Goal: Task Accomplishment & Management: Use online tool/utility

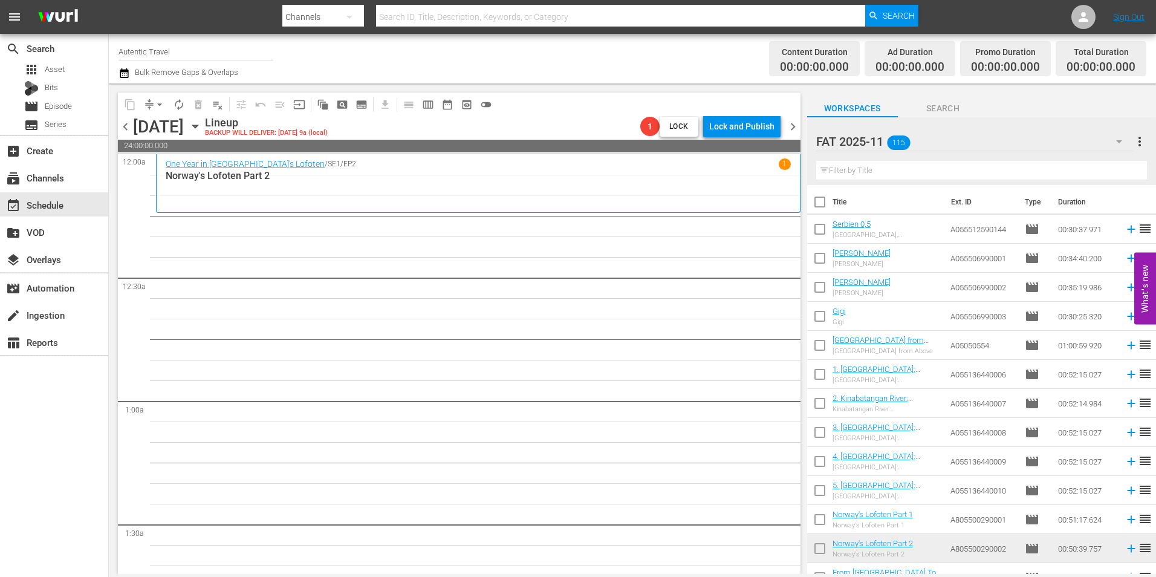
click at [819, 237] on input "checkbox" at bounding box center [819, 231] width 25 height 25
checkbox input "true"
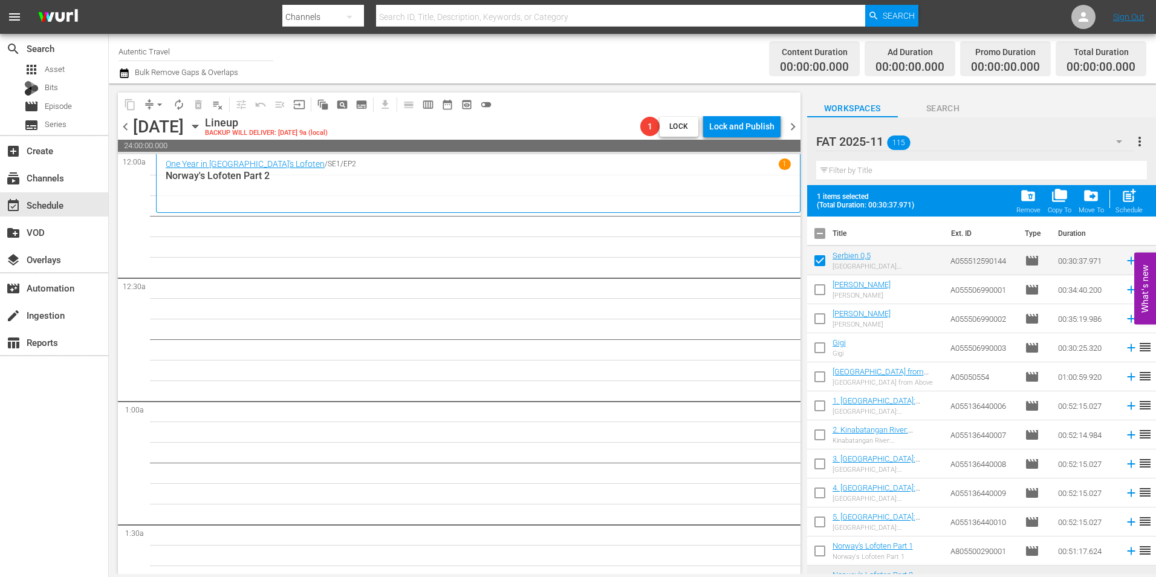
click at [820, 293] on input "checkbox" at bounding box center [819, 291] width 25 height 25
checkbox input "true"
click at [821, 325] on input "checkbox" at bounding box center [819, 320] width 25 height 25
checkbox input "true"
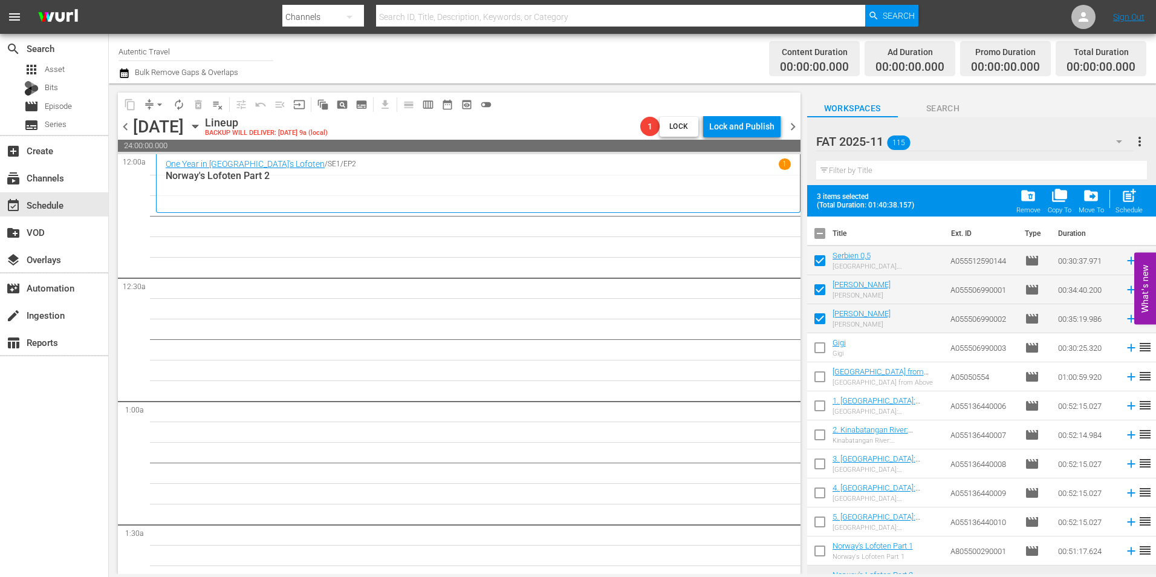
click at [819, 348] on input "checkbox" at bounding box center [819, 349] width 25 height 25
checkbox input "true"
click at [821, 375] on input "checkbox" at bounding box center [819, 378] width 25 height 25
checkbox input "true"
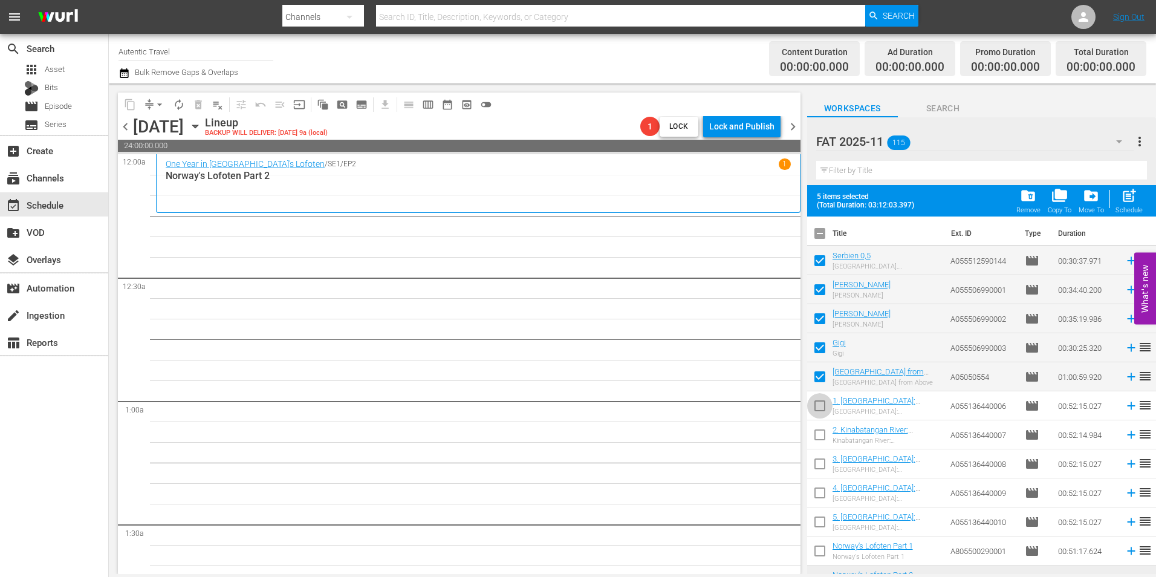
click at [822, 409] on input "checkbox" at bounding box center [819, 407] width 25 height 25
checkbox input "true"
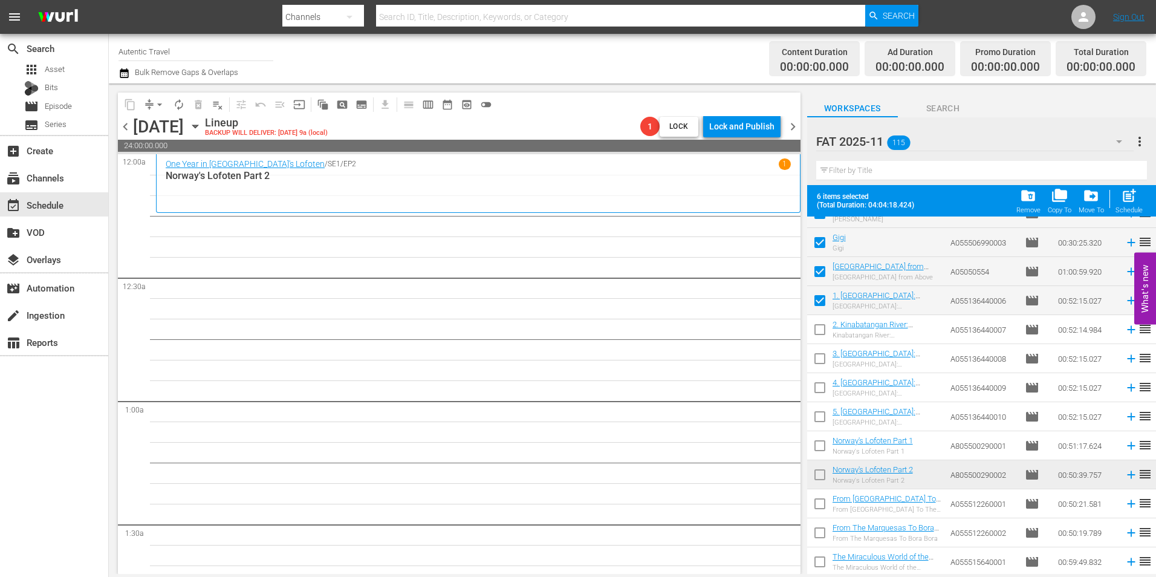
scroll to position [121, 0]
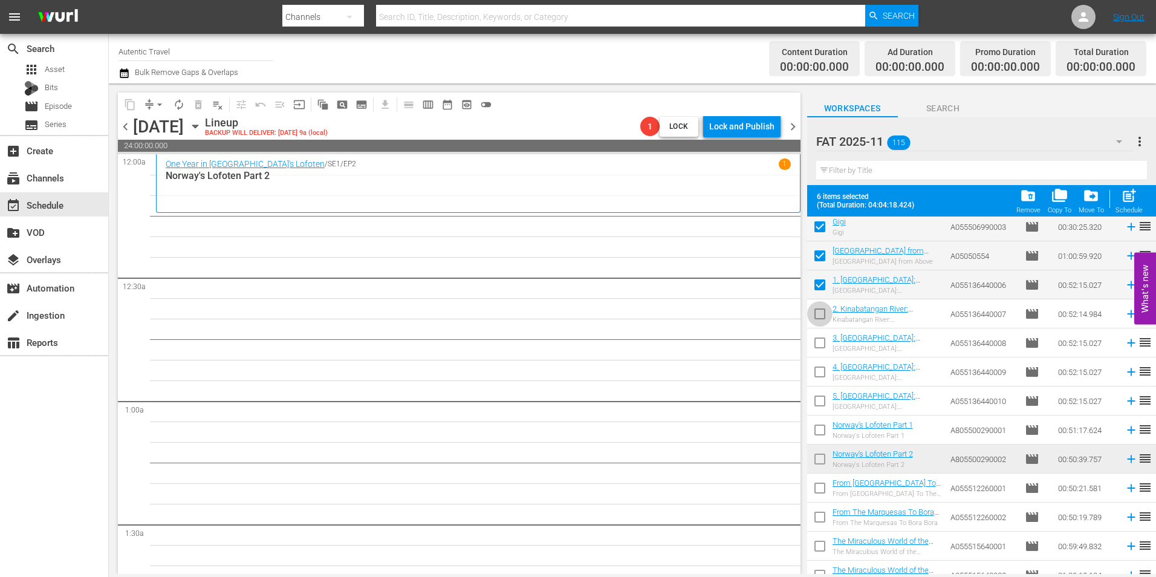
click at [817, 318] on input "checkbox" at bounding box center [819, 315] width 25 height 25
checkbox input "true"
click at [825, 348] on input "checkbox" at bounding box center [819, 345] width 25 height 25
checkbox input "true"
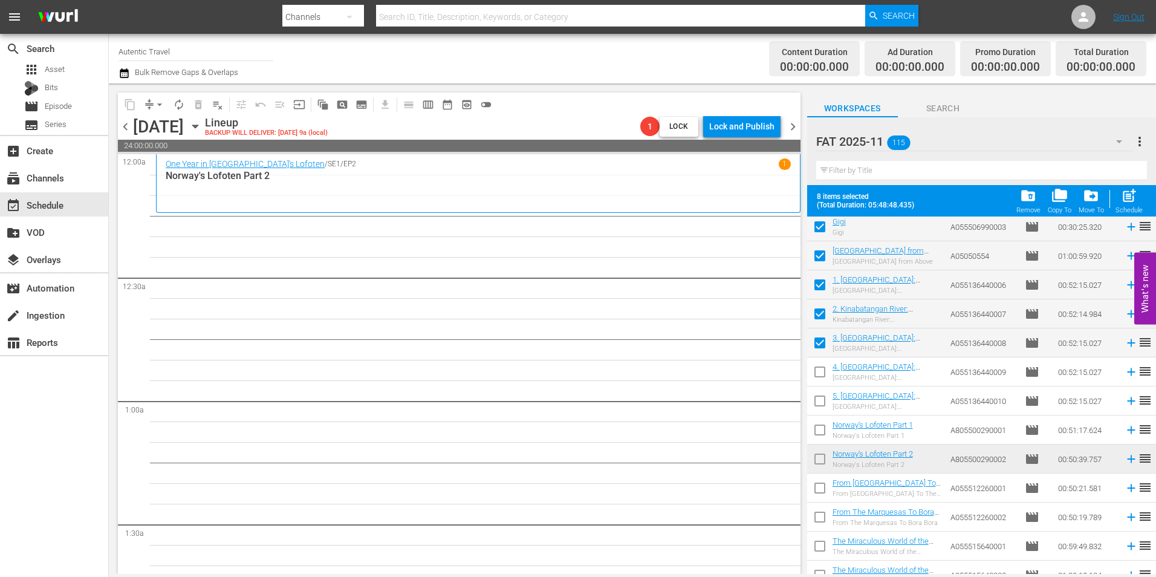
click at [822, 369] on input "checkbox" at bounding box center [819, 374] width 25 height 25
checkbox input "true"
click at [822, 400] on input "checkbox" at bounding box center [819, 403] width 25 height 25
checkbox input "true"
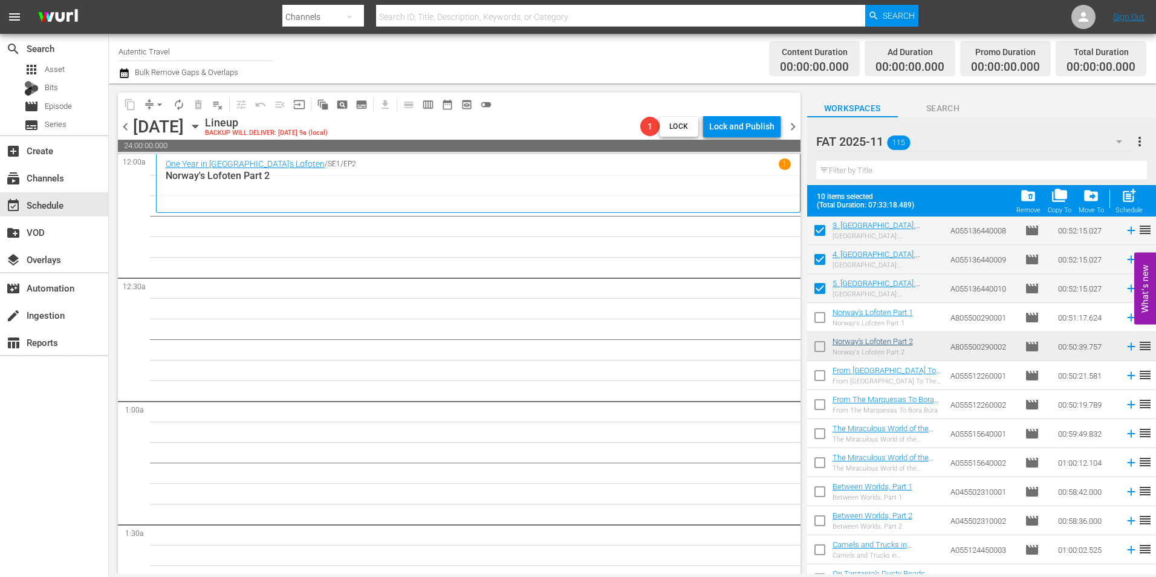
scroll to position [242, 0]
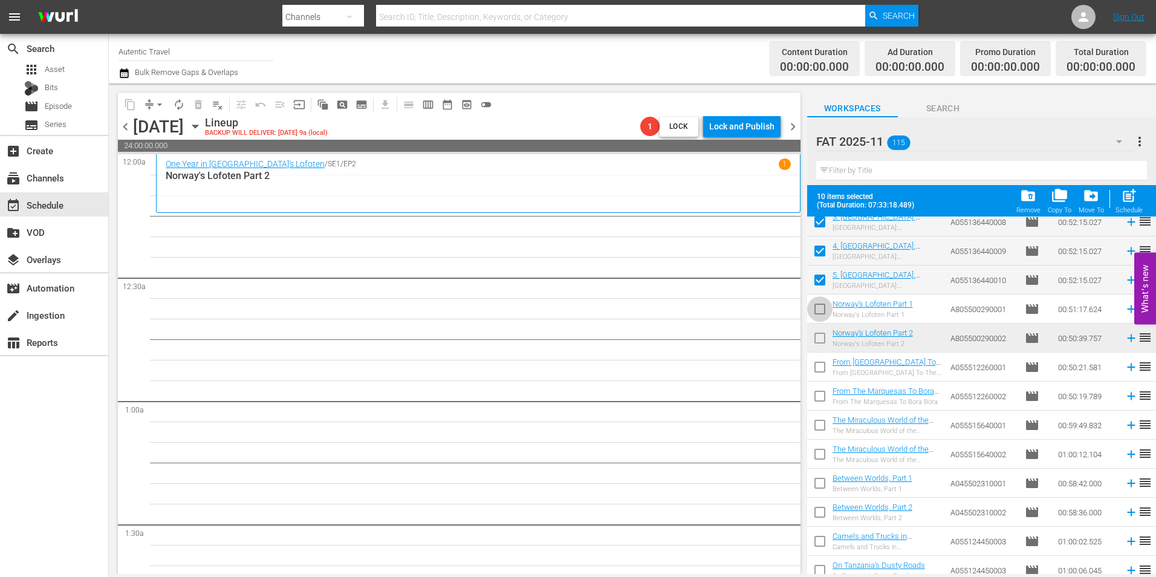
click at [823, 311] on input "checkbox" at bounding box center [819, 311] width 25 height 25
checkbox input "true"
click at [822, 341] on input "checkbox" at bounding box center [819, 340] width 25 height 25
checkbox input "true"
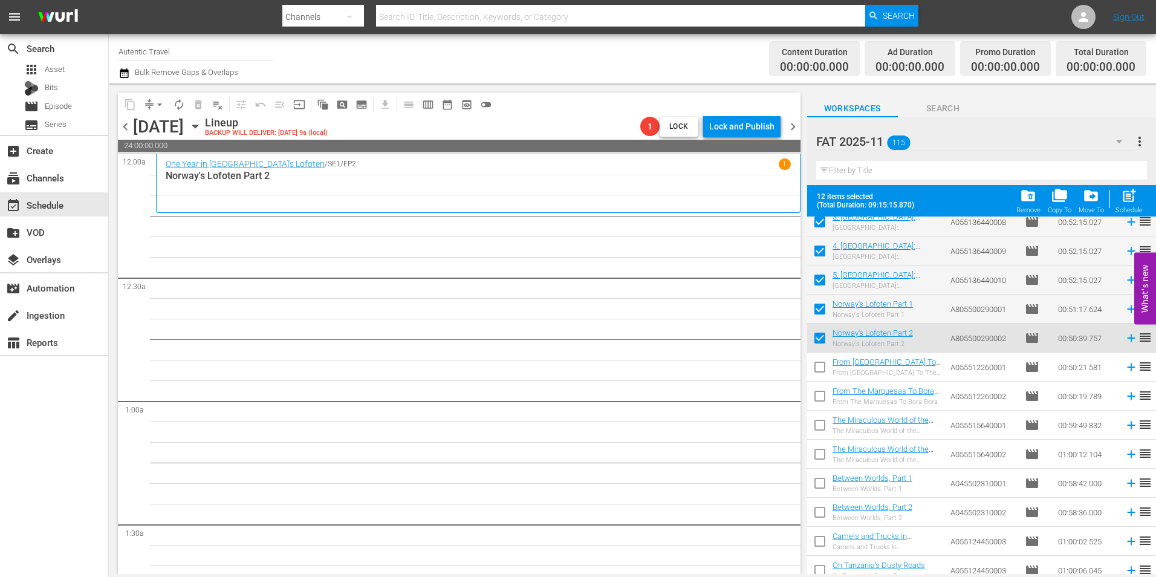
scroll to position [302, 0]
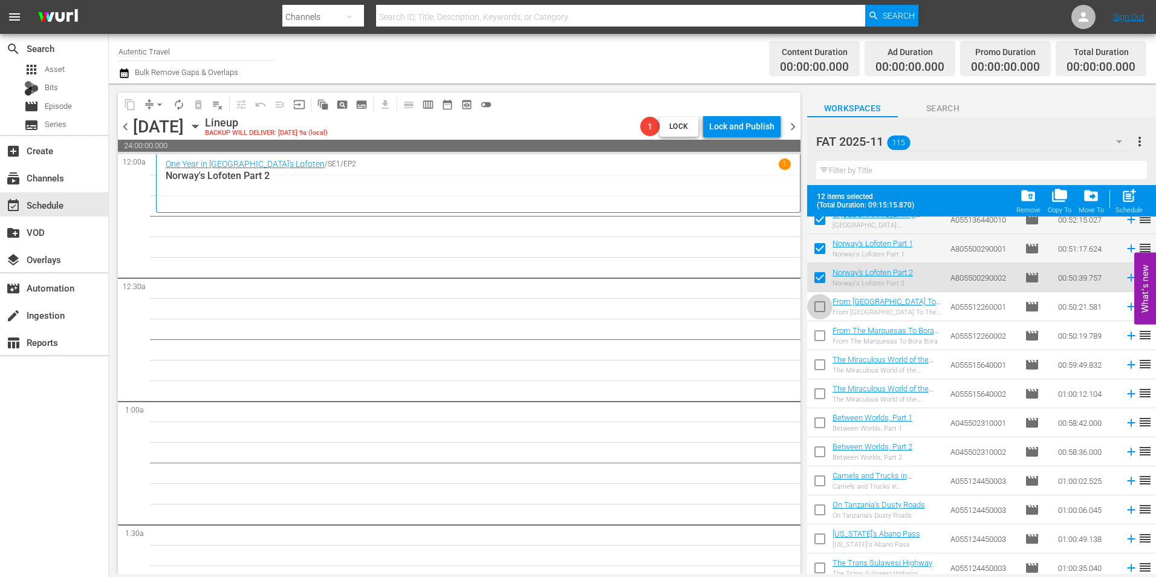
click at [817, 305] on input "checkbox" at bounding box center [819, 308] width 25 height 25
checkbox input "true"
click at [819, 334] on input "checkbox" at bounding box center [819, 337] width 25 height 25
checkbox input "true"
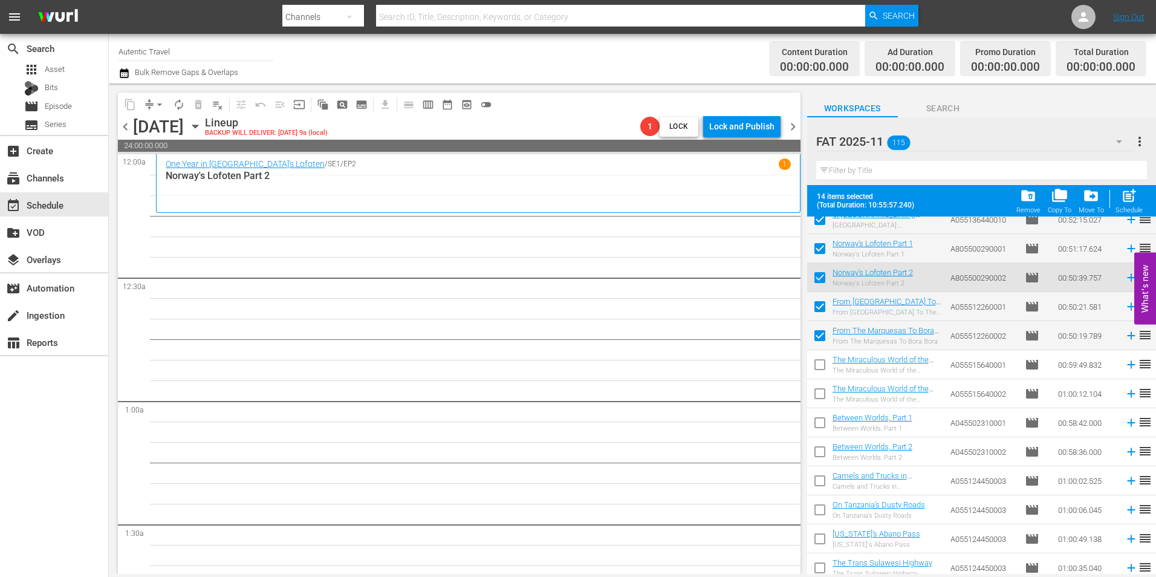
click at [819, 369] on input "checkbox" at bounding box center [819, 366] width 25 height 25
checkbox input "true"
click at [825, 400] on input "checkbox" at bounding box center [819, 395] width 25 height 25
checkbox input "true"
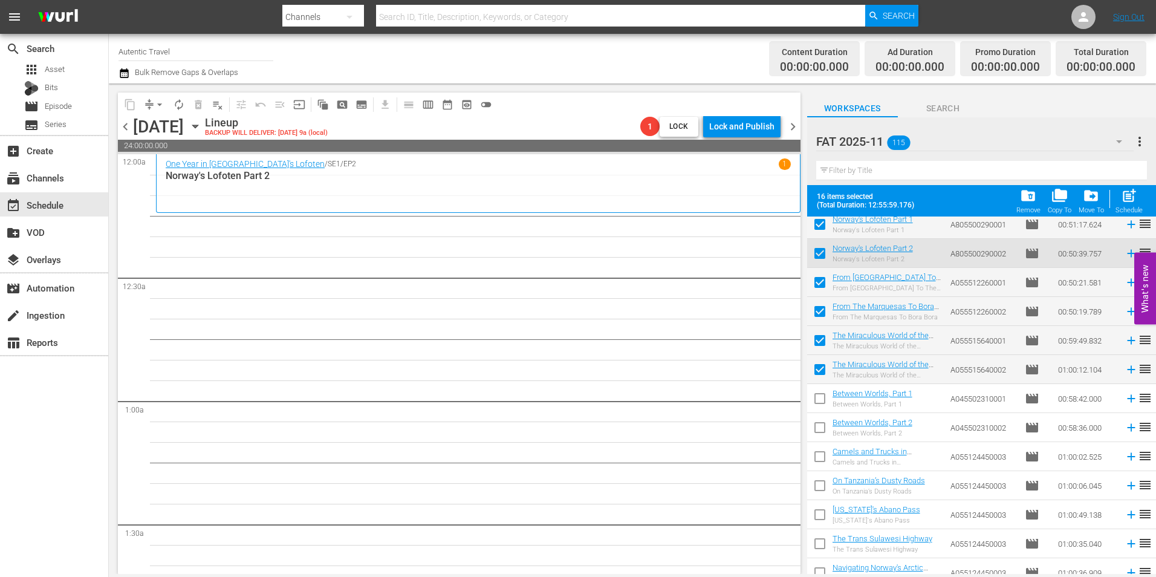
scroll to position [363, 0]
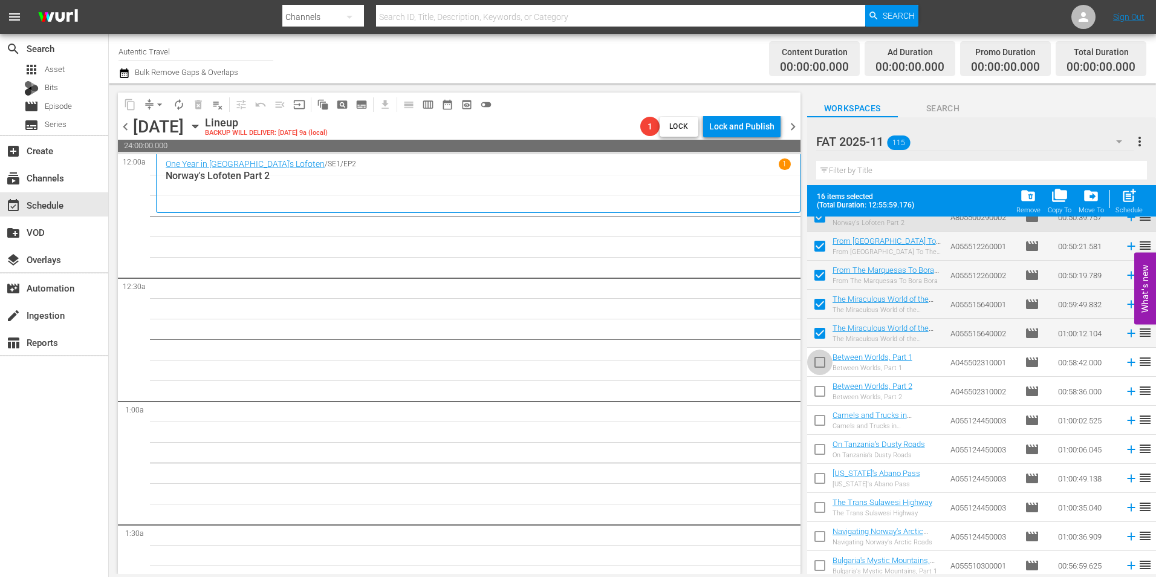
click at [826, 372] on input "checkbox" at bounding box center [819, 364] width 25 height 25
checkbox input "true"
click at [821, 390] on input "checkbox" at bounding box center [819, 393] width 25 height 25
checkbox input "true"
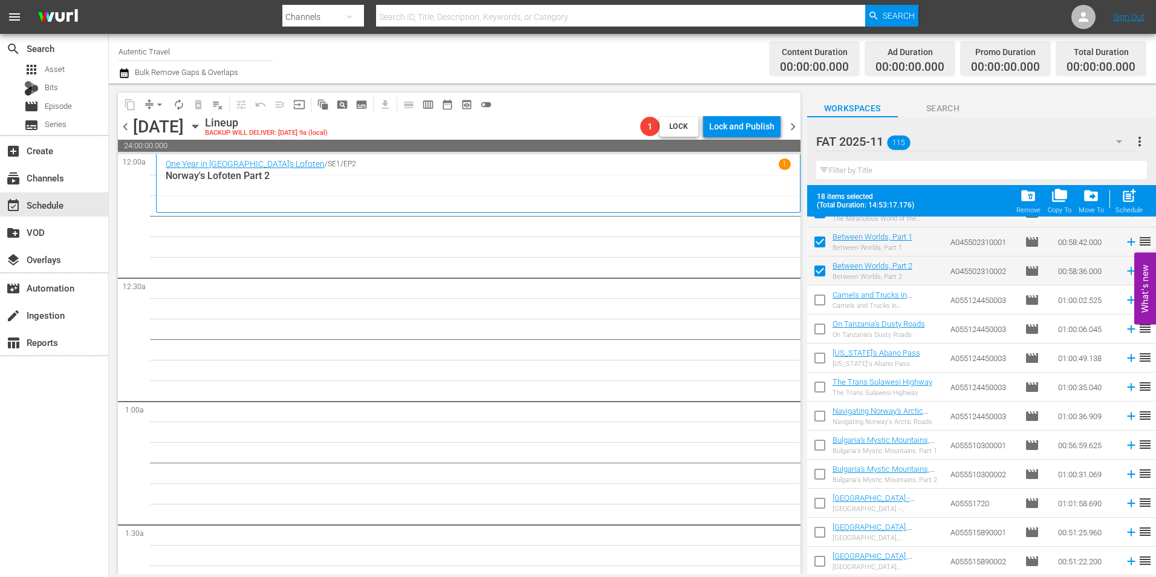
scroll to position [484, 0]
click at [813, 301] on input "checkbox" at bounding box center [819, 301] width 25 height 25
checkbox input "true"
click at [820, 327] on input "checkbox" at bounding box center [819, 330] width 25 height 25
checkbox input "true"
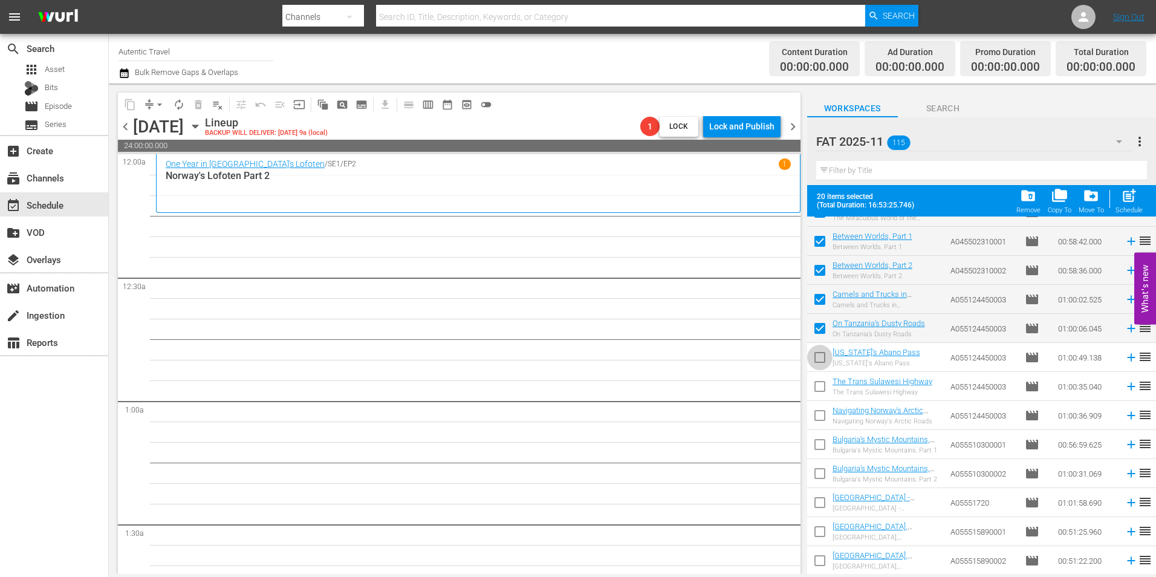
click at [817, 355] on input "checkbox" at bounding box center [819, 359] width 25 height 25
checkbox input "true"
click at [818, 387] on input "checkbox" at bounding box center [819, 388] width 25 height 25
checkbox input "true"
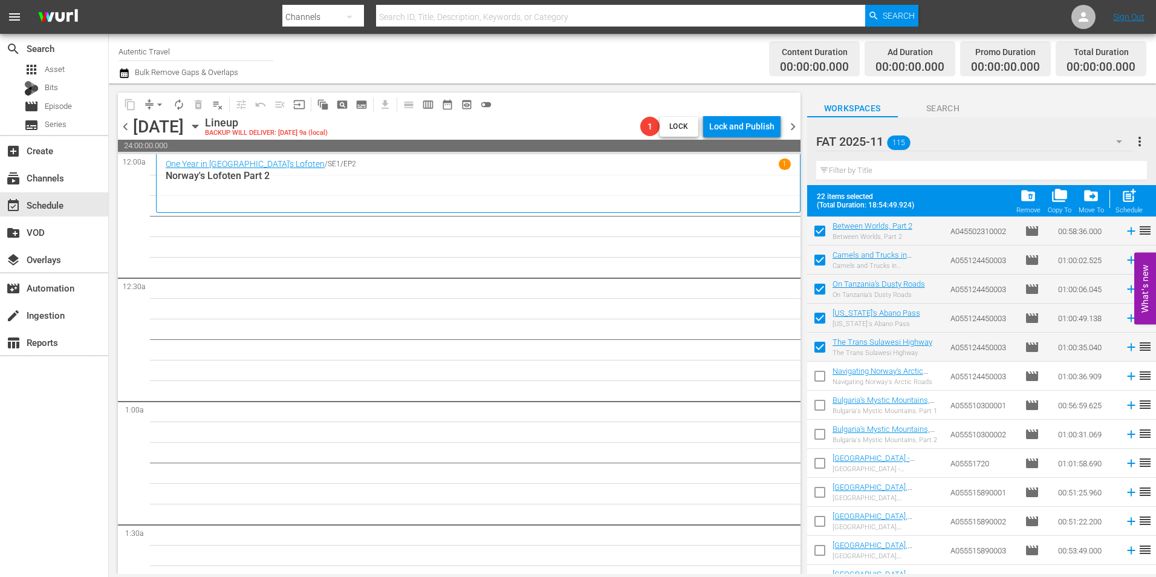
scroll to position [570, 0]
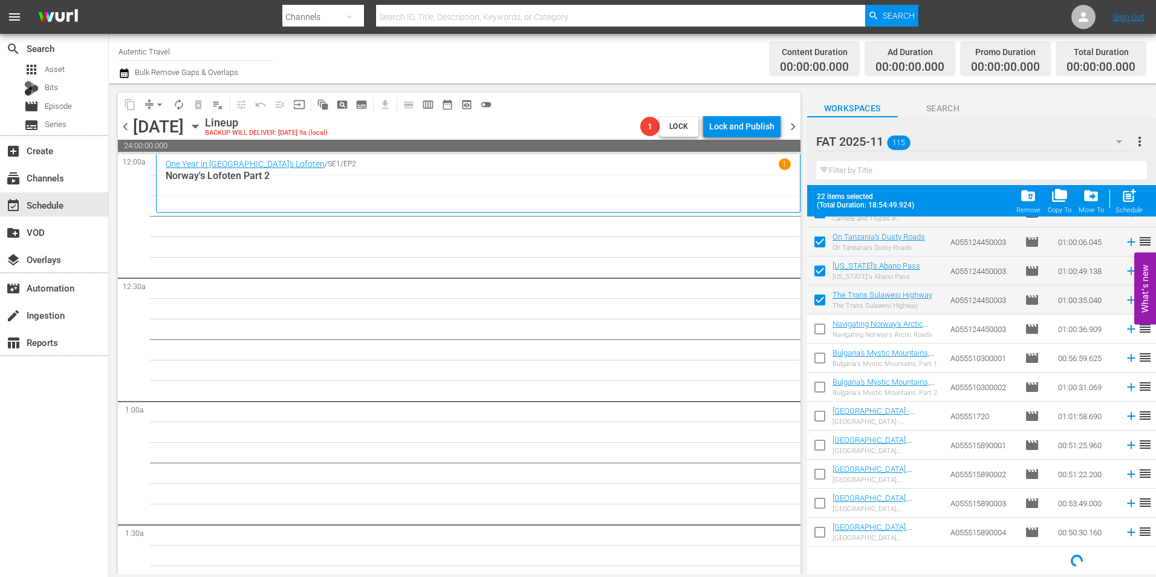
click at [822, 333] on input "checkbox" at bounding box center [819, 331] width 25 height 25
checkbox input "true"
click at [820, 354] on input "checkbox" at bounding box center [819, 360] width 25 height 25
checkbox input "true"
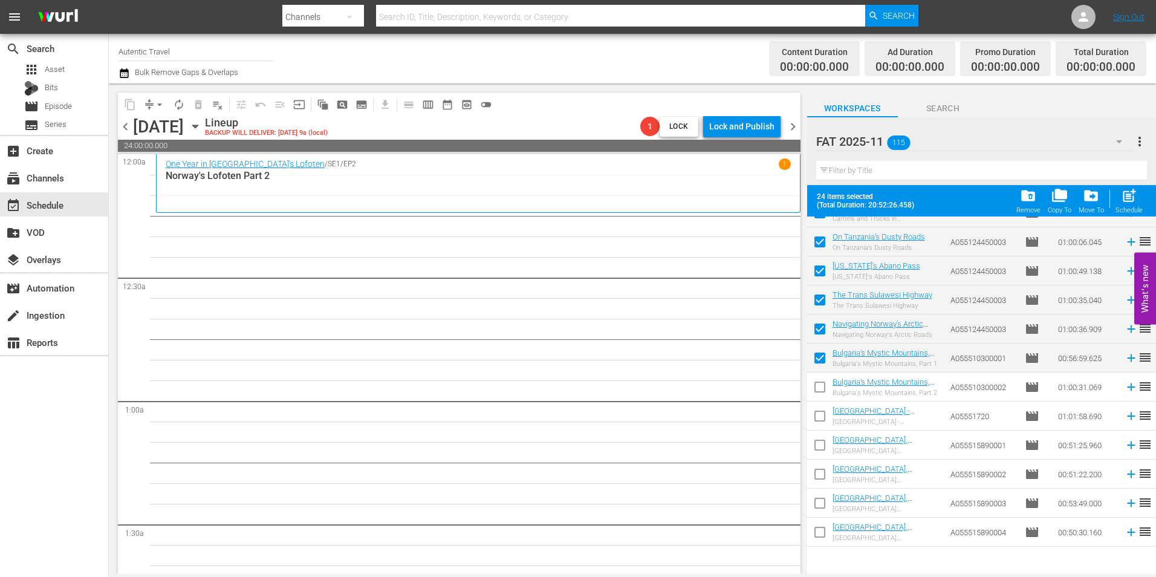
click at [822, 389] on input "checkbox" at bounding box center [819, 389] width 25 height 25
checkbox input "true"
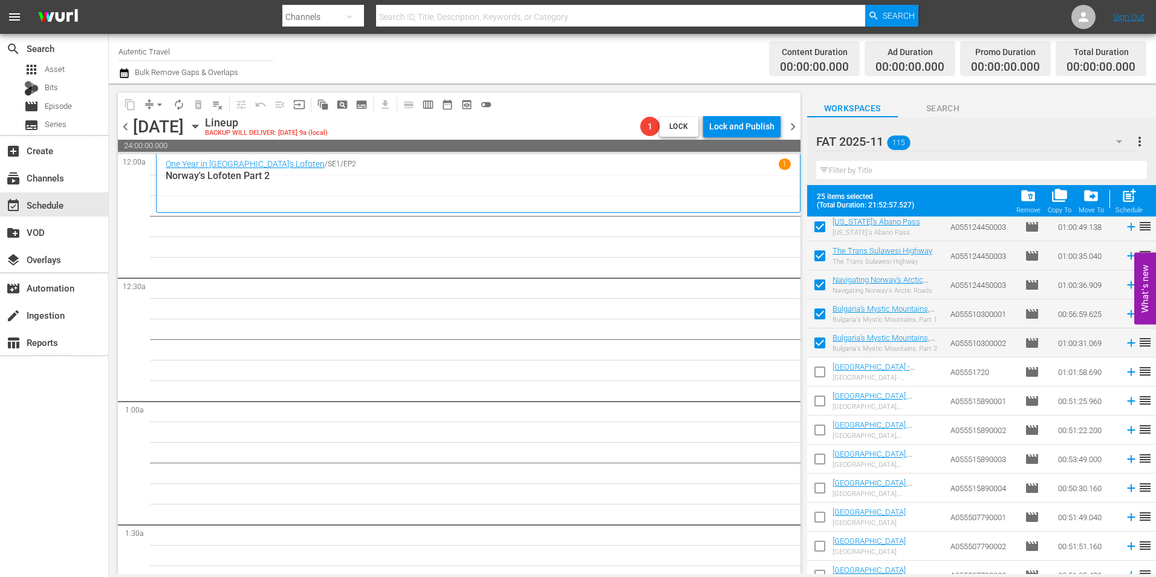
scroll to position [631, 0]
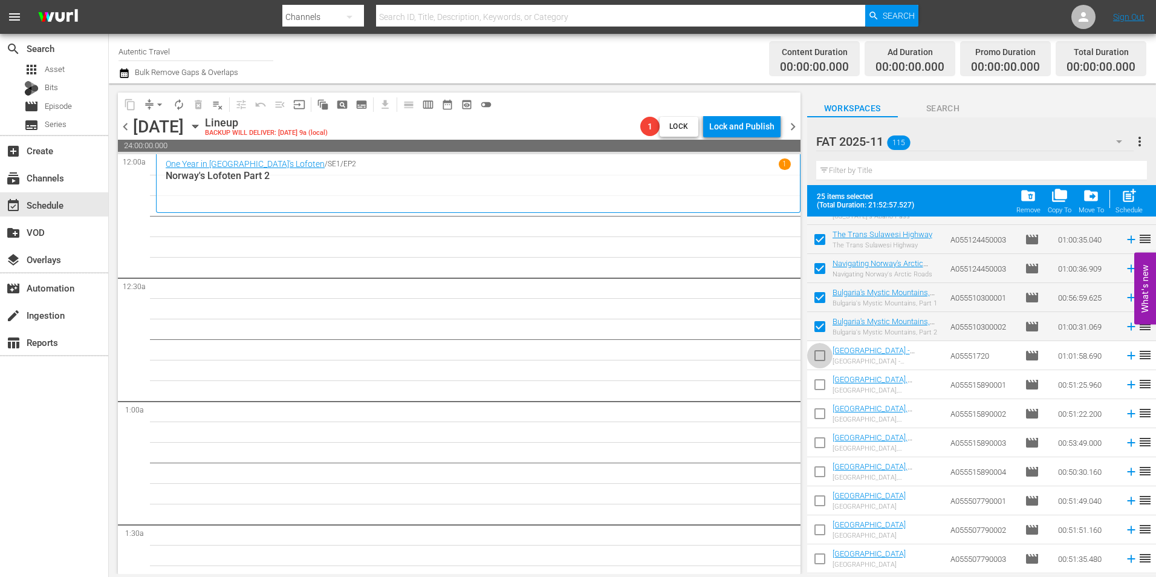
click at [822, 361] on input "checkbox" at bounding box center [819, 357] width 25 height 25
checkbox input "true"
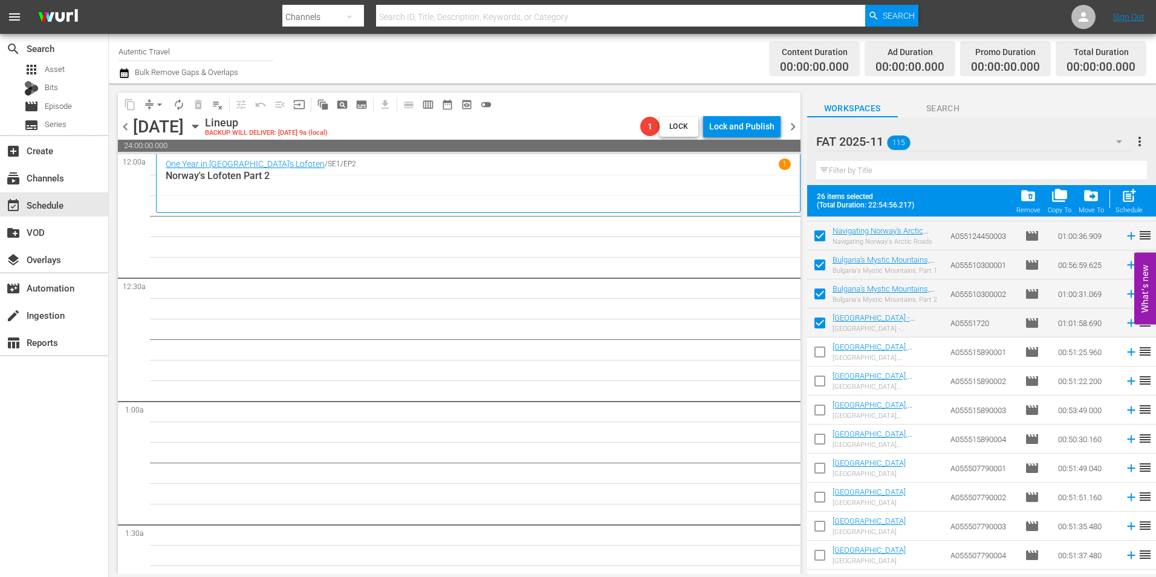
scroll to position [691, 0]
click at [820, 320] on input "checkbox" at bounding box center [819, 326] width 25 height 25
checkbox input "true"
click at [815, 354] on input "checkbox" at bounding box center [819, 355] width 25 height 25
checkbox input "true"
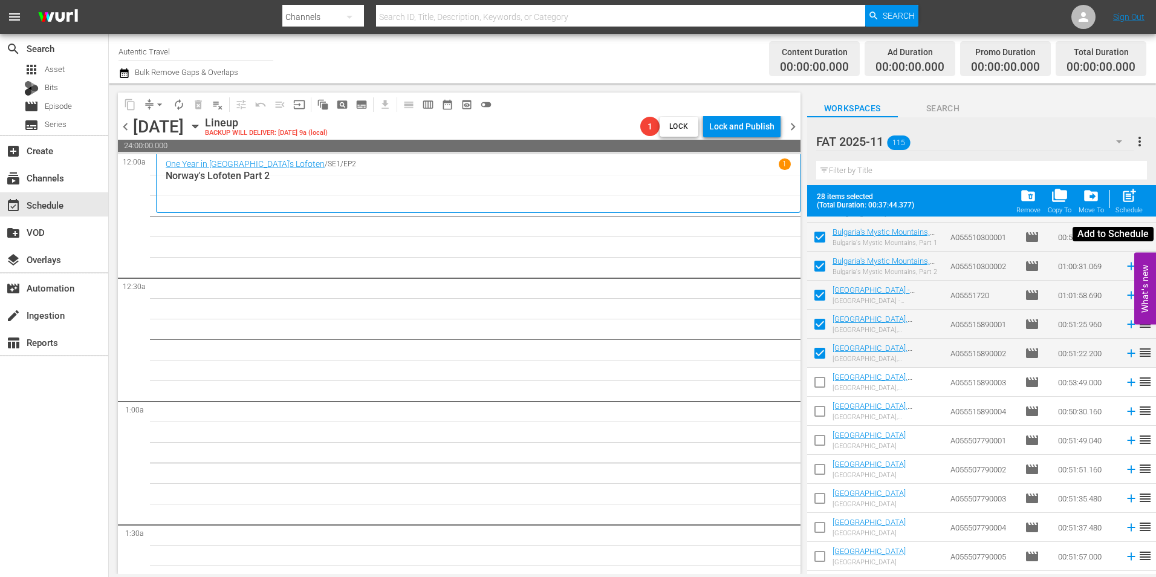
click at [1132, 202] on span "post_add" at bounding box center [1129, 195] width 16 height 16
checkbox input "false"
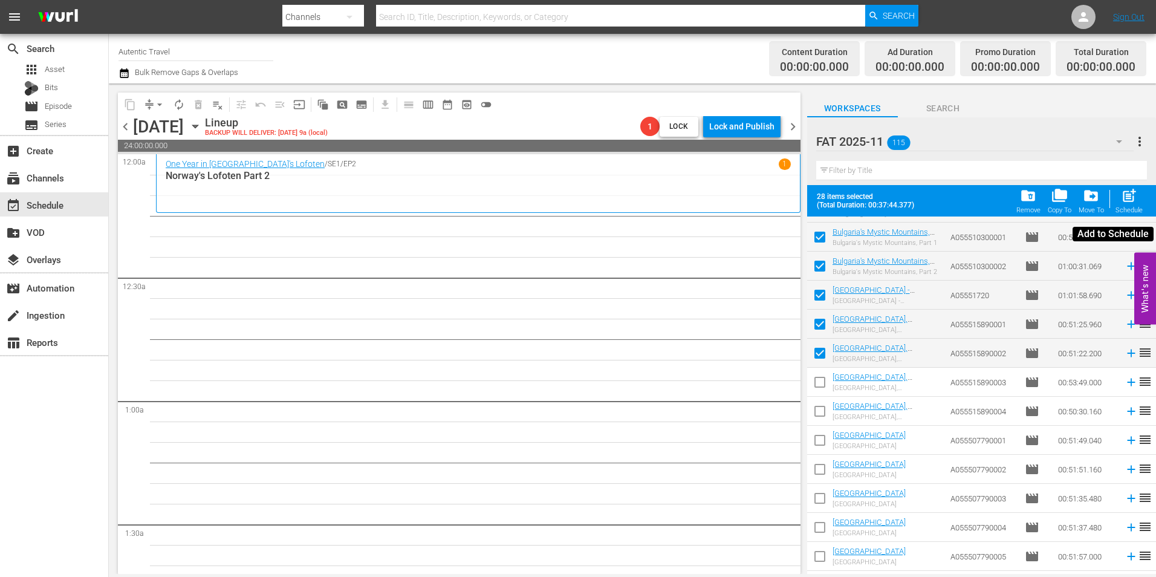
checkbox input "false"
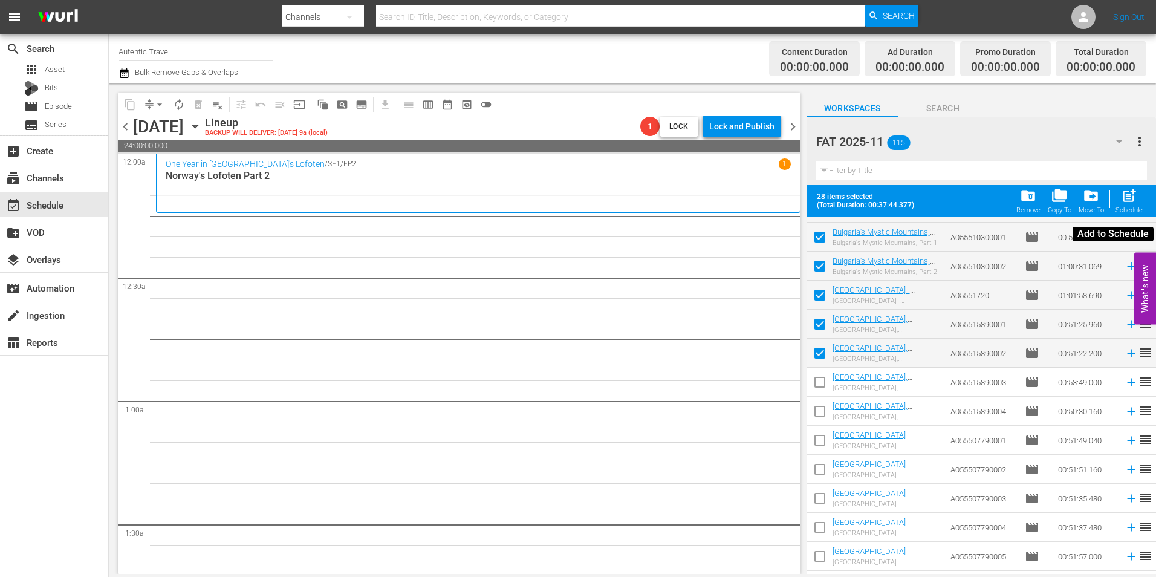
checkbox input "false"
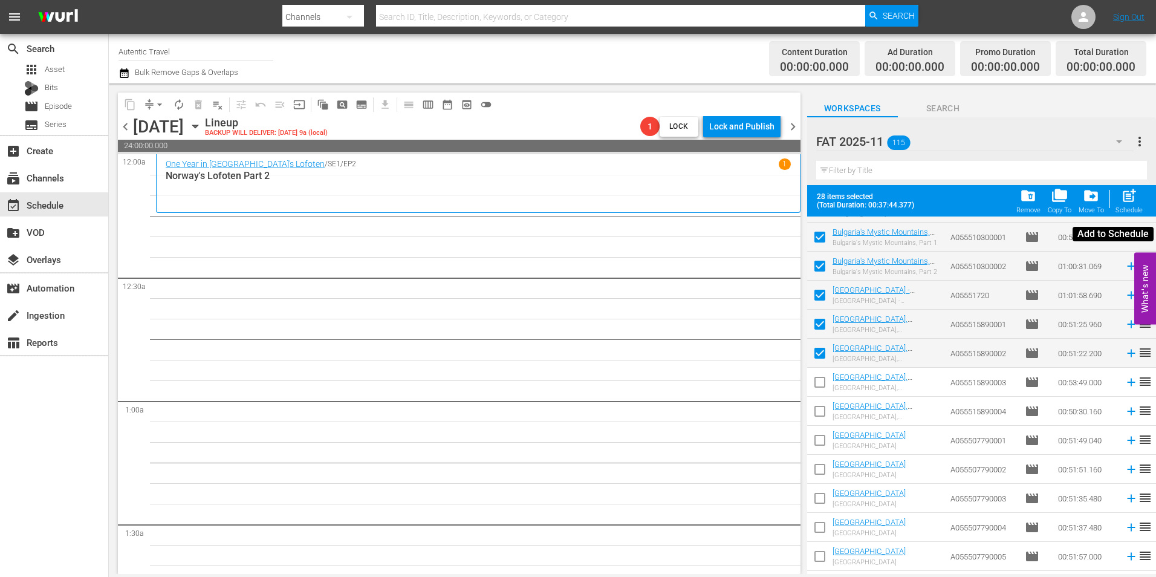
checkbox input "false"
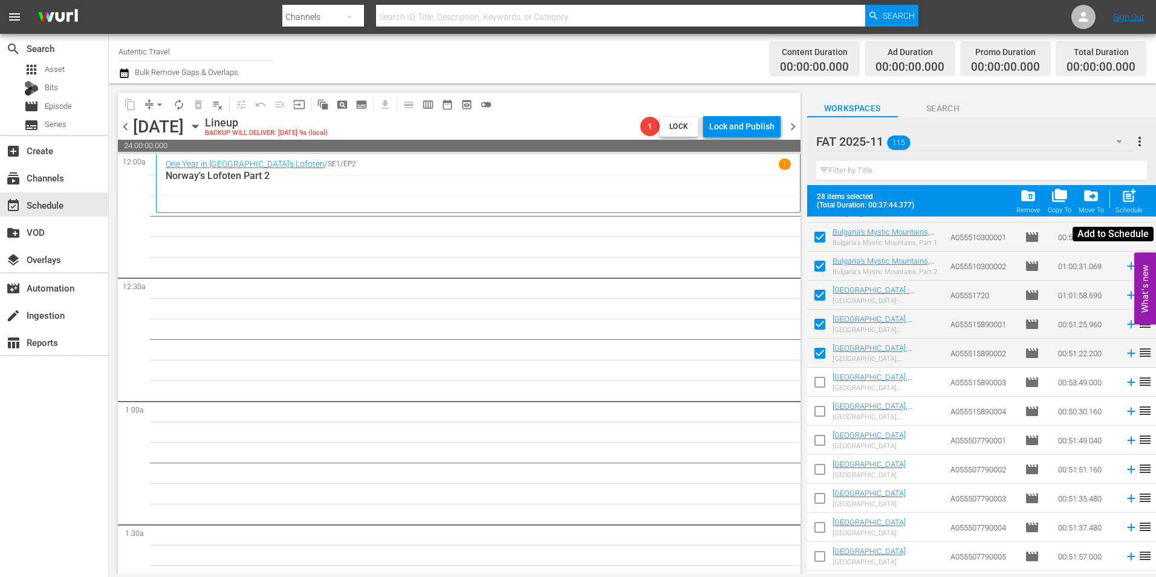
checkbox input "false"
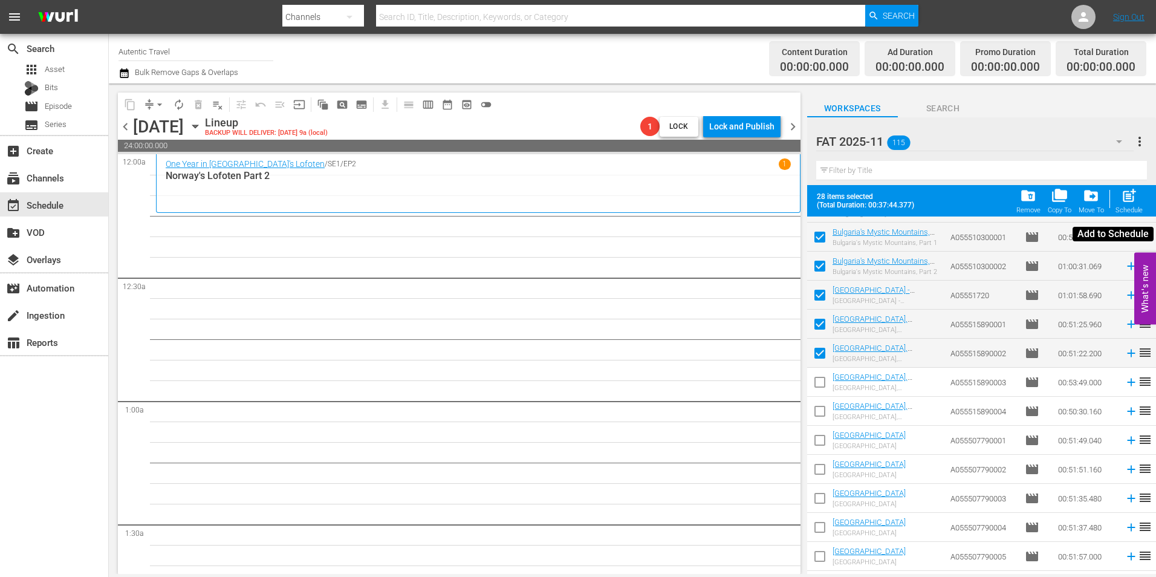
checkbox input "false"
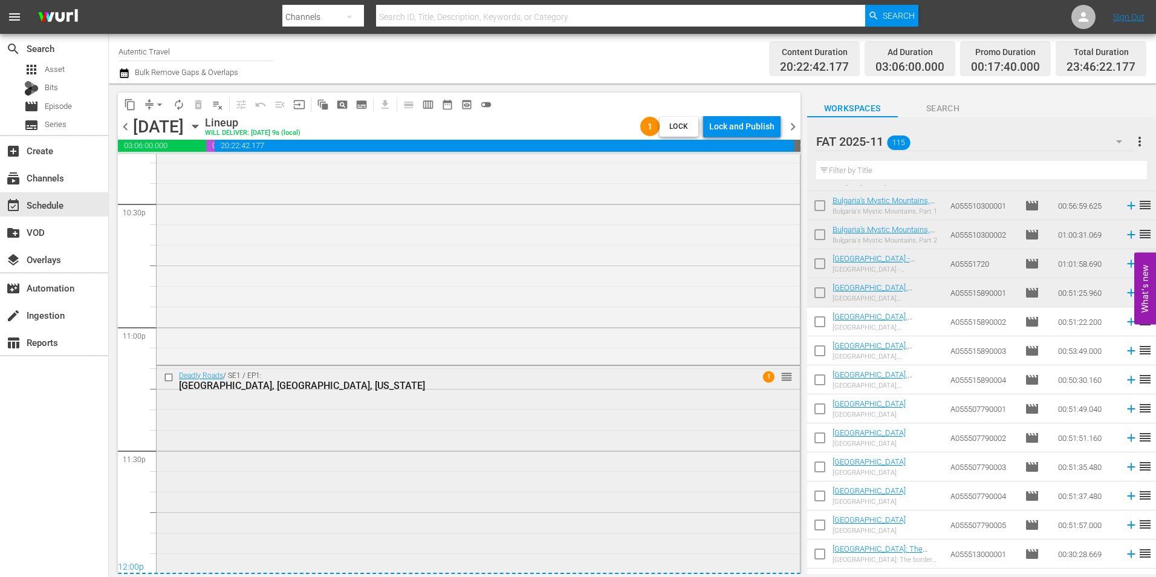
scroll to position [5503, 0]
click at [761, 125] on div "Lock and Publish" at bounding box center [741, 126] width 65 height 22
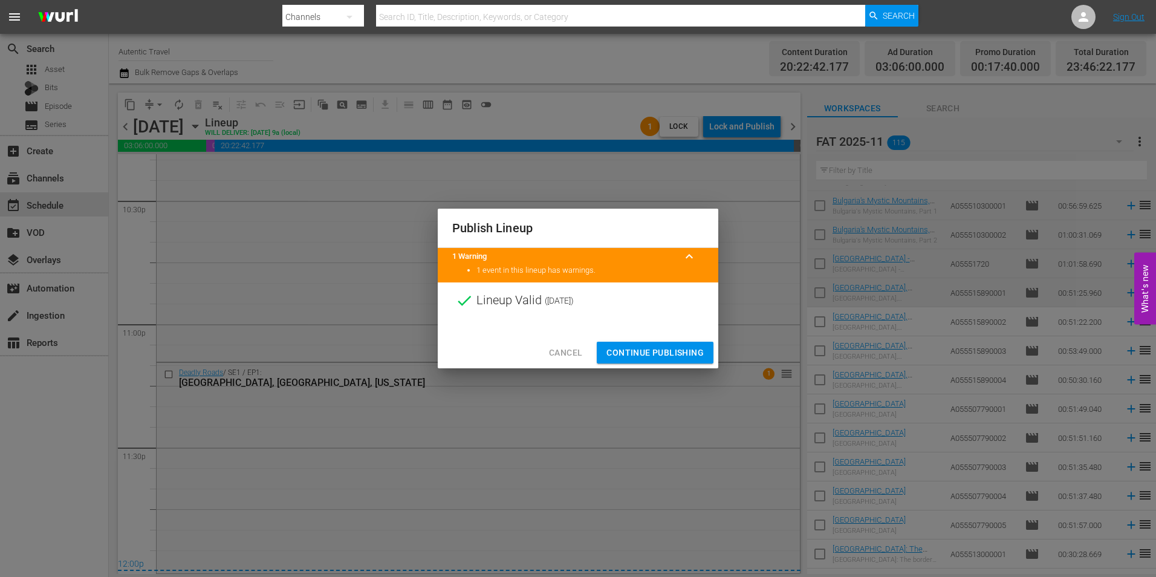
click at [654, 349] on span "Continue Publishing" at bounding box center [654, 352] width 97 height 15
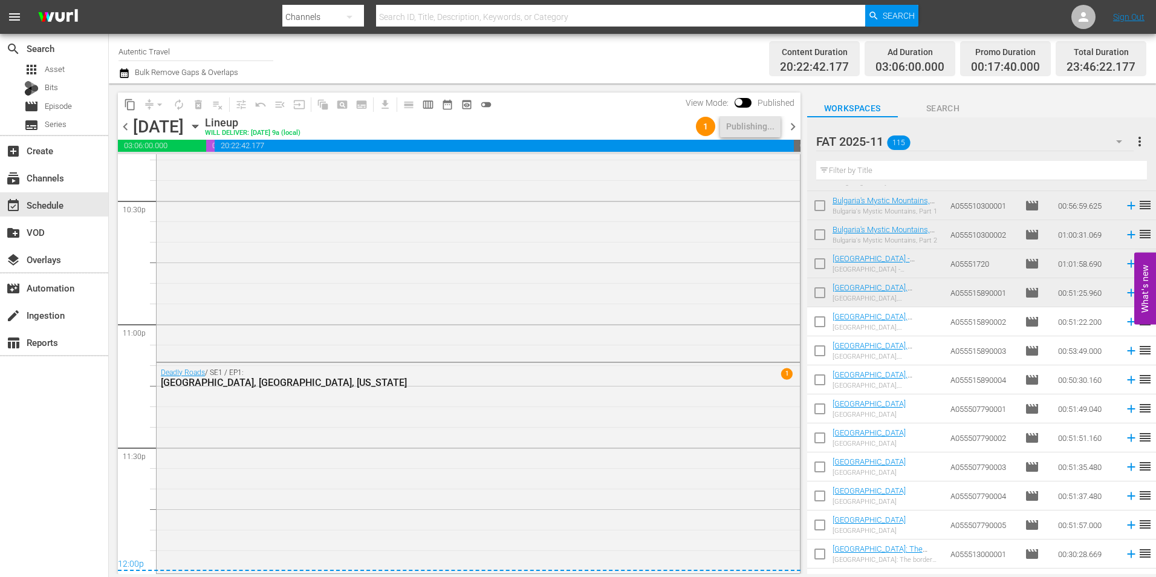
click at [791, 130] on span "chevron_right" at bounding box center [792, 126] width 15 height 15
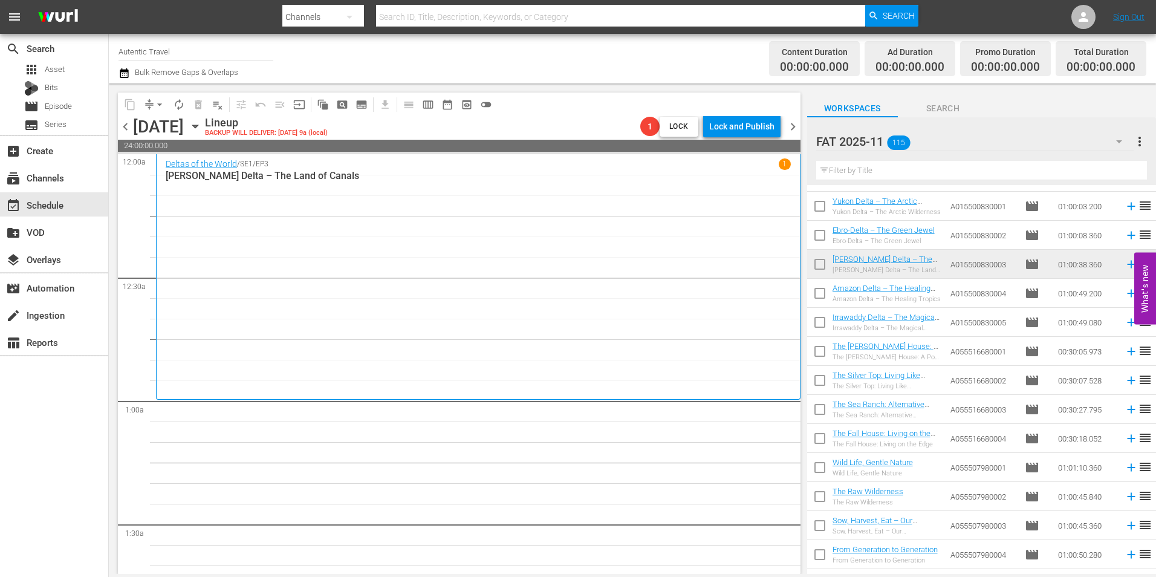
scroll to position [1712, 0]
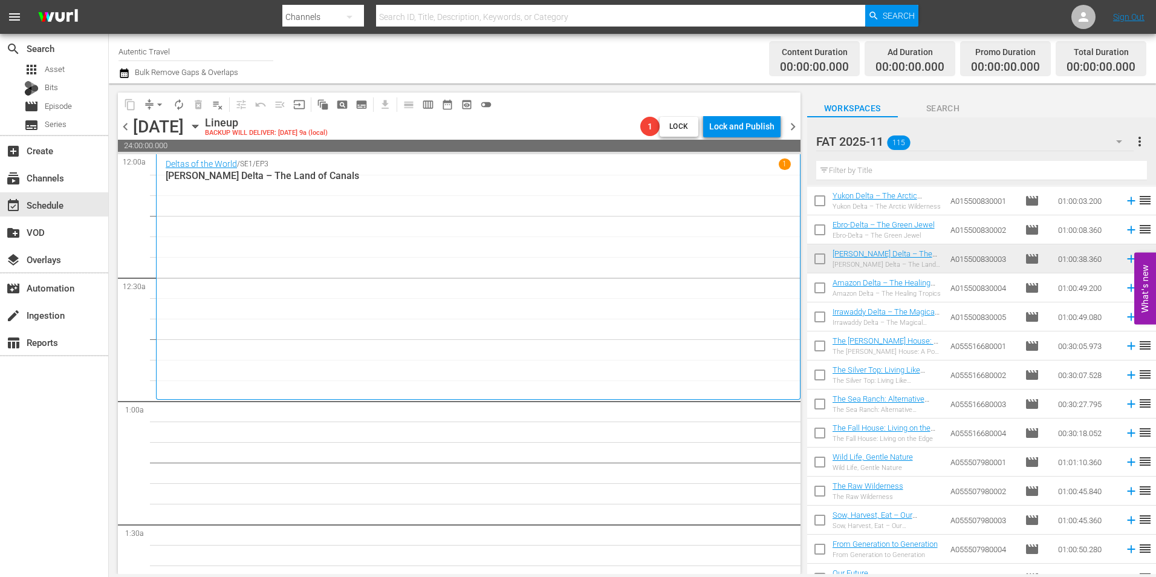
click at [817, 296] on input "checkbox" at bounding box center [819, 289] width 25 height 25
checkbox input "true"
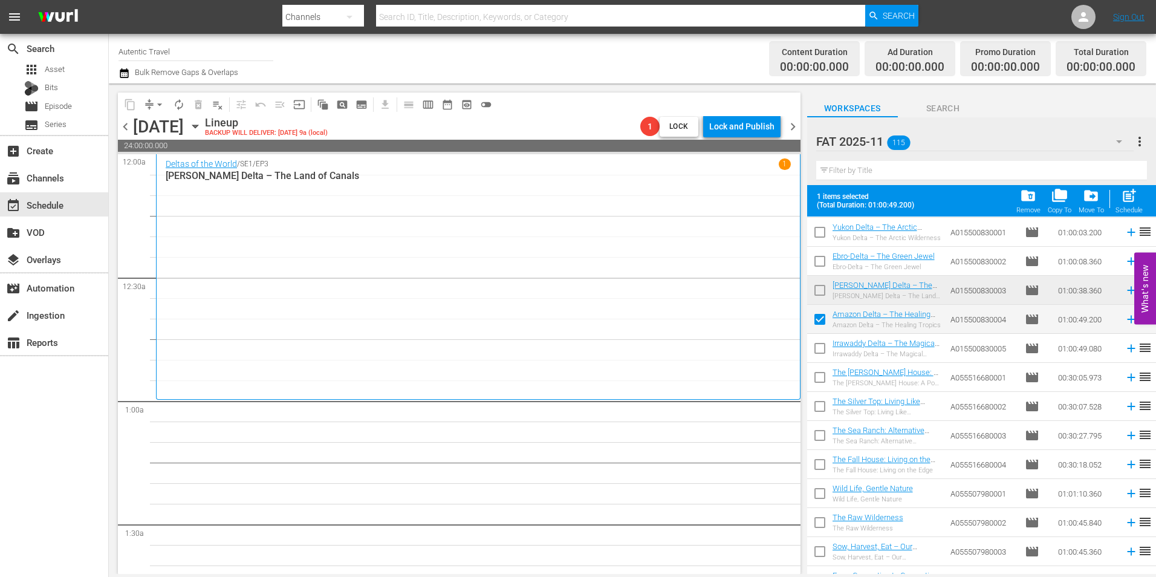
click at [822, 348] on input "checkbox" at bounding box center [819, 350] width 25 height 25
checkbox input "true"
click at [821, 374] on input "checkbox" at bounding box center [819, 379] width 25 height 25
checkbox input "true"
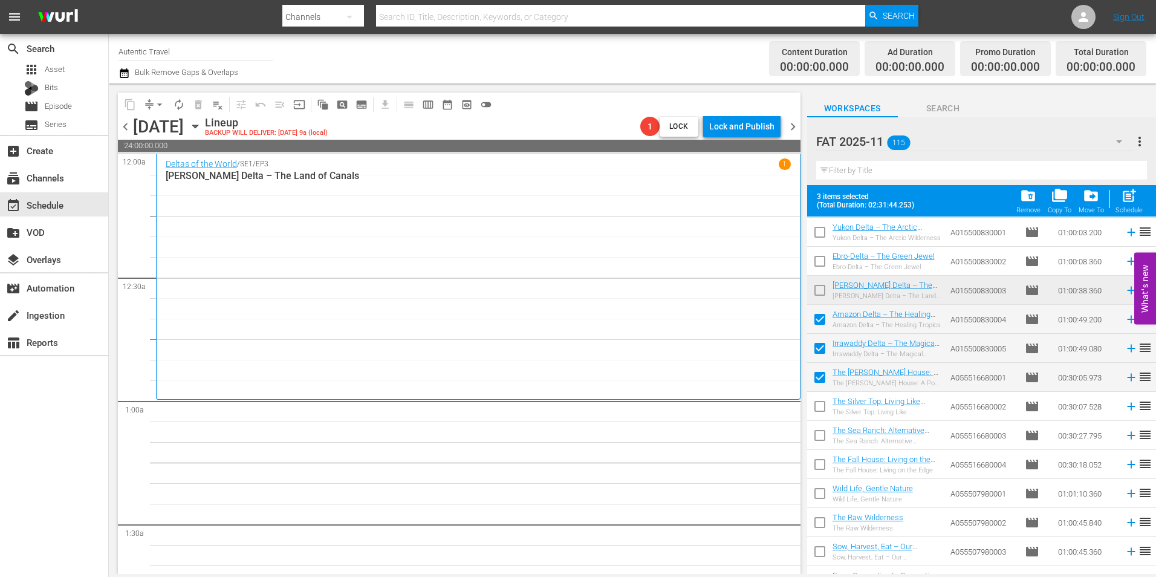
click at [820, 408] on input "checkbox" at bounding box center [819, 408] width 25 height 25
checkbox input "true"
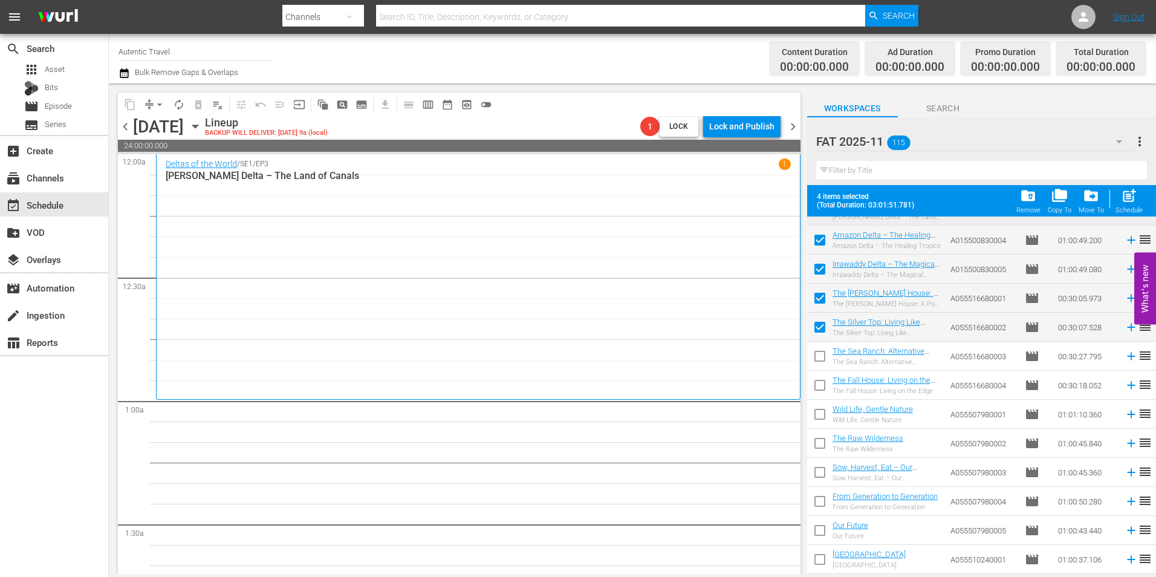
scroll to position [1832, 0]
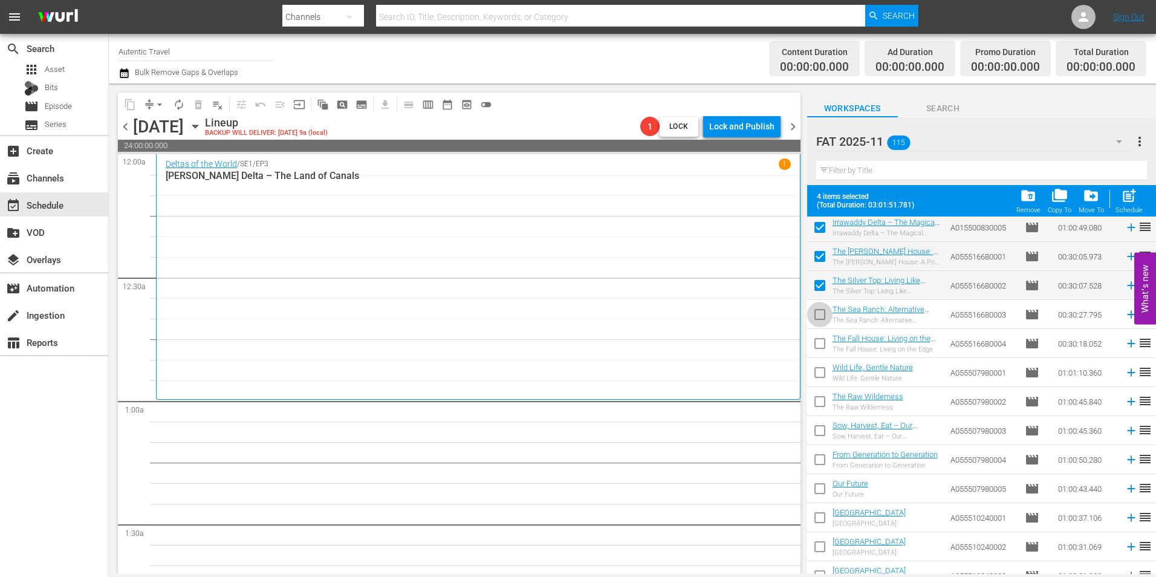
click at [825, 312] on input "checkbox" at bounding box center [819, 316] width 25 height 25
checkbox input "true"
click at [822, 349] on input "checkbox" at bounding box center [819, 345] width 25 height 25
checkbox input "true"
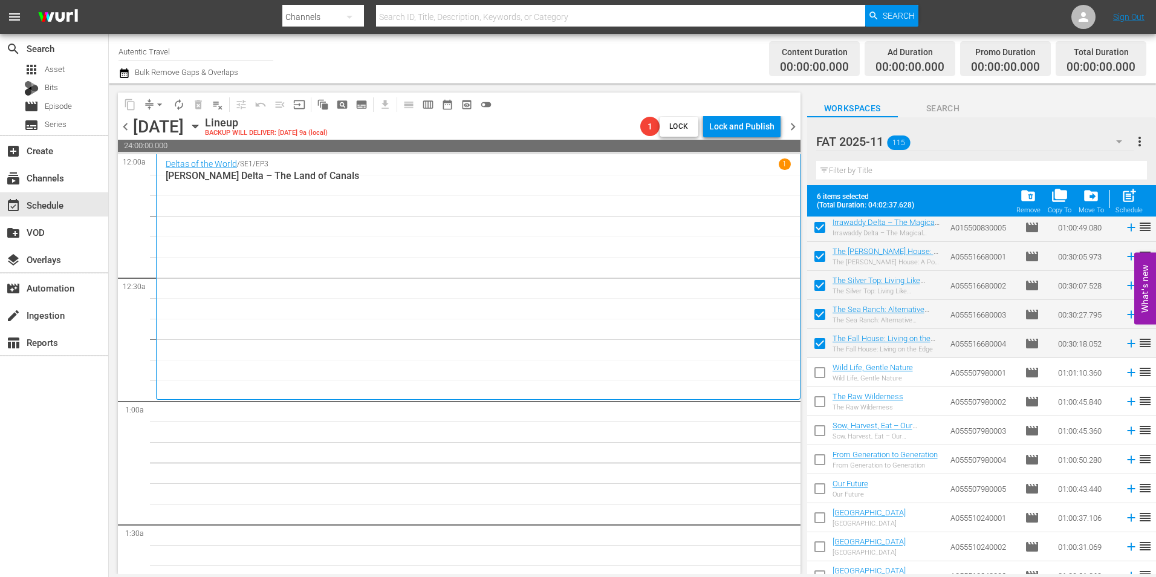
click at [820, 380] on input "checkbox" at bounding box center [819, 374] width 25 height 25
checkbox input "true"
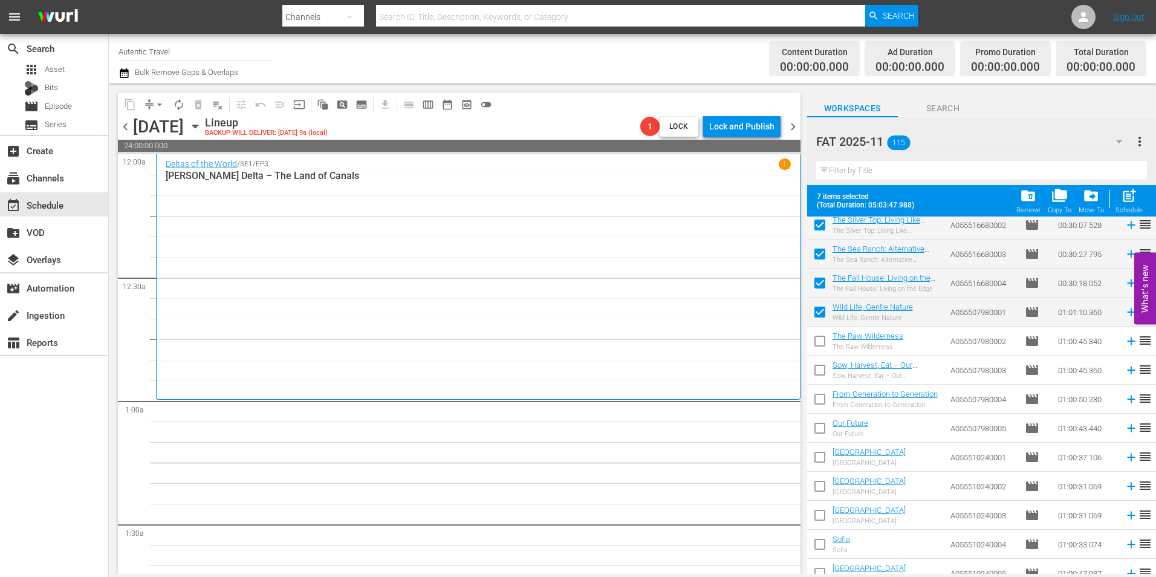
click at [815, 342] on input "checkbox" at bounding box center [819, 343] width 25 height 25
checkbox input "true"
click at [819, 372] on input "checkbox" at bounding box center [819, 372] width 25 height 25
checkbox input "true"
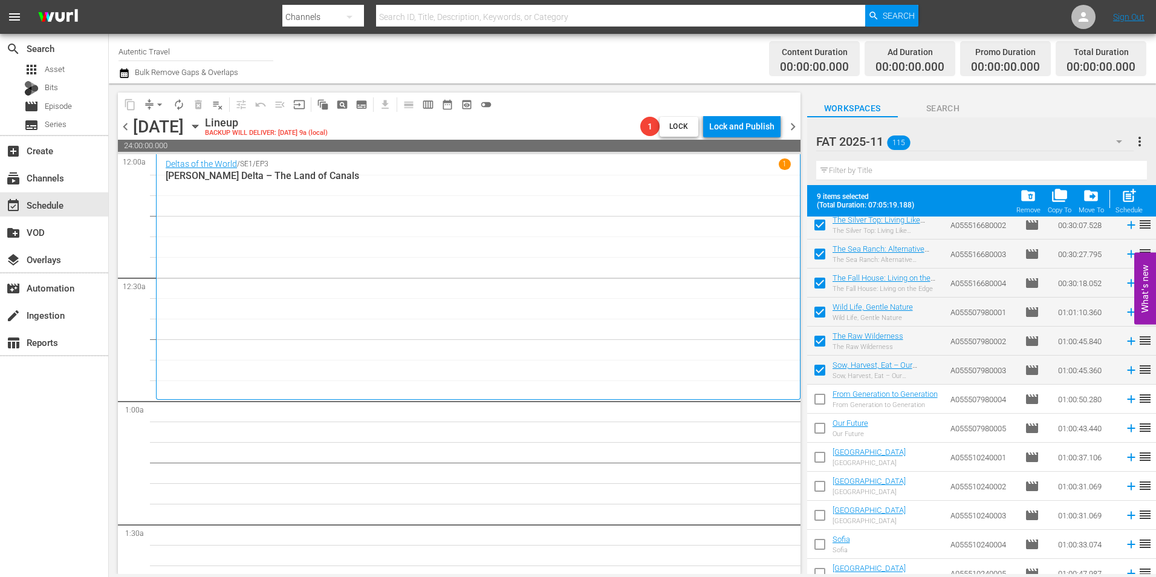
click at [819, 406] on input "checkbox" at bounding box center [819, 401] width 25 height 25
checkbox input "true"
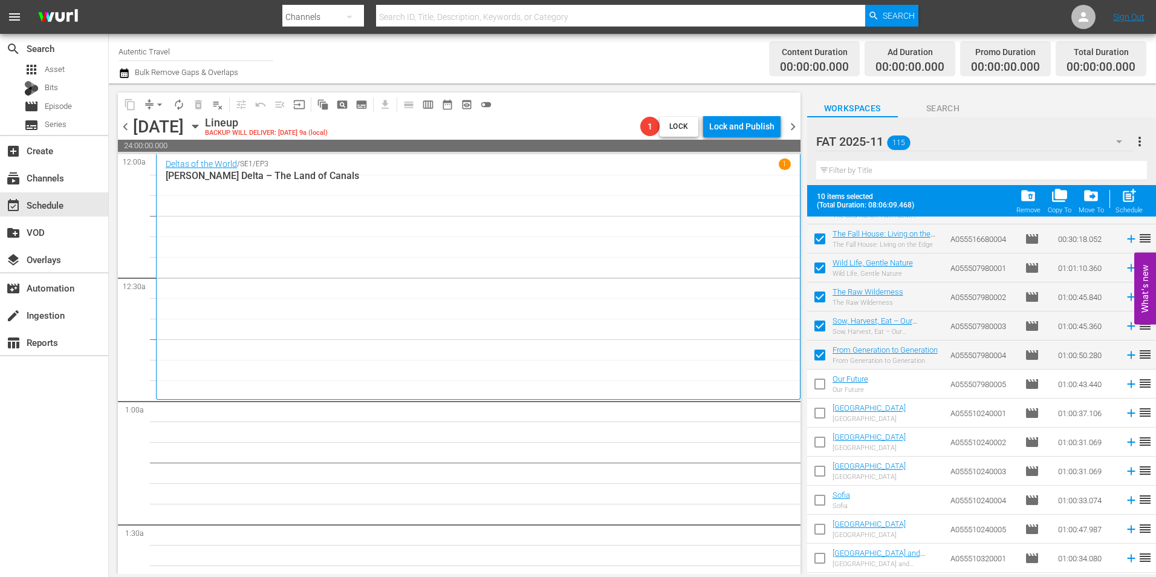
scroll to position [1953, 0]
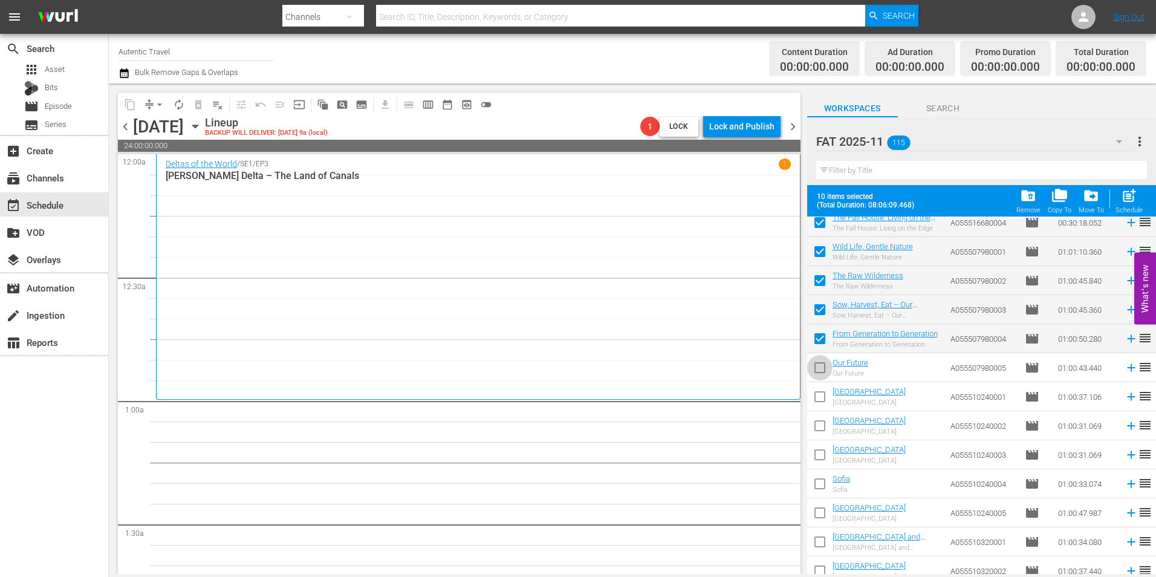
click at [820, 366] on input "checkbox" at bounding box center [819, 369] width 25 height 25
checkbox input "true"
click at [826, 412] on td at bounding box center [819, 425] width 25 height 29
click at [823, 397] on input "checkbox" at bounding box center [819, 398] width 25 height 25
checkbox input "true"
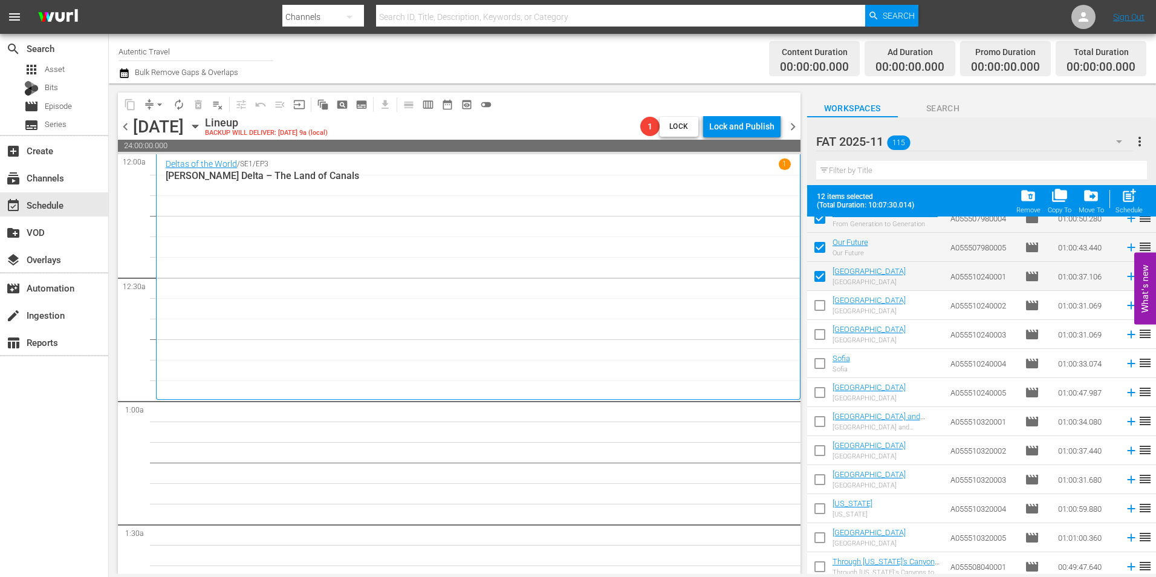
scroll to position [2074, 0]
click at [823, 302] on input "checkbox" at bounding box center [819, 306] width 25 height 25
checkbox input "true"
click at [823, 334] on input "checkbox" at bounding box center [819, 335] width 25 height 25
checkbox input "true"
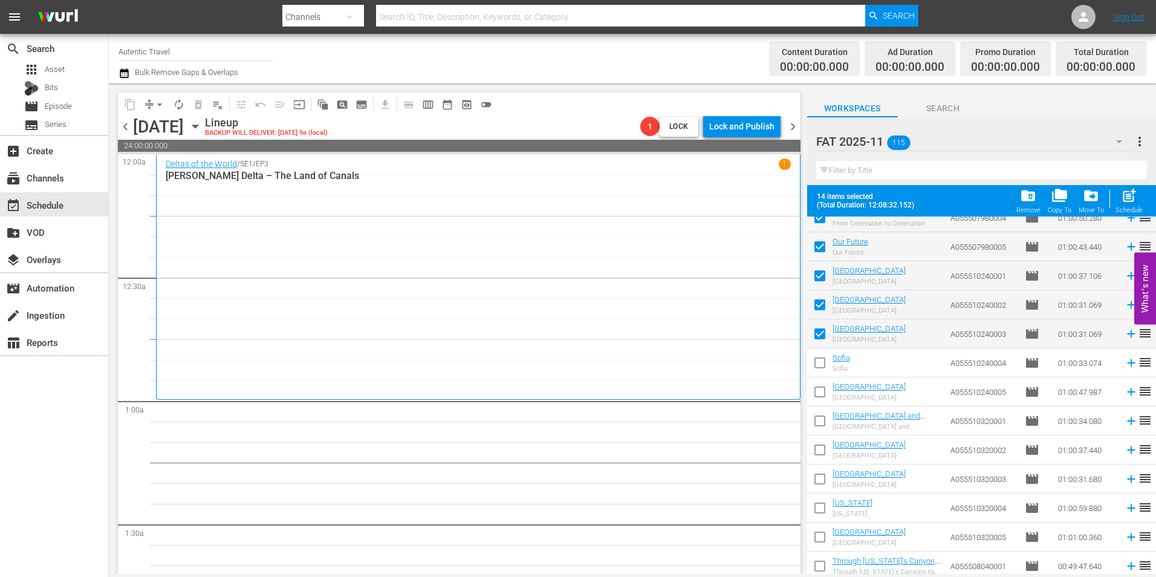
click at [822, 365] on input "checkbox" at bounding box center [819, 364] width 25 height 25
checkbox input "true"
click at [817, 397] on input "checkbox" at bounding box center [819, 393] width 25 height 25
checkbox input "true"
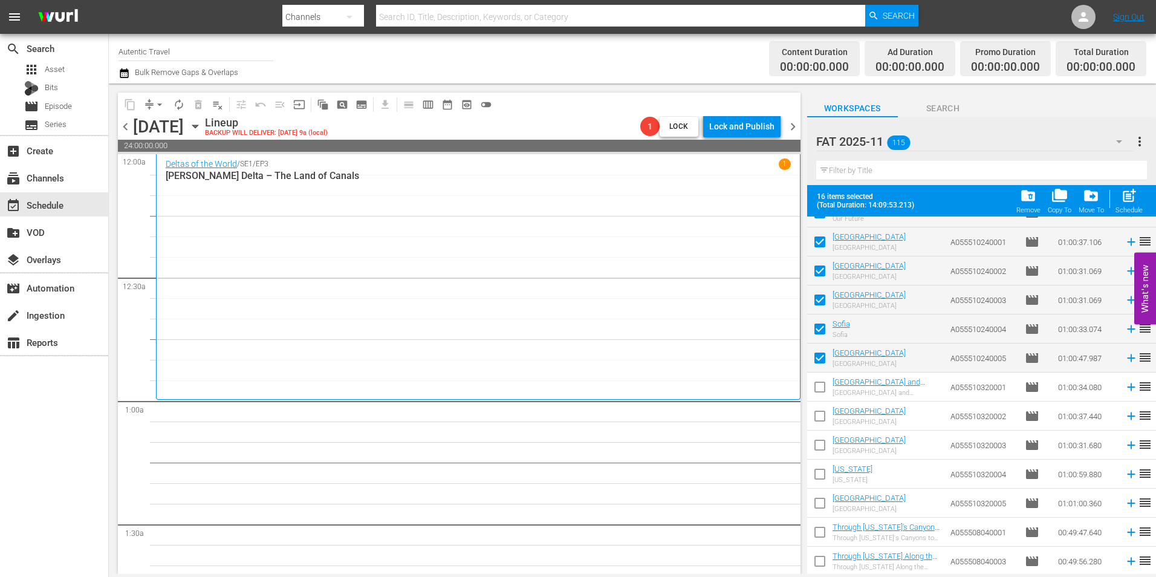
scroll to position [2135, 0]
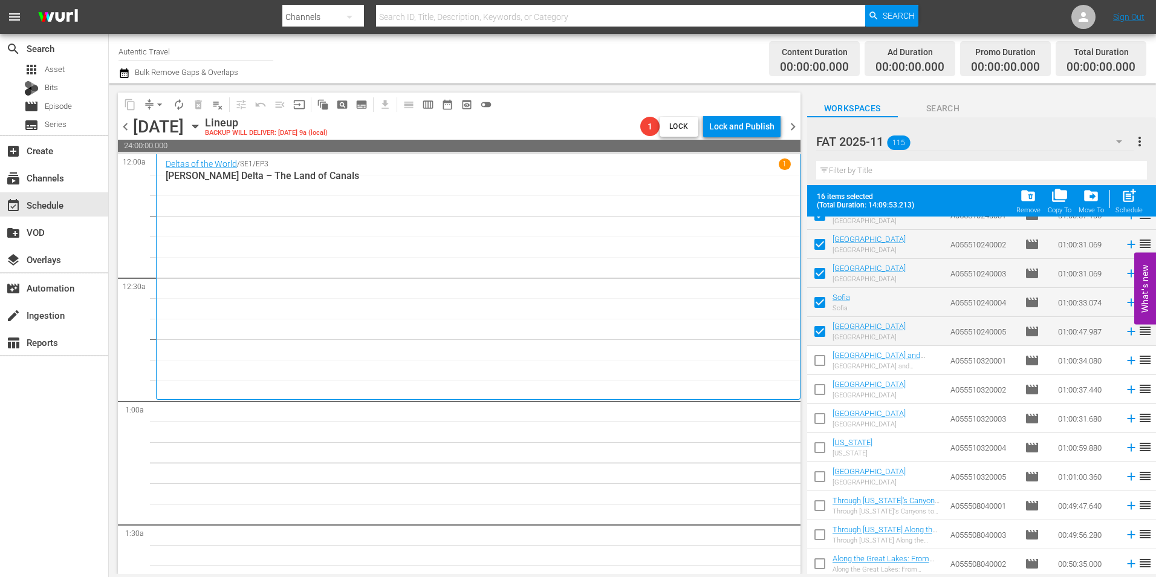
click at [817, 356] on input "checkbox" at bounding box center [819, 362] width 25 height 25
checkbox input "true"
click at [824, 392] on input "checkbox" at bounding box center [819, 391] width 25 height 25
checkbox input "true"
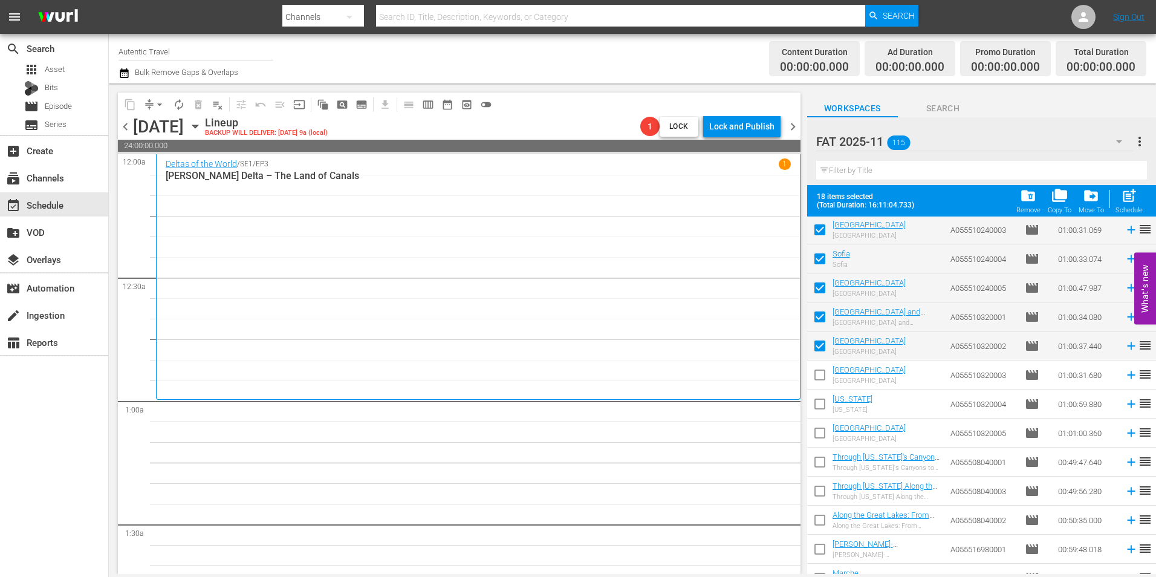
scroll to position [2195, 0]
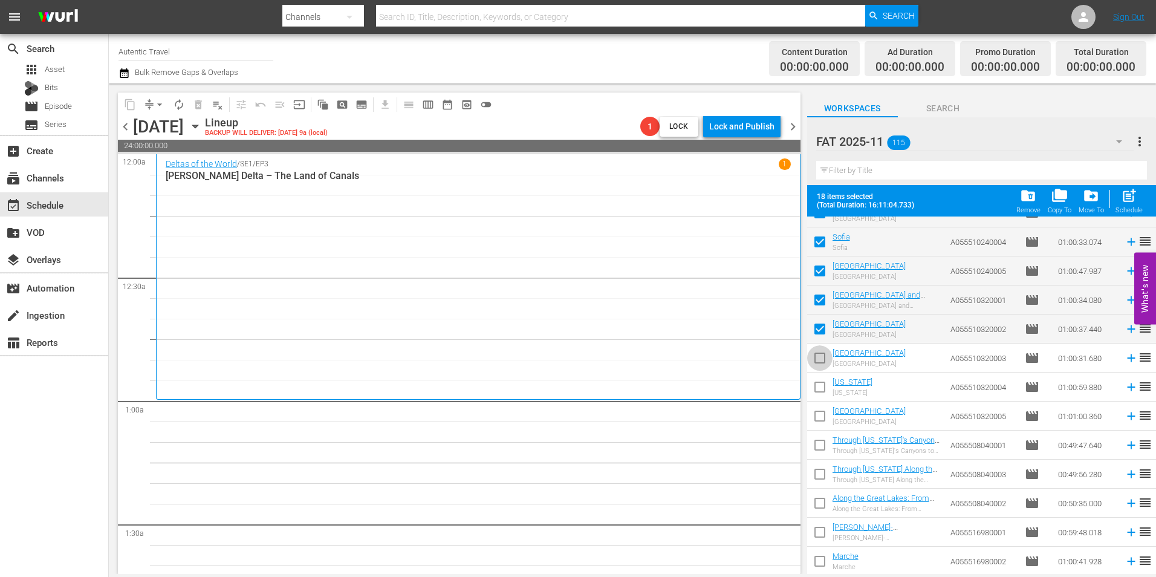
click at [822, 363] on input "checkbox" at bounding box center [819, 360] width 25 height 25
checkbox input "true"
click at [822, 383] on input "checkbox" at bounding box center [819, 389] width 25 height 25
checkbox input "true"
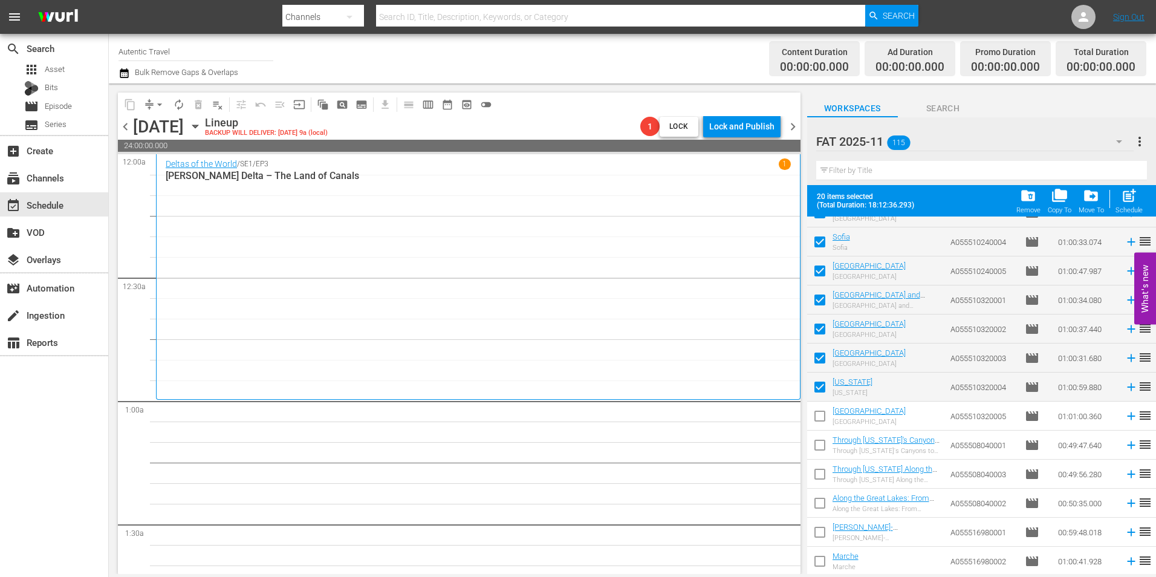
click at [823, 412] on input "checkbox" at bounding box center [819, 418] width 25 height 25
checkbox input "true"
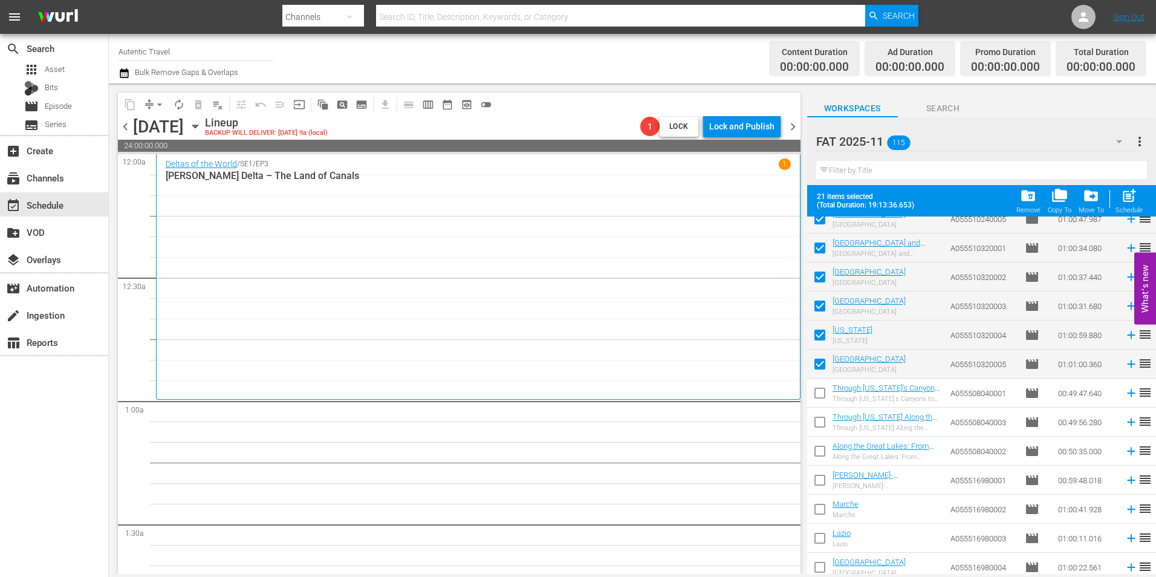
scroll to position [2311, 0]
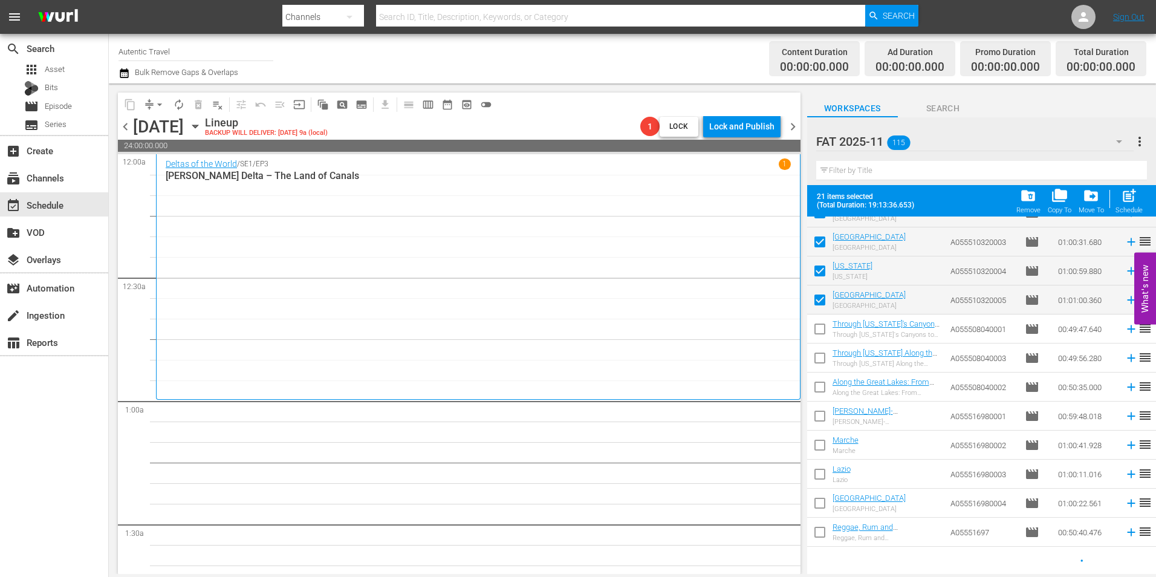
click at [822, 333] on input "checkbox" at bounding box center [819, 331] width 25 height 25
checkbox input "true"
click at [820, 357] on input "checkbox" at bounding box center [819, 360] width 25 height 25
checkbox input "true"
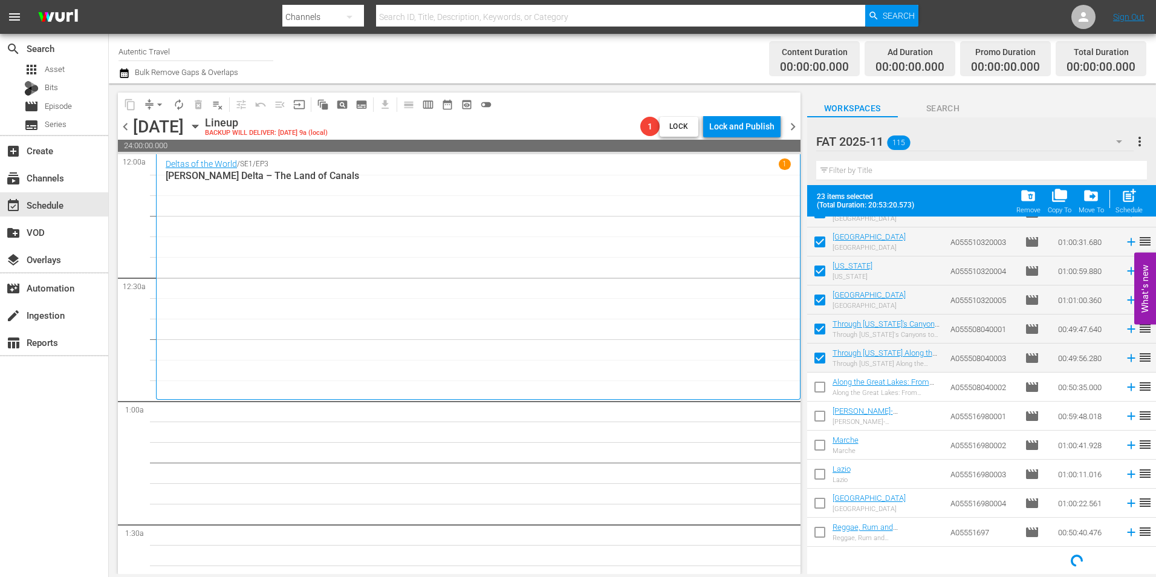
click at [817, 385] on input "checkbox" at bounding box center [819, 389] width 25 height 25
checkbox input "true"
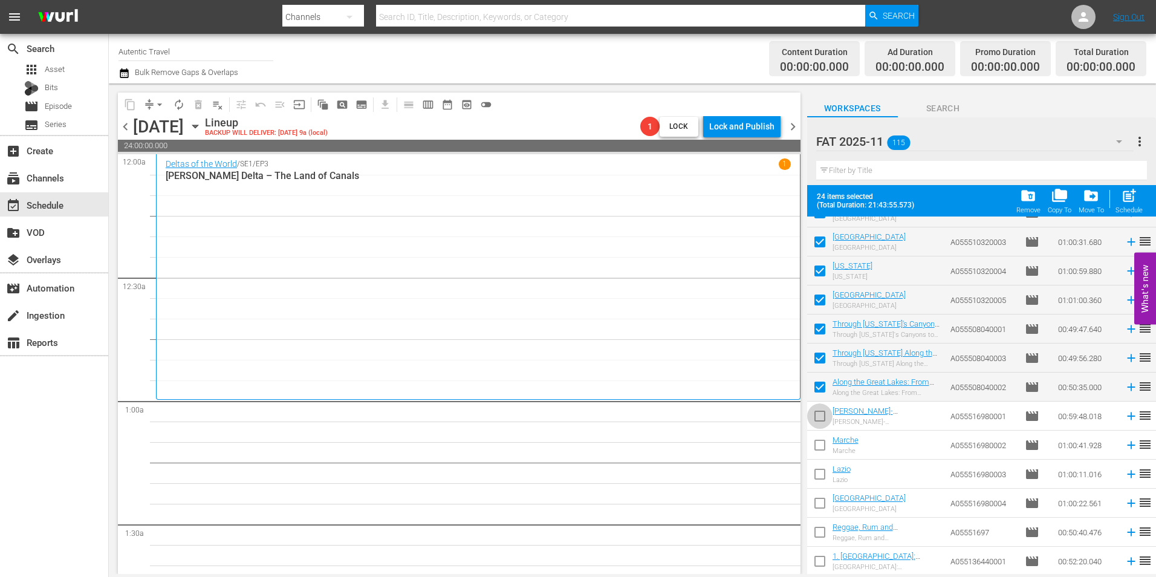
click at [820, 415] on input "checkbox" at bounding box center [819, 418] width 25 height 25
checkbox input "true"
click at [820, 440] on input "checkbox" at bounding box center [819, 447] width 25 height 25
checkbox input "true"
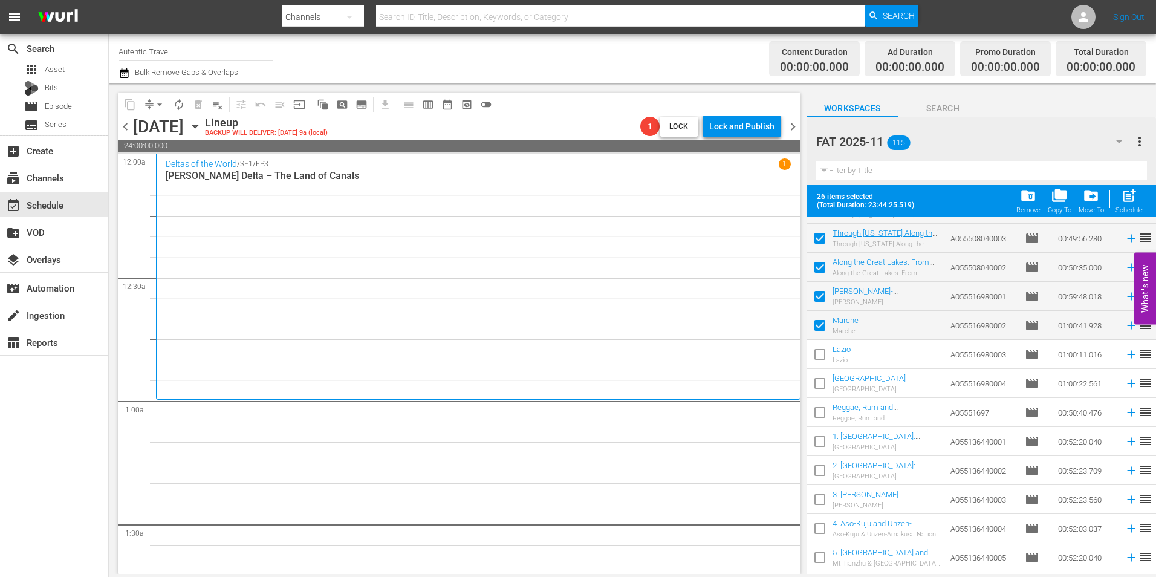
scroll to position [2432, 0]
click at [1132, 200] on span "post_add" at bounding box center [1129, 195] width 16 height 16
checkbox input "false"
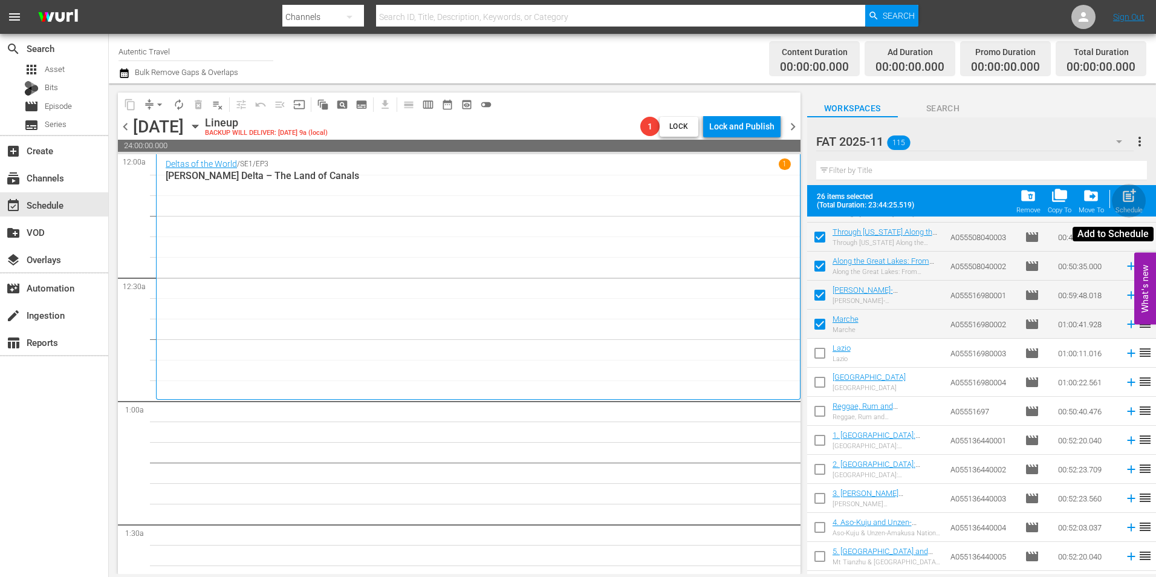
checkbox input "false"
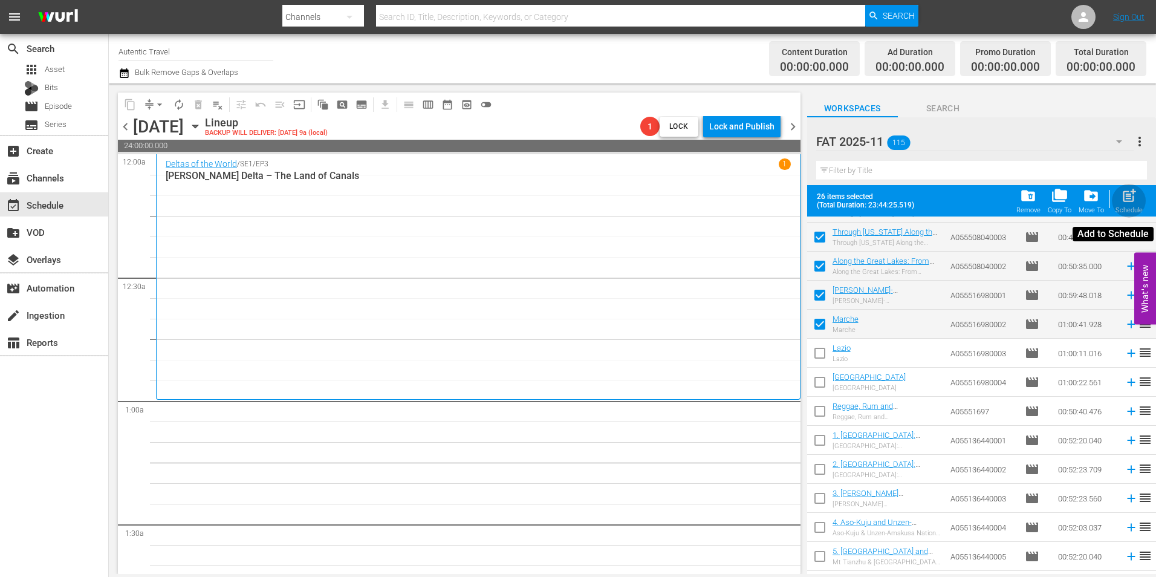
checkbox input "false"
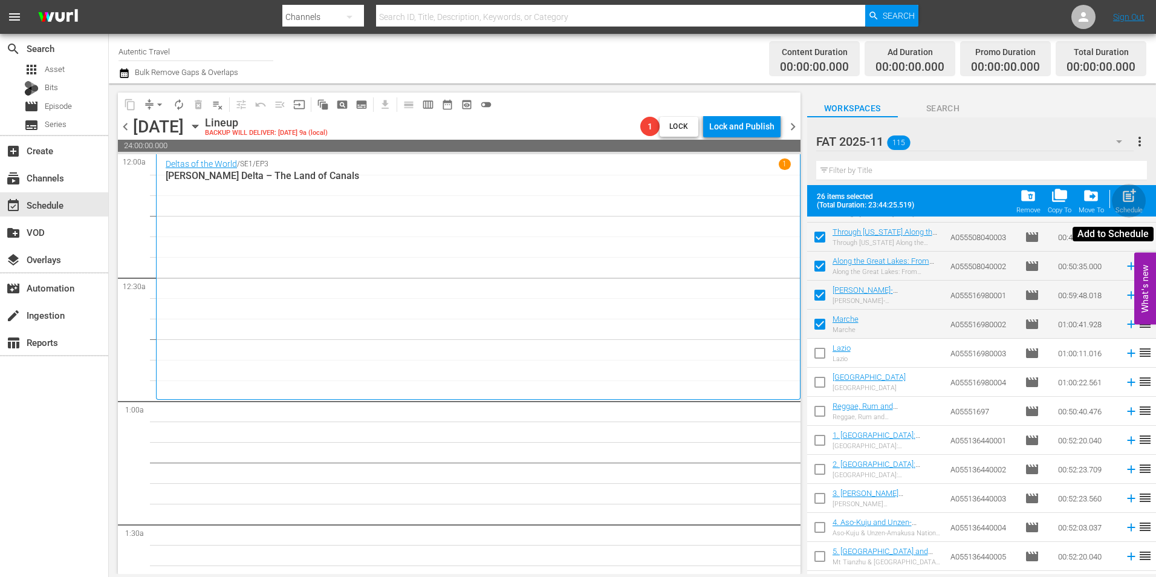
checkbox input "false"
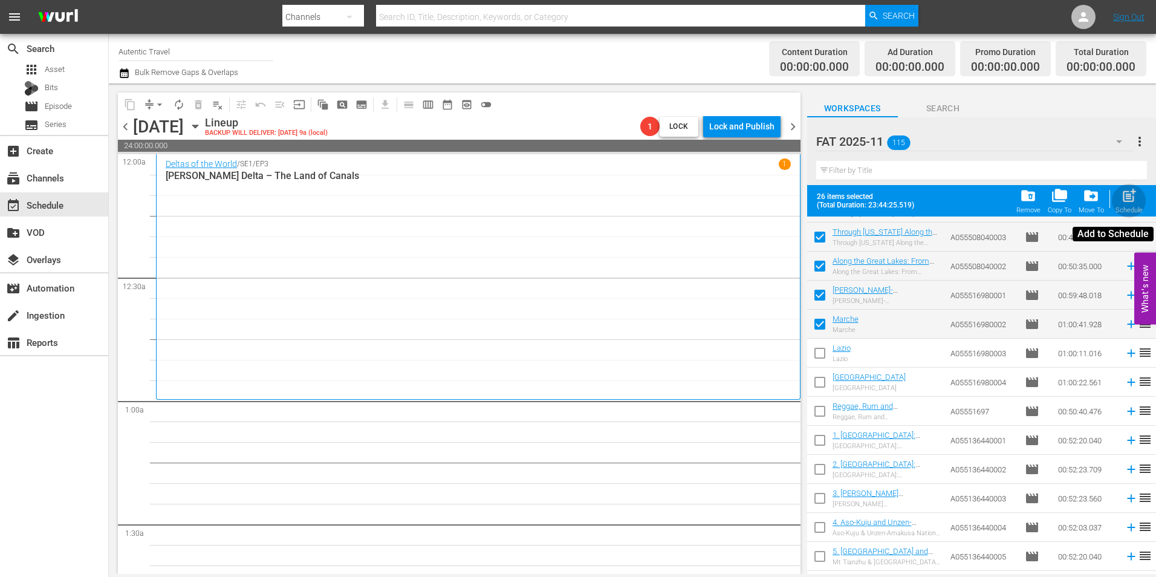
checkbox input "false"
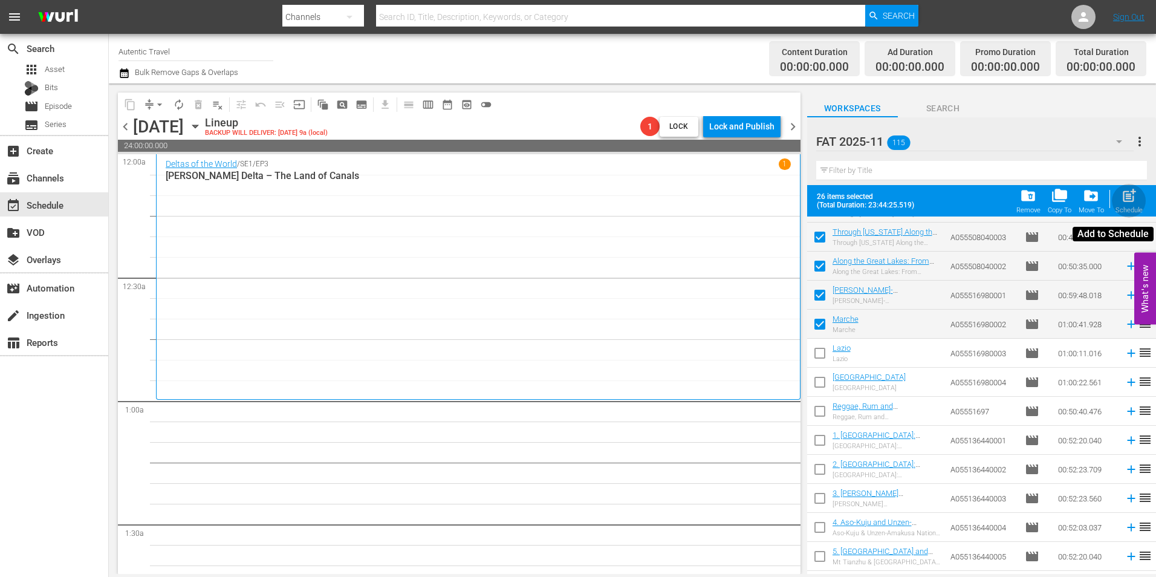
checkbox input "false"
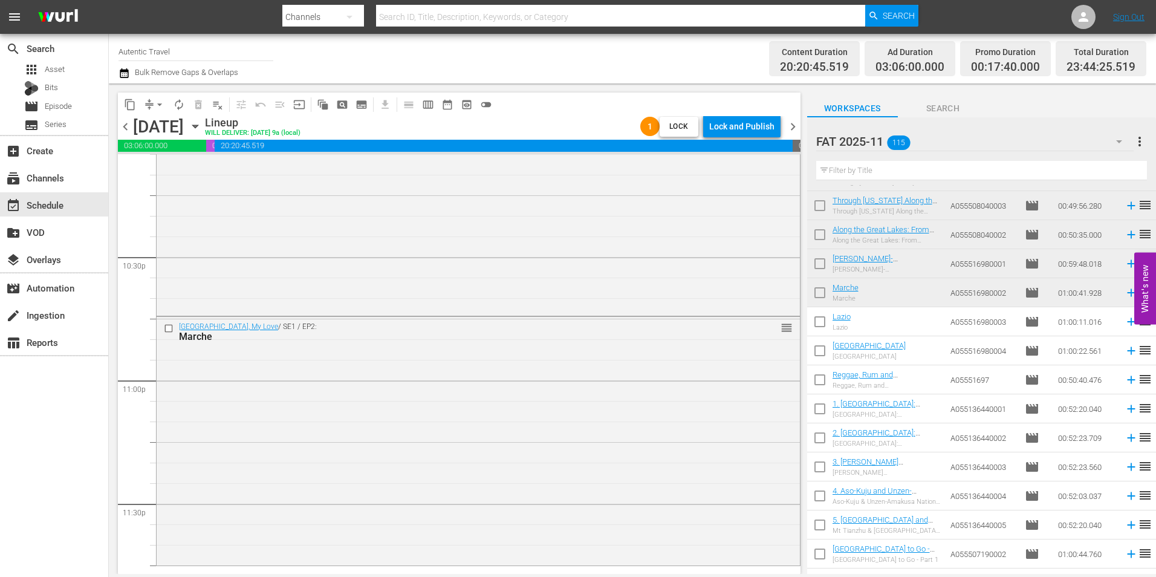
scroll to position [5500, 0]
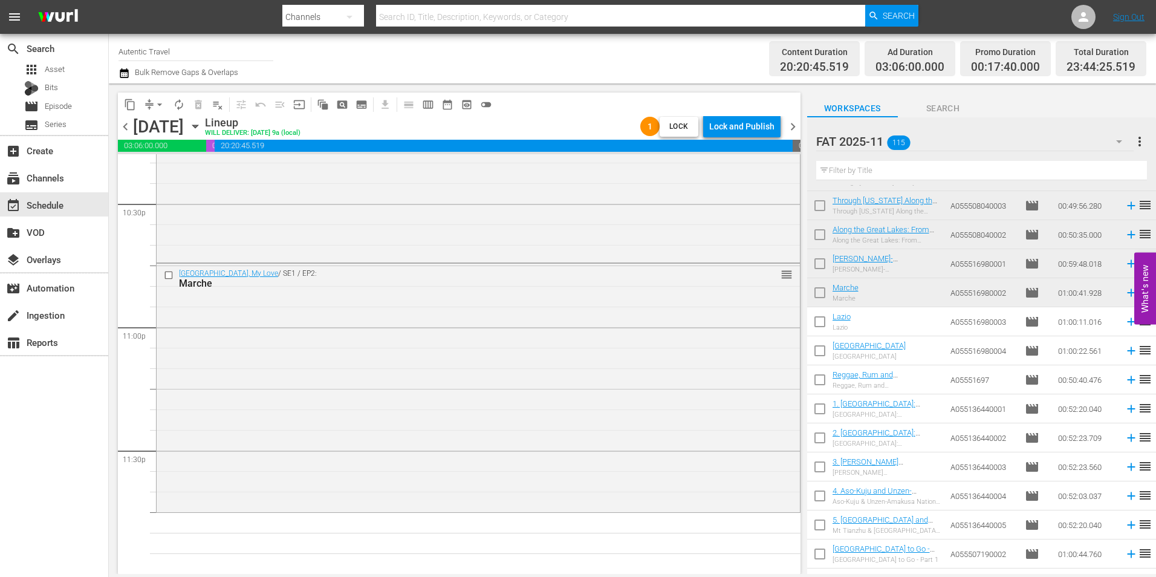
click at [825, 328] on input "checkbox" at bounding box center [819, 323] width 25 height 25
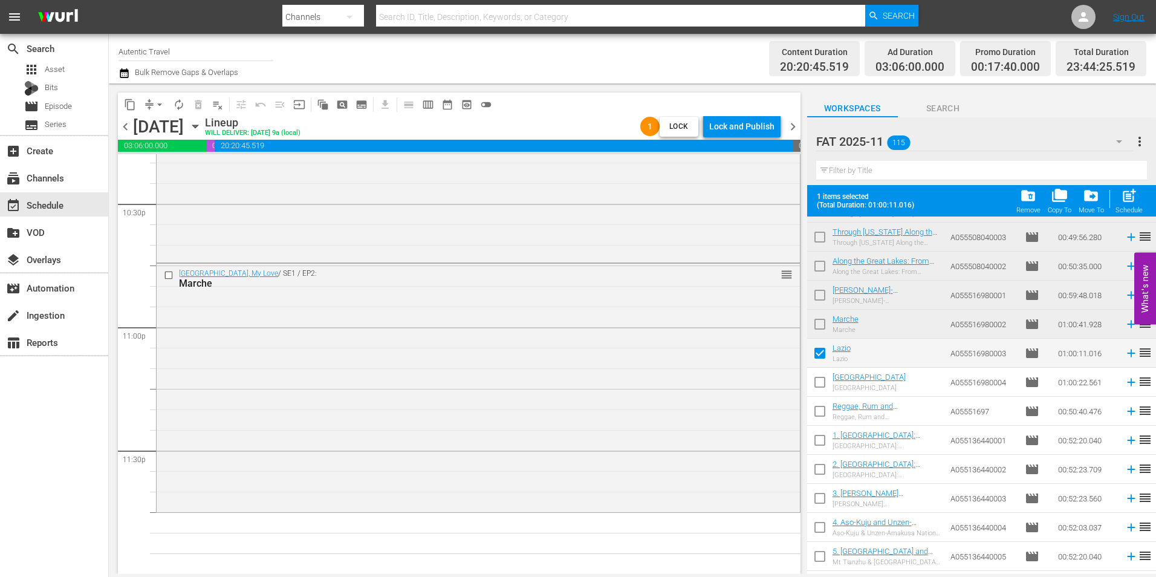
click at [1132, 201] on span "post_add" at bounding box center [1129, 195] width 16 height 16
checkbox input "false"
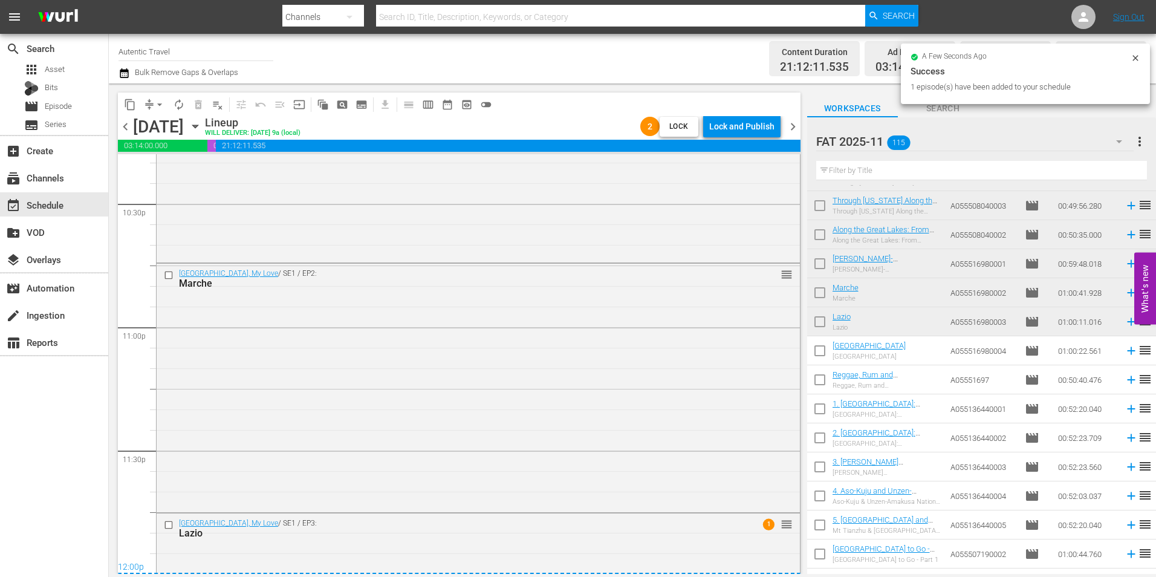
scroll to position [5687, 0]
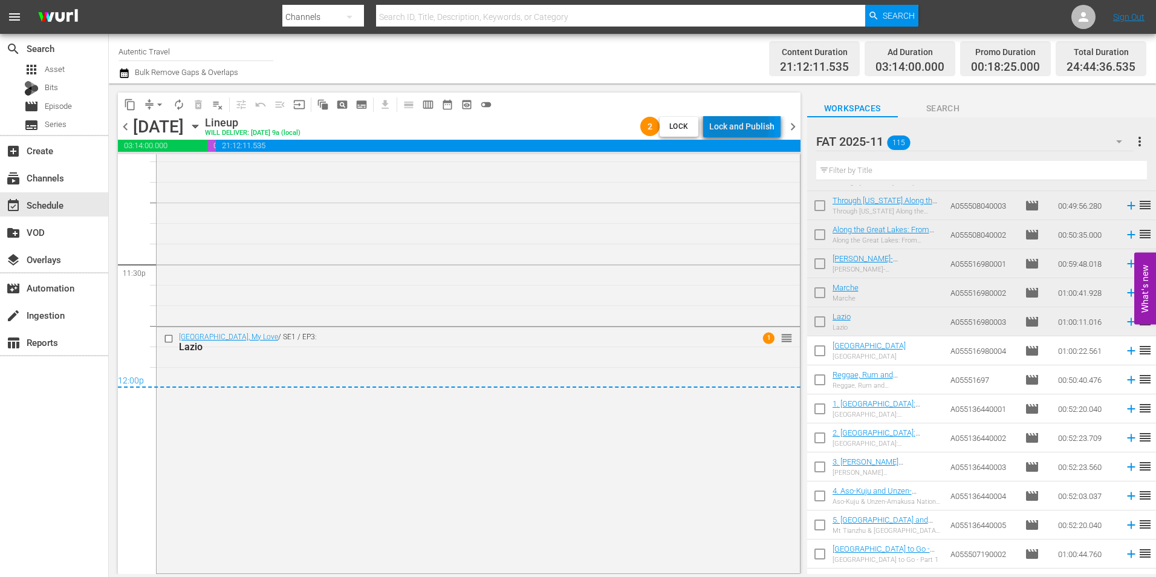
click at [728, 125] on div "Lock and Publish" at bounding box center [741, 126] width 65 height 22
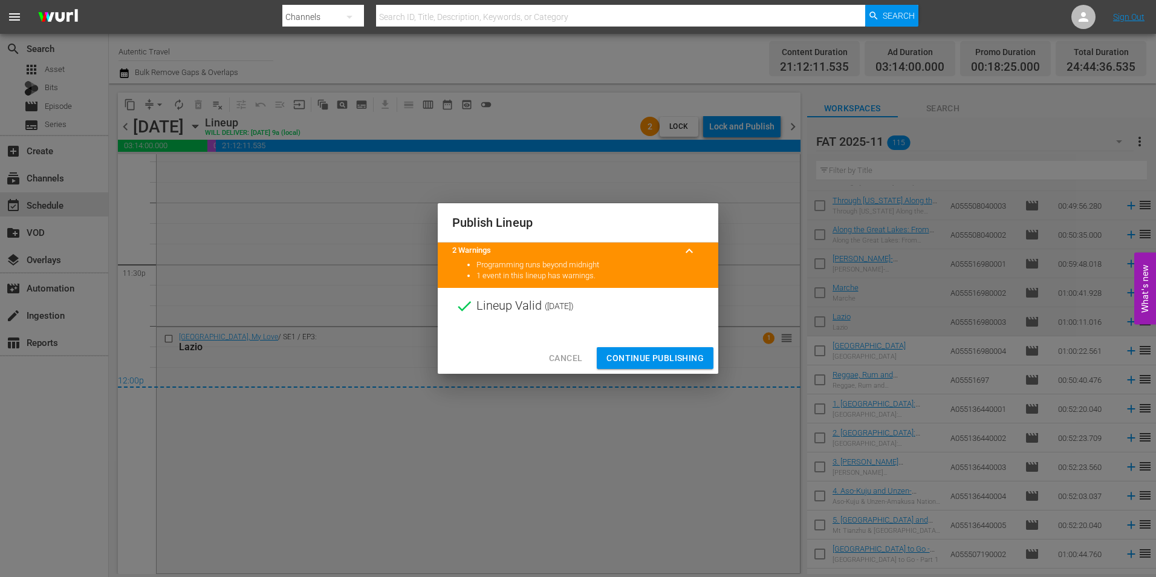
click at [651, 357] on span "Continue Publishing" at bounding box center [654, 358] width 97 height 15
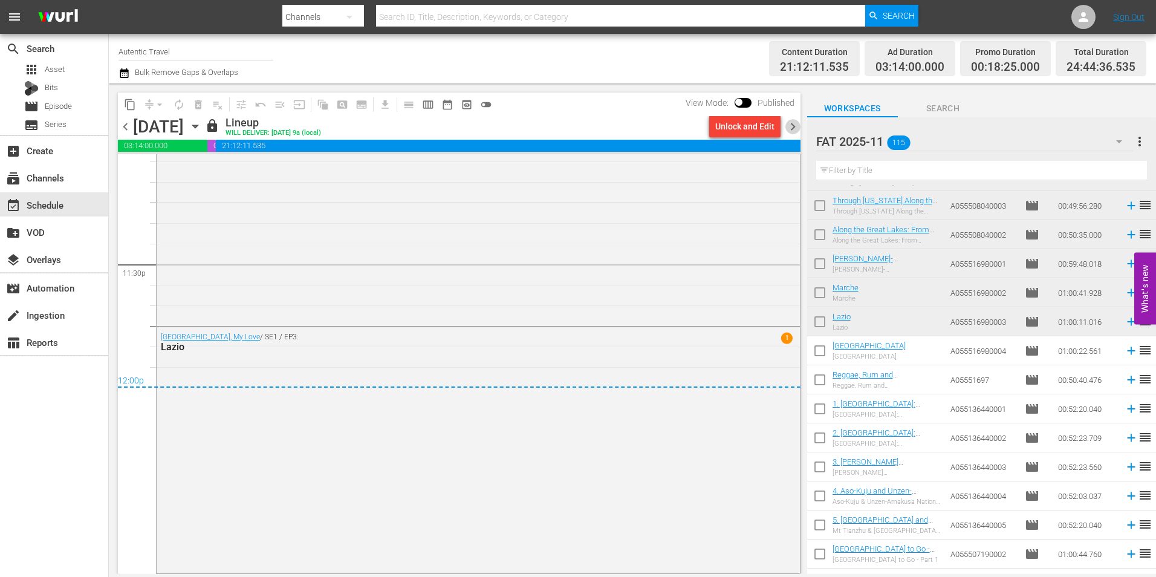
click at [793, 130] on span "chevron_right" at bounding box center [792, 126] width 15 height 15
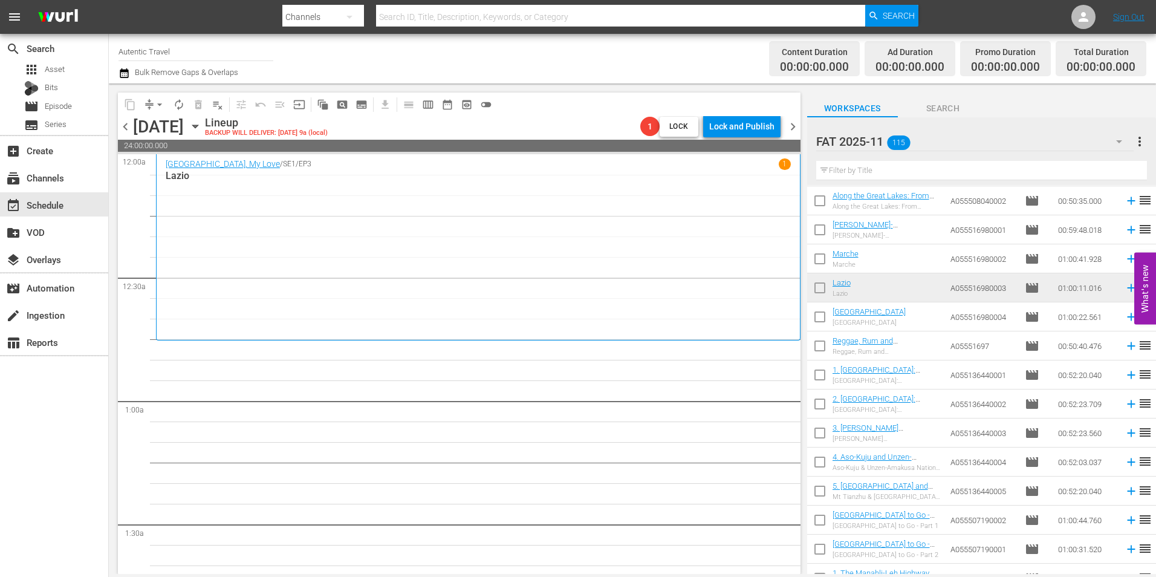
scroll to position [2493, 0]
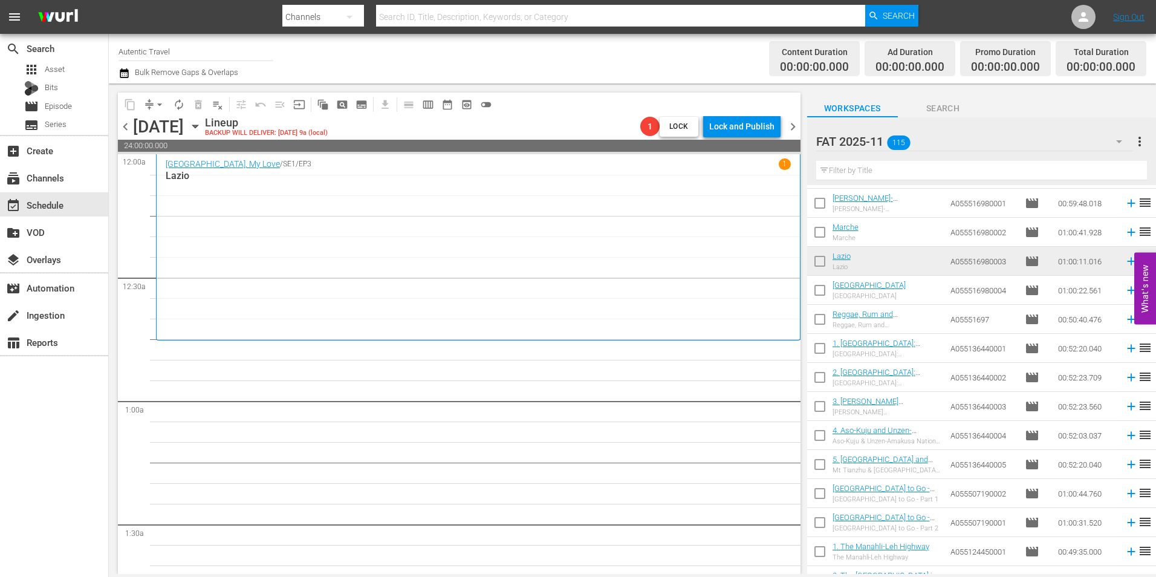
click at [824, 290] on input "checkbox" at bounding box center [819, 292] width 25 height 25
checkbox input "true"
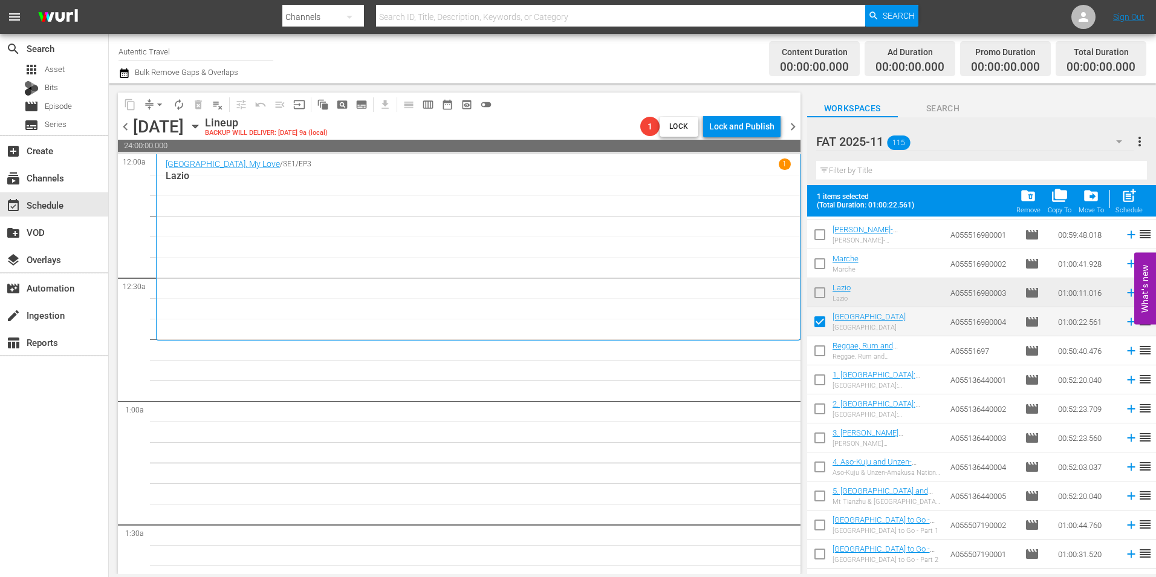
click at [828, 347] on input "checkbox" at bounding box center [819, 352] width 25 height 25
checkbox input "true"
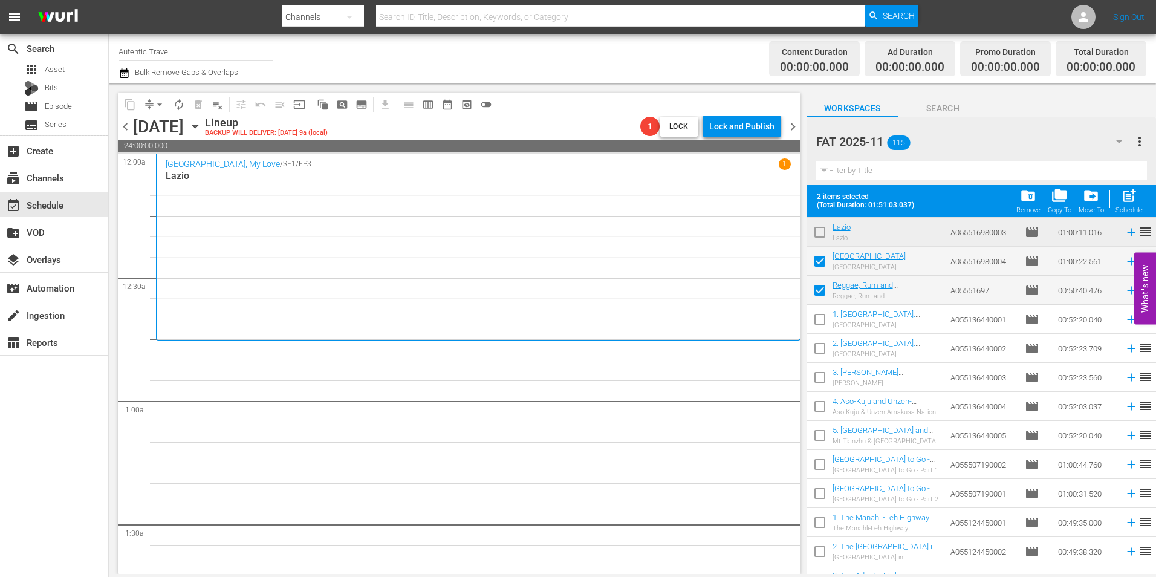
click at [826, 323] on input "checkbox" at bounding box center [819, 321] width 25 height 25
checkbox input "true"
click at [820, 348] on input "checkbox" at bounding box center [819, 350] width 25 height 25
checkbox input "true"
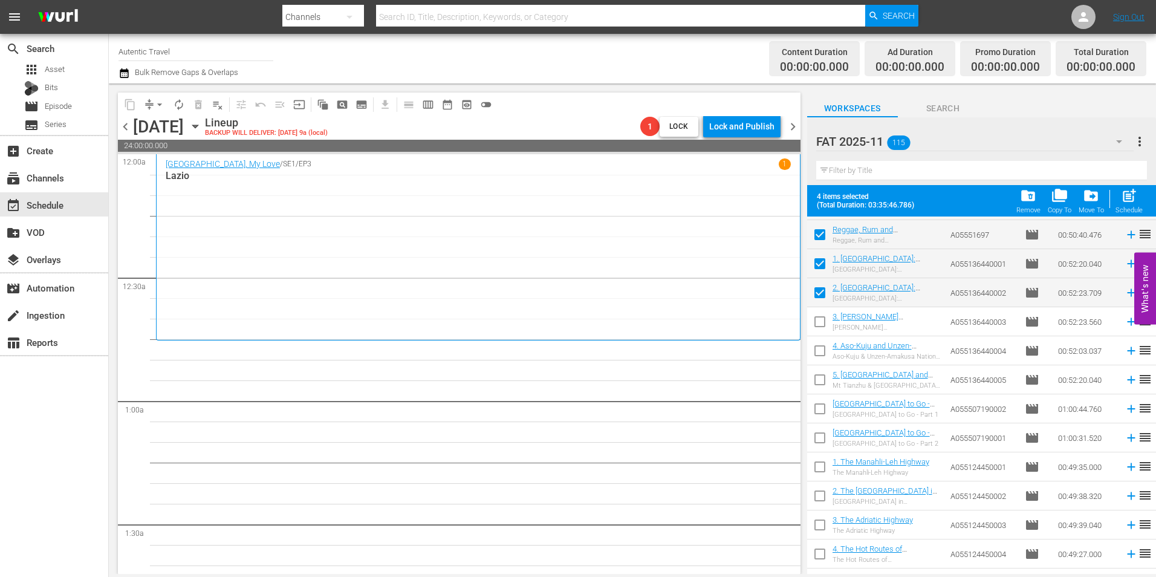
scroll to position [2674, 0]
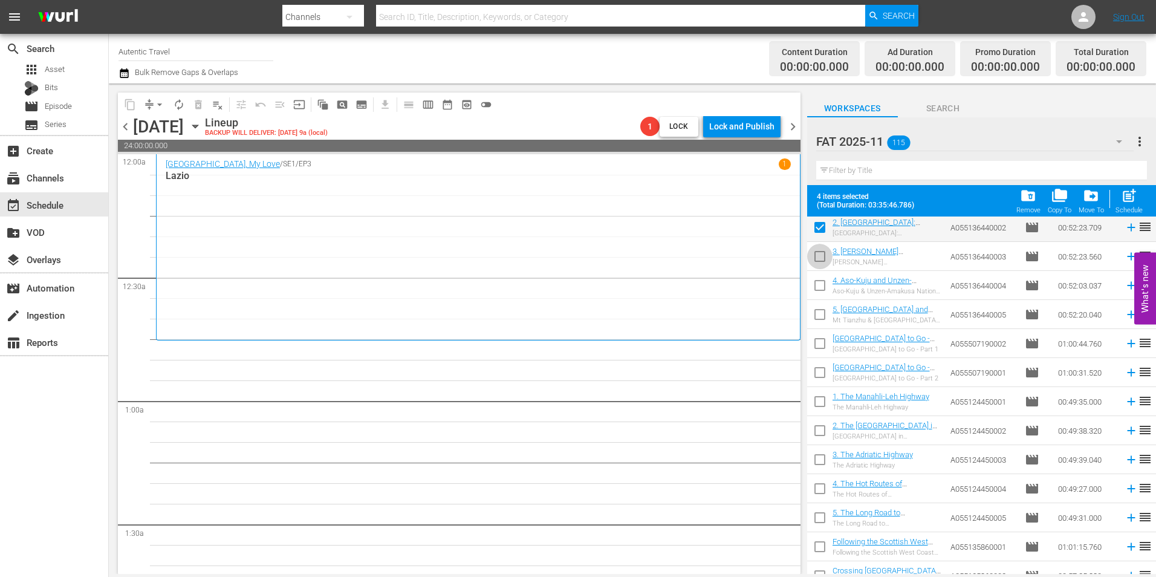
click at [823, 261] on input "checkbox" at bounding box center [819, 258] width 25 height 25
checkbox input "true"
click at [820, 291] on input "checkbox" at bounding box center [819, 287] width 25 height 25
checkbox input "true"
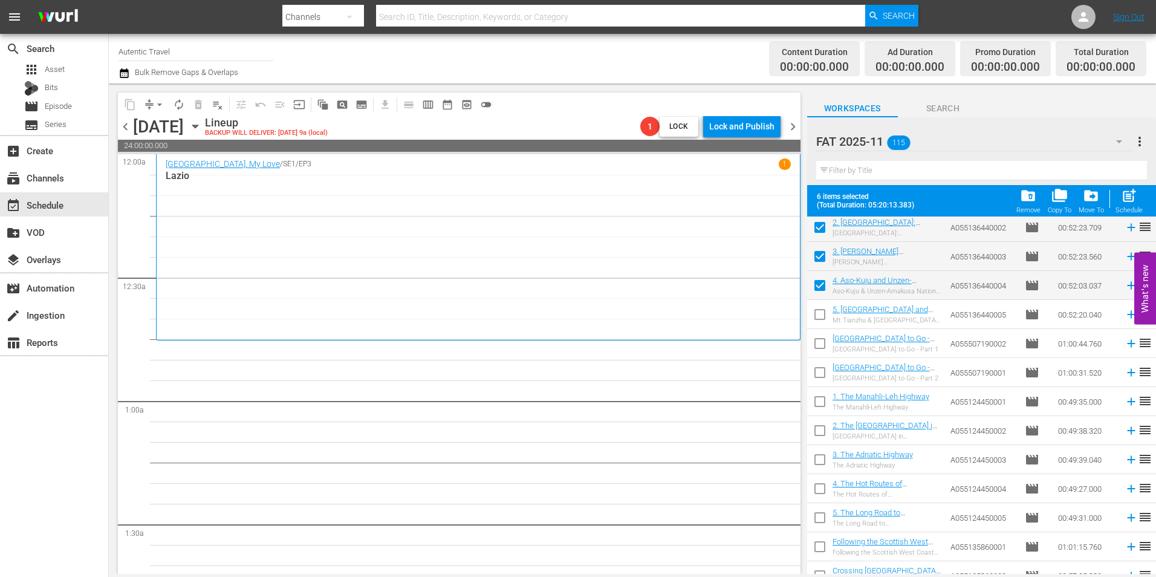
click at [816, 314] on input "checkbox" at bounding box center [819, 316] width 25 height 25
checkbox input "true"
click at [816, 345] on input "checkbox" at bounding box center [819, 345] width 25 height 25
checkbox input "true"
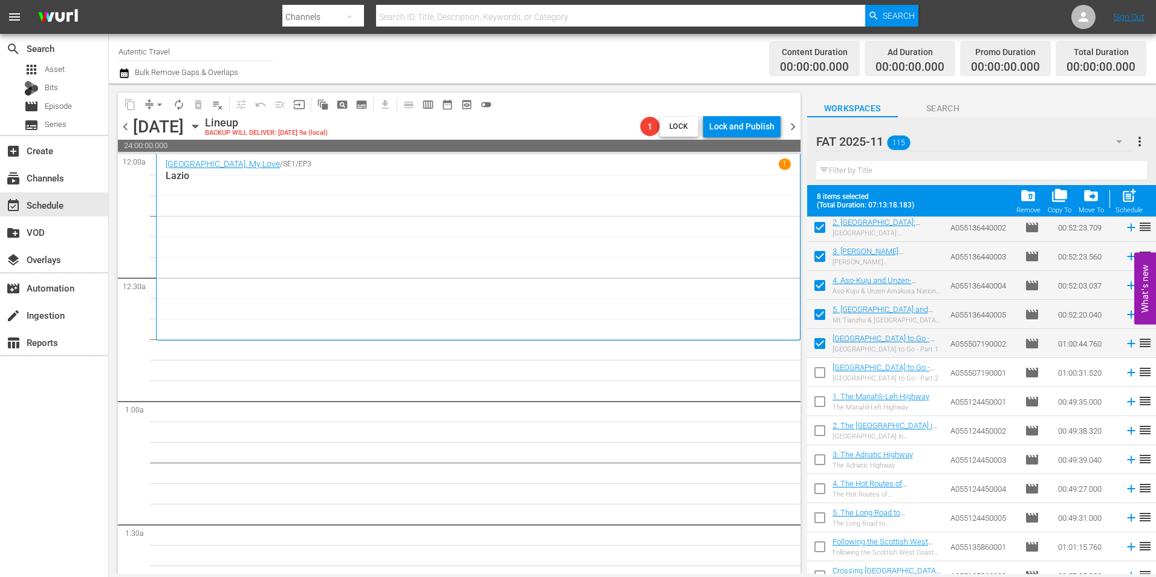
click at [819, 376] on input "checkbox" at bounding box center [819, 374] width 25 height 25
checkbox input "true"
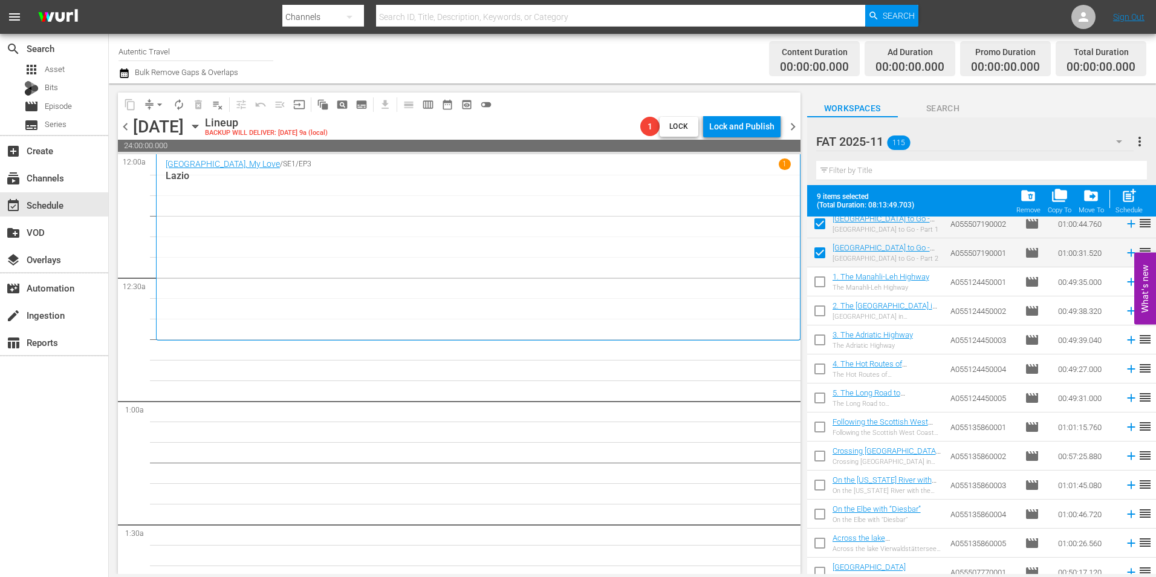
scroll to position [2795, 0]
click at [815, 281] on input "checkbox" at bounding box center [819, 282] width 25 height 25
checkbox input "true"
click at [815, 305] on input "checkbox" at bounding box center [819, 311] width 25 height 25
checkbox input "true"
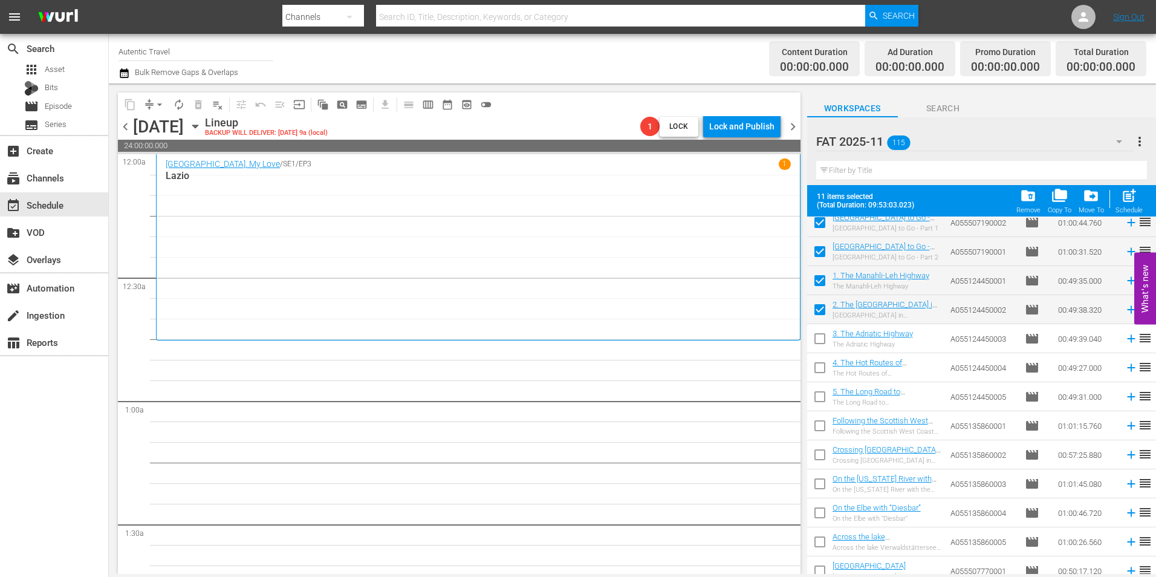
click at [819, 339] on input "checkbox" at bounding box center [819, 340] width 25 height 25
checkbox input "true"
click at [821, 366] on input "checkbox" at bounding box center [819, 369] width 25 height 25
checkbox input "true"
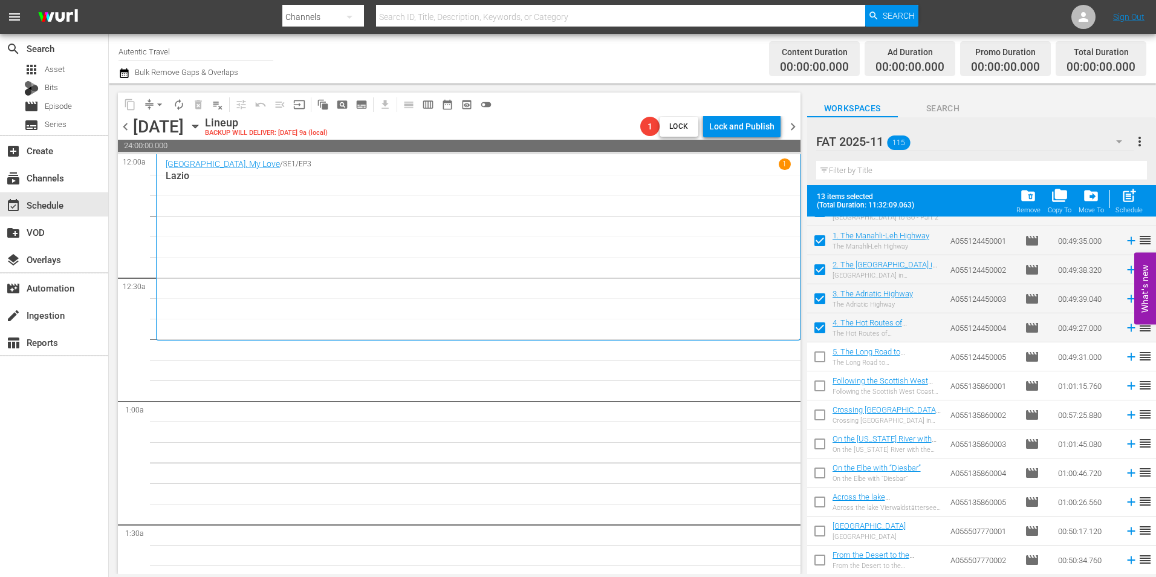
scroll to position [2855, 0]
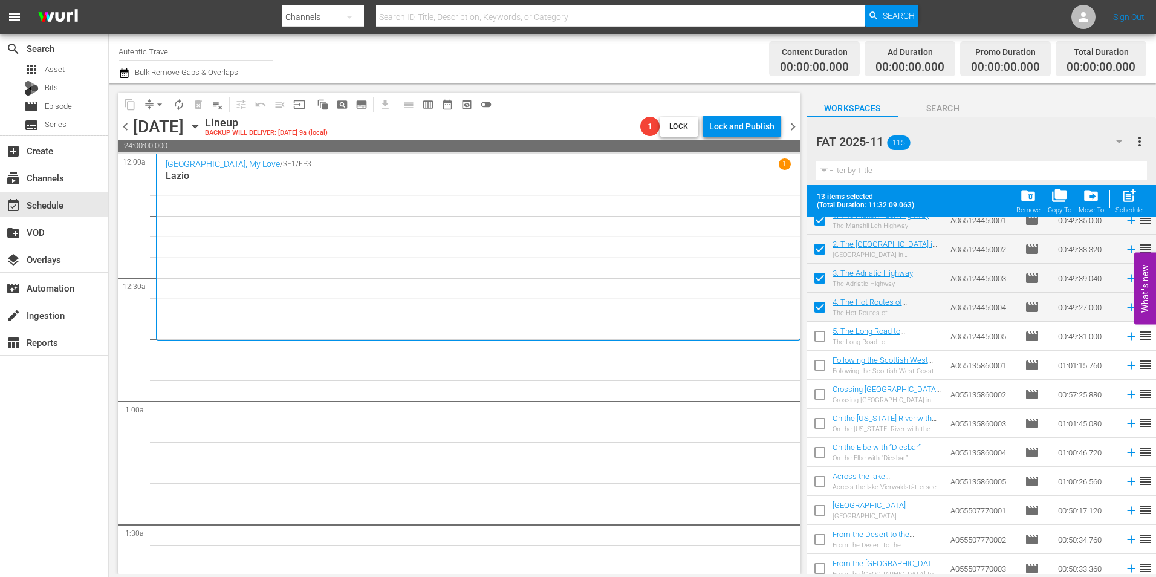
click at [818, 339] on input "checkbox" at bounding box center [819, 338] width 25 height 25
checkbox input "true"
click at [816, 362] on input "checkbox" at bounding box center [819, 367] width 25 height 25
checkbox input "true"
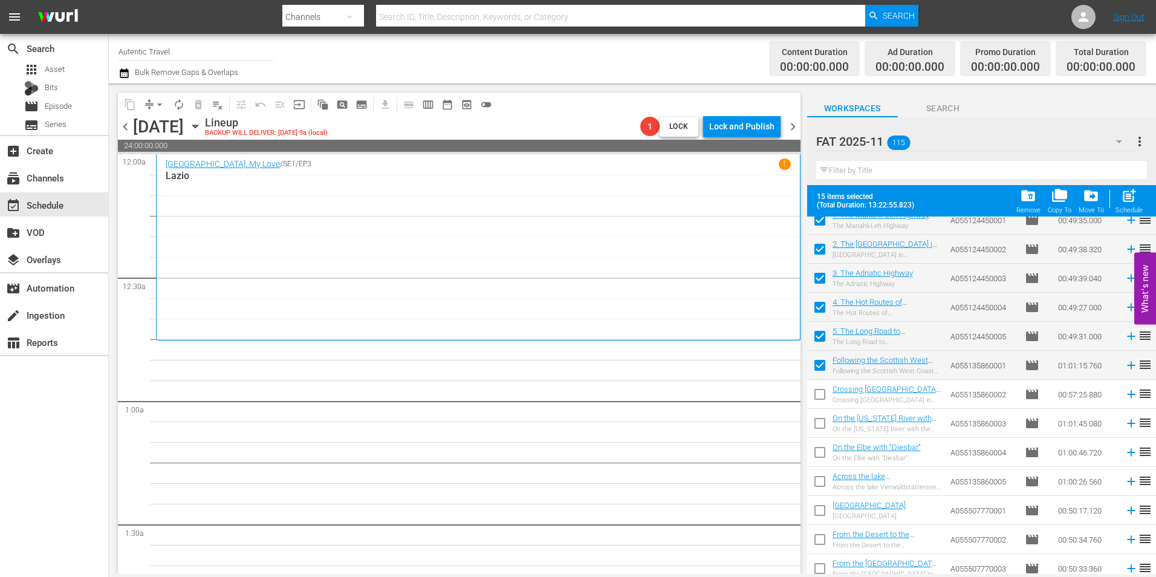
click at [823, 391] on input "checkbox" at bounding box center [819, 396] width 25 height 25
checkbox input "true"
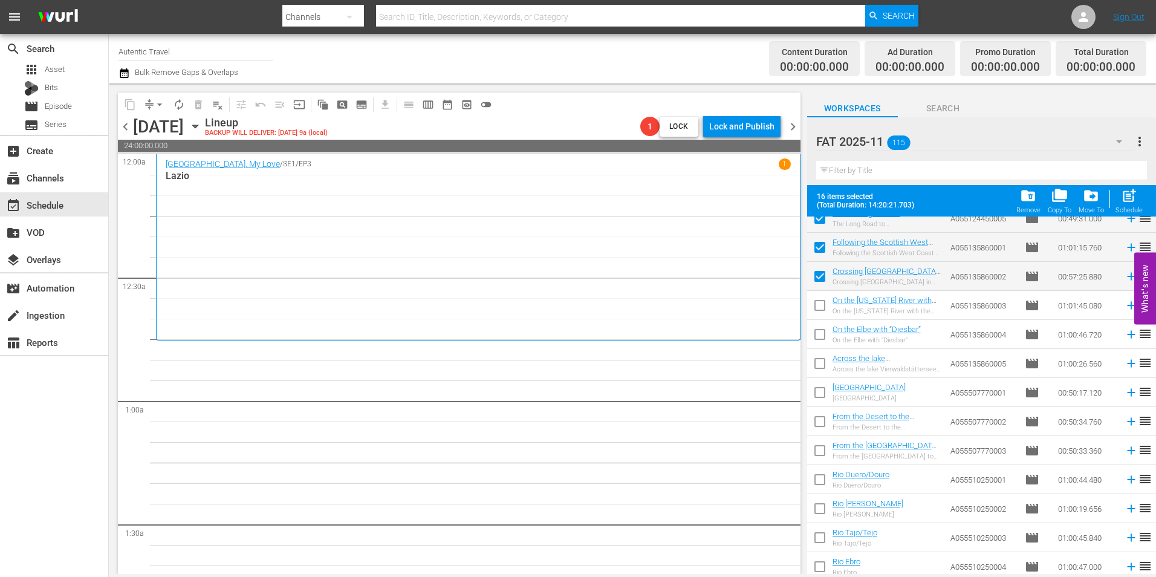
scroll to position [2976, 0]
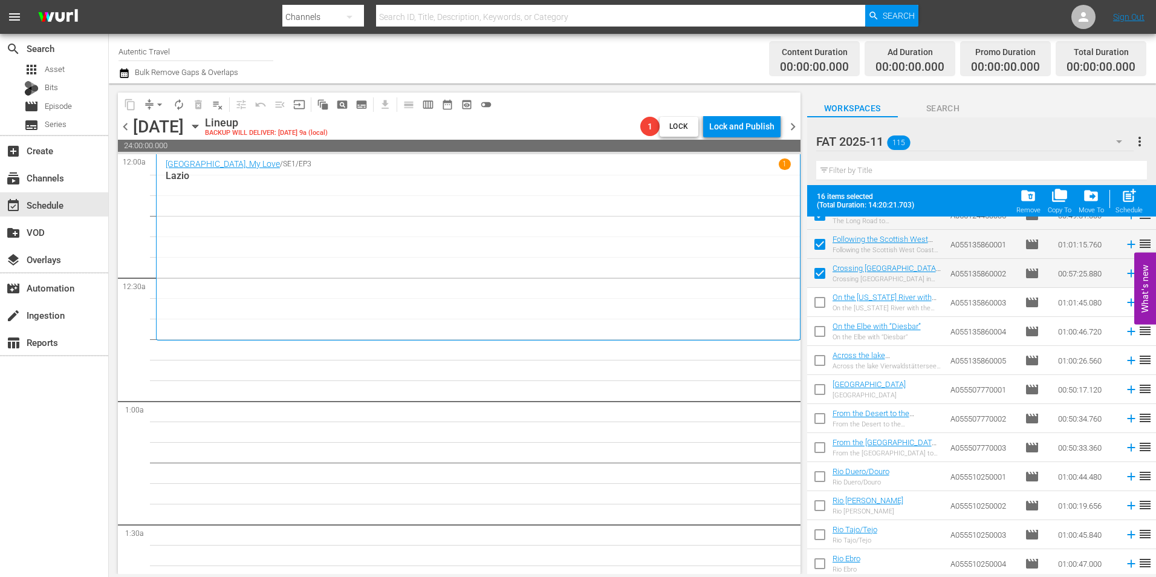
click at [827, 307] on input "checkbox" at bounding box center [819, 304] width 25 height 25
checkbox input "true"
click at [824, 332] on input "checkbox" at bounding box center [819, 333] width 25 height 25
checkbox input "true"
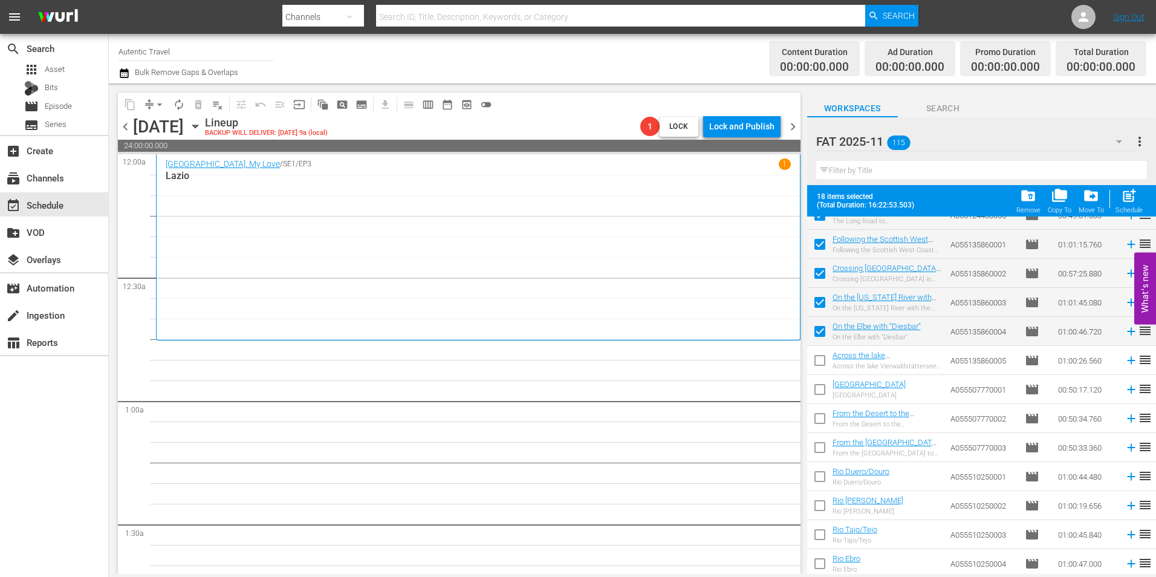
scroll to position [3008, 0]
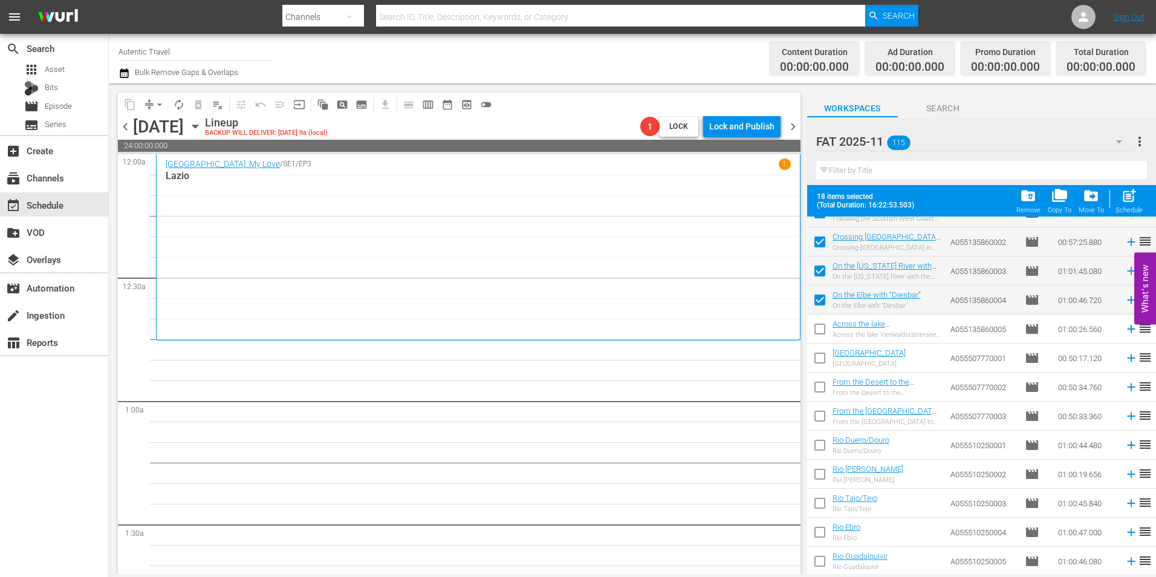
click at [825, 331] on input "checkbox" at bounding box center [819, 331] width 25 height 25
checkbox input "true"
click at [825, 354] on input "checkbox" at bounding box center [819, 360] width 25 height 25
checkbox input "true"
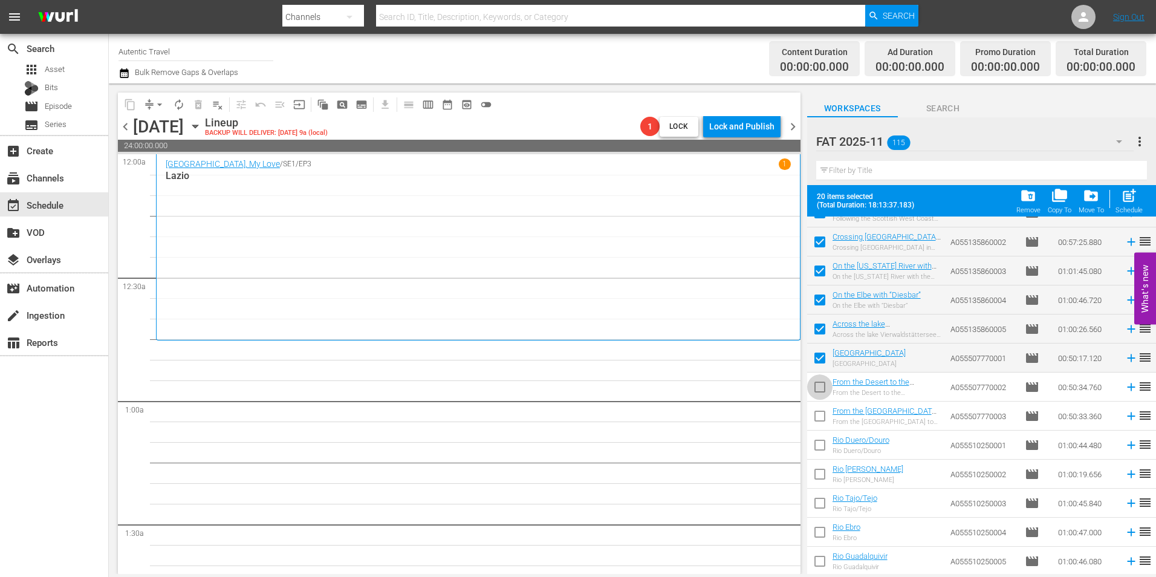
click at [819, 386] on input "checkbox" at bounding box center [819, 389] width 25 height 25
checkbox input "true"
click at [819, 419] on input "checkbox" at bounding box center [819, 418] width 25 height 25
checkbox input "true"
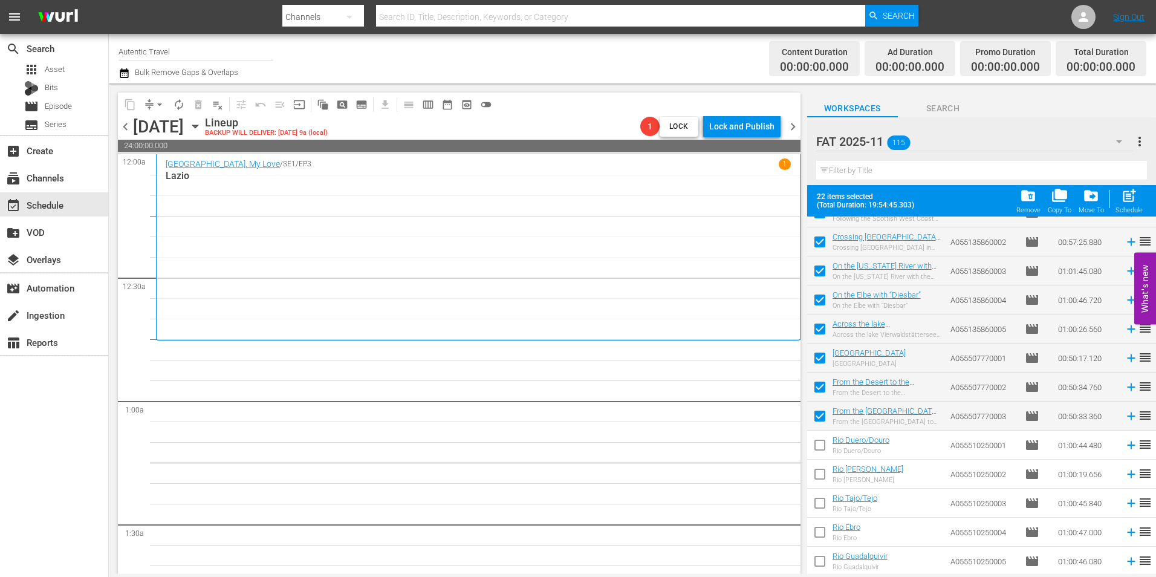
click at [819, 441] on input "checkbox" at bounding box center [819, 447] width 25 height 25
checkbox input "true"
click at [823, 470] on input "checkbox" at bounding box center [819, 476] width 25 height 25
checkbox input "true"
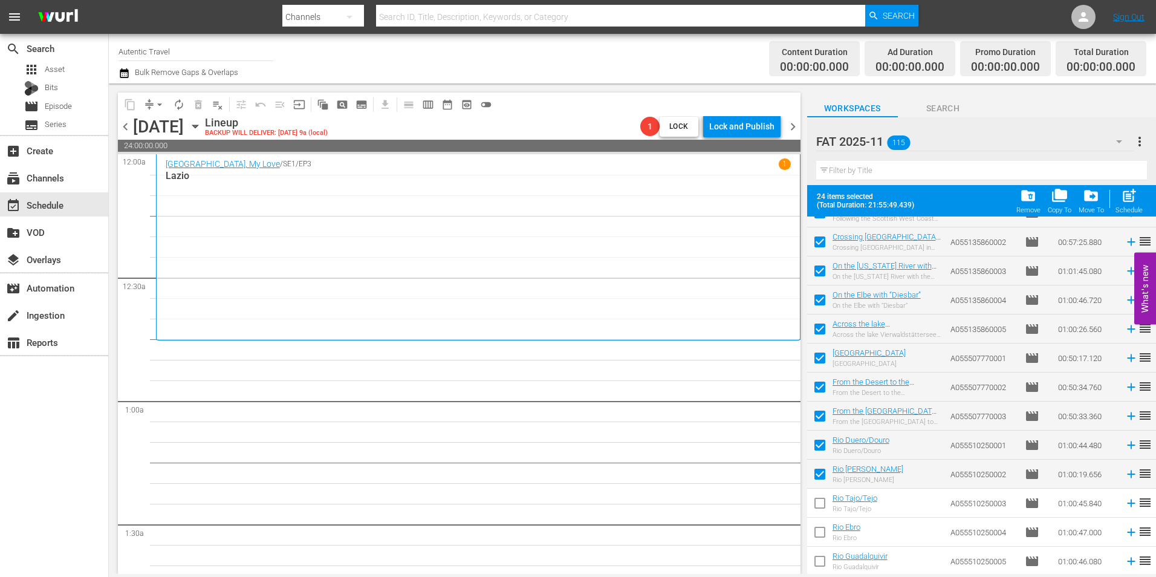
click at [822, 501] on input "checkbox" at bounding box center [819, 505] width 25 height 25
checkbox input "true"
click at [819, 528] on input "checkbox" at bounding box center [819, 534] width 25 height 25
checkbox input "true"
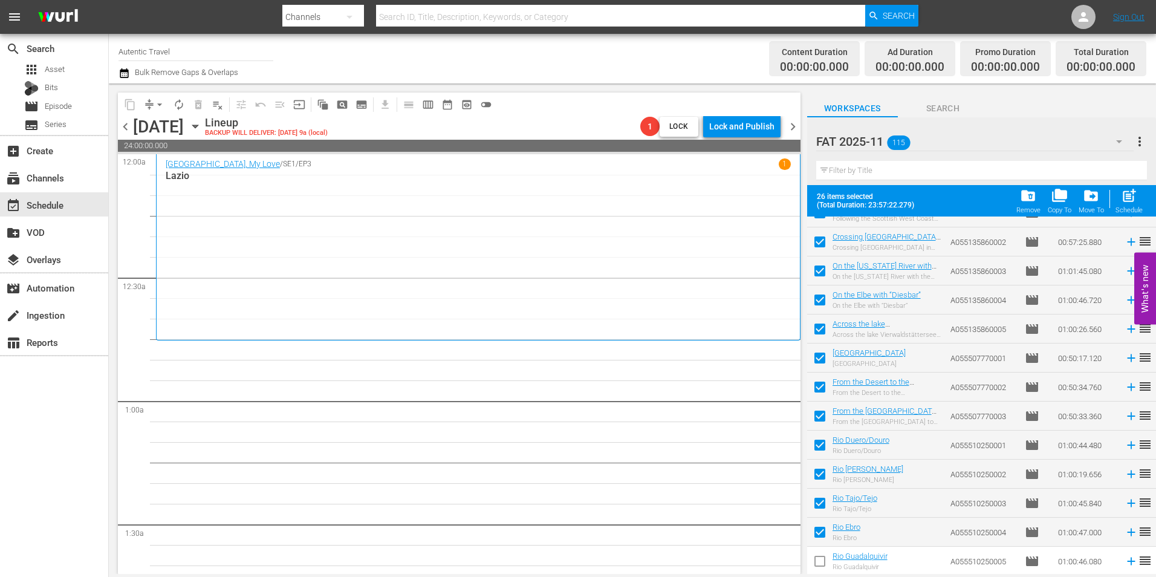
click at [823, 560] on input "checkbox" at bounding box center [819, 563] width 25 height 25
checkbox input "true"
click at [1130, 202] on span "post_add" at bounding box center [1129, 195] width 16 height 16
checkbox input "false"
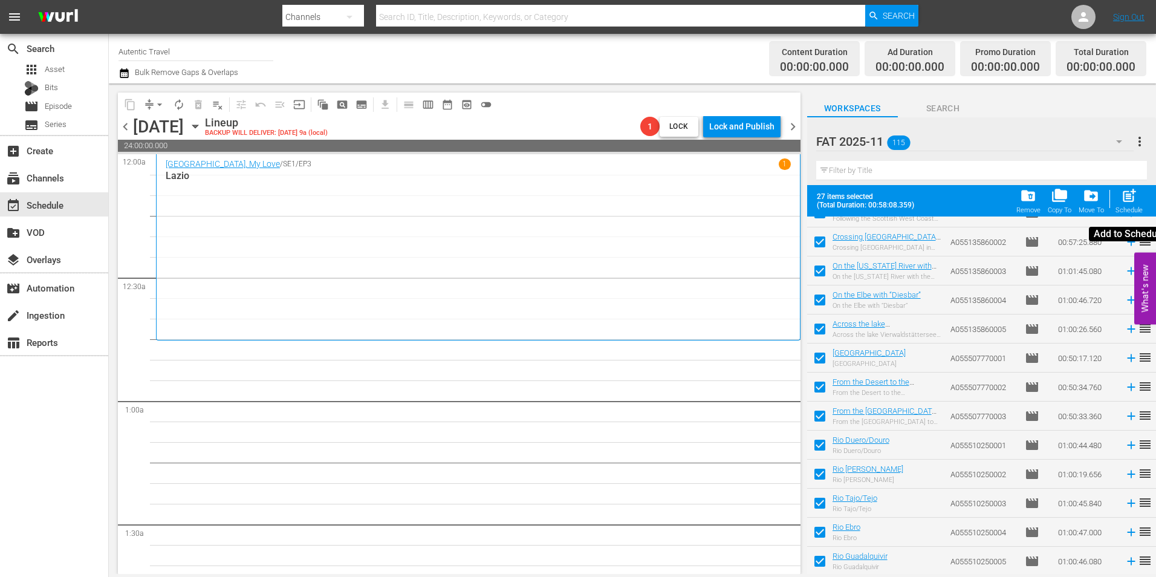
checkbox input "false"
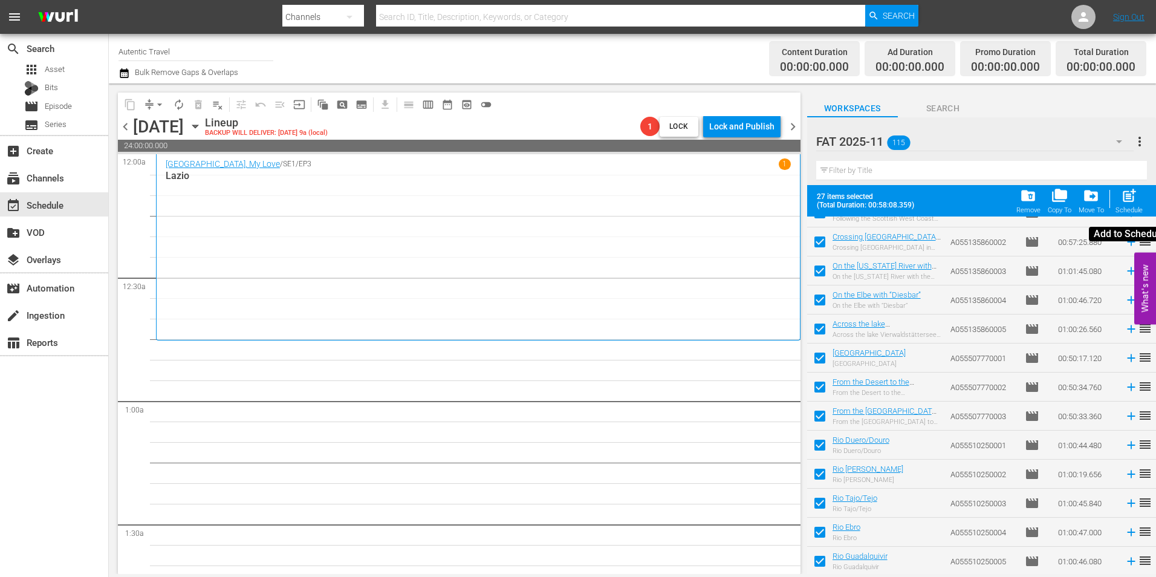
checkbox input "false"
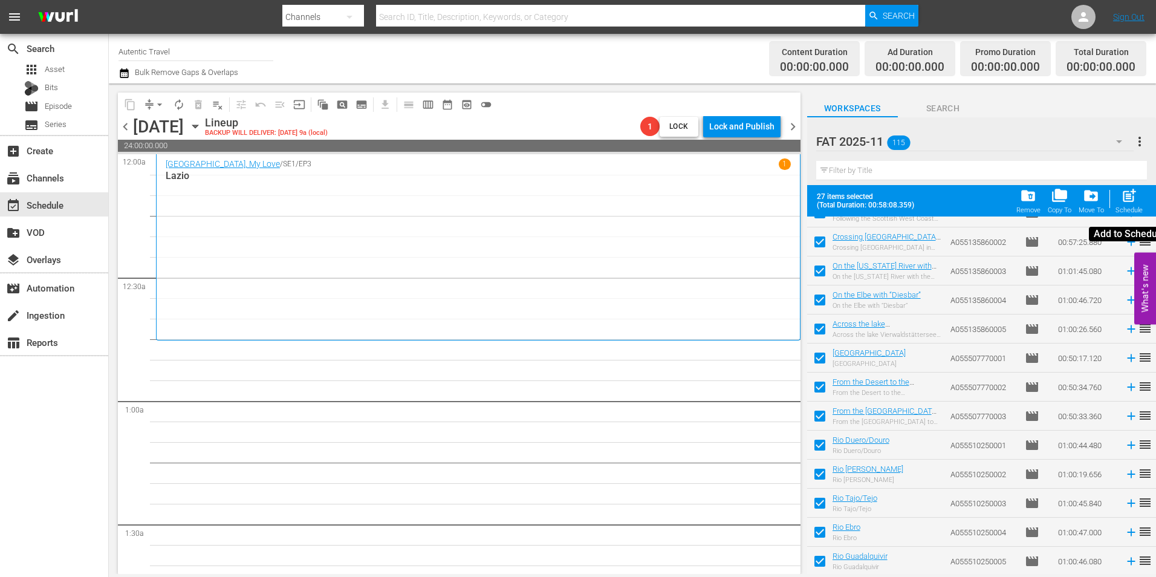
checkbox input "false"
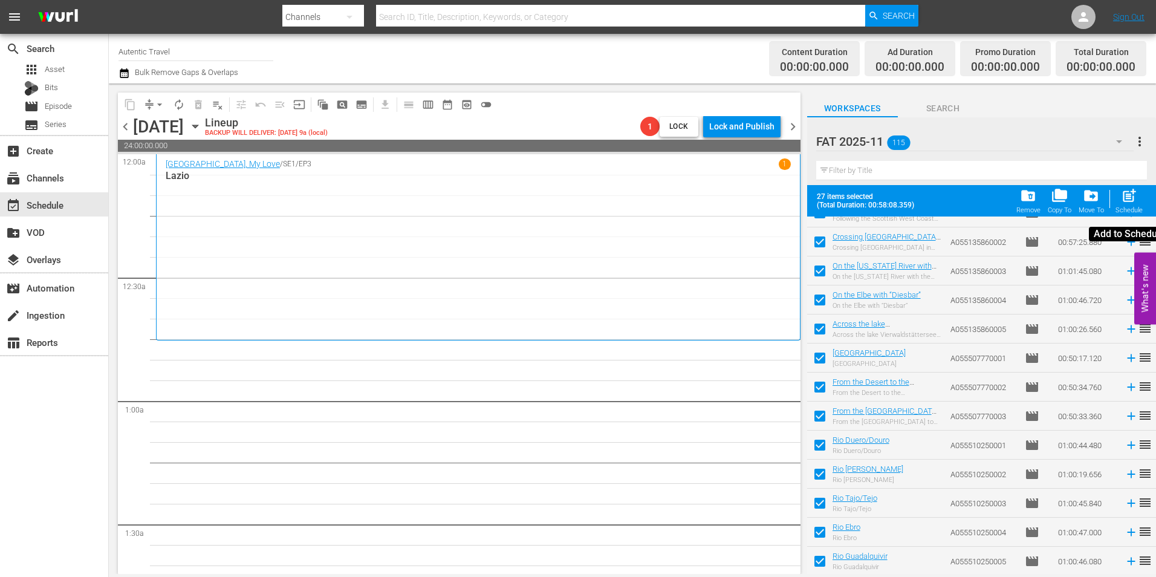
checkbox input "false"
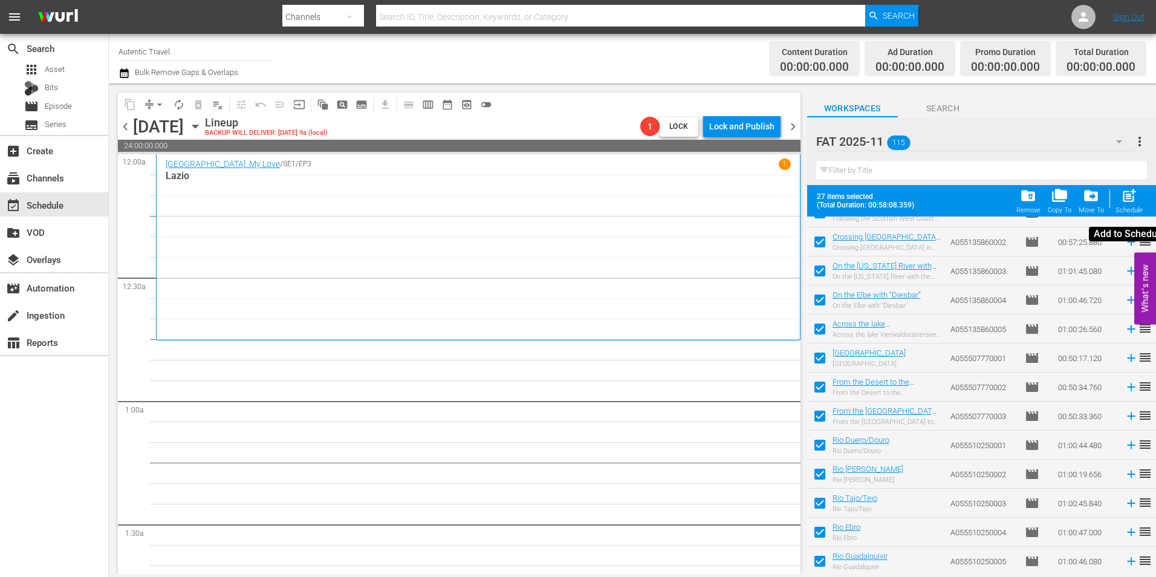
checkbox input "false"
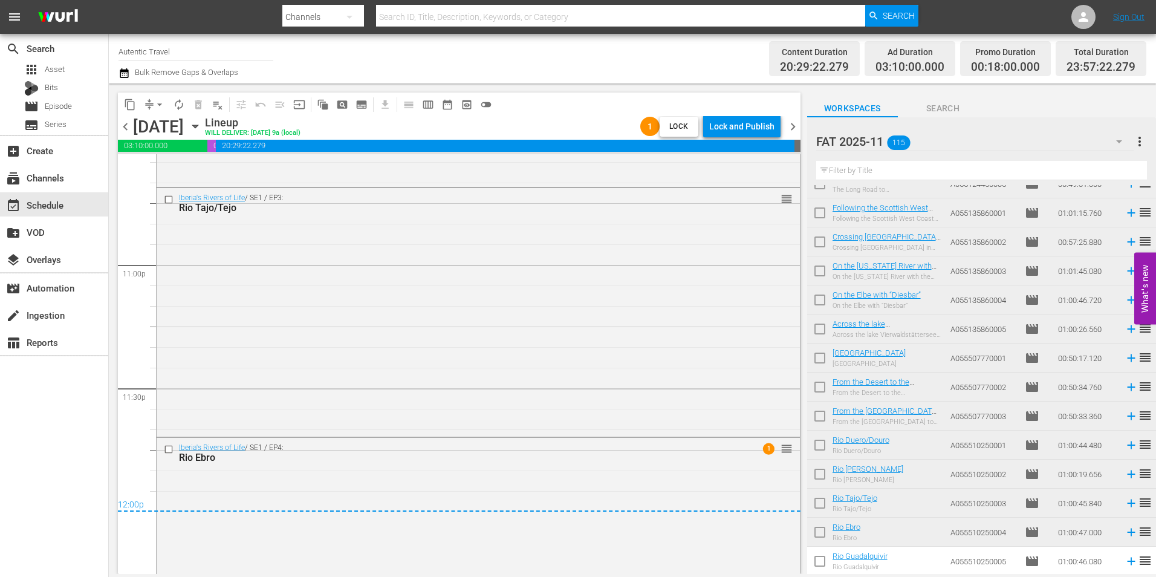
scroll to position [5676, 0]
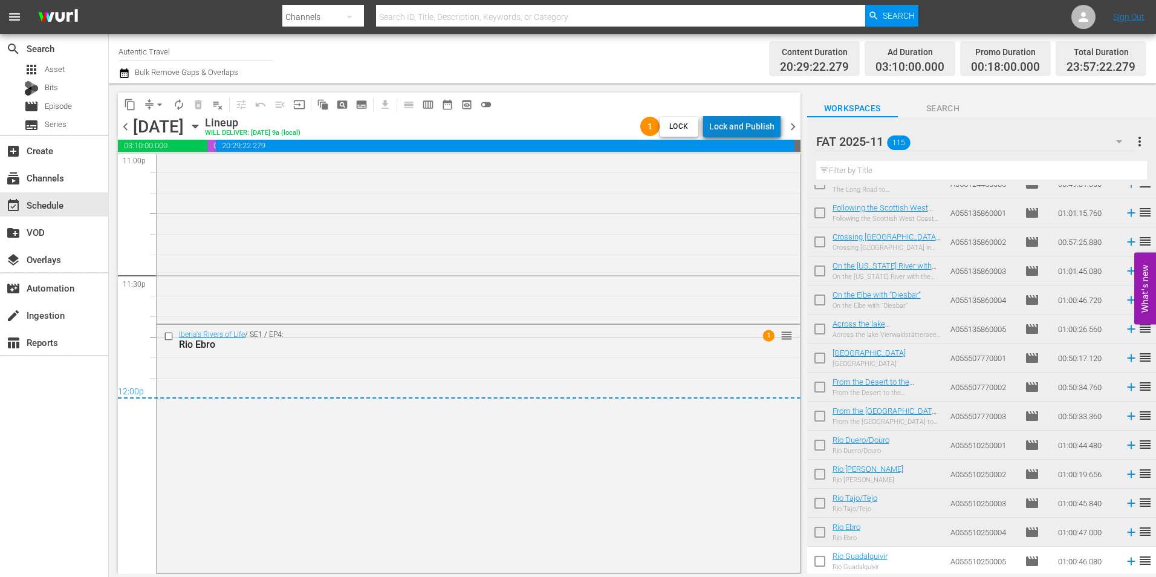
click at [751, 124] on div "Lock and Publish" at bounding box center [741, 126] width 65 height 22
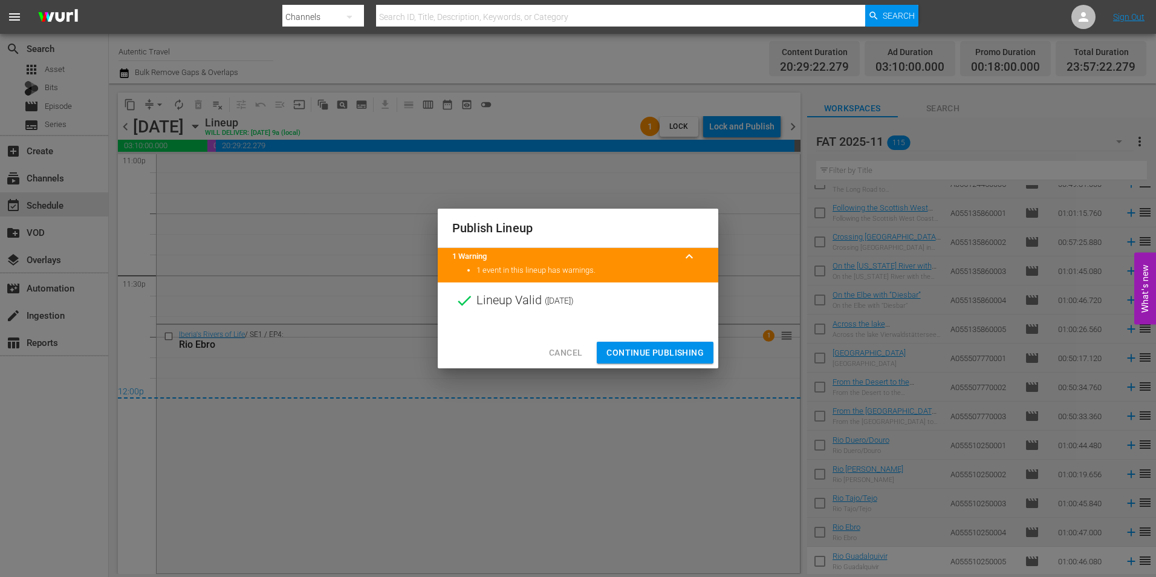
click at [656, 351] on span "Continue Publishing" at bounding box center [654, 352] width 97 height 15
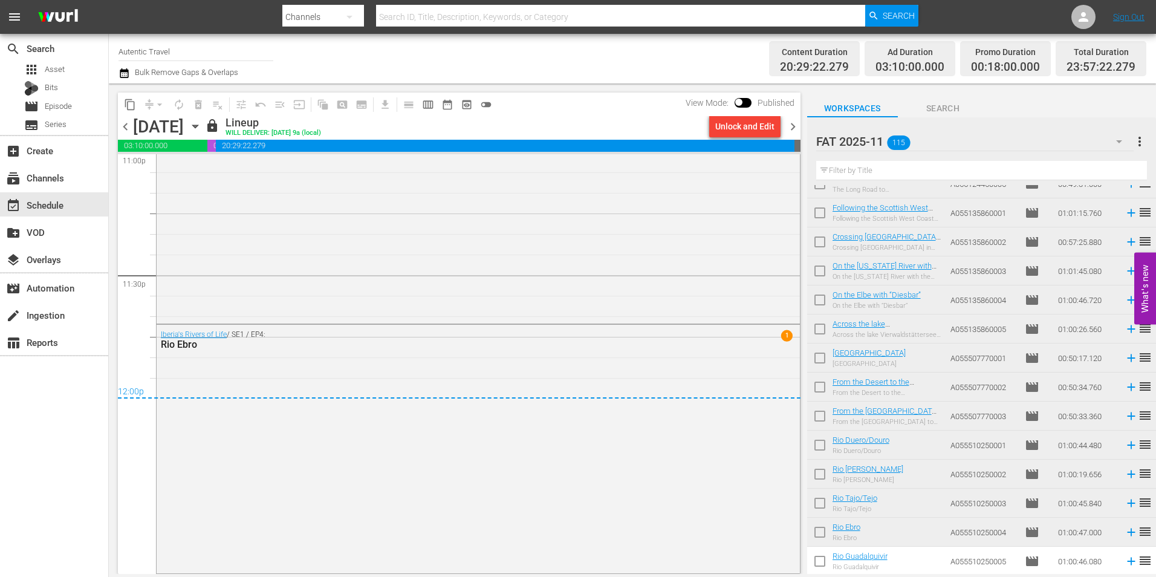
click at [790, 129] on span "chevron_right" at bounding box center [792, 126] width 15 height 15
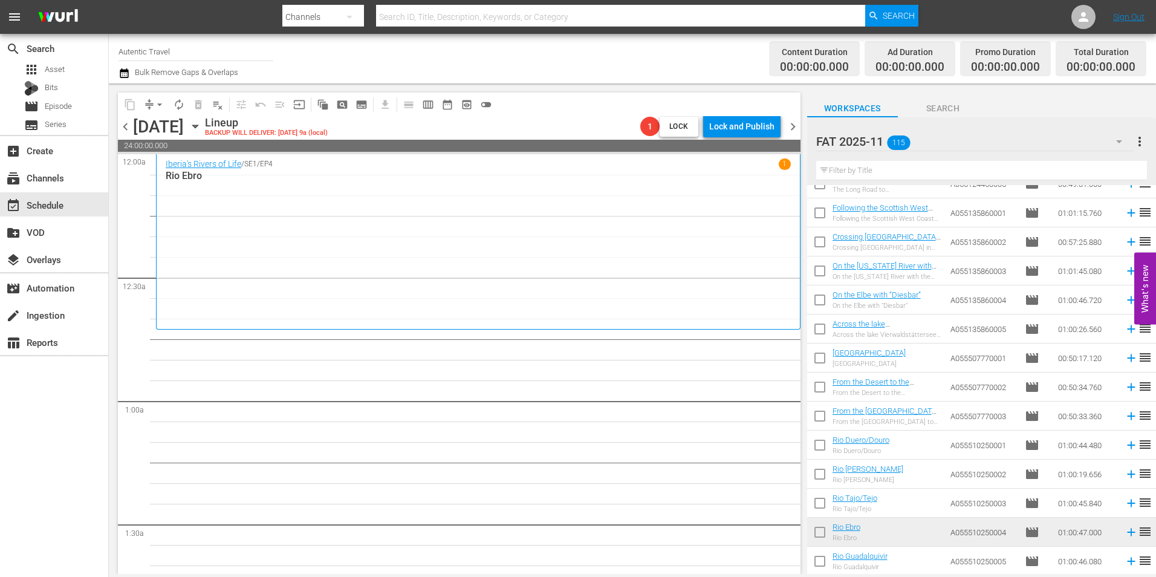
click at [823, 562] on input "checkbox" at bounding box center [819, 563] width 25 height 25
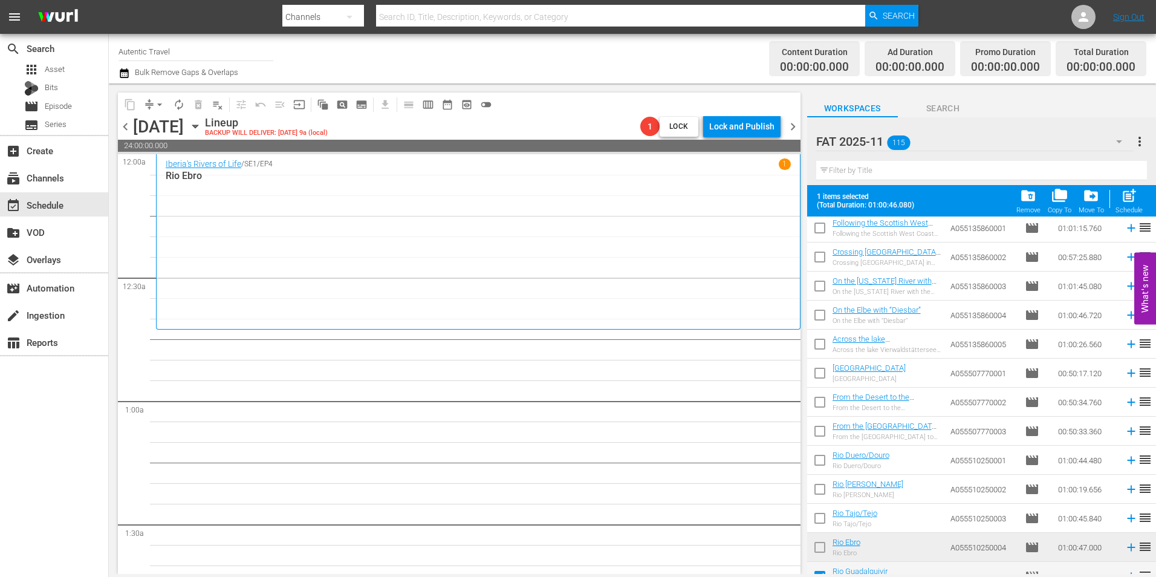
scroll to position [3008, 0]
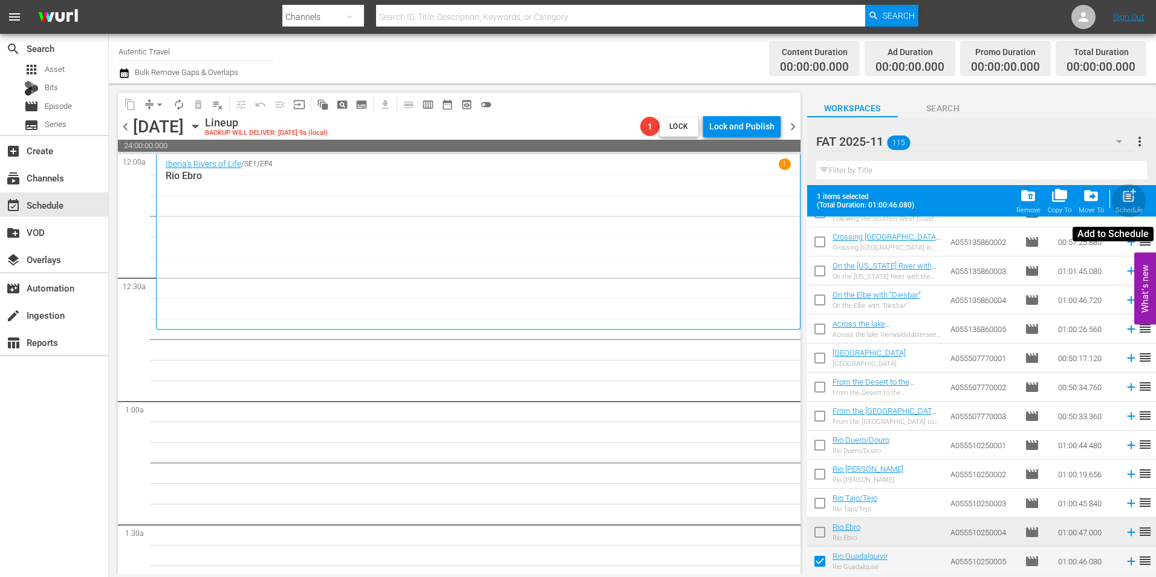
click at [1126, 204] on span "post_add" at bounding box center [1129, 195] width 16 height 16
checkbox input "false"
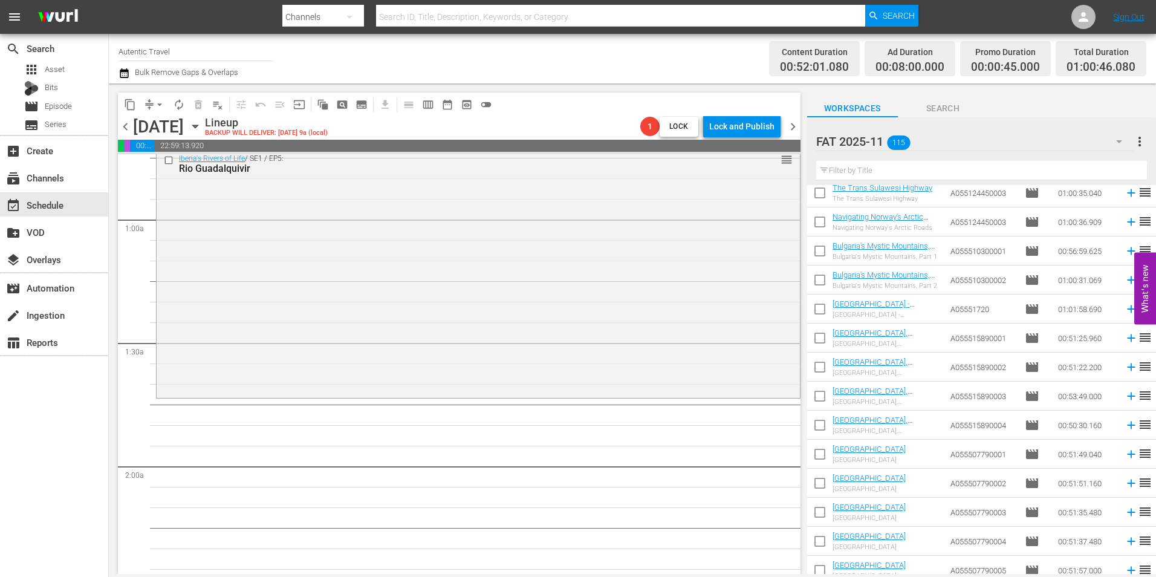
scroll to position [0, 0]
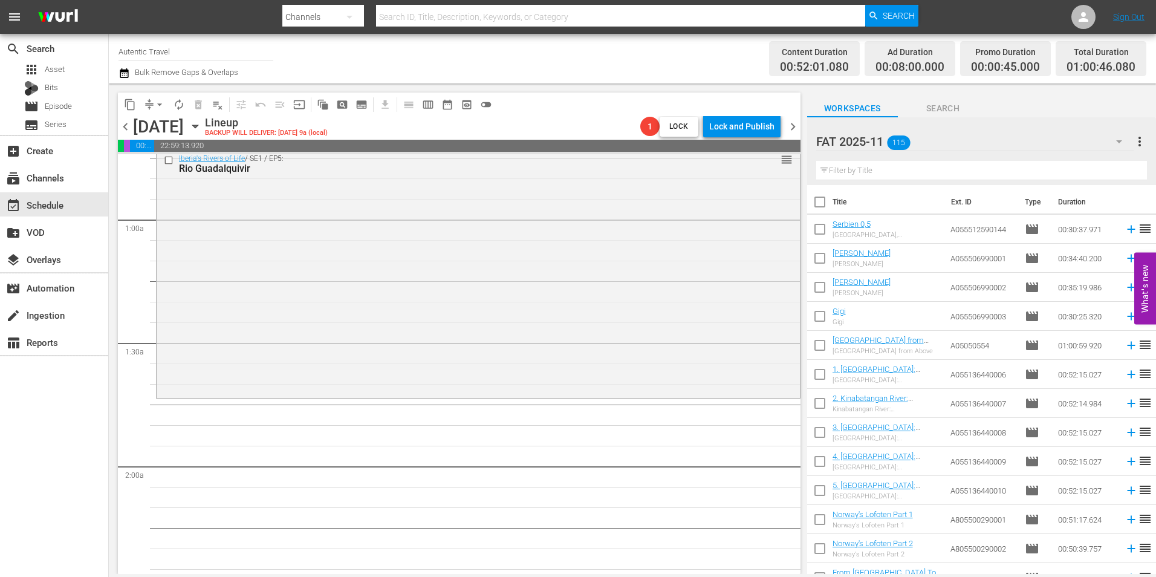
click at [817, 233] on input "checkbox" at bounding box center [819, 231] width 25 height 25
checkbox input "true"
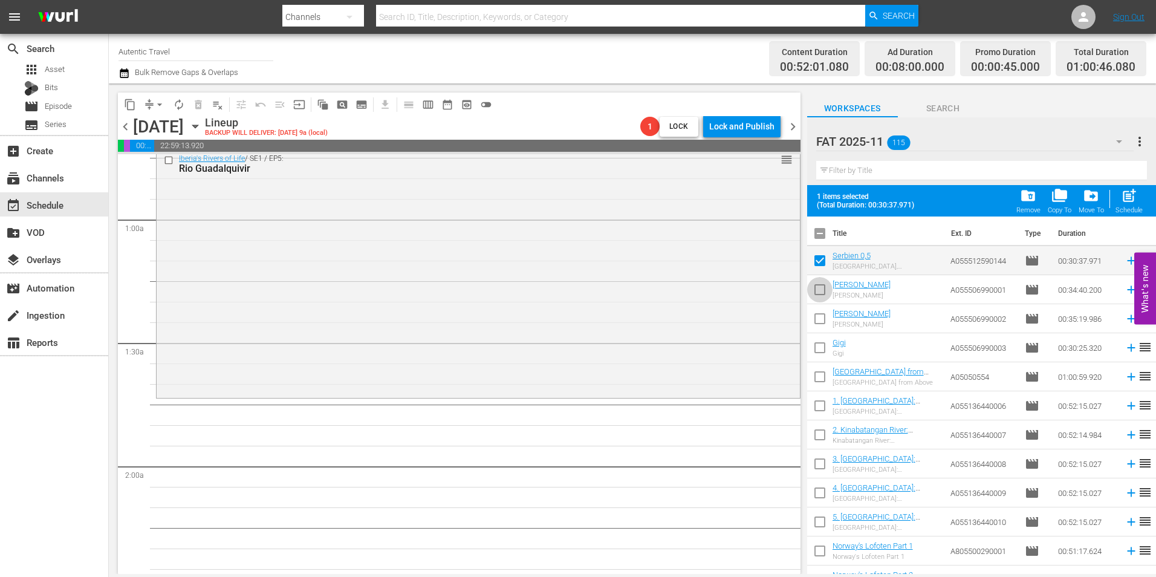
click at [820, 287] on input "checkbox" at bounding box center [819, 291] width 25 height 25
checkbox input "true"
click at [828, 321] on input "checkbox" at bounding box center [819, 320] width 25 height 25
checkbox input "true"
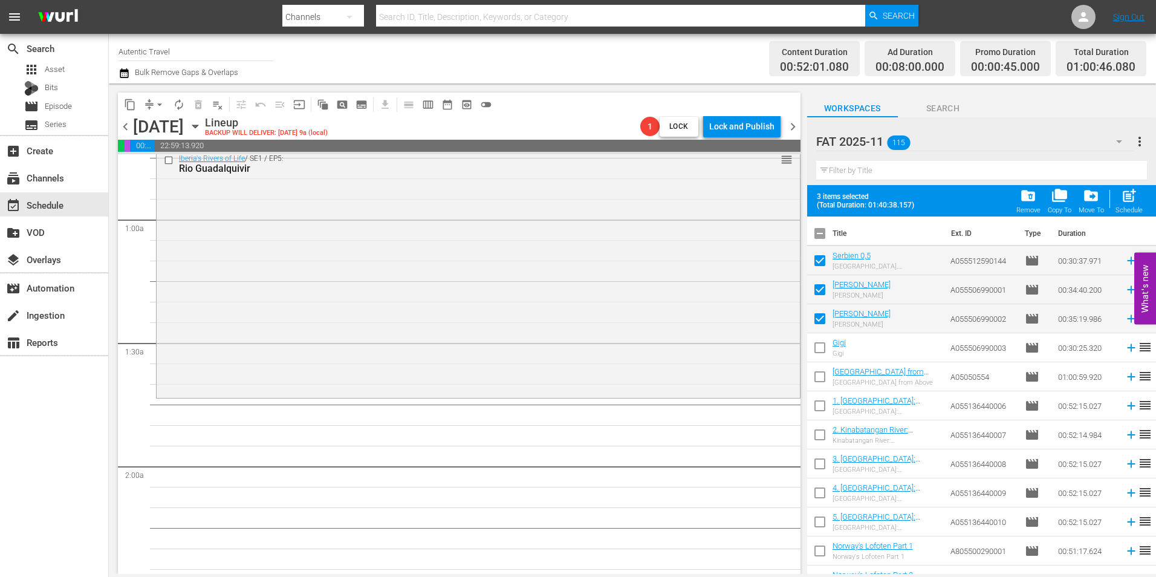
click at [823, 346] on input "checkbox" at bounding box center [819, 349] width 25 height 25
checkbox input "true"
click at [817, 379] on input "checkbox" at bounding box center [819, 378] width 25 height 25
checkbox input "true"
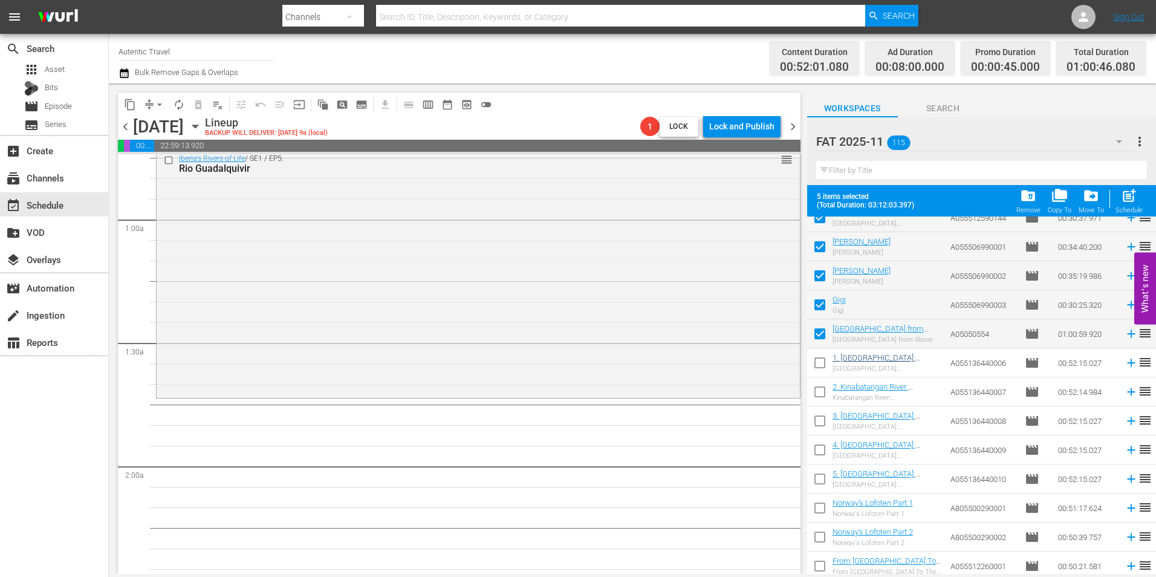
scroll to position [60, 0]
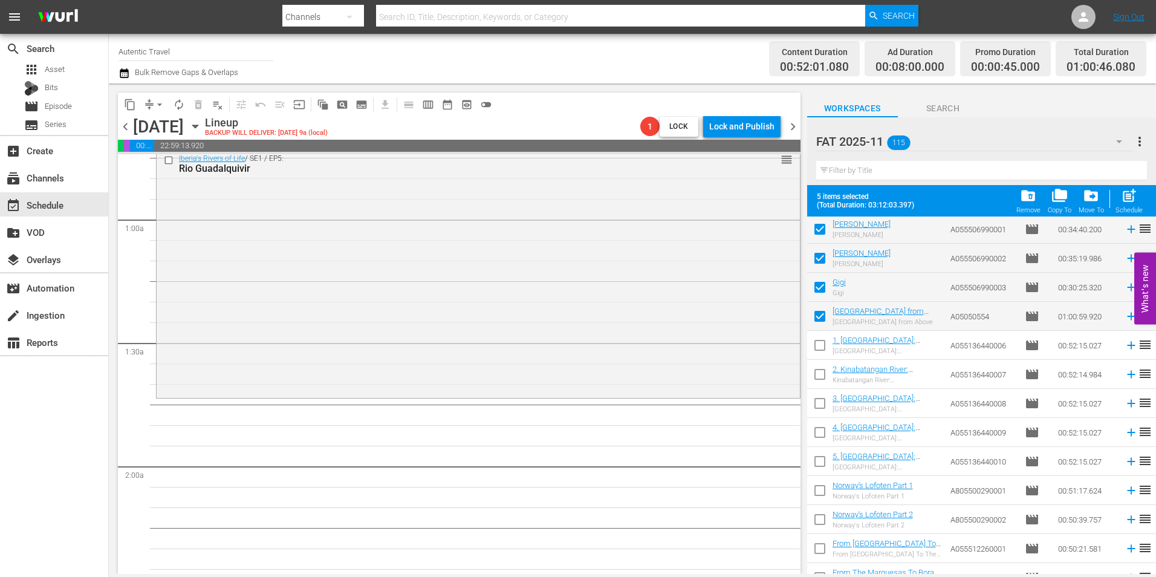
click at [824, 351] on input "checkbox" at bounding box center [819, 347] width 25 height 25
checkbox input "true"
click at [820, 375] on input "checkbox" at bounding box center [819, 376] width 25 height 25
checkbox input "true"
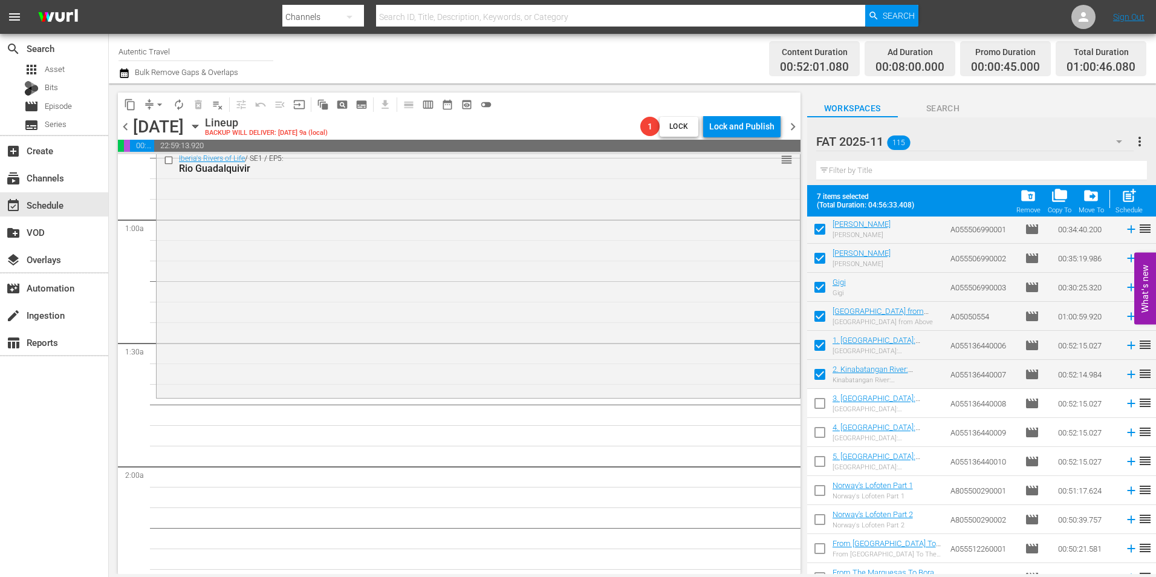
click at [820, 401] on input "checkbox" at bounding box center [819, 405] width 25 height 25
checkbox input "true"
click at [819, 426] on input "checkbox" at bounding box center [819, 434] width 25 height 25
checkbox input "true"
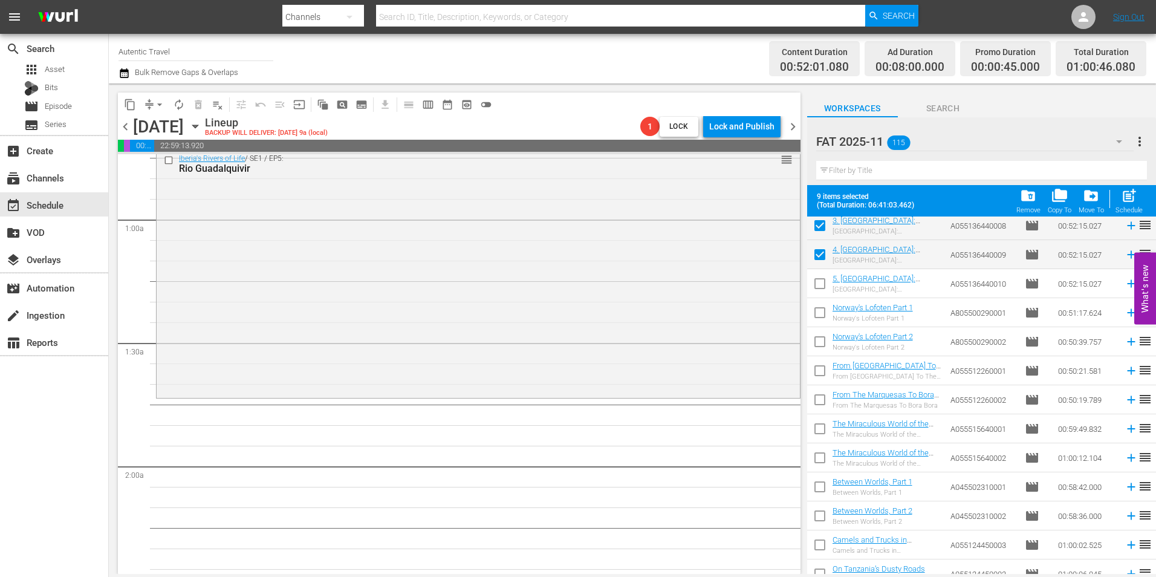
scroll to position [242, 0]
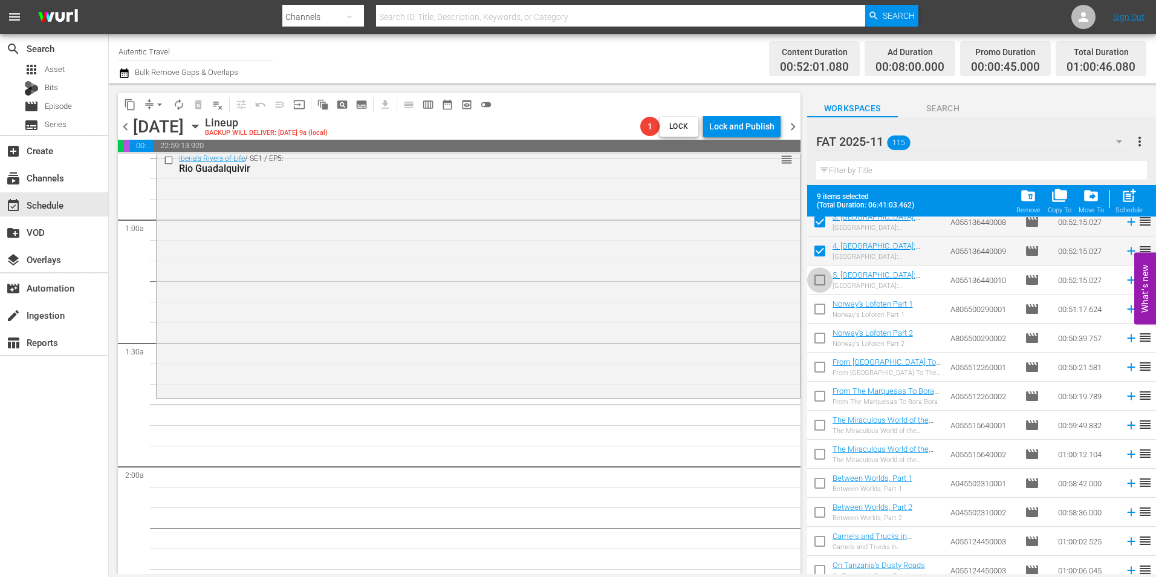
click at [823, 280] on input "checkbox" at bounding box center [819, 282] width 25 height 25
checkbox input "true"
click at [820, 312] on input "checkbox" at bounding box center [819, 311] width 25 height 25
checkbox input "true"
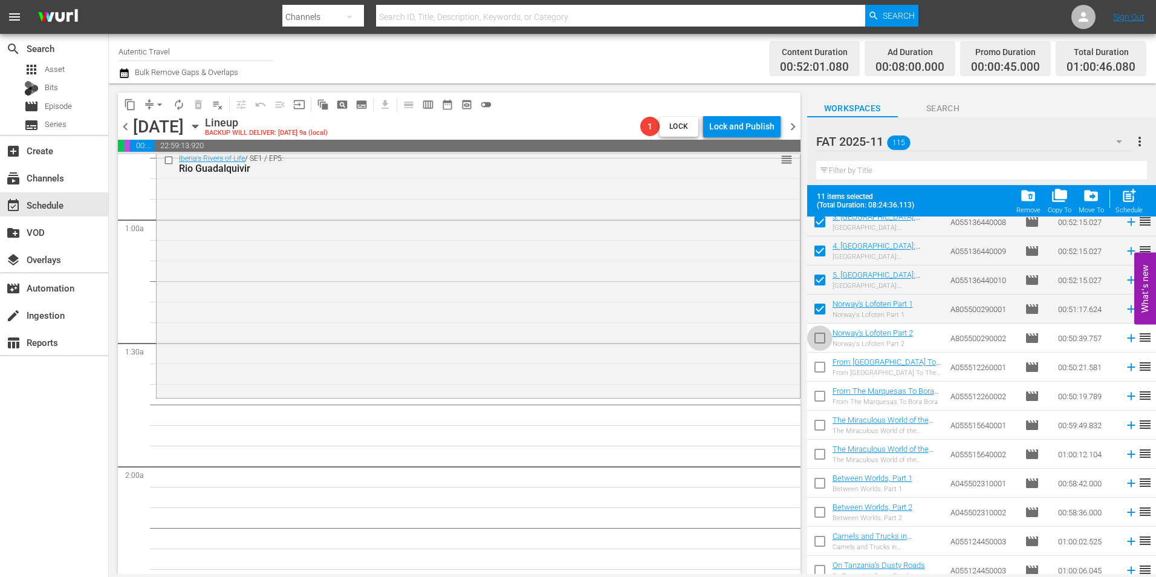
click at [819, 341] on input "checkbox" at bounding box center [819, 340] width 25 height 25
checkbox input "true"
click at [825, 366] on input "checkbox" at bounding box center [819, 369] width 25 height 25
checkbox input "true"
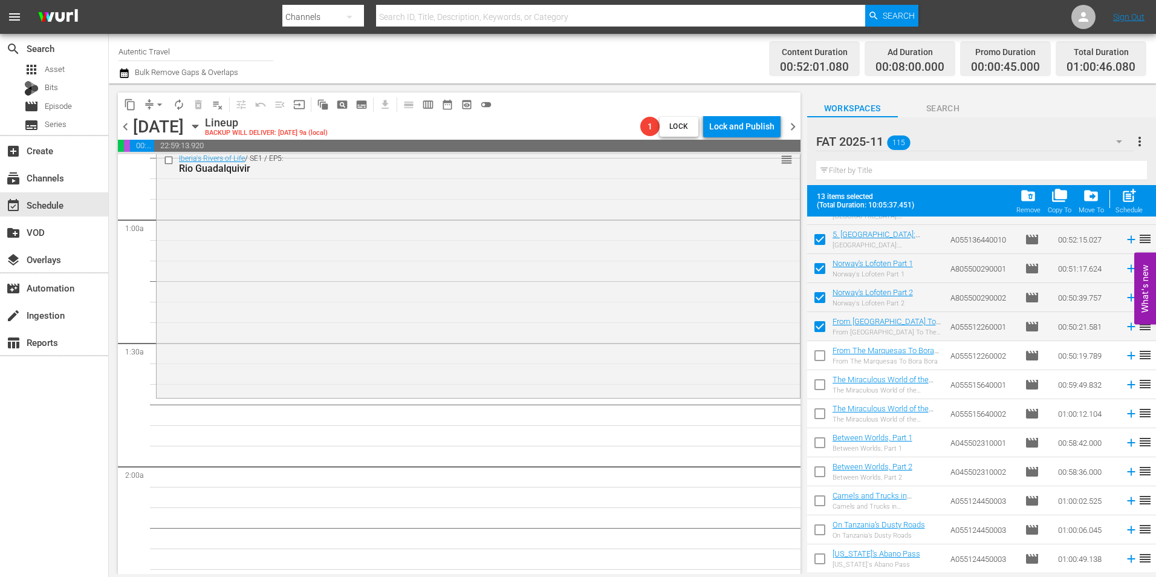
scroll to position [302, 0]
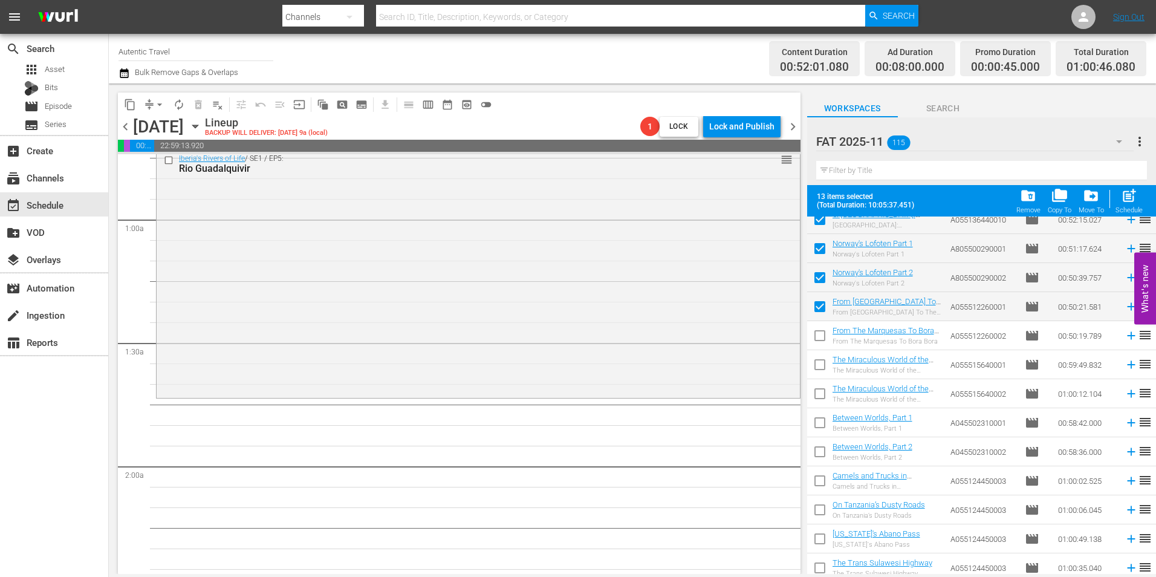
click at [824, 333] on input "checkbox" at bounding box center [819, 337] width 25 height 25
checkbox input "true"
click at [817, 363] on input "checkbox" at bounding box center [819, 366] width 25 height 25
checkbox input "true"
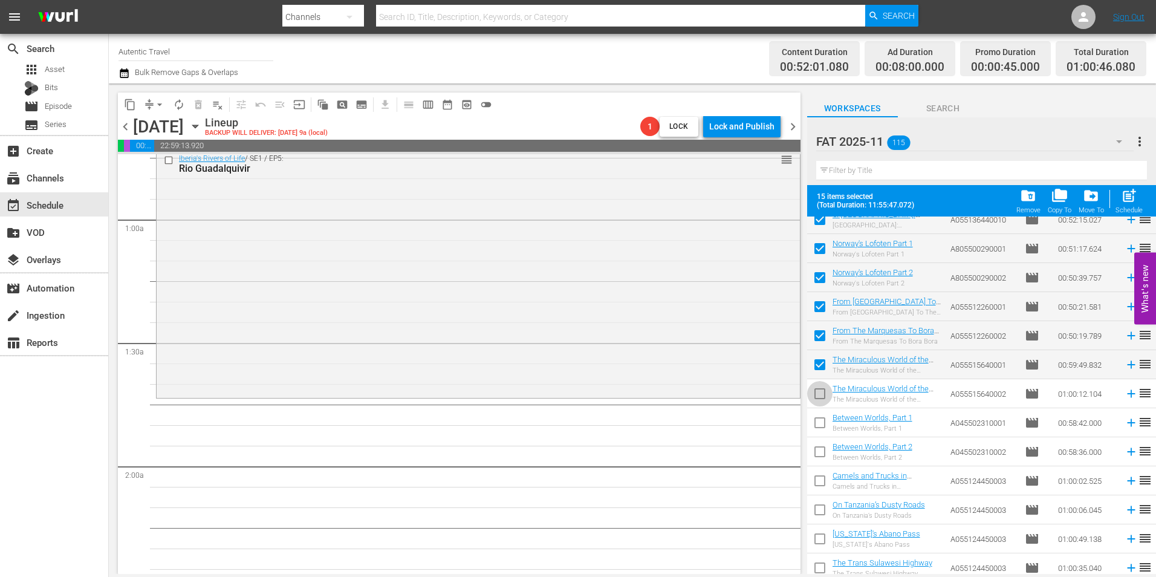
click at [823, 392] on input "checkbox" at bounding box center [819, 395] width 25 height 25
checkbox input "true"
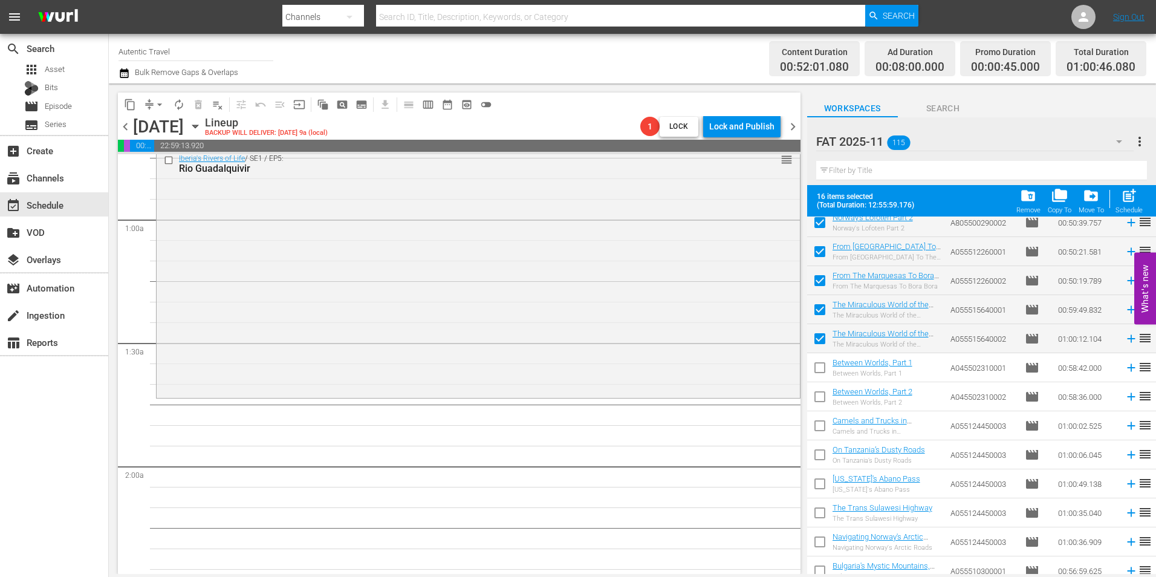
scroll to position [423, 0]
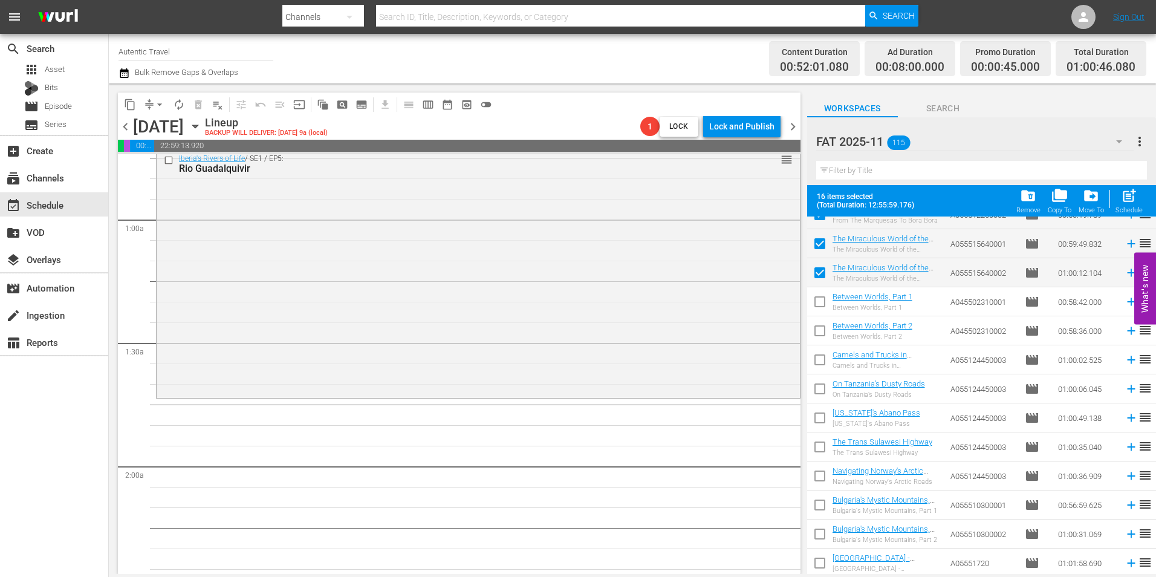
click at [822, 307] on input "checkbox" at bounding box center [819, 303] width 25 height 25
checkbox input "true"
click at [822, 328] on input "checkbox" at bounding box center [819, 332] width 25 height 25
checkbox input "true"
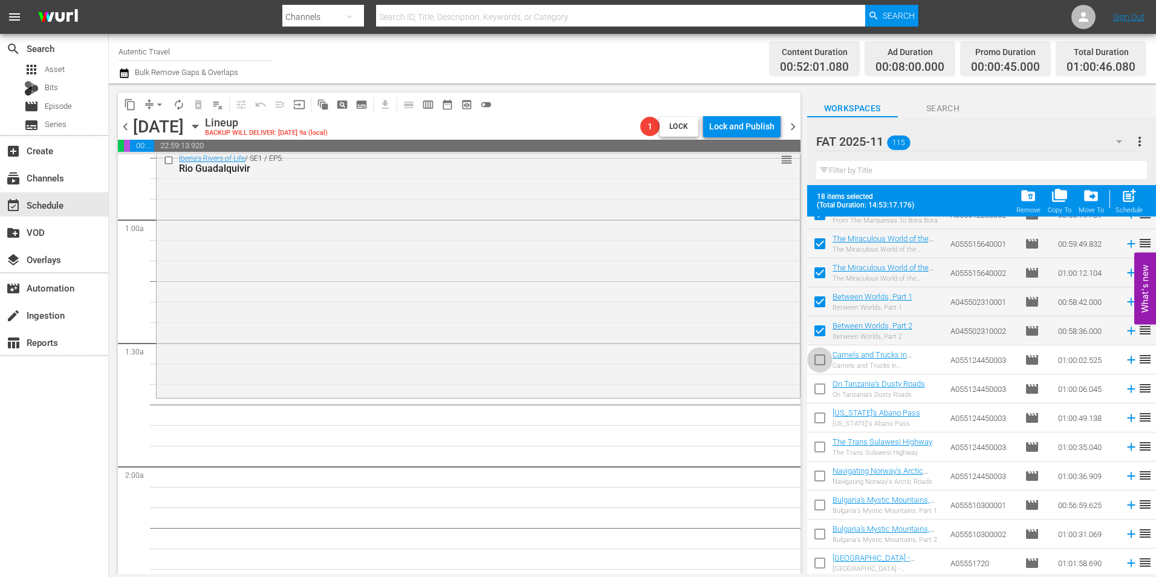
click at [817, 359] on input "checkbox" at bounding box center [819, 361] width 25 height 25
checkbox input "true"
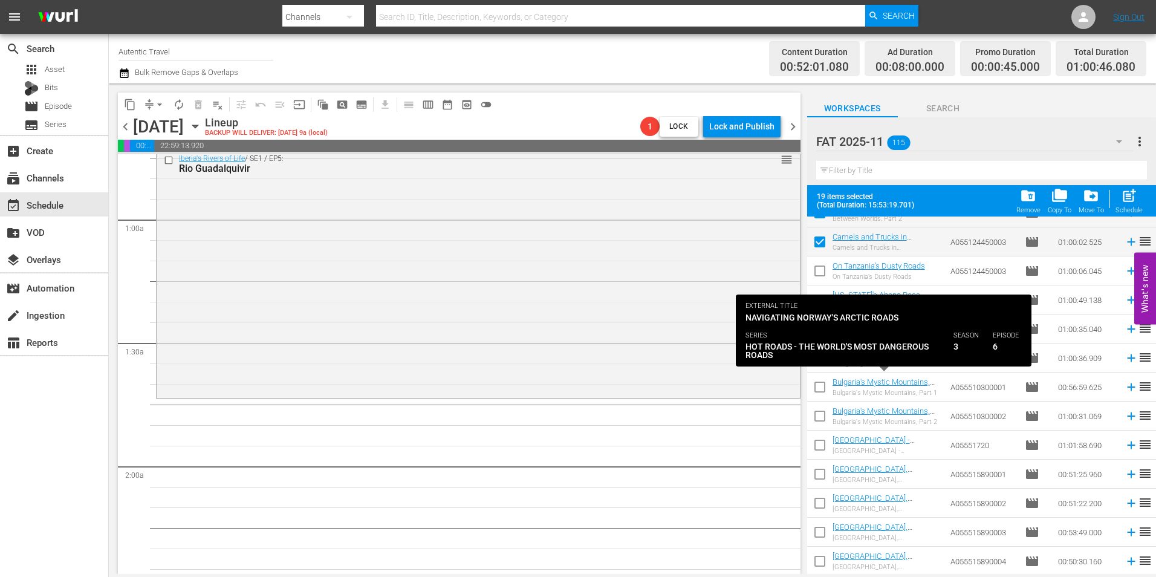
scroll to position [544, 0]
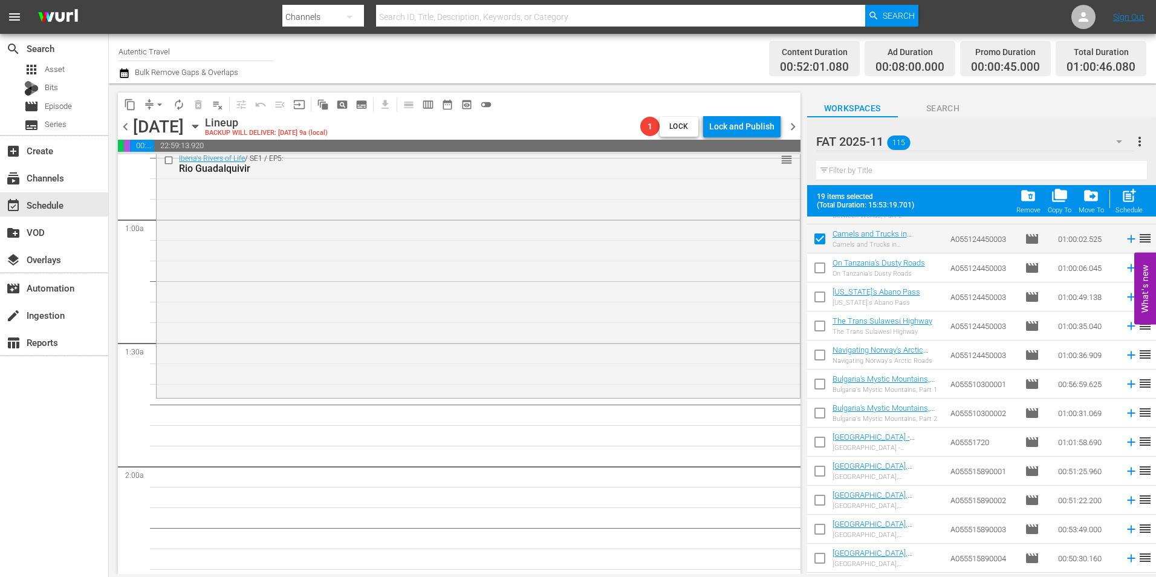
click at [825, 270] on input "checkbox" at bounding box center [819, 270] width 25 height 25
checkbox input "true"
click at [821, 294] on input "checkbox" at bounding box center [819, 299] width 25 height 25
checkbox input "true"
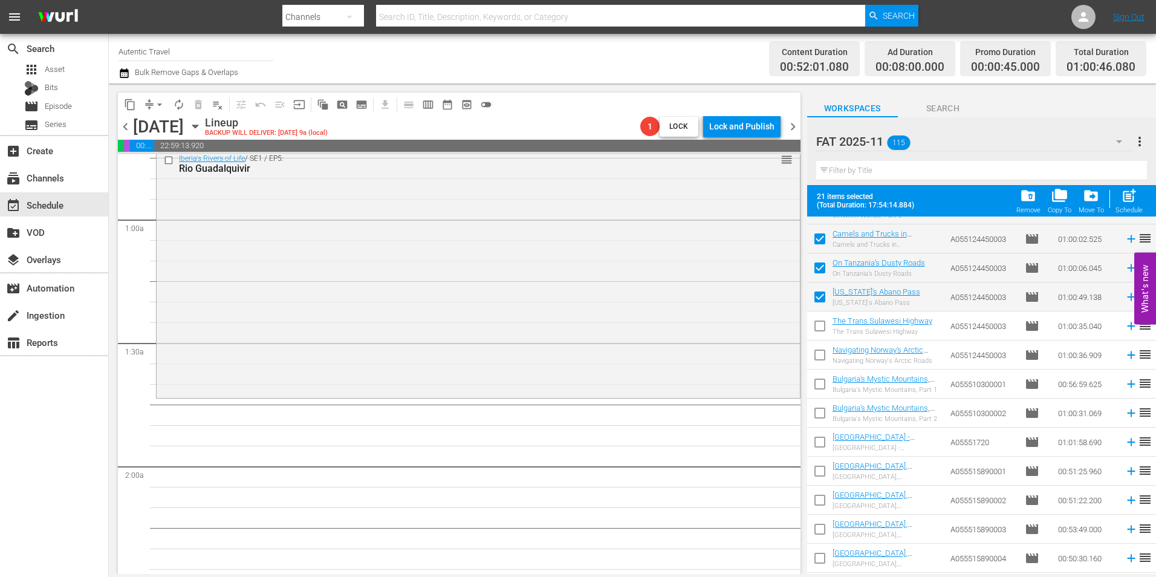
click at [816, 326] on input "checkbox" at bounding box center [819, 328] width 25 height 25
checkbox input "true"
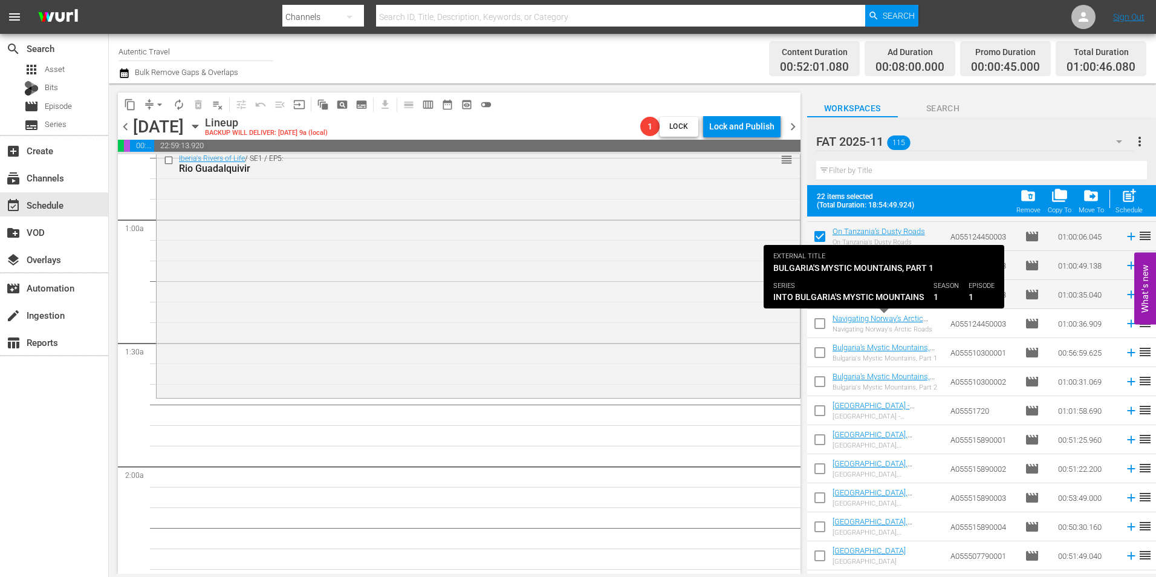
scroll to position [605, 0]
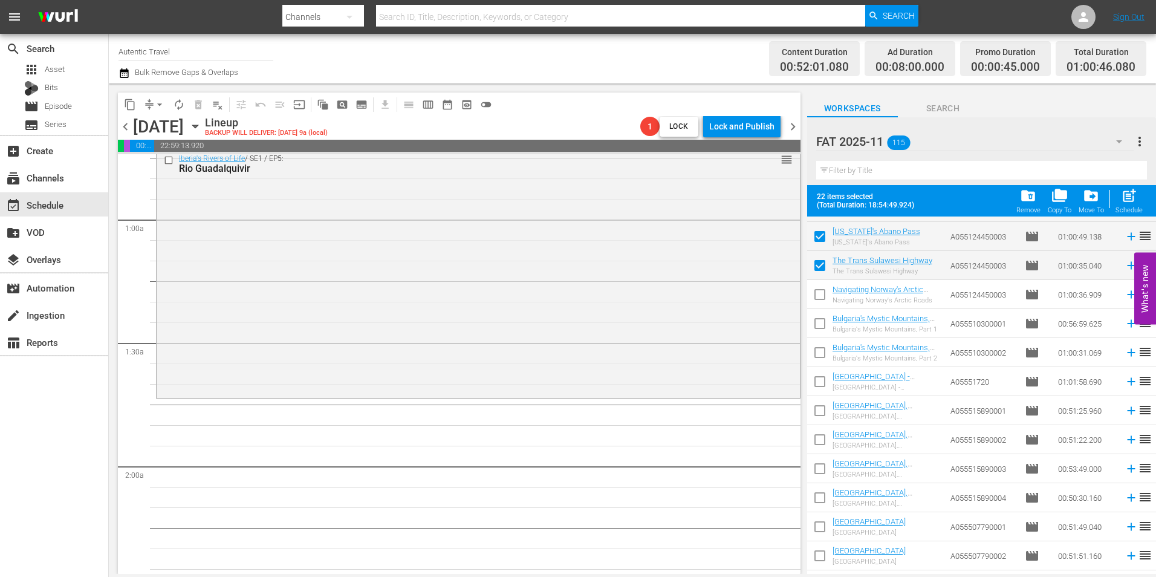
click at [824, 302] on input "checkbox" at bounding box center [819, 296] width 25 height 25
checkbox input "true"
click at [823, 317] on input "checkbox" at bounding box center [819, 325] width 25 height 25
checkbox input "true"
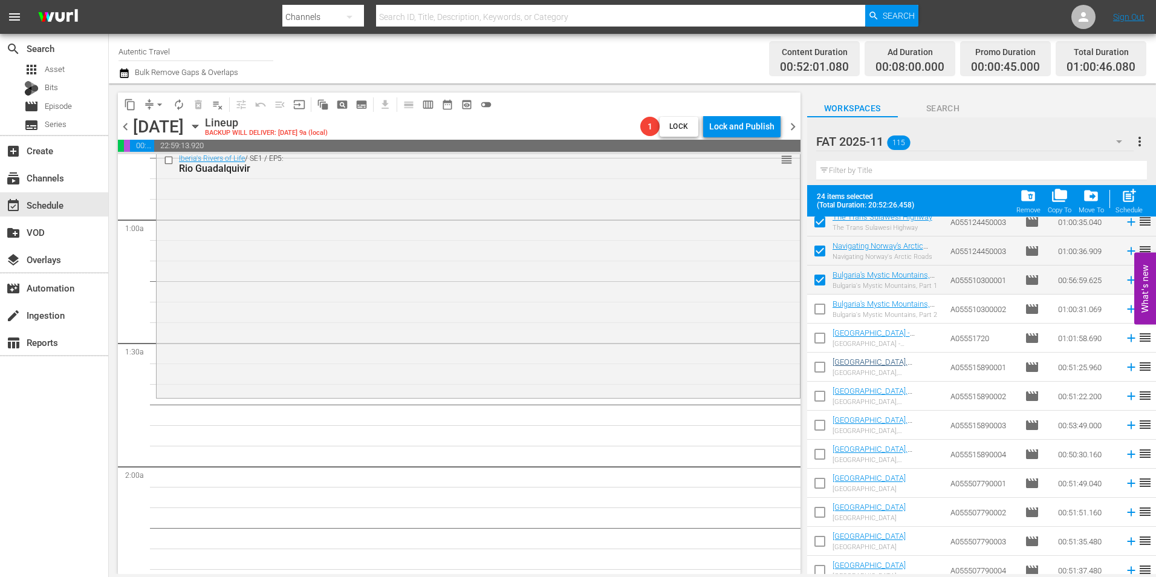
scroll to position [665, 0]
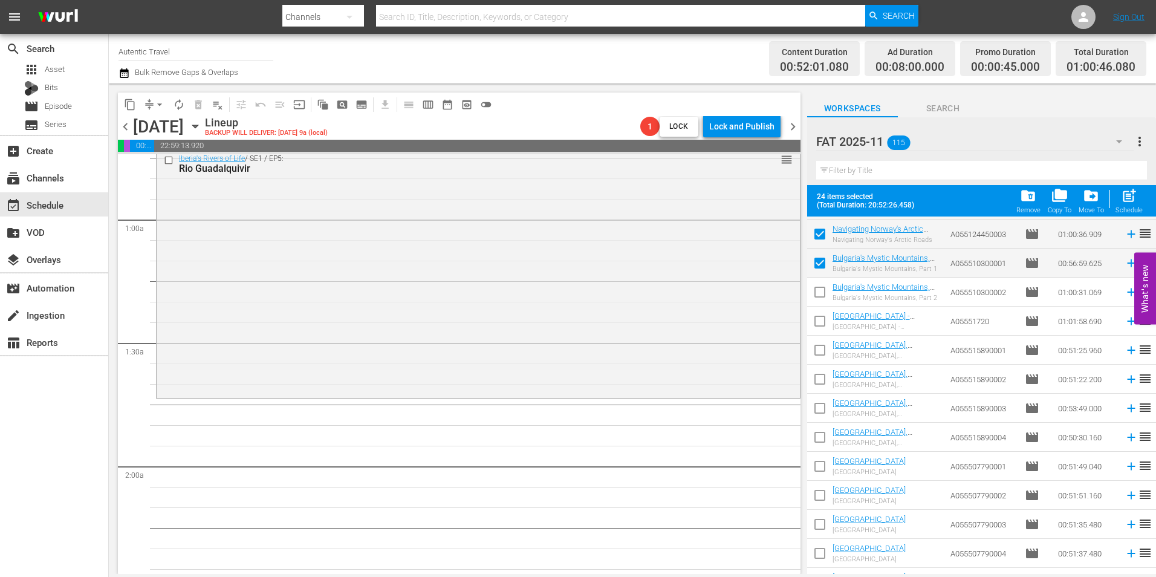
click at [826, 299] on input "checkbox" at bounding box center [819, 294] width 25 height 25
checkbox input "true"
click at [823, 319] on input "checkbox" at bounding box center [819, 323] width 25 height 25
checkbox input "true"
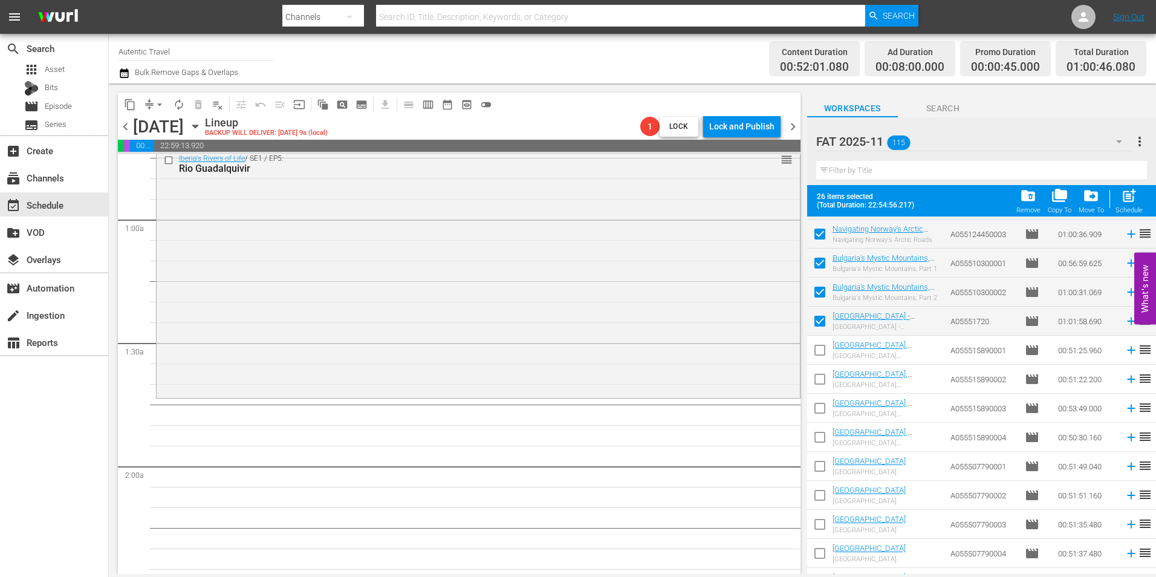
scroll to position [725, 0]
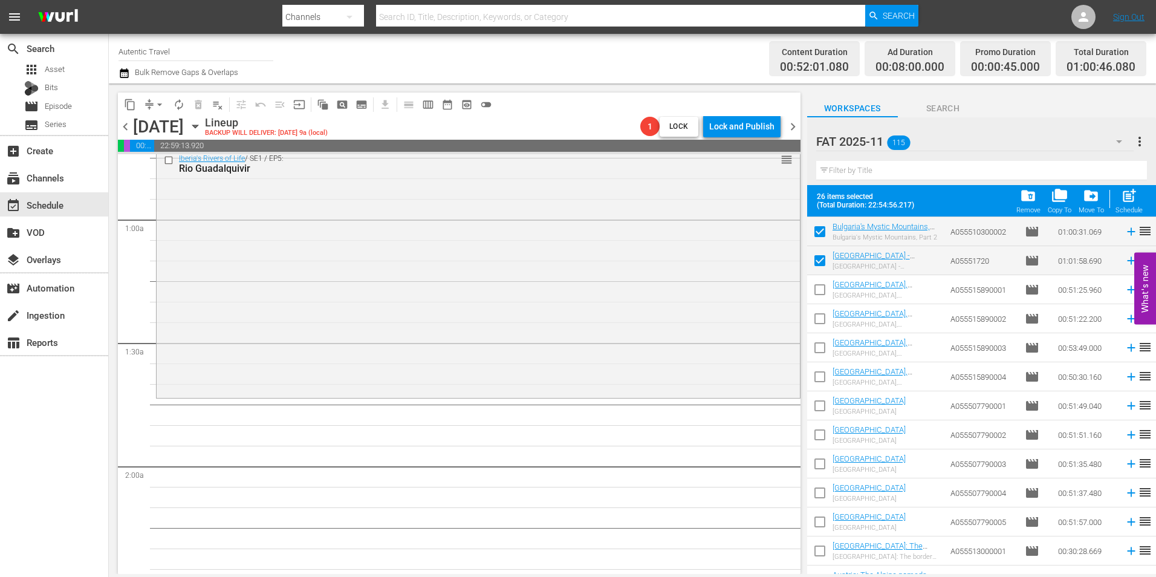
click at [822, 290] on input "checkbox" at bounding box center [819, 291] width 25 height 25
checkbox input "true"
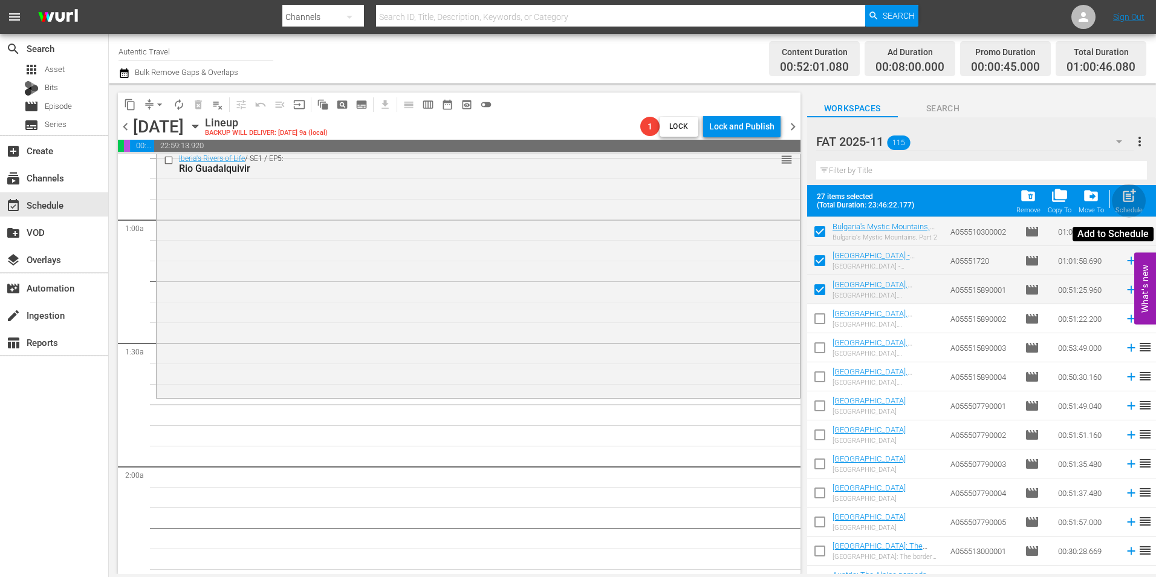
click at [1134, 203] on span "post_add" at bounding box center [1129, 195] width 16 height 16
checkbox input "false"
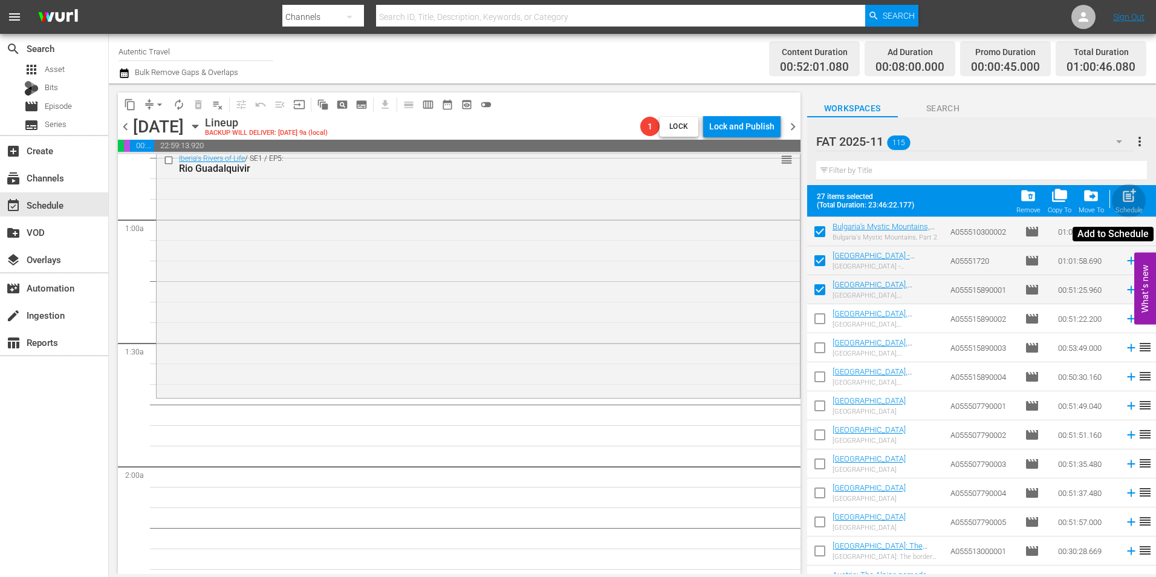
checkbox input "false"
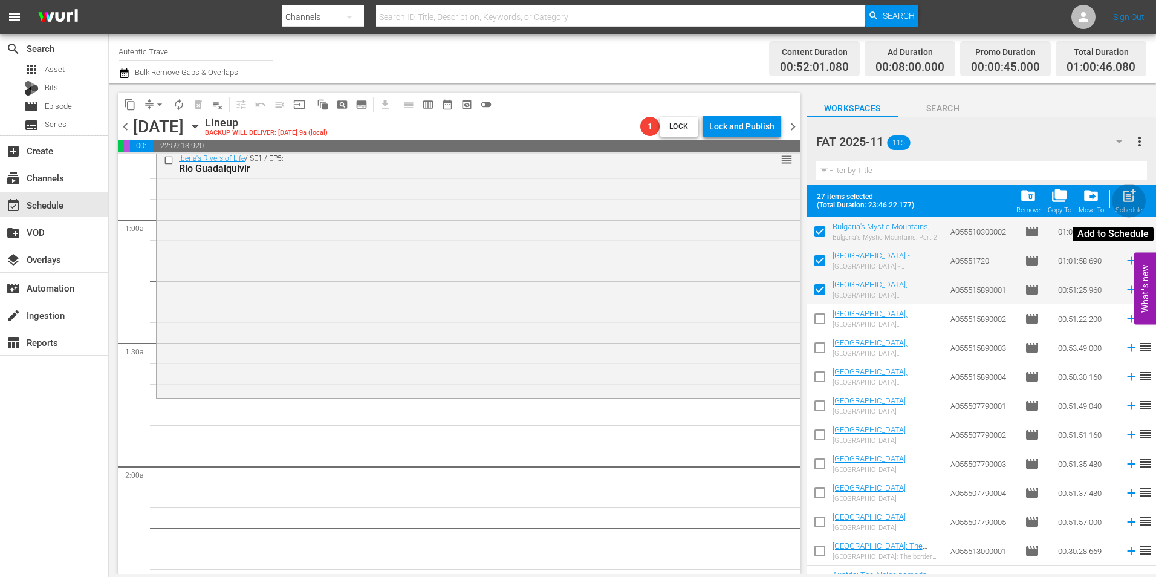
checkbox input "false"
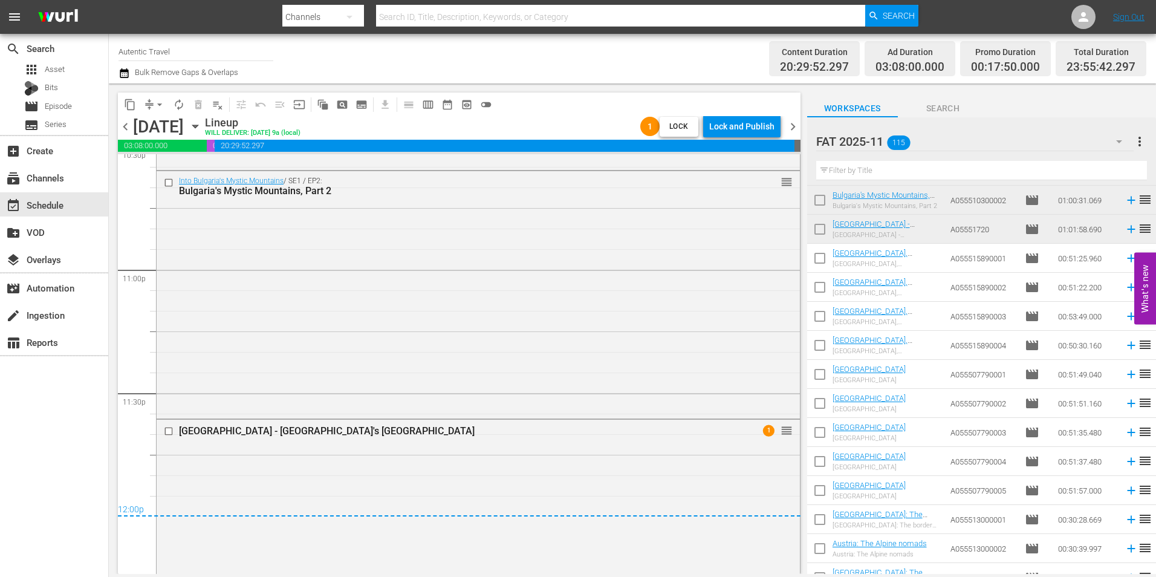
scroll to position [5658, 0]
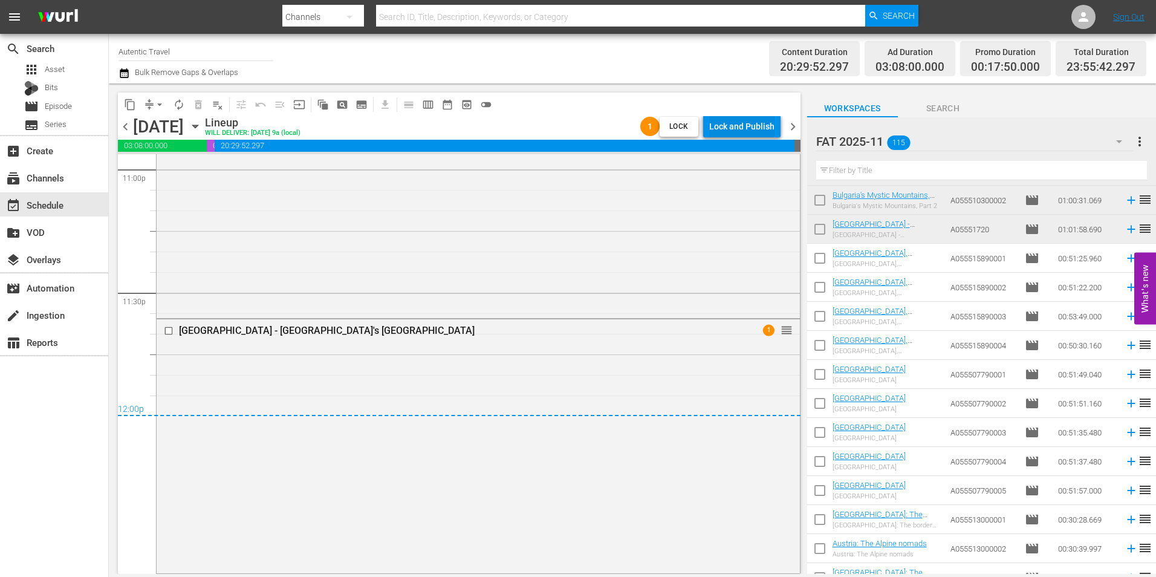
click at [734, 125] on div "Lock and Publish" at bounding box center [741, 126] width 65 height 22
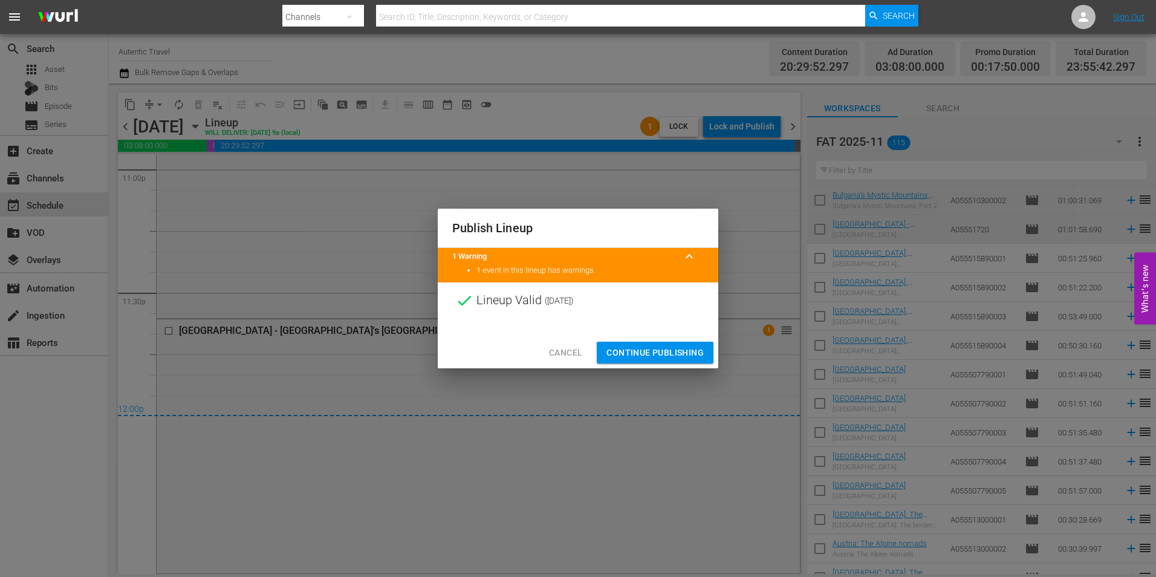
click at [655, 354] on span "Continue Publishing" at bounding box center [654, 352] width 97 height 15
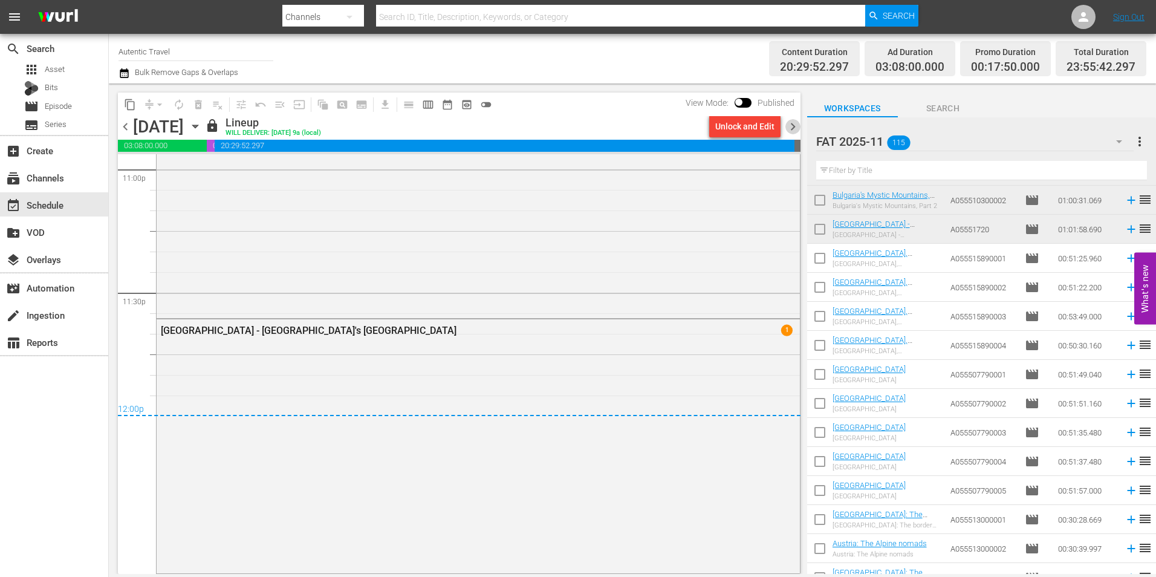
click at [790, 128] on span "chevron_right" at bounding box center [792, 126] width 15 height 15
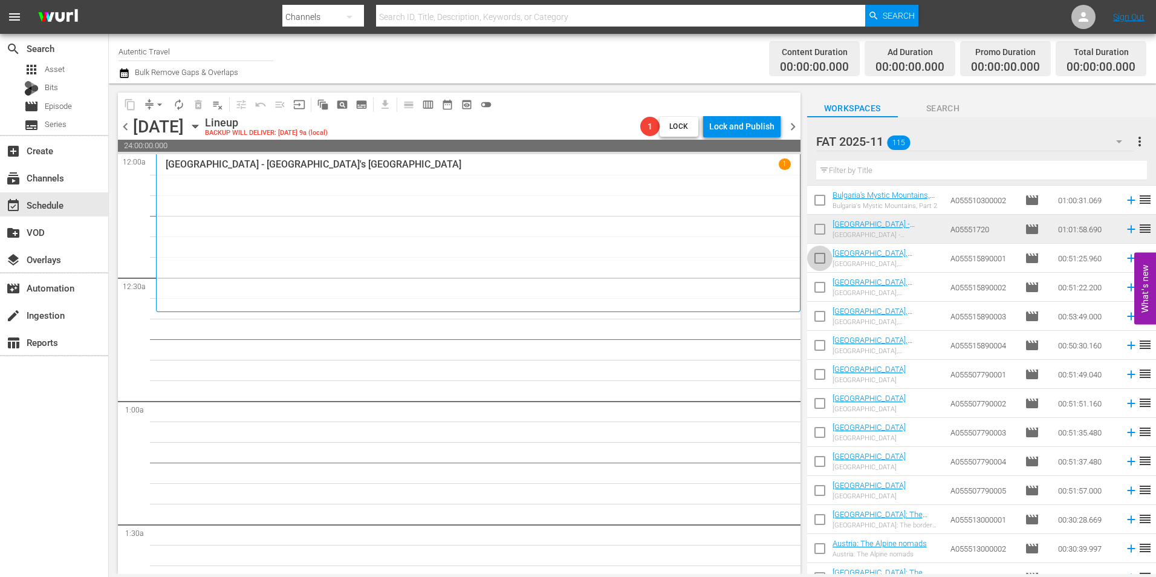
click at [827, 260] on input "checkbox" at bounding box center [819, 260] width 25 height 25
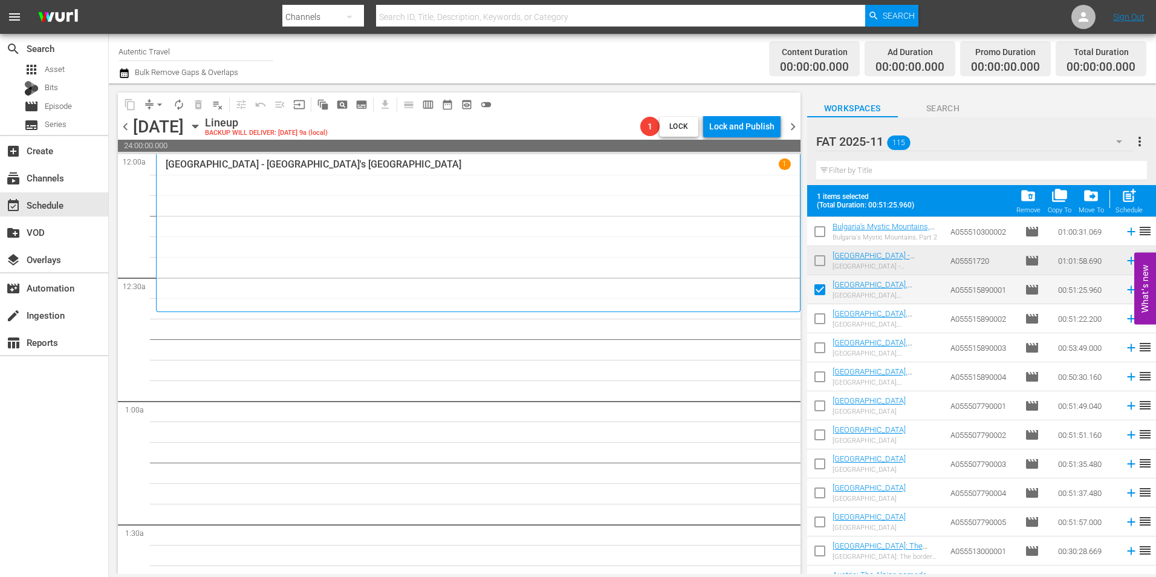
click at [822, 315] on input "checkbox" at bounding box center [819, 320] width 25 height 25
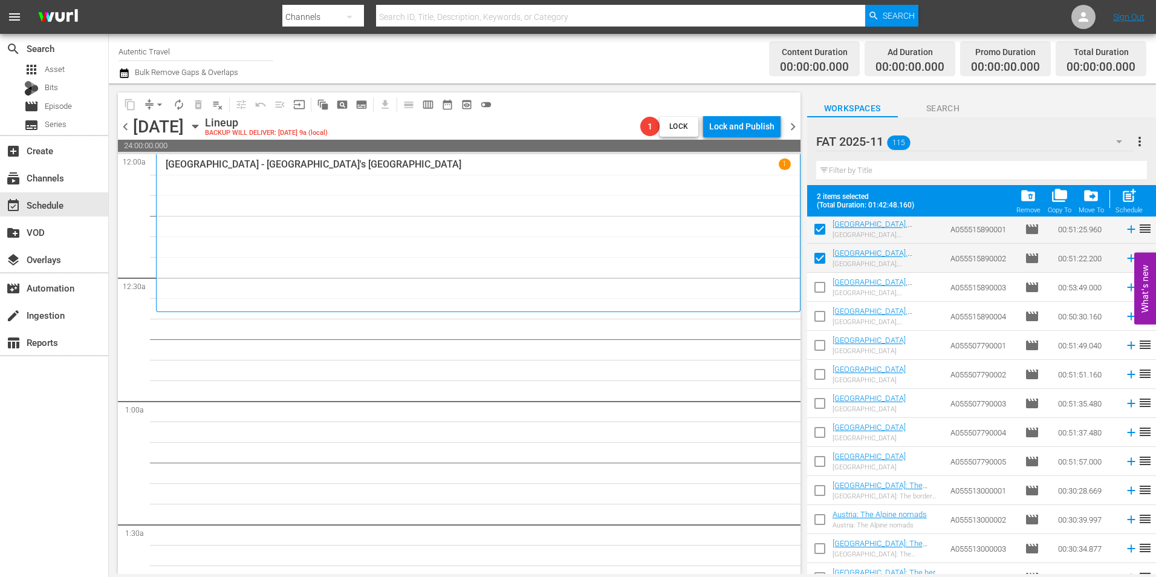
click at [816, 288] on input "checkbox" at bounding box center [819, 289] width 25 height 25
click at [820, 317] on input "checkbox" at bounding box center [819, 318] width 25 height 25
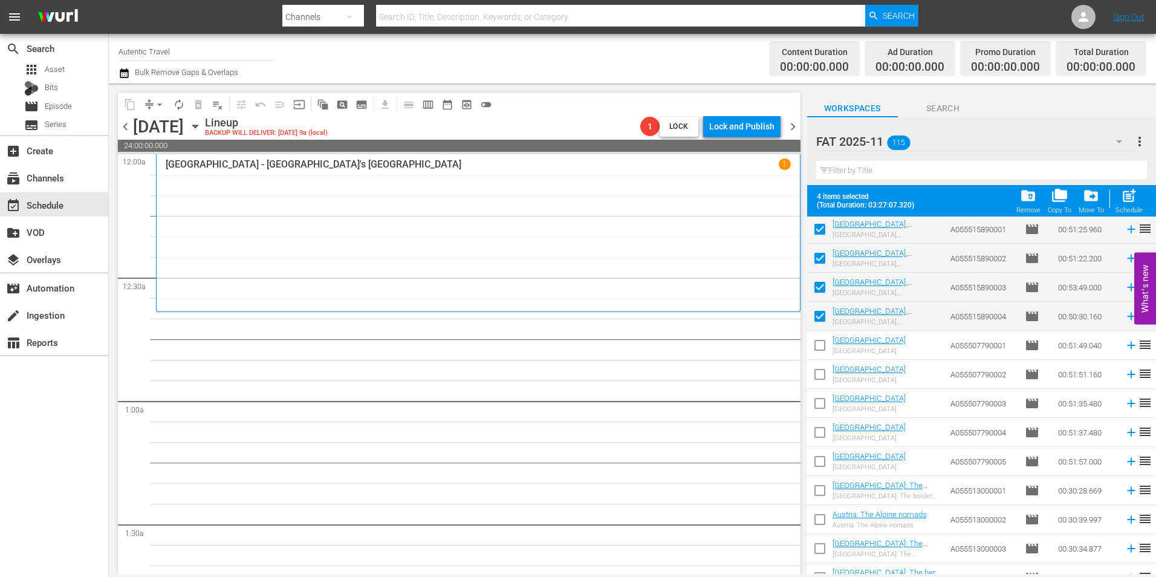
click at [822, 340] on input "checkbox" at bounding box center [819, 347] width 25 height 25
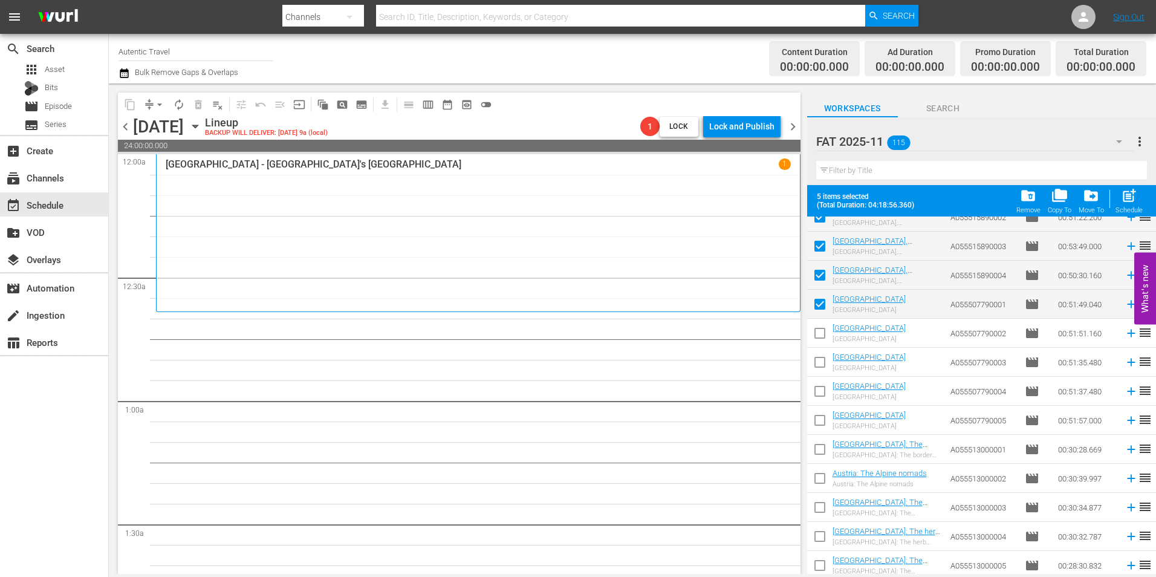
scroll to position [846, 0]
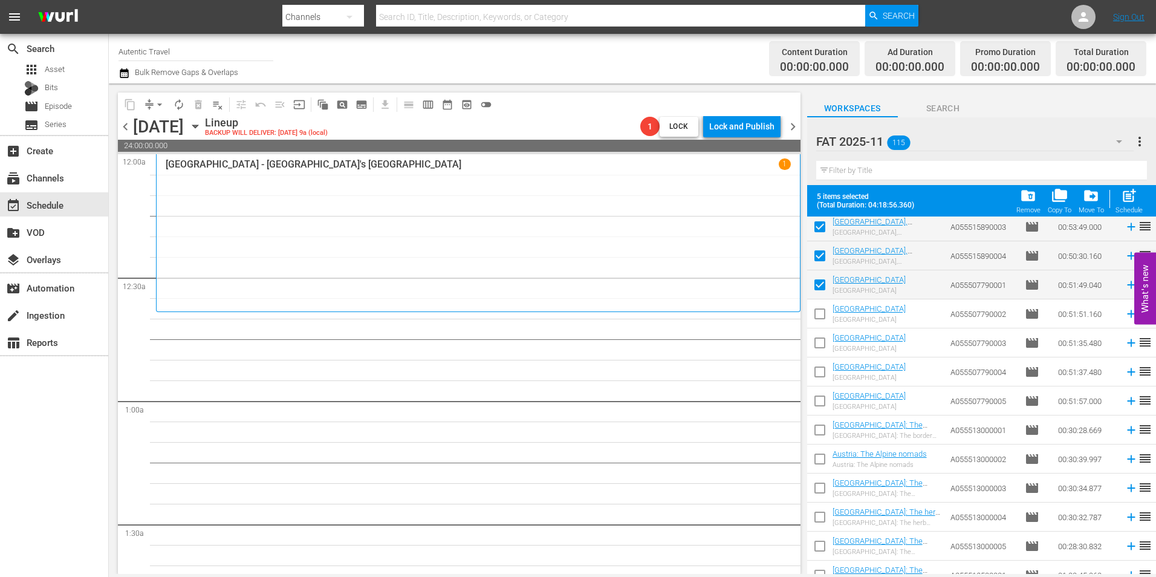
click at [825, 319] on input "checkbox" at bounding box center [819, 315] width 25 height 25
click at [821, 347] on input "checkbox" at bounding box center [819, 345] width 25 height 25
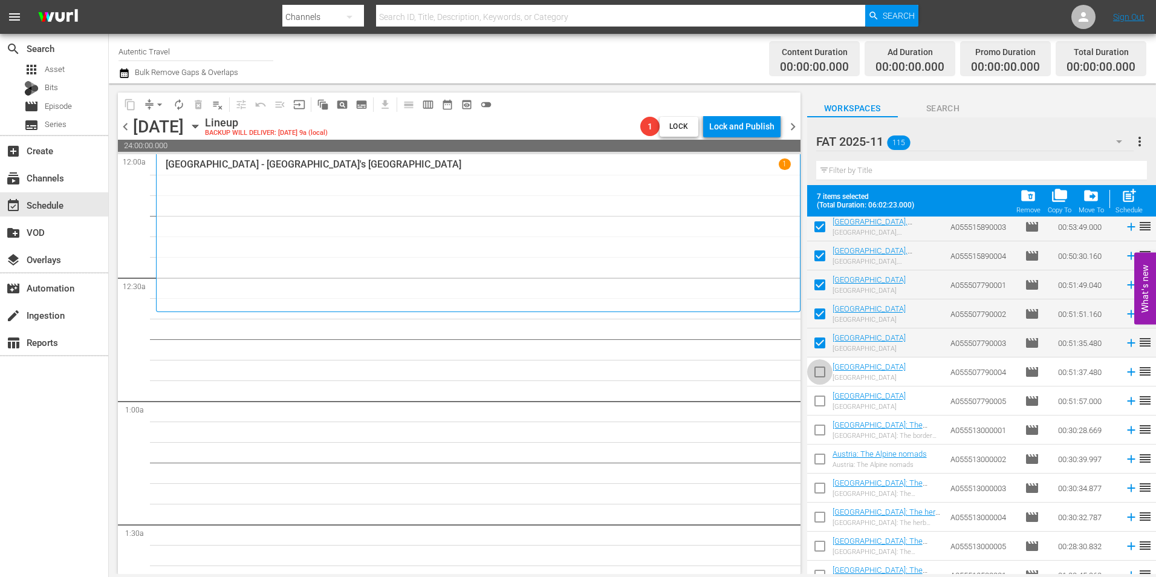
click at [822, 368] on input "checkbox" at bounding box center [819, 374] width 25 height 25
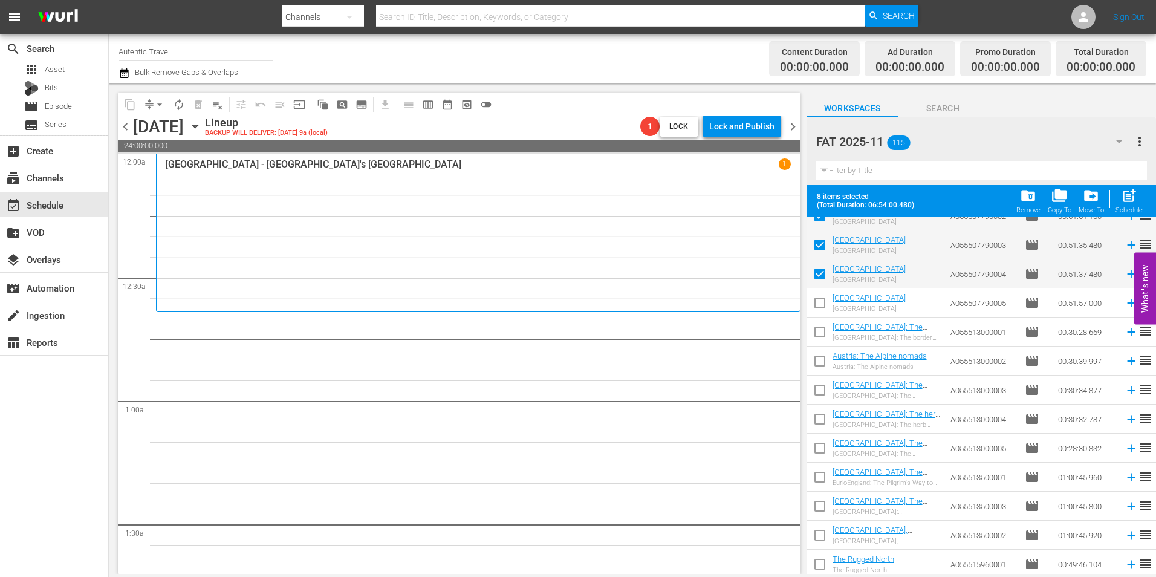
scroll to position [967, 0]
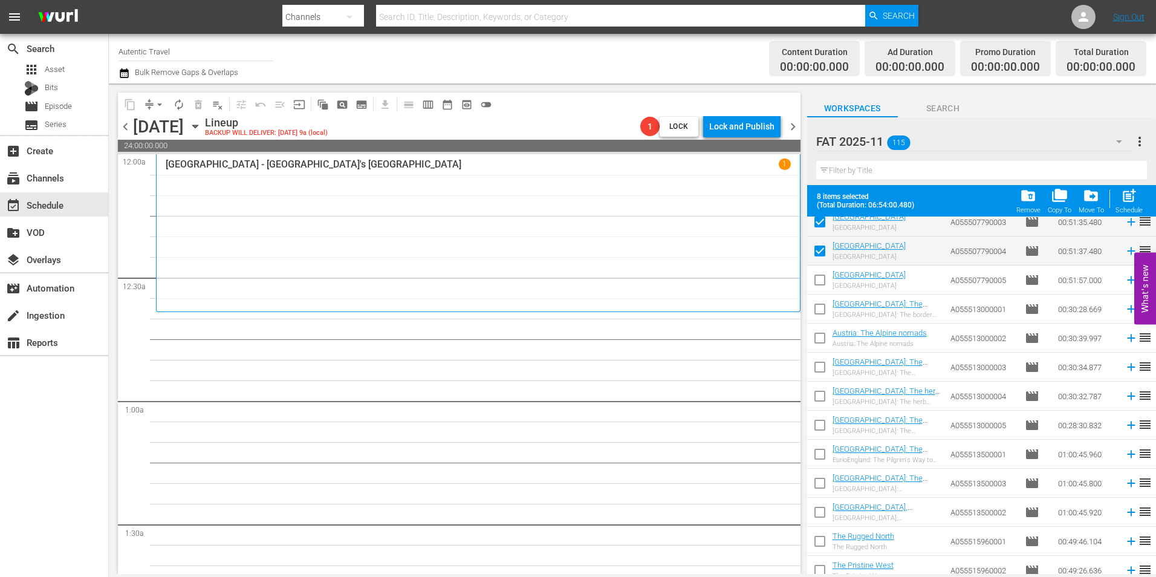
click at [819, 277] on input "checkbox" at bounding box center [819, 282] width 25 height 25
click at [821, 311] on input "checkbox" at bounding box center [819, 311] width 25 height 25
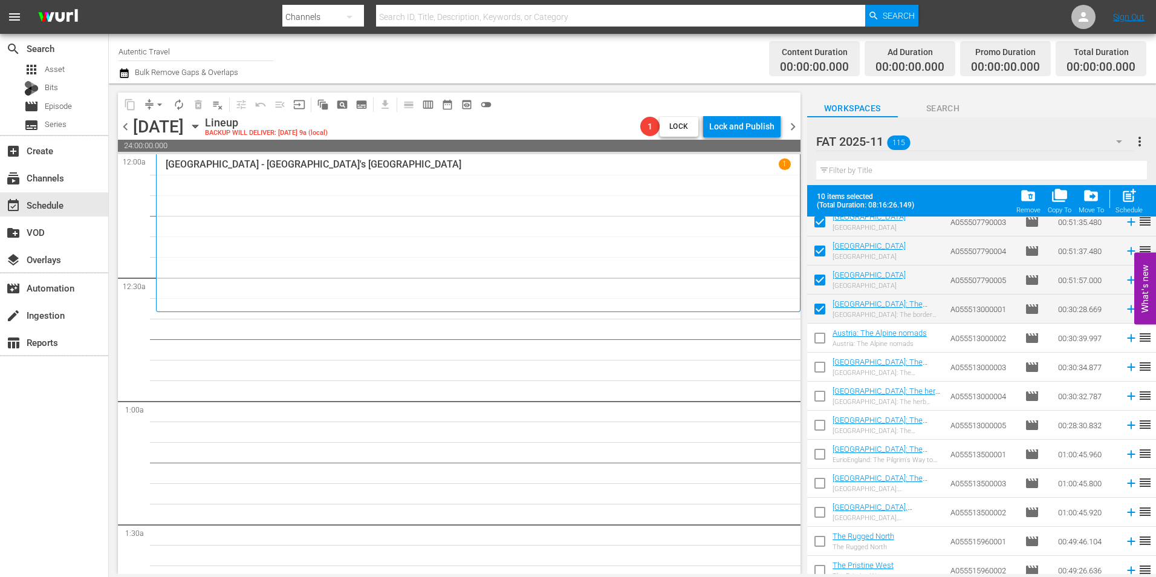
click at [823, 338] on input "checkbox" at bounding box center [819, 340] width 25 height 25
click at [823, 363] on input "checkbox" at bounding box center [819, 369] width 25 height 25
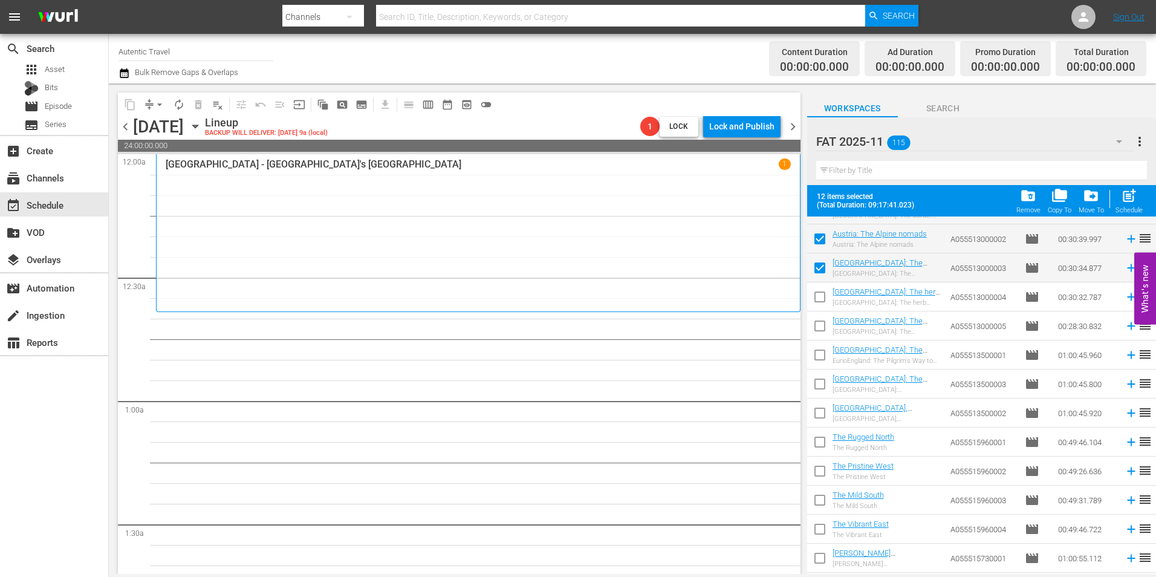
scroll to position [1088, 0]
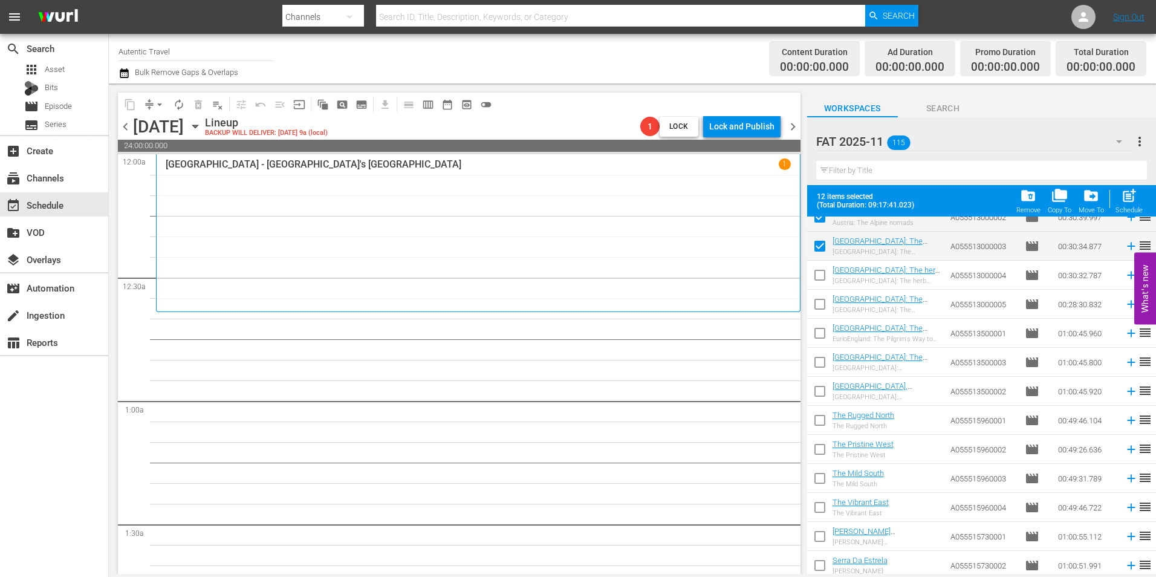
click at [818, 274] on input "checkbox" at bounding box center [819, 277] width 25 height 25
drag, startPoint x: 823, startPoint y: 309, endPoint x: 821, endPoint y: 323, distance: 14.6
click at [822, 308] on input "checkbox" at bounding box center [819, 306] width 25 height 25
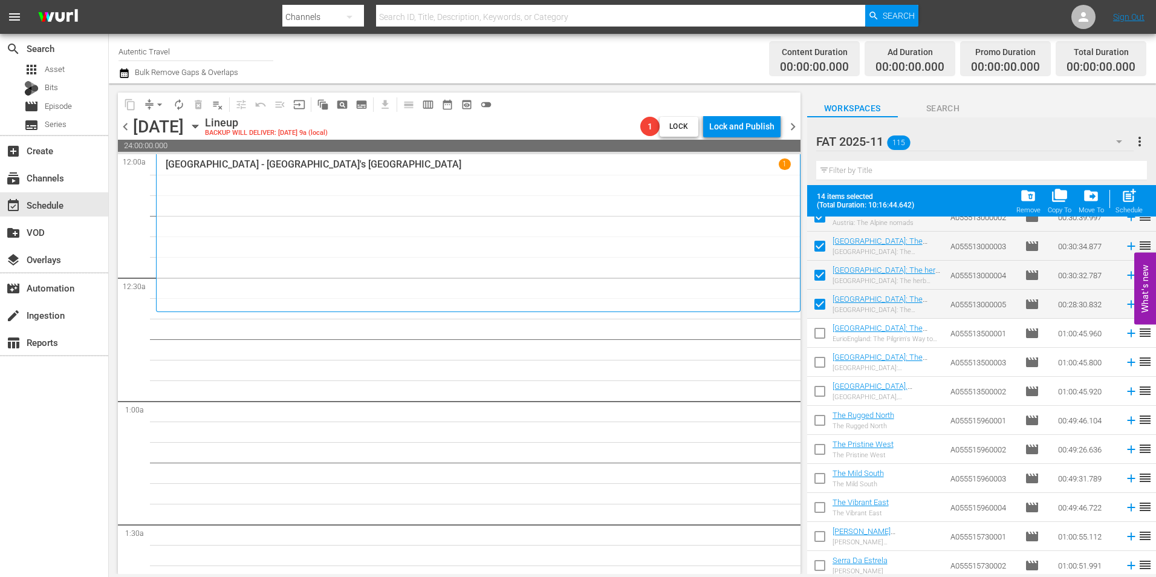
click at [820, 331] on input "checkbox" at bounding box center [819, 335] width 25 height 25
click at [820, 361] on input "checkbox" at bounding box center [819, 364] width 25 height 25
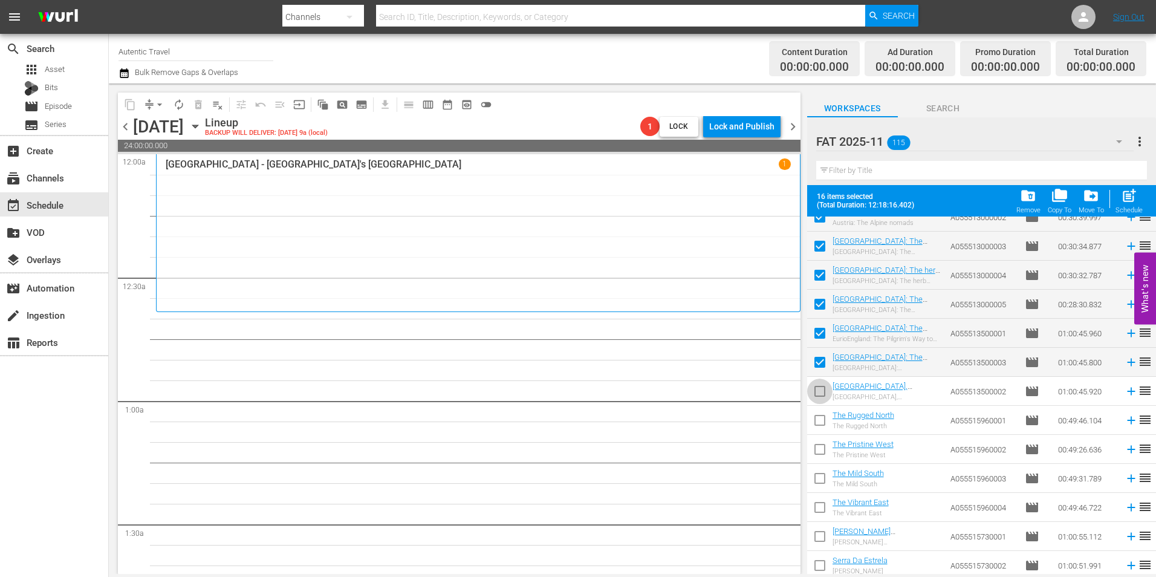
click at [818, 393] on input "checkbox" at bounding box center [819, 393] width 25 height 25
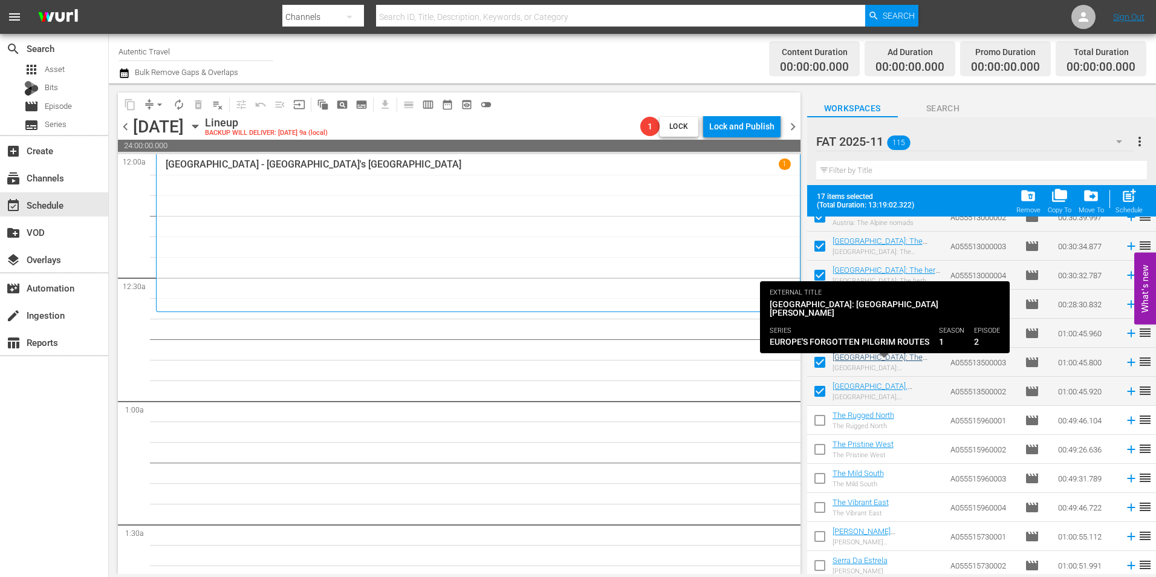
scroll to position [1149, 0]
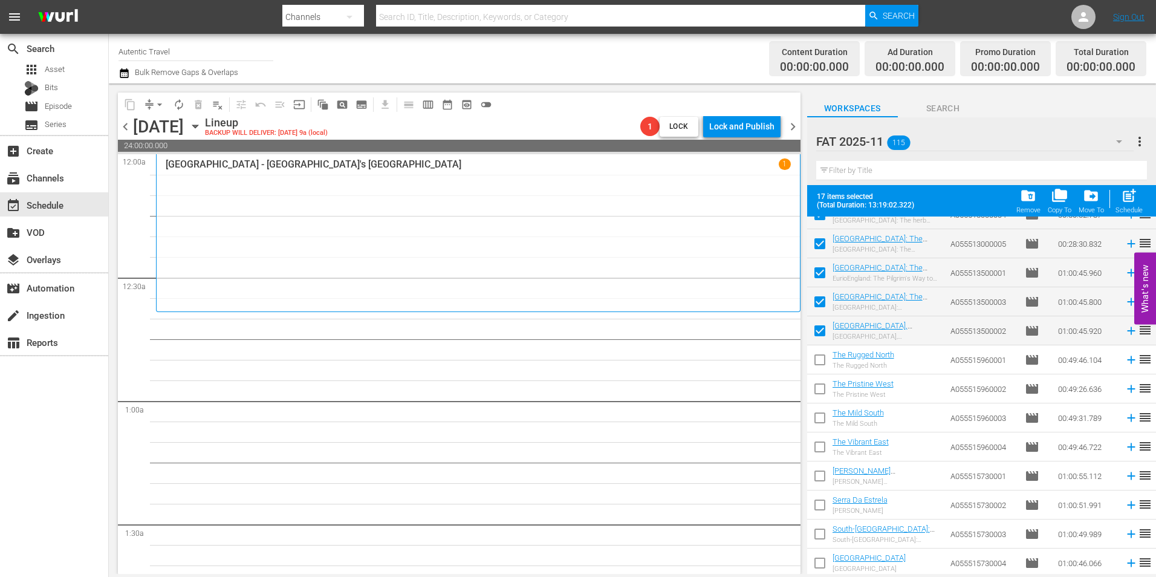
click at [820, 361] on input "checkbox" at bounding box center [819, 361] width 25 height 25
click at [819, 385] on input "checkbox" at bounding box center [819, 390] width 25 height 25
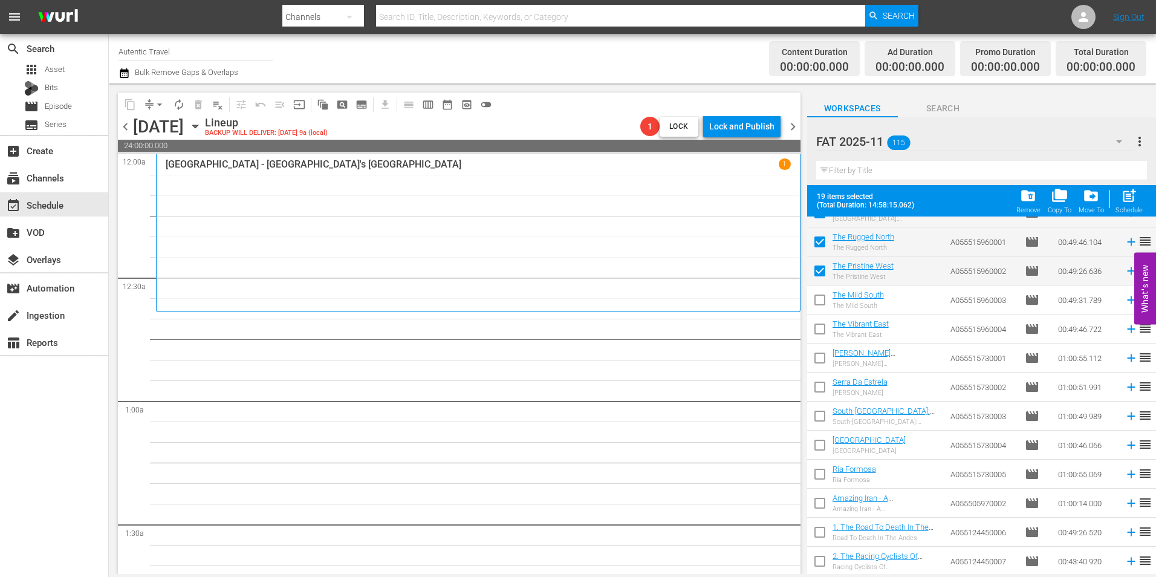
scroll to position [1270, 0]
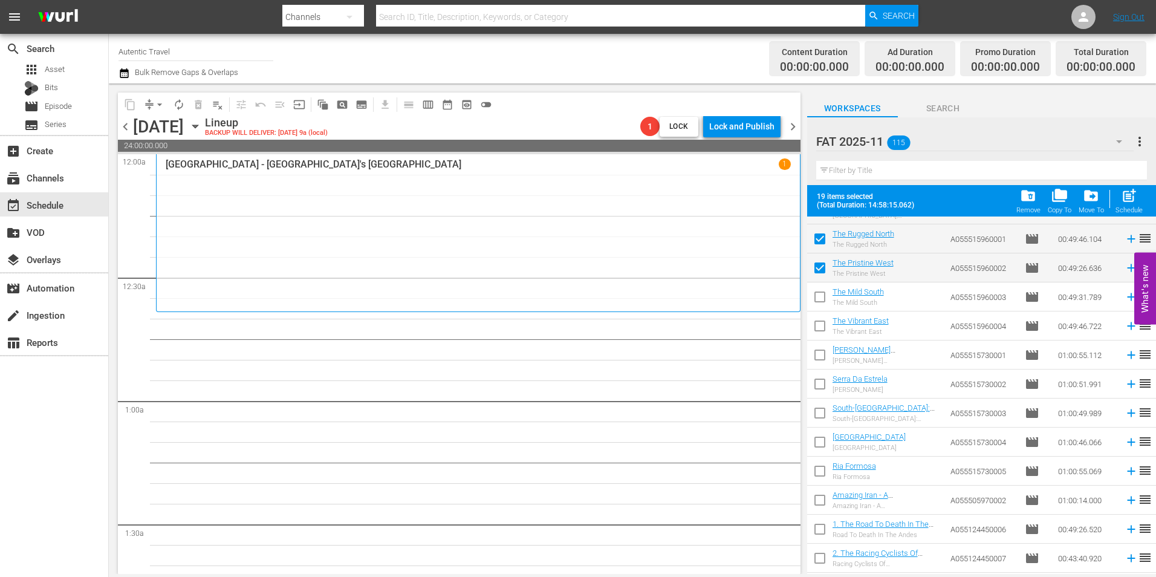
click at [821, 300] on input "checkbox" at bounding box center [819, 299] width 25 height 25
click at [826, 325] on input "checkbox" at bounding box center [819, 328] width 25 height 25
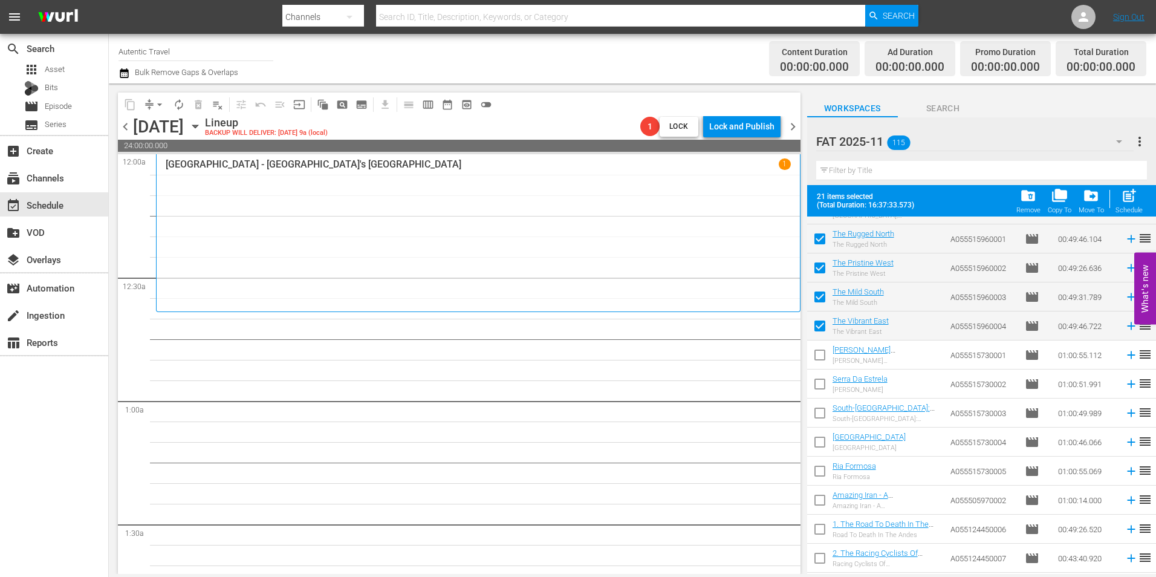
click at [822, 354] on input "checkbox" at bounding box center [819, 357] width 25 height 25
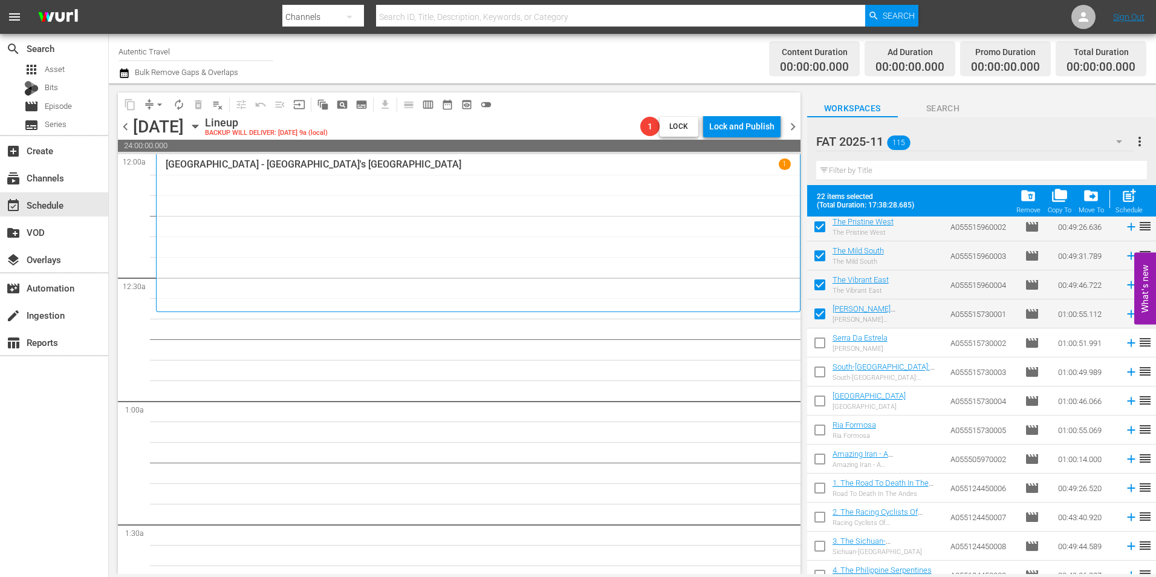
scroll to position [1330, 0]
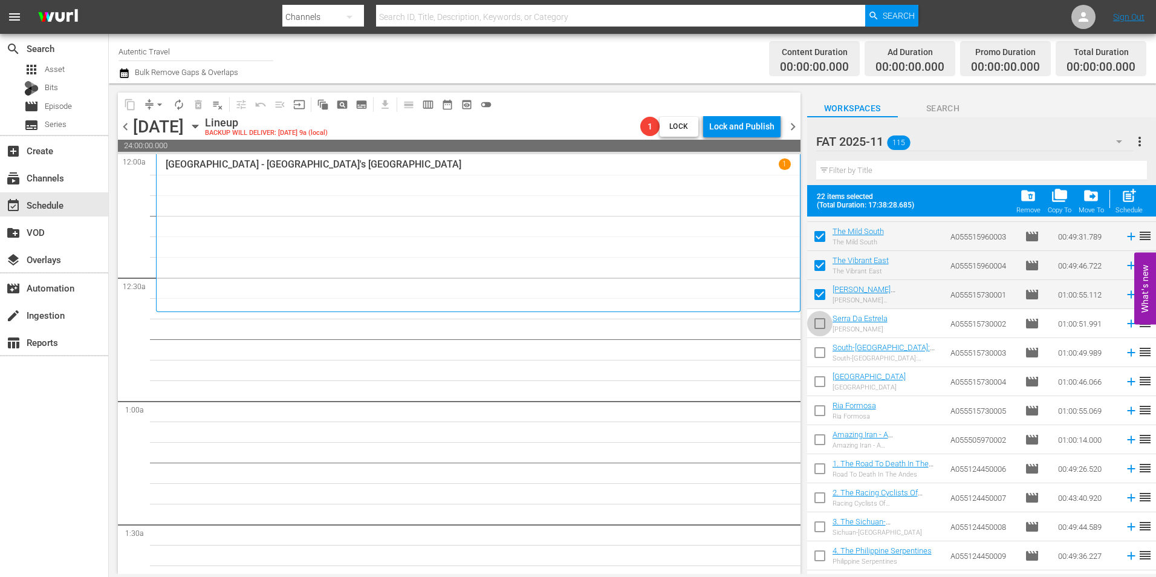
click at [828, 323] on input "checkbox" at bounding box center [819, 325] width 25 height 25
click at [817, 349] on input "checkbox" at bounding box center [819, 354] width 25 height 25
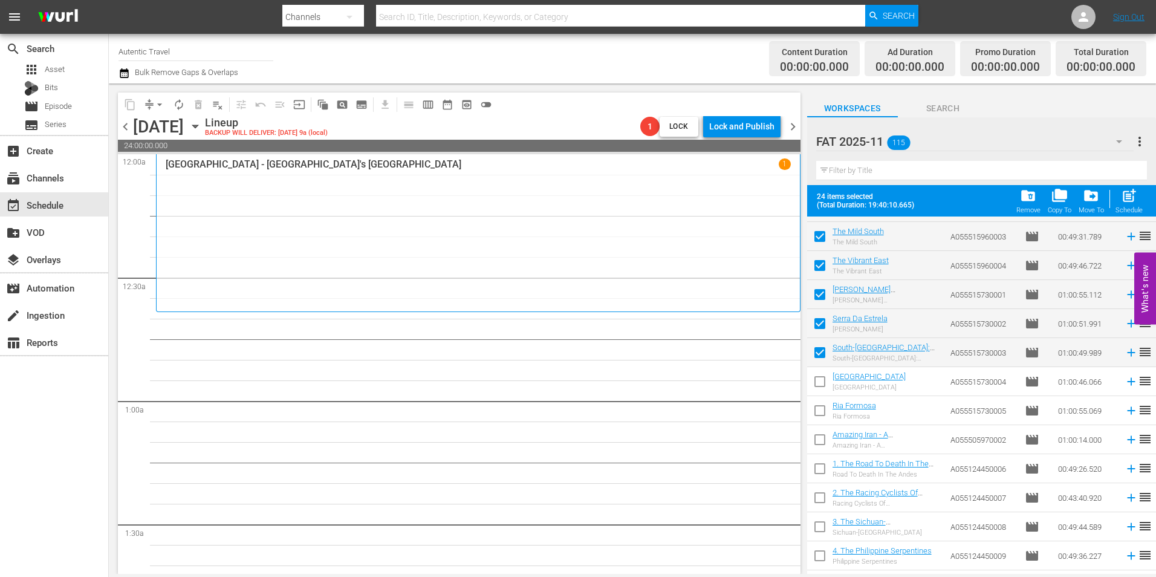
click at [817, 383] on input "checkbox" at bounding box center [819, 383] width 25 height 25
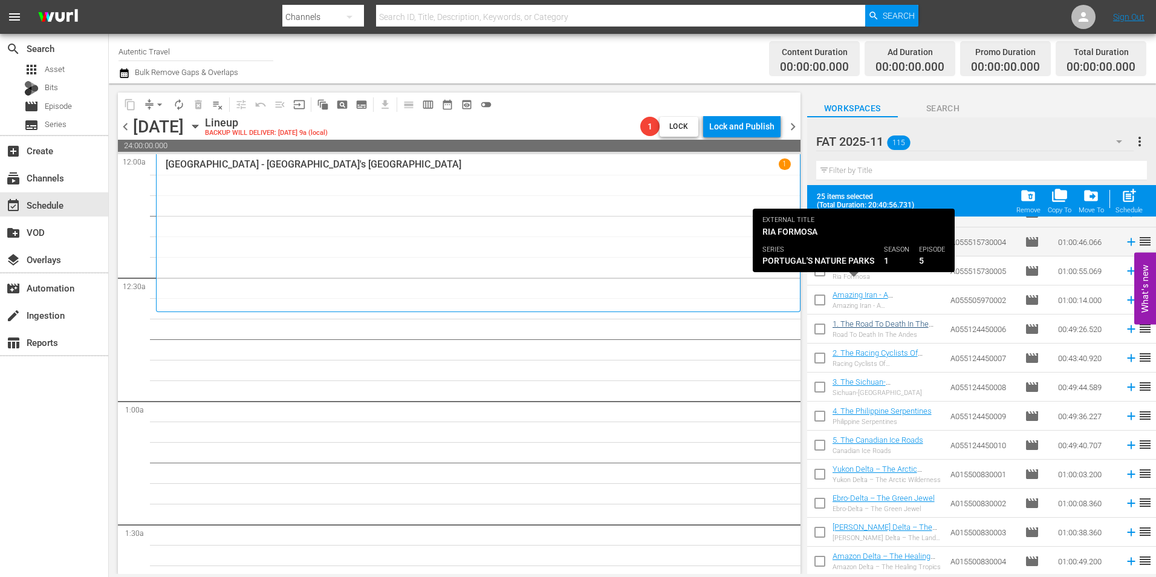
scroll to position [1451, 0]
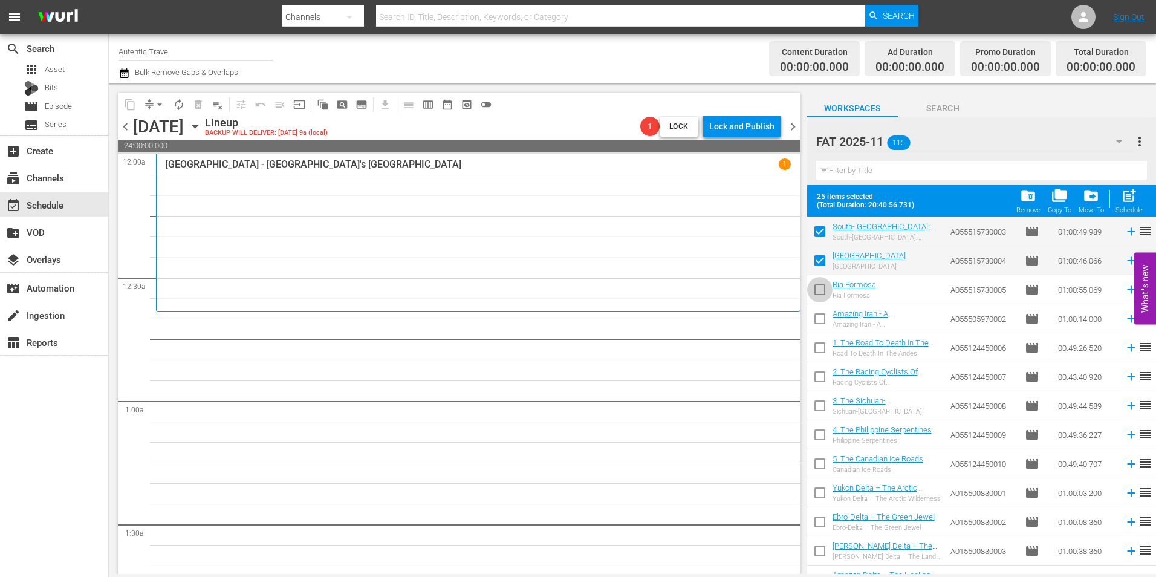
click at [822, 292] on input "checkbox" at bounding box center [819, 291] width 25 height 25
click at [820, 318] on input "checkbox" at bounding box center [819, 320] width 25 height 25
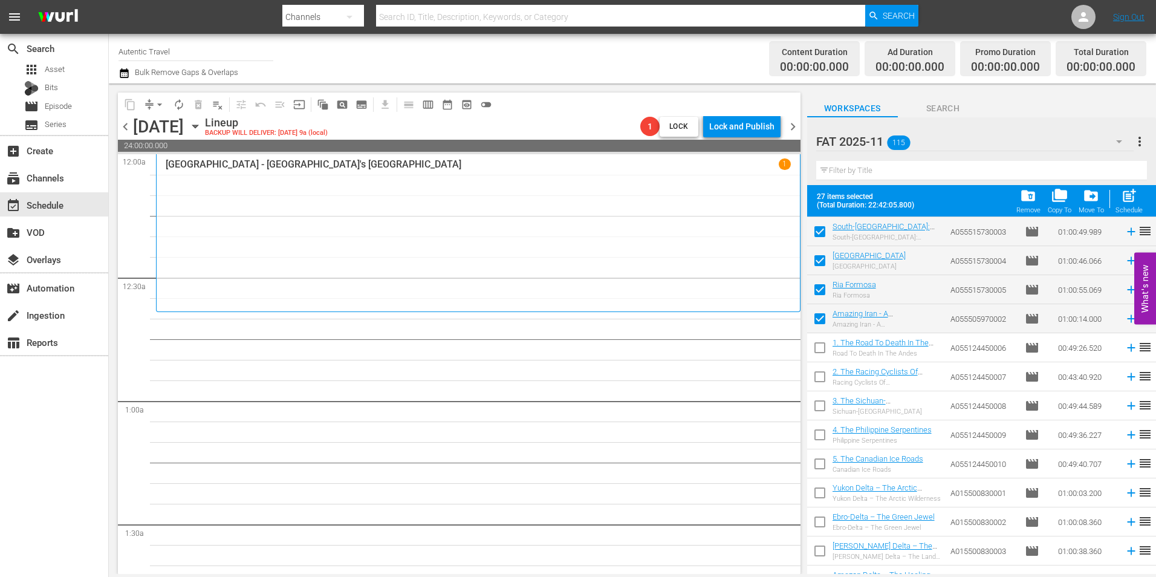
click at [813, 346] on input "checkbox" at bounding box center [819, 349] width 25 height 25
click at [820, 379] on input "checkbox" at bounding box center [819, 378] width 25 height 25
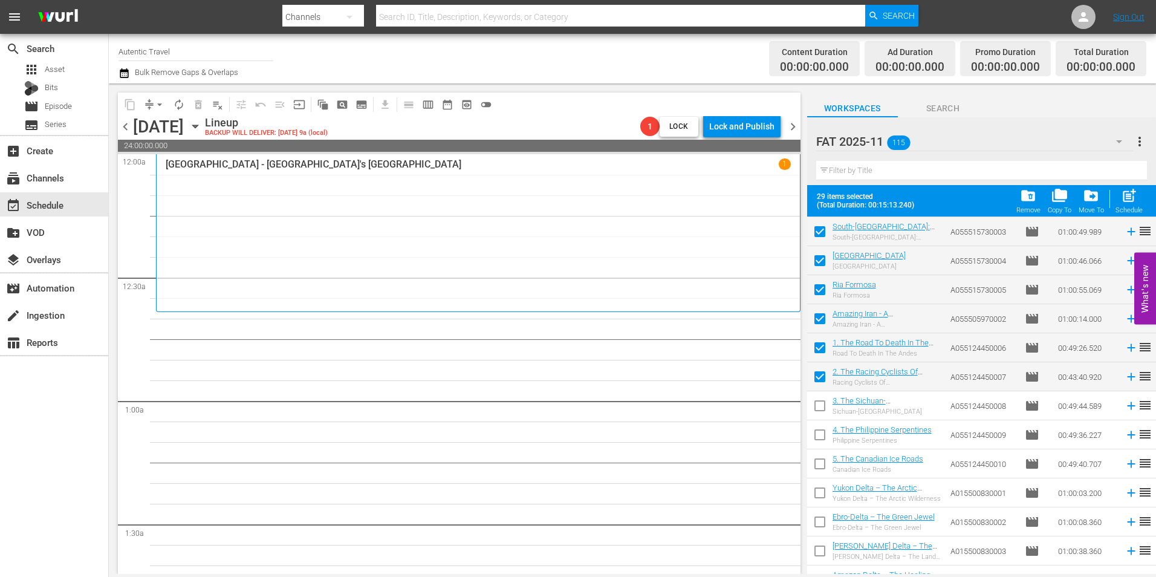
click at [1134, 203] on span "post_add" at bounding box center [1129, 195] width 16 height 16
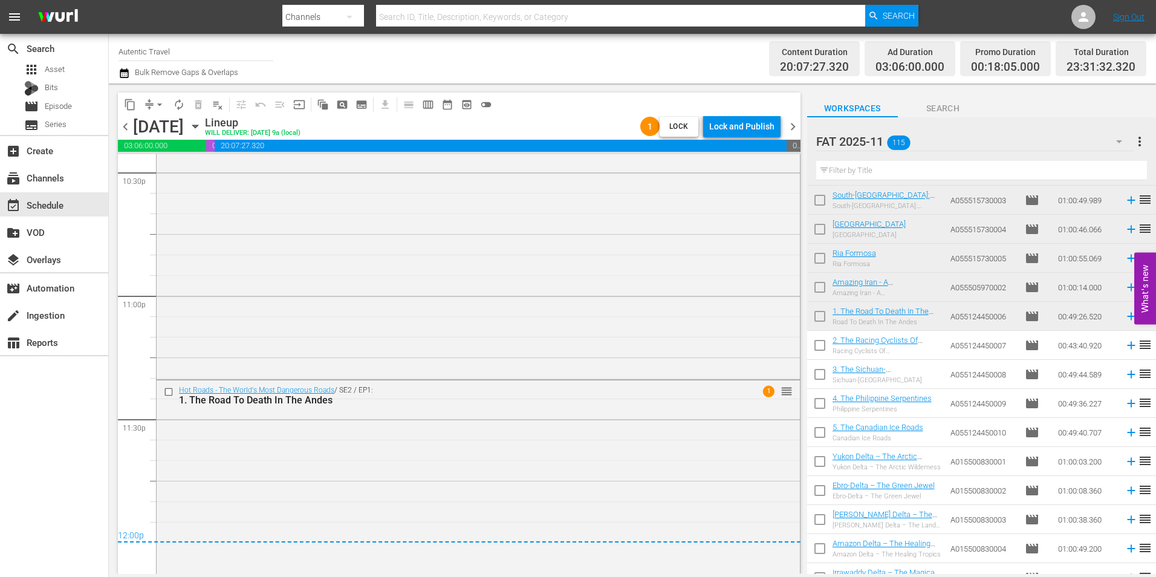
scroll to position [5541, 0]
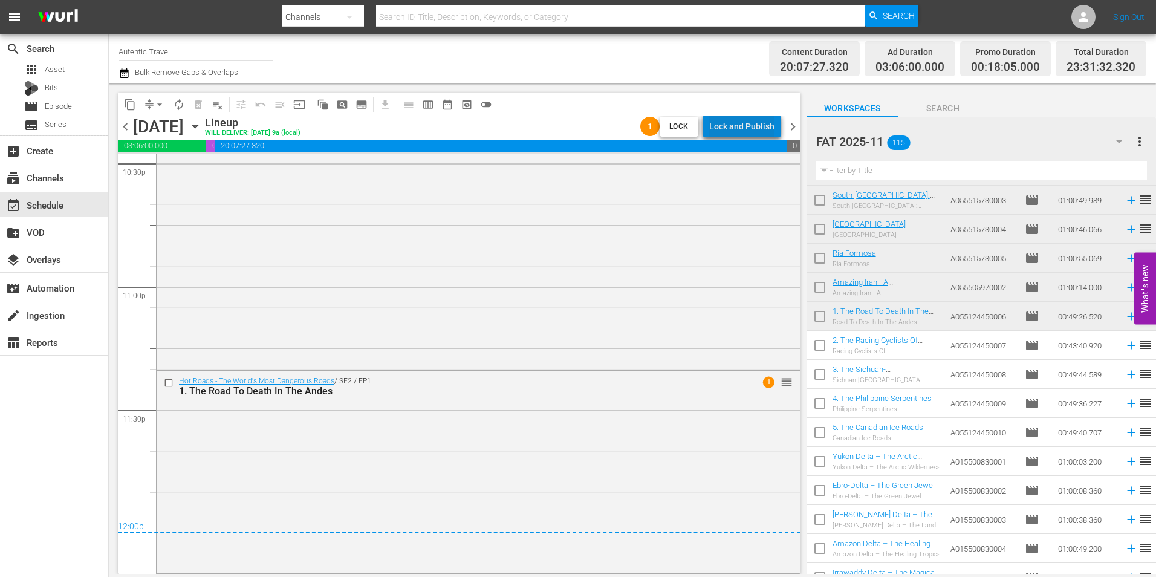
click at [765, 120] on div "Lock and Publish" at bounding box center [741, 126] width 65 height 22
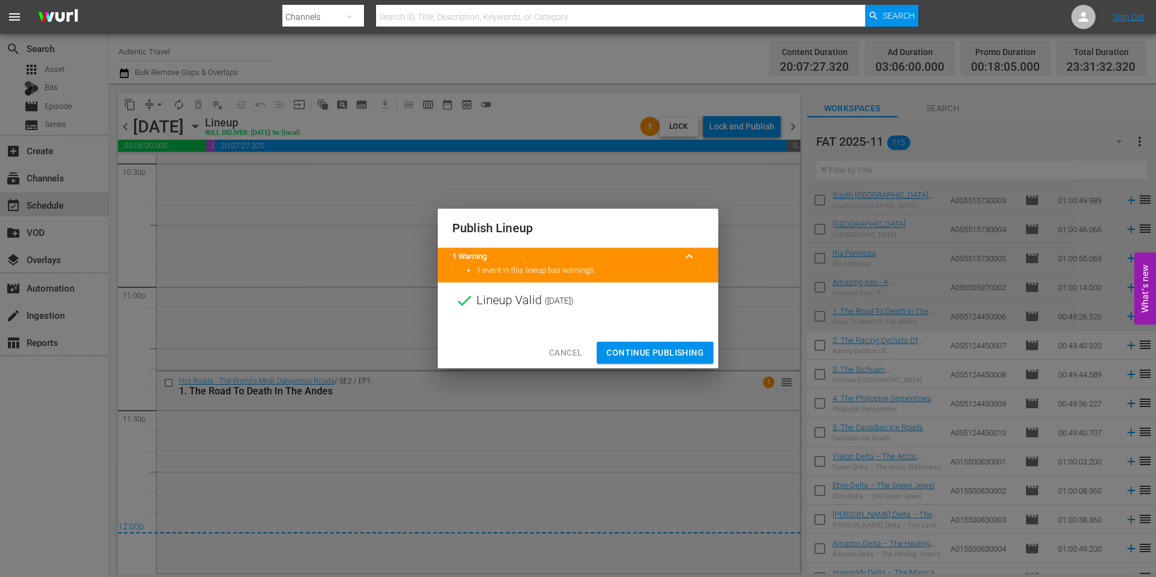
click at [668, 337] on div "Cancel Continue Publishing" at bounding box center [578, 353] width 281 height 32
click at [667, 351] on span "Continue Publishing" at bounding box center [654, 352] width 97 height 15
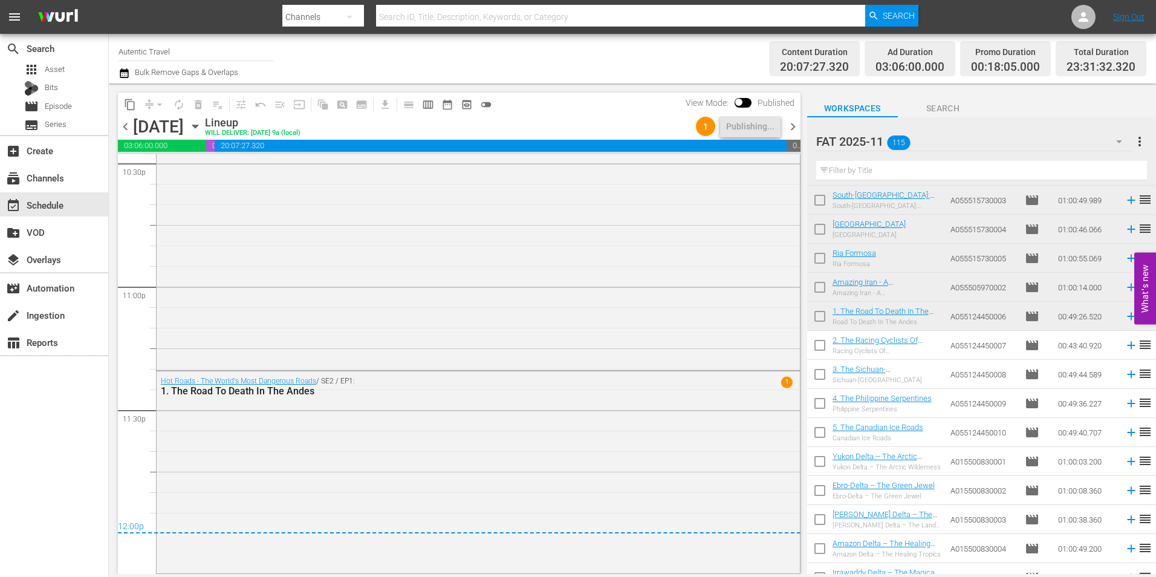
click at [787, 122] on span "chevron_right" at bounding box center [792, 126] width 15 height 15
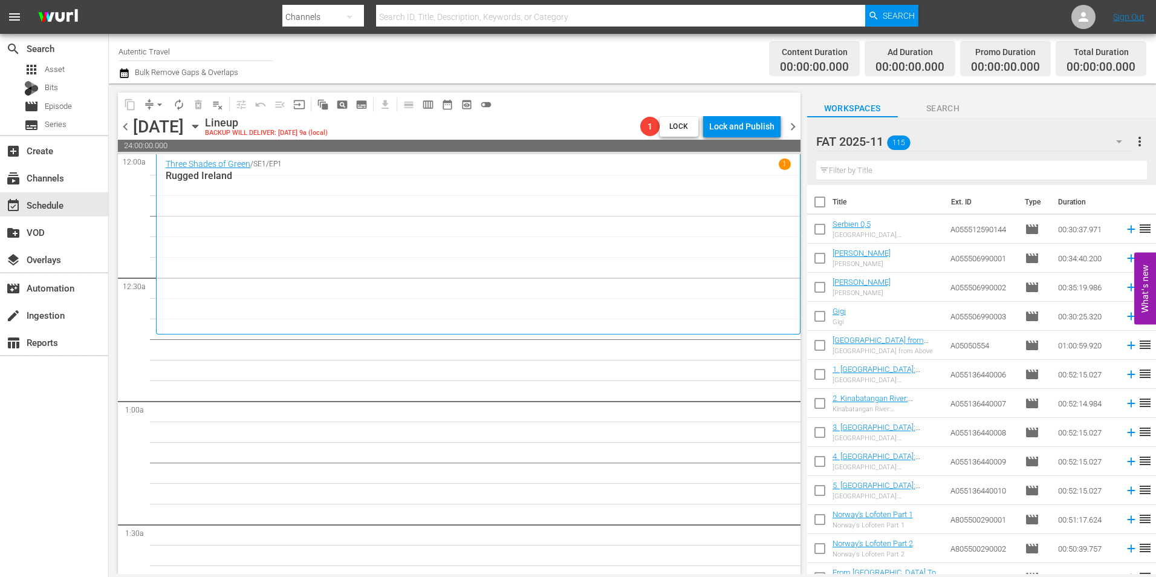
click at [872, 176] on input "text" at bounding box center [981, 170] width 331 height 19
click at [122, 122] on span "chevron_left" at bounding box center [125, 126] width 15 height 15
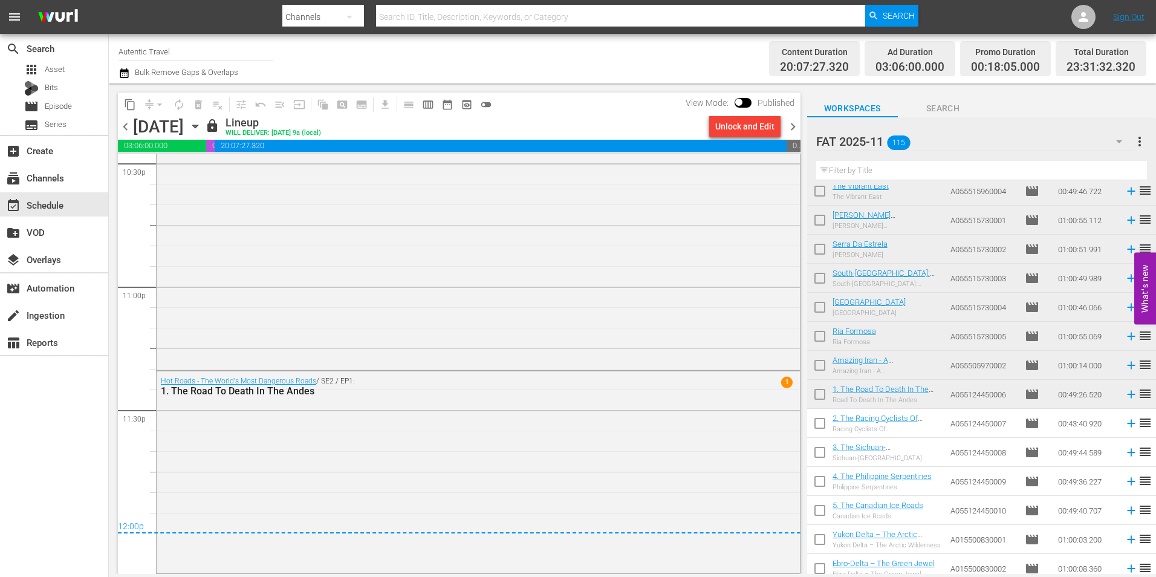
scroll to position [1391, 0]
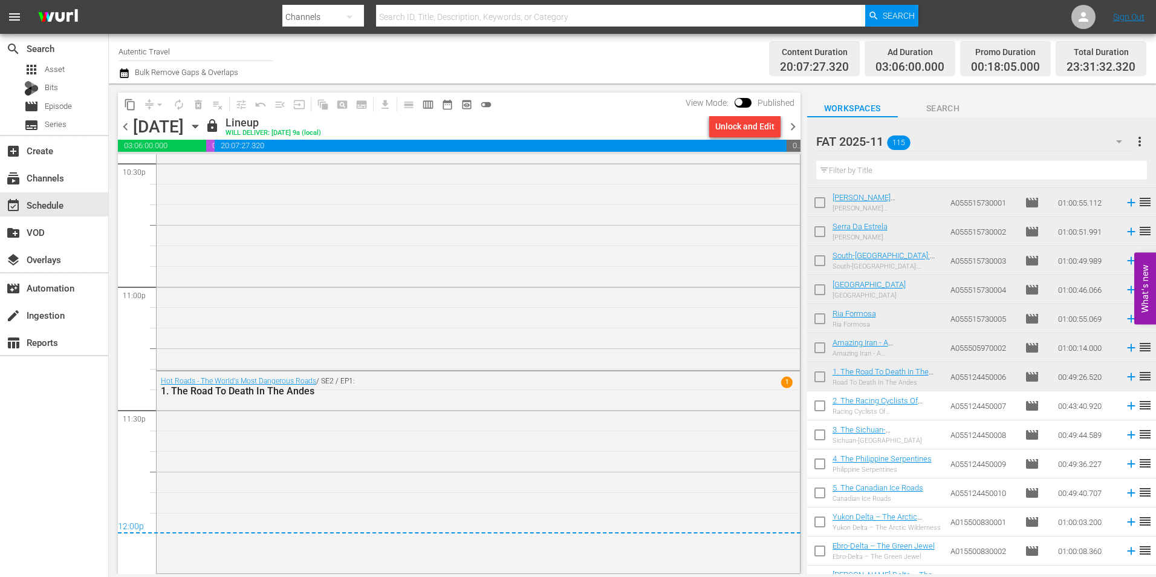
click at [790, 125] on span "chevron_right" at bounding box center [792, 126] width 15 height 15
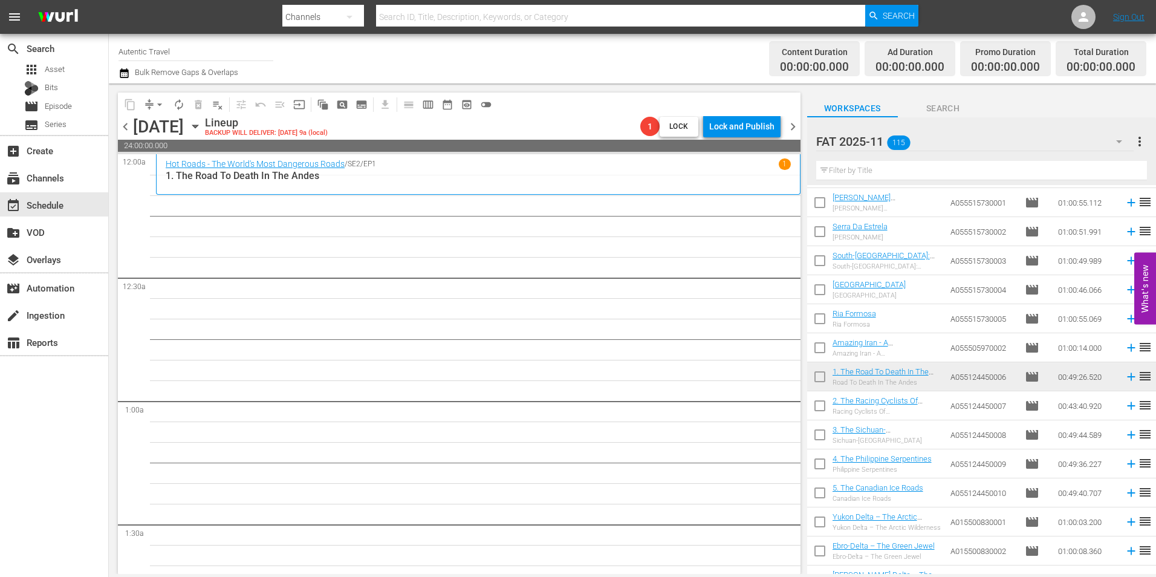
click at [823, 407] on input "checkbox" at bounding box center [819, 407] width 25 height 25
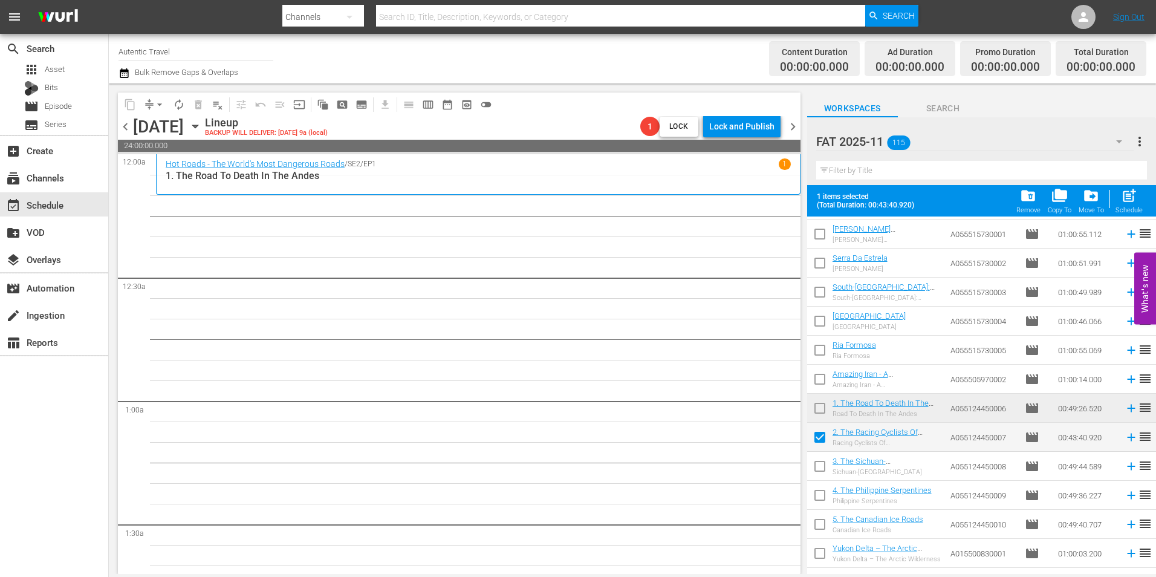
click at [822, 461] on input "checkbox" at bounding box center [819, 468] width 25 height 25
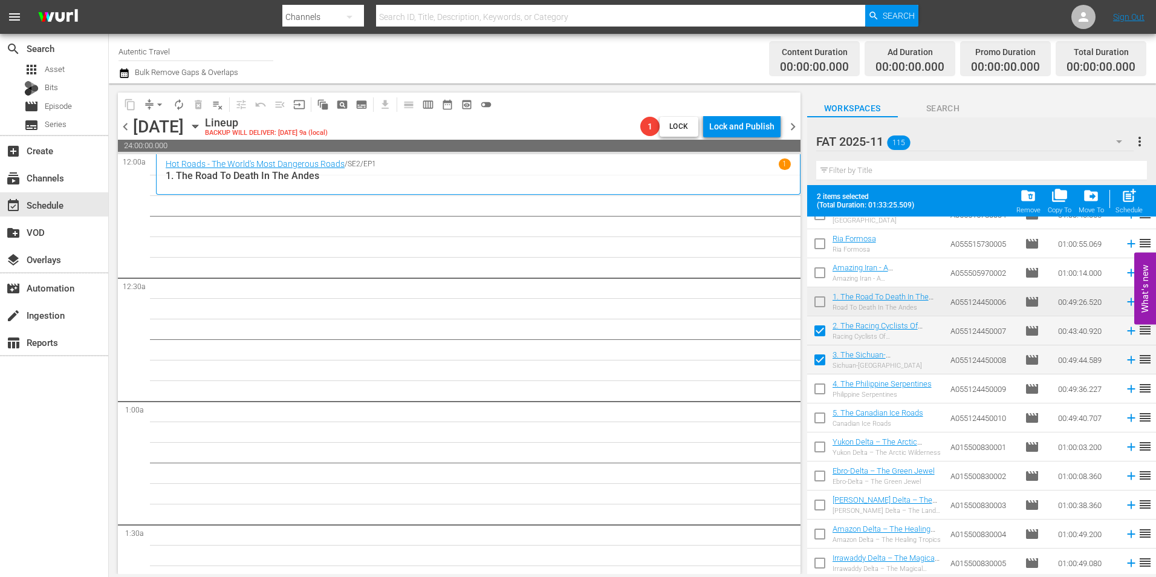
scroll to position [1511, 0]
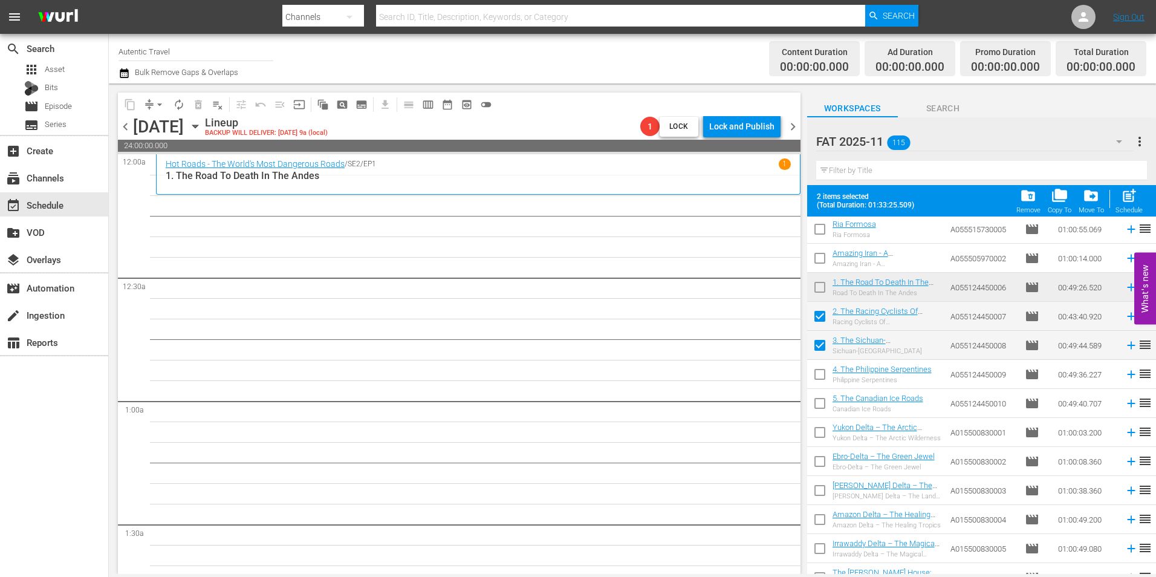
click at [819, 381] on input "checkbox" at bounding box center [819, 376] width 25 height 25
click at [822, 400] on input "checkbox" at bounding box center [819, 405] width 25 height 25
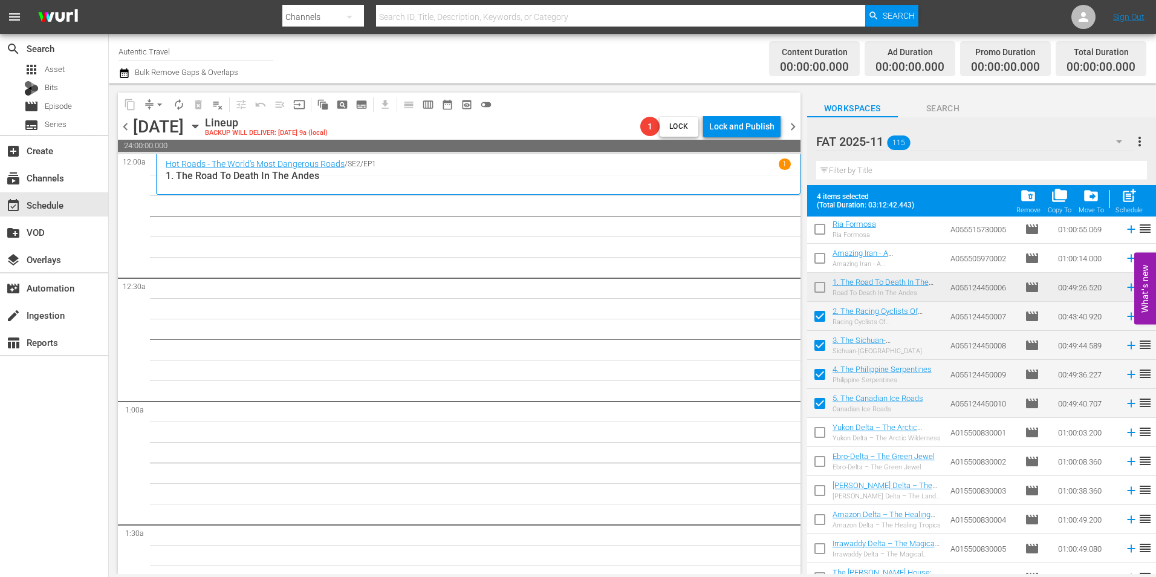
click at [822, 426] on input "checkbox" at bounding box center [819, 434] width 25 height 25
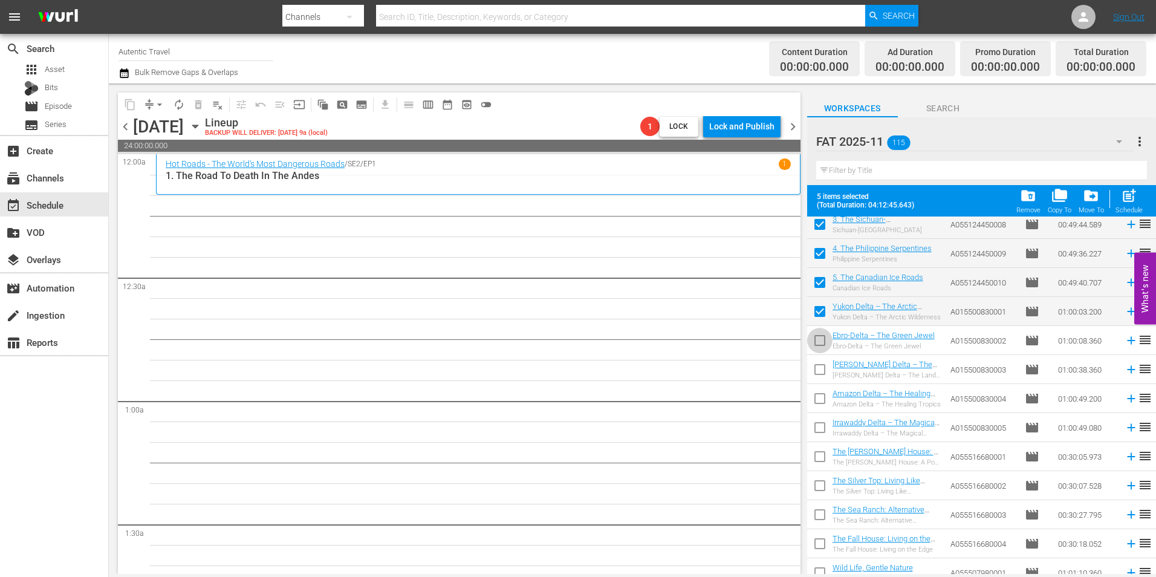
click at [818, 339] on input "checkbox" at bounding box center [819, 342] width 25 height 25
click at [822, 374] on input "checkbox" at bounding box center [819, 371] width 25 height 25
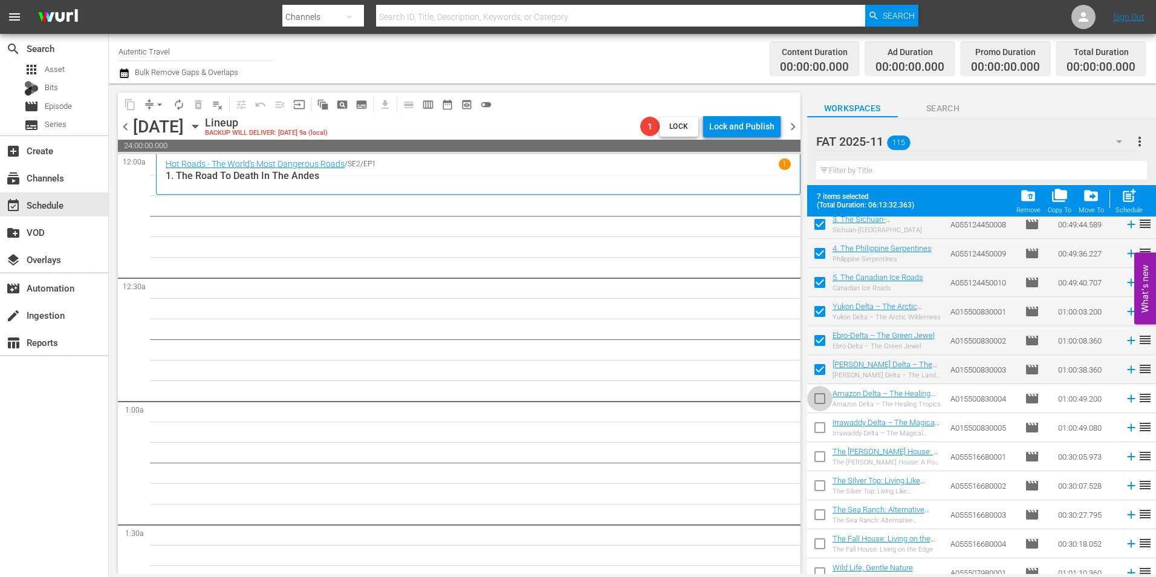
click at [822, 397] on input "checkbox" at bounding box center [819, 400] width 25 height 25
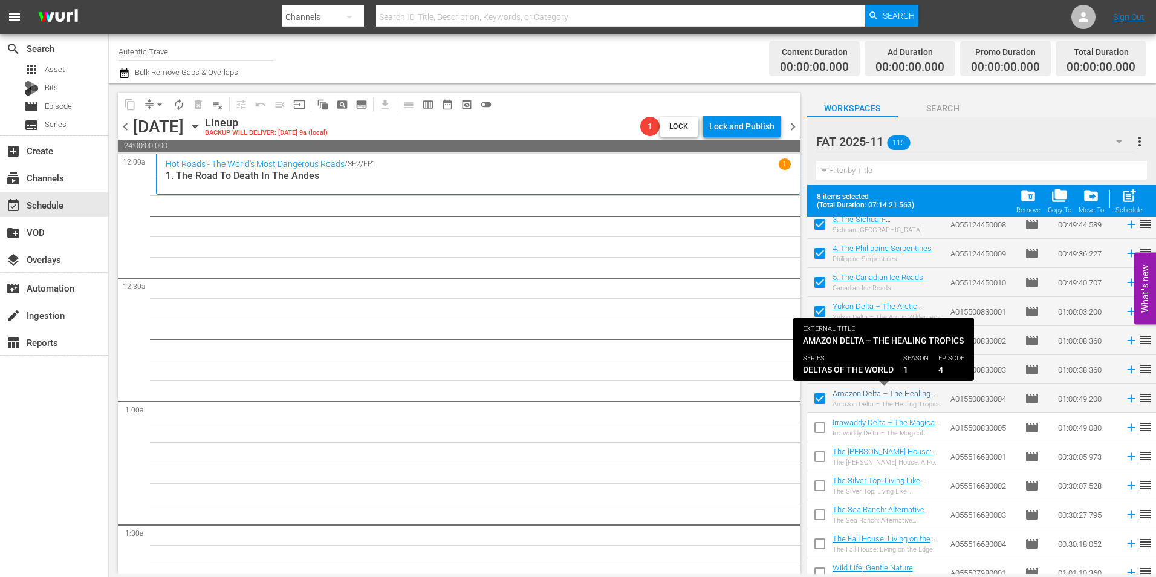
scroll to position [1693, 0]
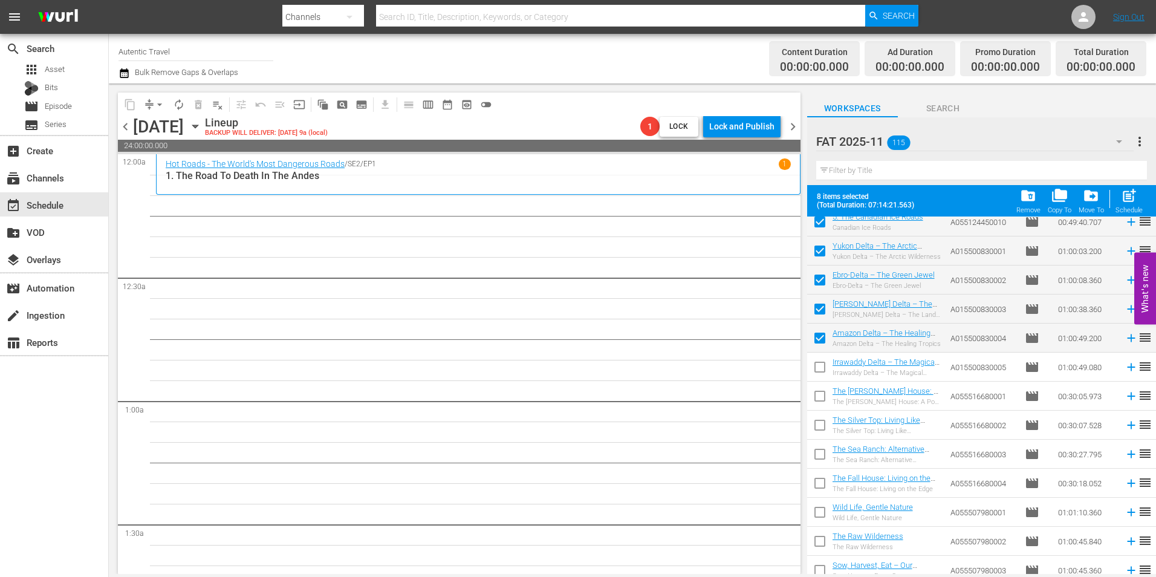
click at [823, 371] on input "checkbox" at bounding box center [819, 369] width 25 height 25
click at [821, 391] on input "checkbox" at bounding box center [819, 398] width 25 height 25
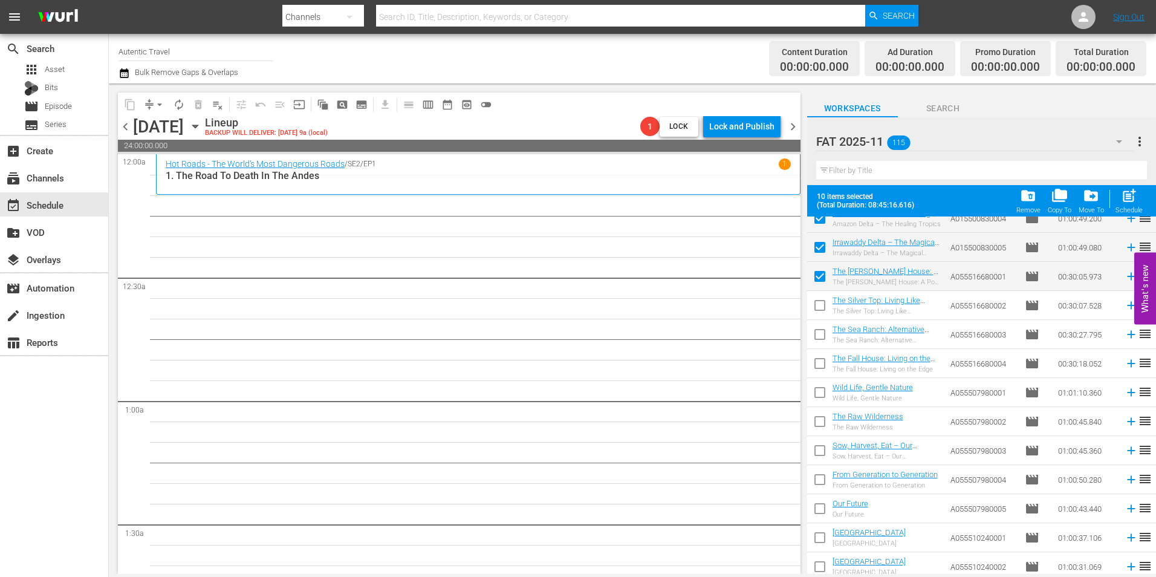
scroll to position [1814, 0]
click at [819, 298] on input "checkbox" at bounding box center [819, 306] width 25 height 25
click at [824, 331] on input "checkbox" at bounding box center [819, 335] width 25 height 25
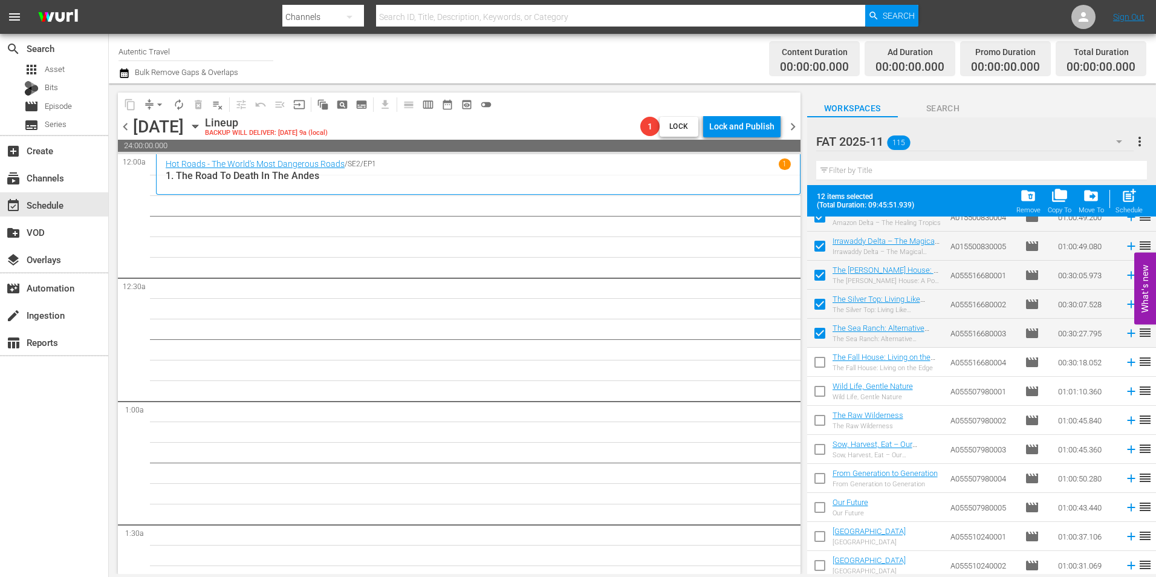
click at [822, 366] on input "checkbox" at bounding box center [819, 364] width 25 height 25
click at [822, 398] on input "checkbox" at bounding box center [819, 393] width 25 height 25
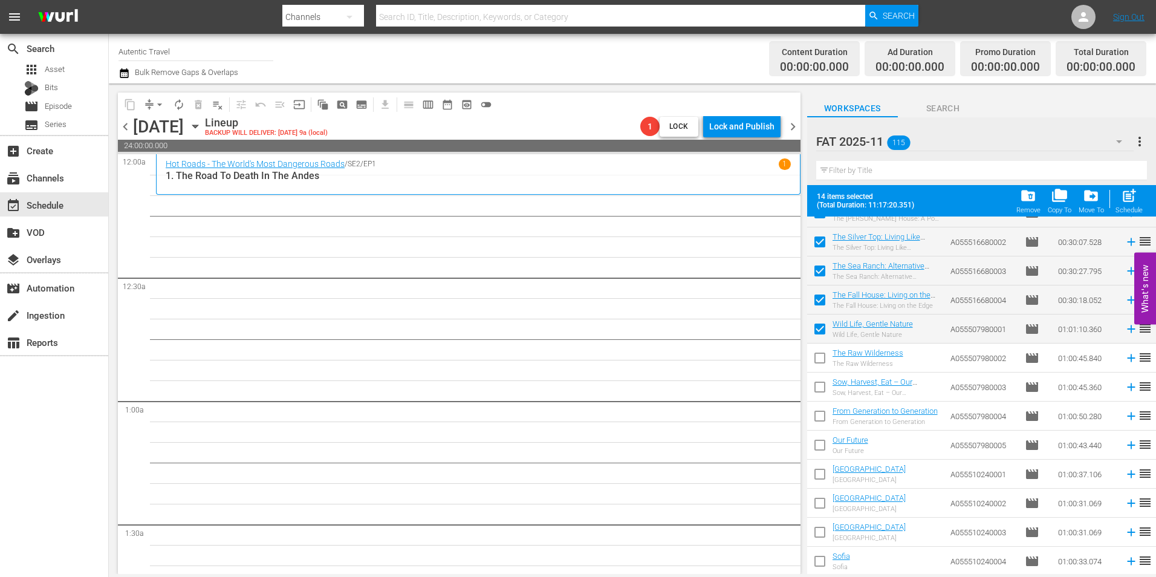
scroll to position [1935, 0]
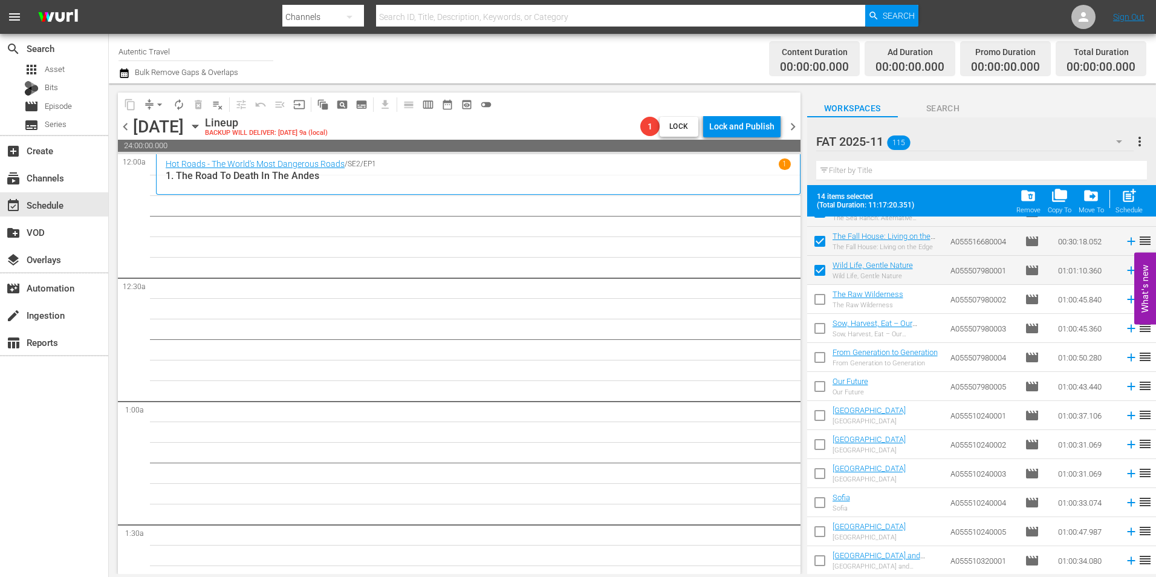
click at [825, 303] on input "checkbox" at bounding box center [819, 301] width 25 height 25
click at [821, 332] on input "checkbox" at bounding box center [819, 330] width 25 height 25
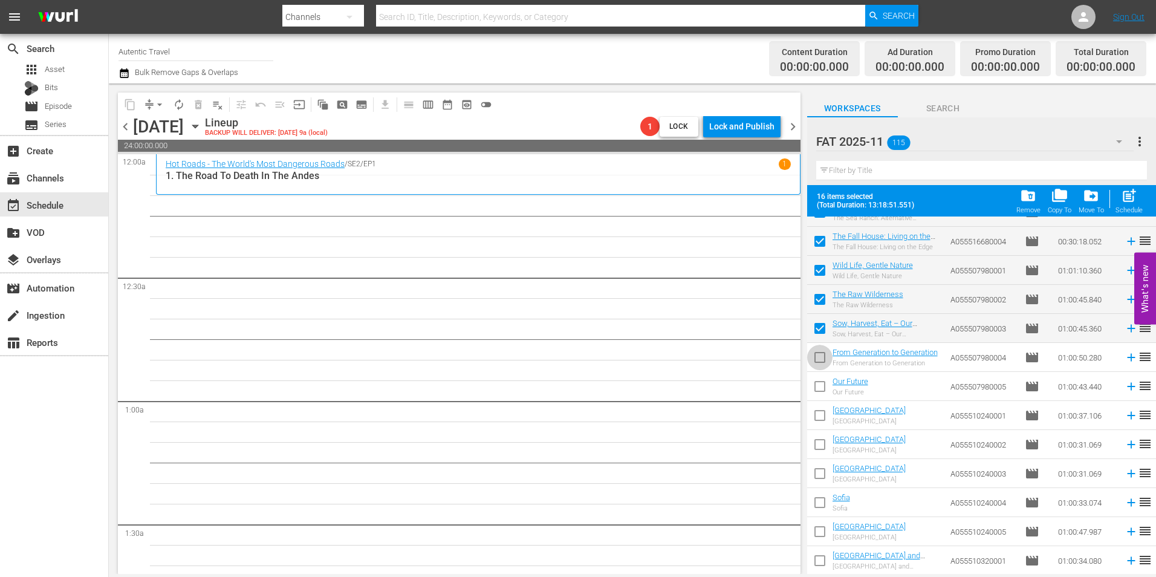
click at [819, 350] on input "checkbox" at bounding box center [819, 359] width 25 height 25
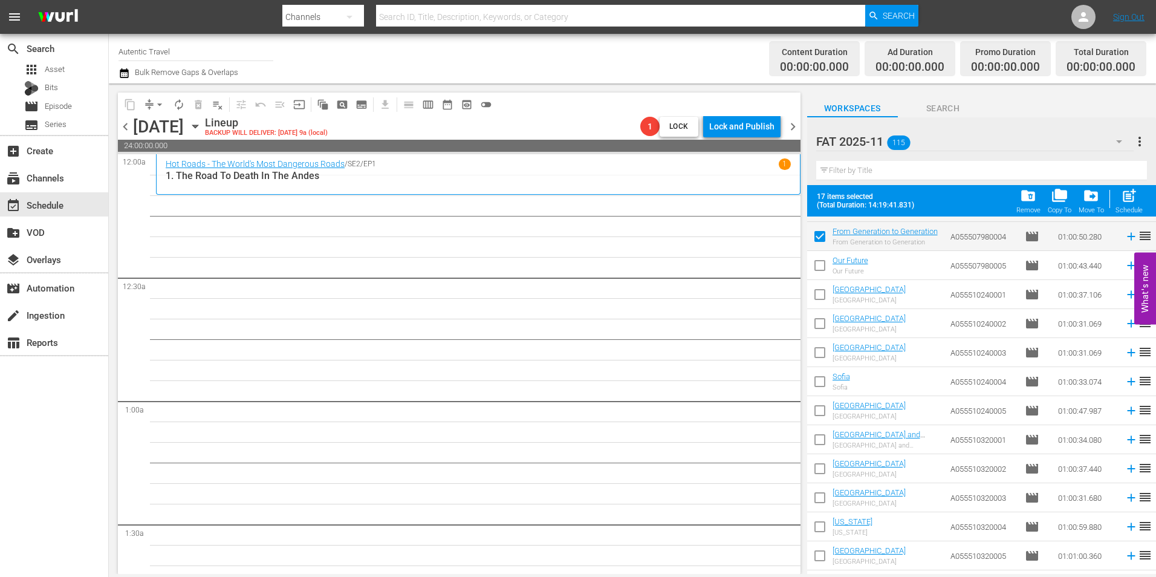
click at [823, 268] on input "checkbox" at bounding box center [819, 267] width 25 height 25
click at [818, 292] on input "checkbox" at bounding box center [819, 296] width 25 height 25
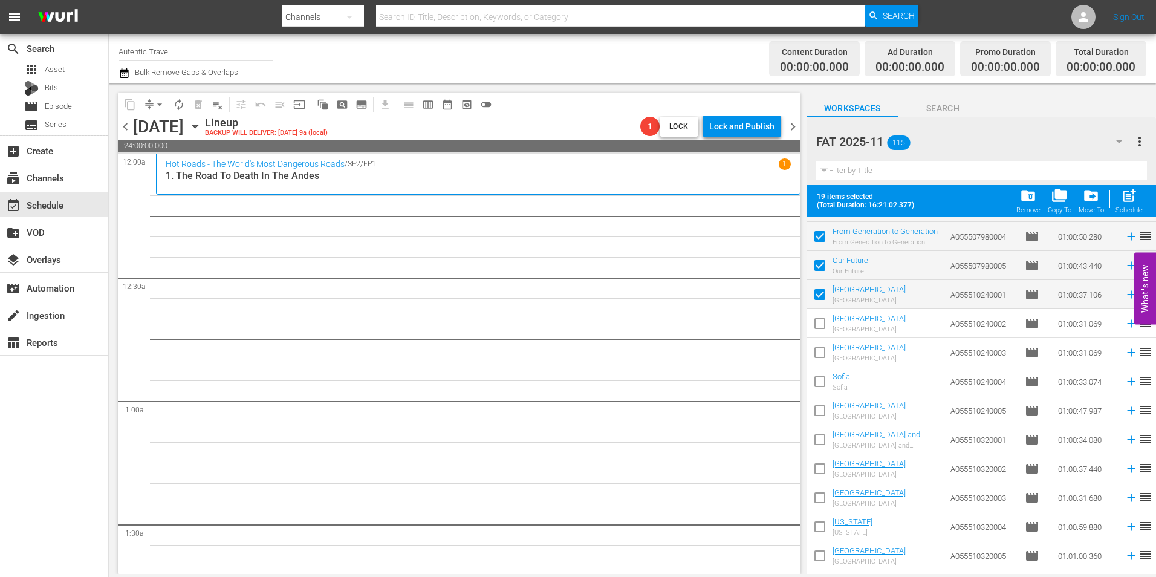
click at [817, 322] on input "checkbox" at bounding box center [819, 325] width 25 height 25
click at [817, 350] on input "checkbox" at bounding box center [819, 354] width 25 height 25
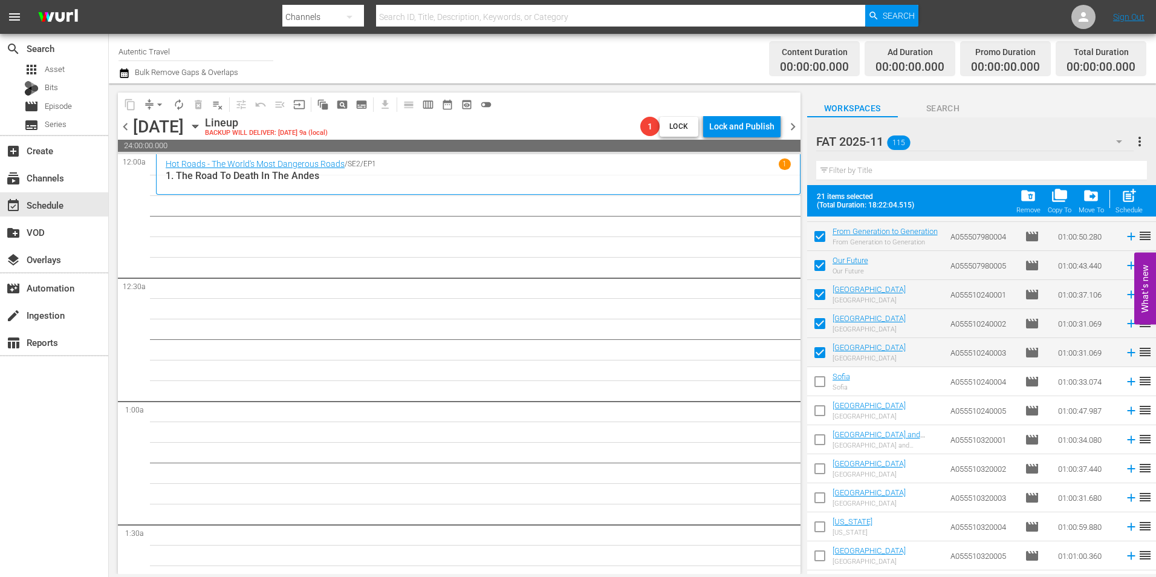
click at [817, 379] on input "checkbox" at bounding box center [819, 383] width 25 height 25
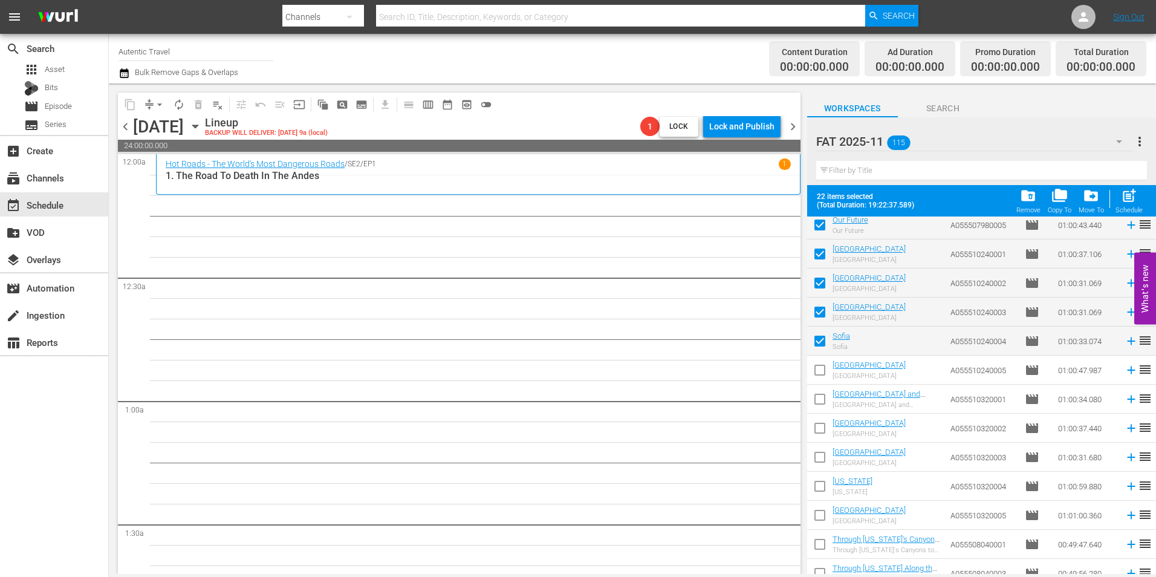
scroll to position [2116, 0]
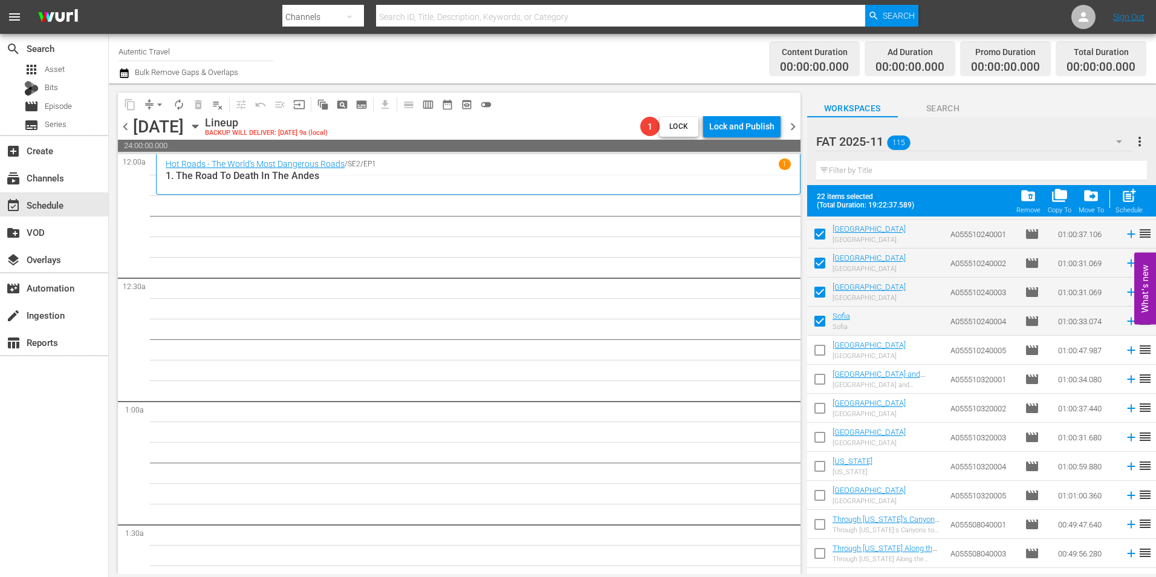
click at [825, 354] on input "checkbox" at bounding box center [819, 352] width 25 height 25
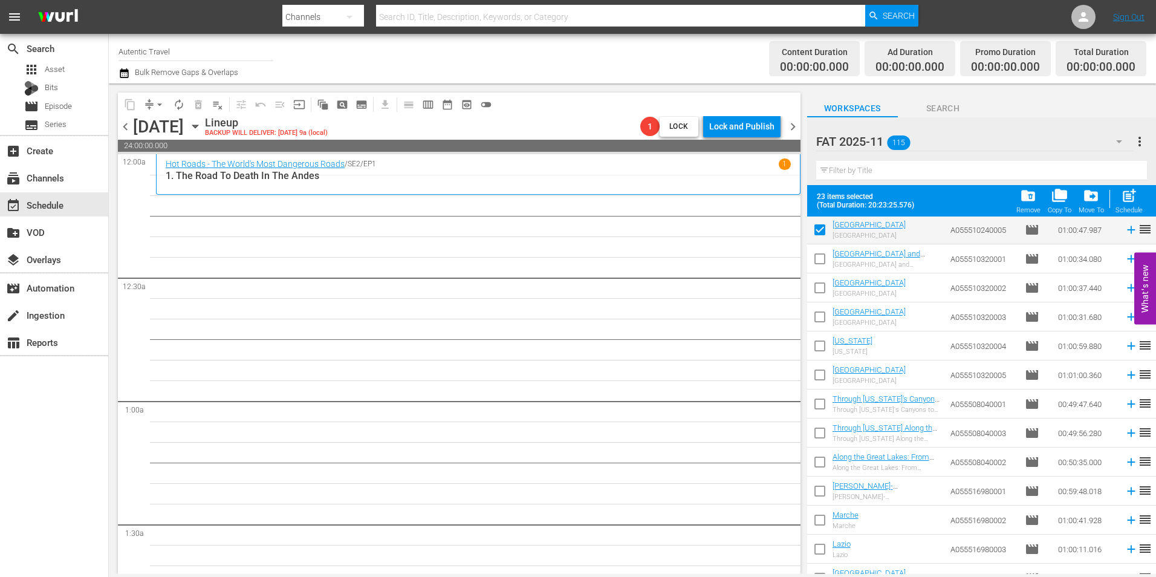
scroll to position [2237, 0]
click at [828, 263] on input "checkbox" at bounding box center [819, 260] width 25 height 25
click at [818, 290] on input "checkbox" at bounding box center [819, 289] width 25 height 25
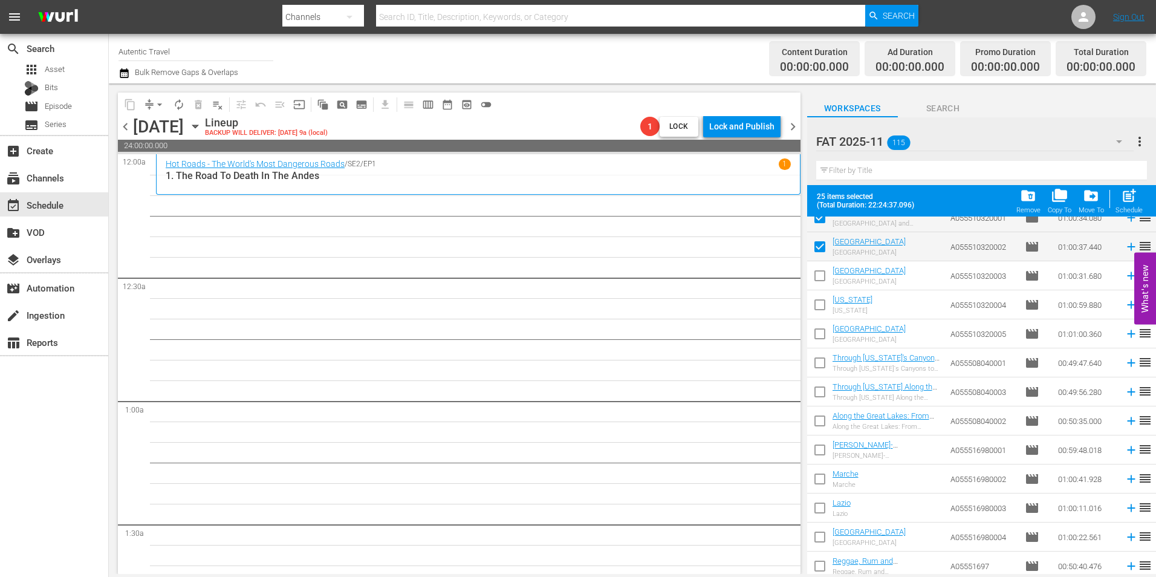
scroll to position [2297, 0]
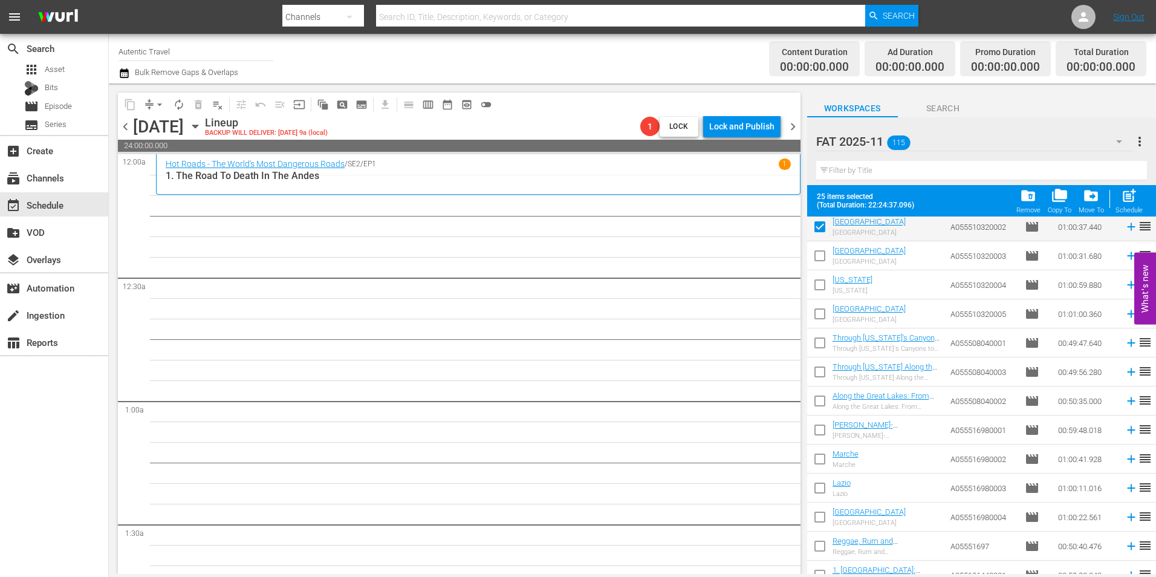
click at [825, 257] on input "checkbox" at bounding box center [819, 257] width 25 height 25
click at [816, 288] on input "checkbox" at bounding box center [819, 286] width 25 height 25
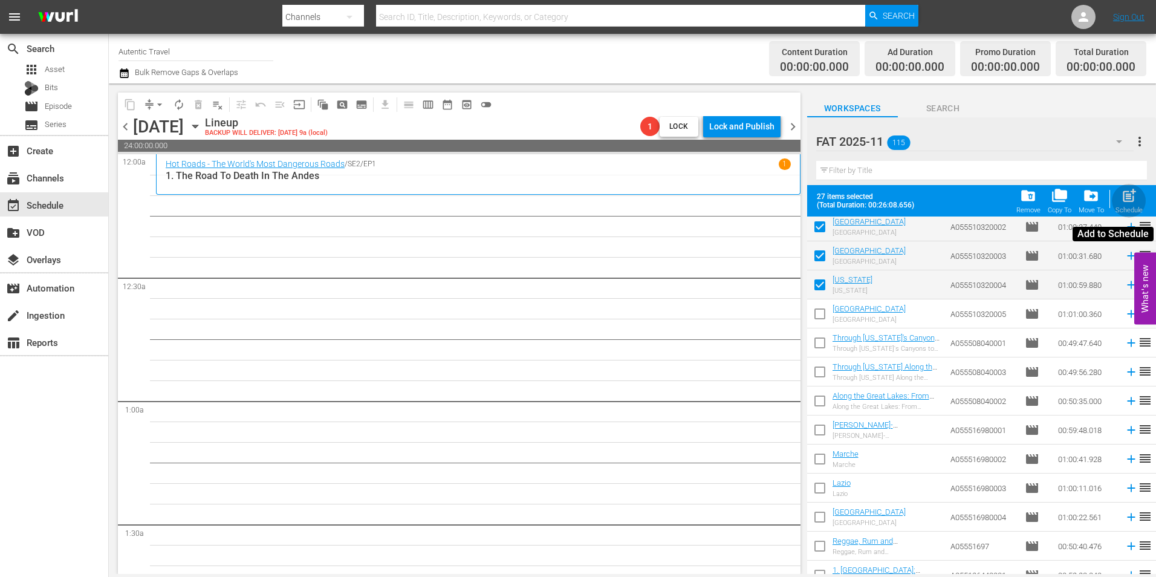
click at [1125, 199] on span "post_add" at bounding box center [1129, 195] width 16 height 16
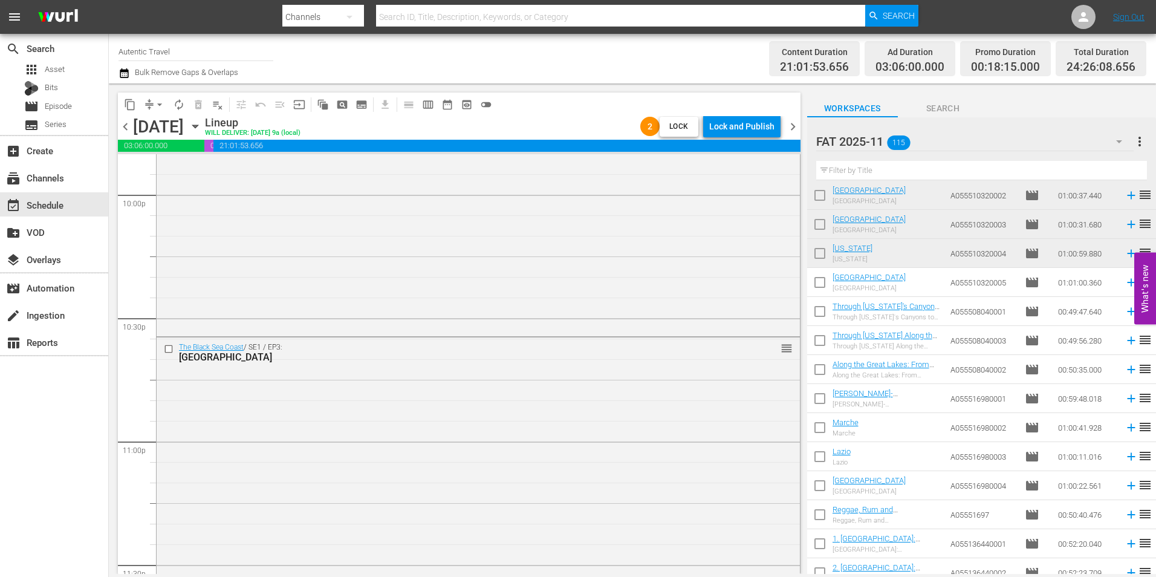
scroll to position [5649, 0]
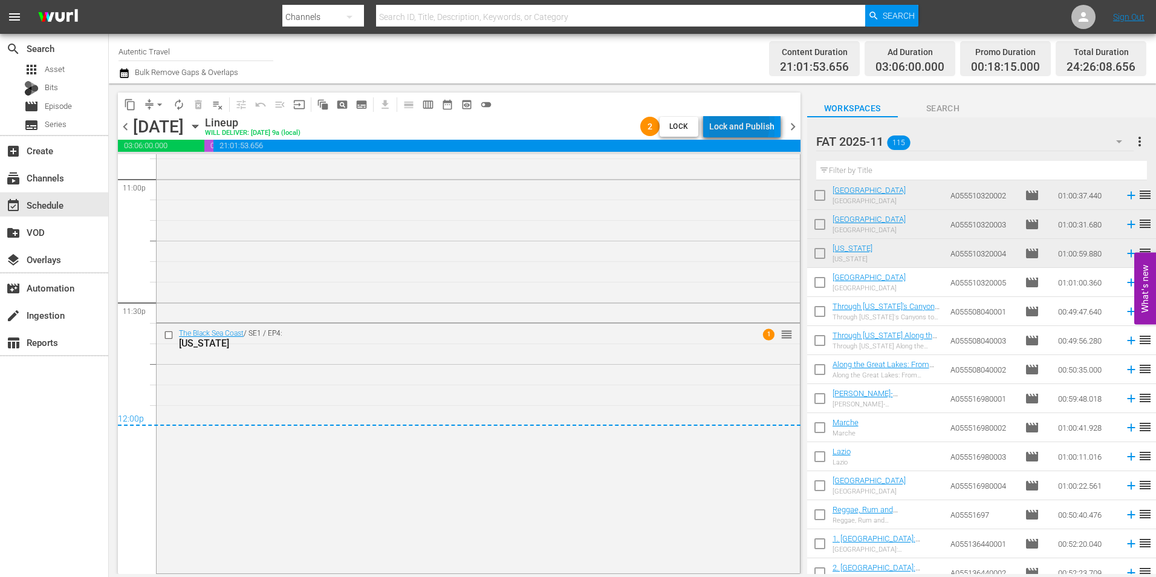
click at [728, 123] on div "Lock and Publish" at bounding box center [741, 126] width 65 height 22
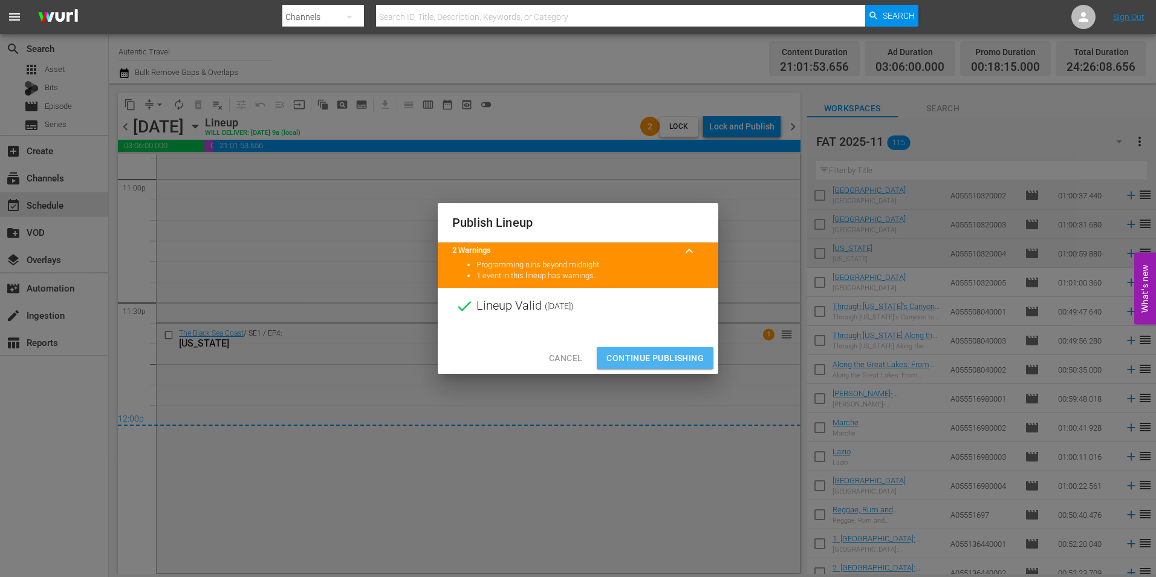
click at [631, 359] on span "Continue Publishing" at bounding box center [654, 358] width 97 height 15
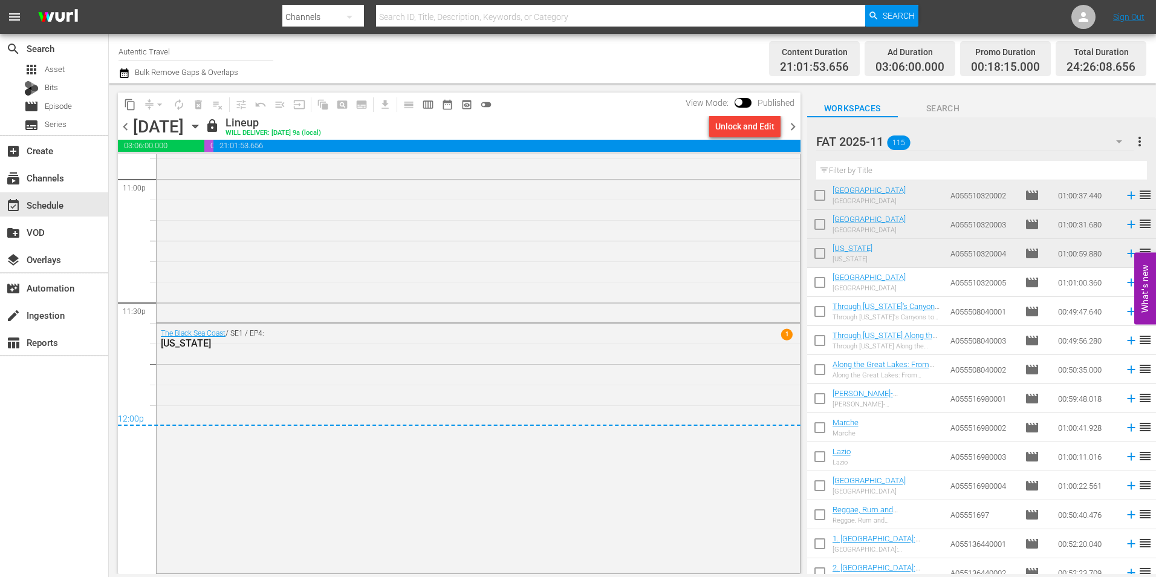
click at [790, 132] on span "chevron_right" at bounding box center [792, 126] width 15 height 15
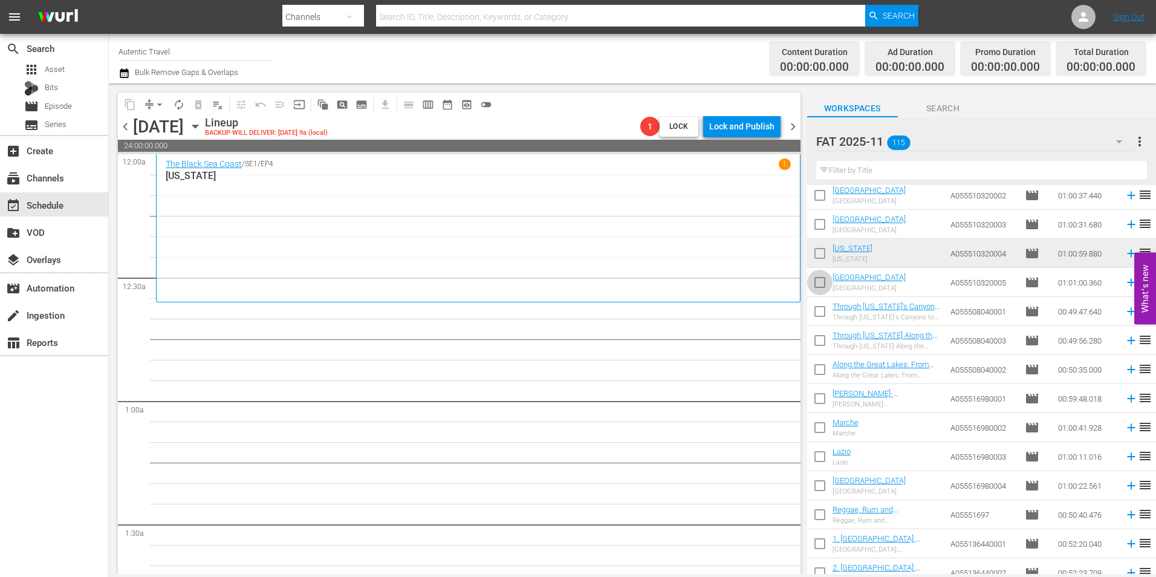
click at [822, 287] on input "checkbox" at bounding box center [819, 284] width 25 height 25
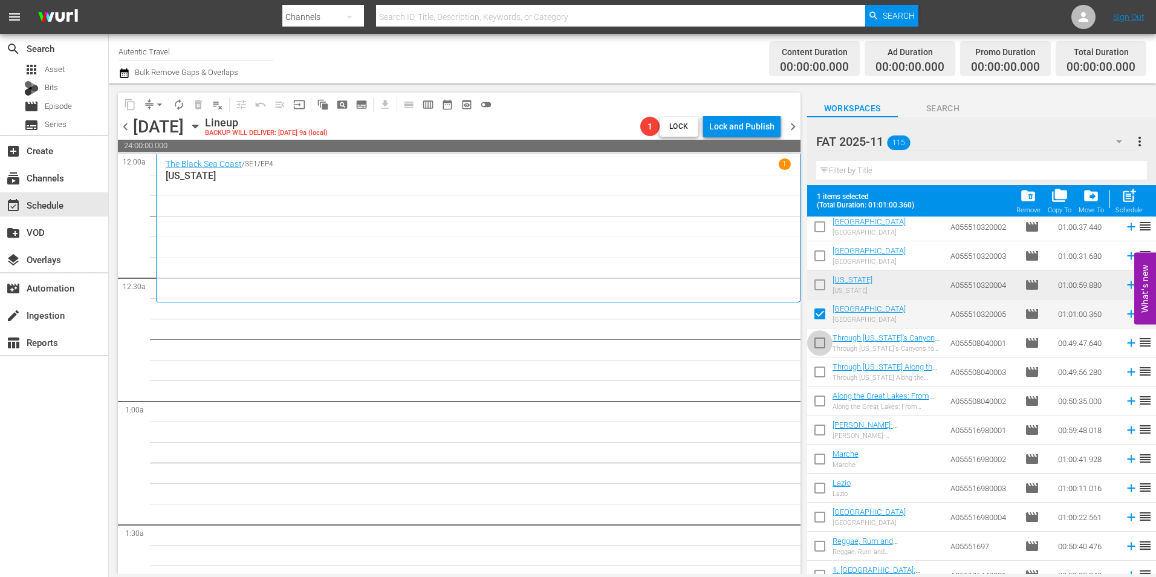
click at [824, 343] on input "checkbox" at bounding box center [819, 345] width 25 height 25
click at [822, 367] on input "checkbox" at bounding box center [819, 374] width 25 height 25
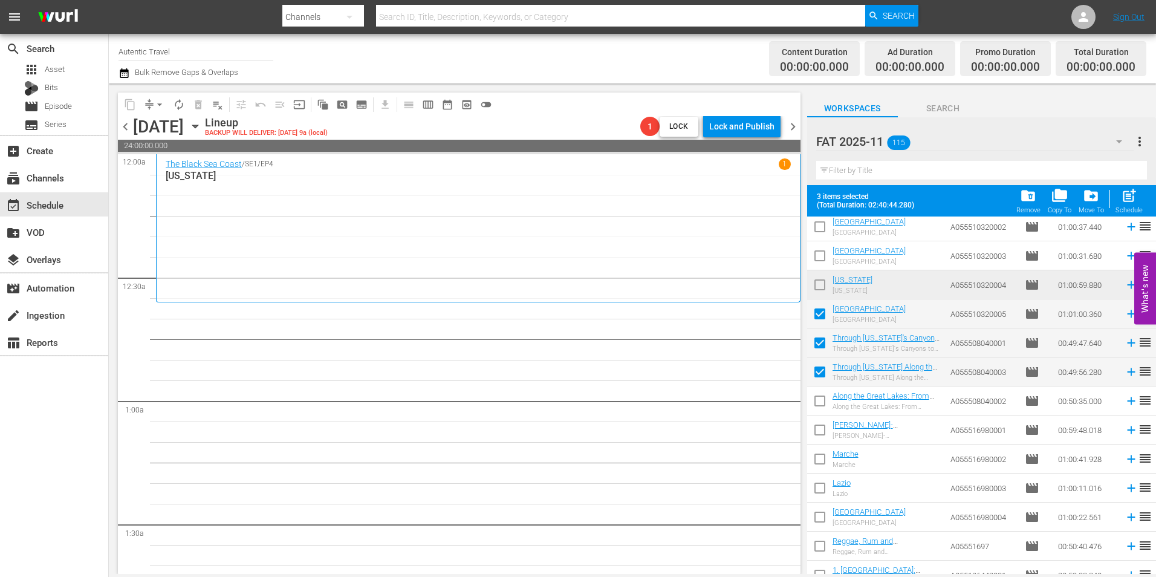
click at [819, 394] on input "checkbox" at bounding box center [819, 403] width 25 height 25
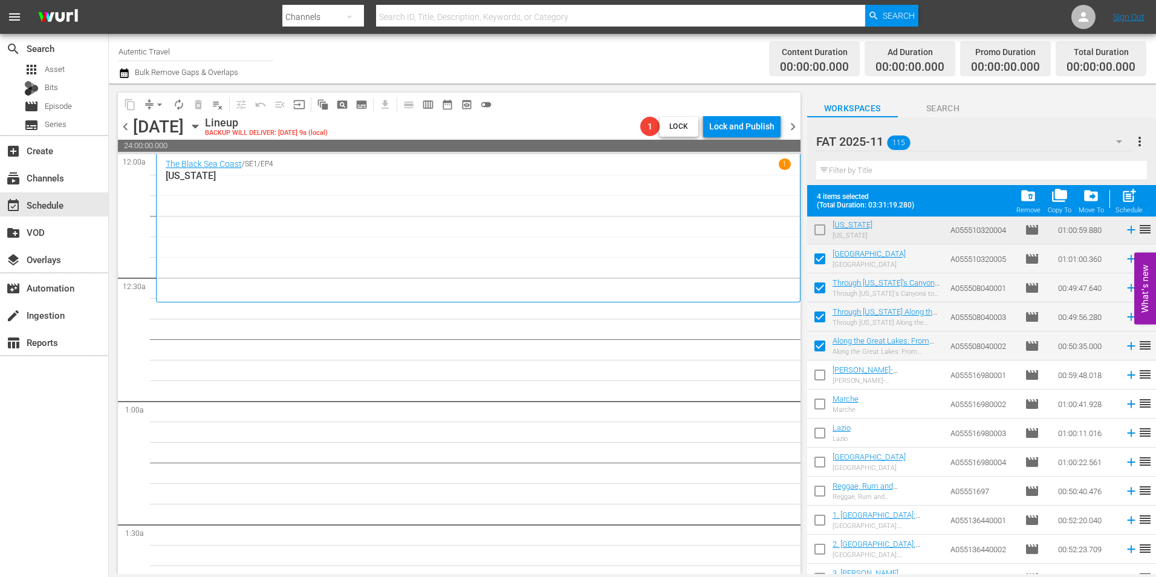
scroll to position [2418, 0]
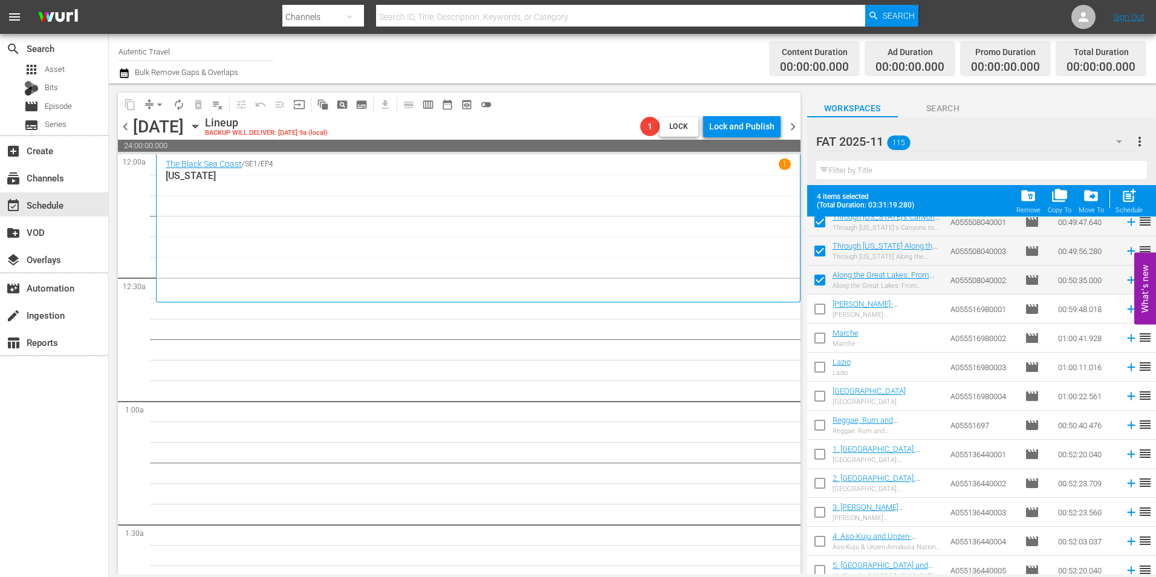
drag, startPoint x: 820, startPoint y: 307, endPoint x: 814, endPoint y: 326, distance: 20.1
click at [820, 307] on input "checkbox" at bounding box center [819, 311] width 25 height 25
click at [818, 340] on input "checkbox" at bounding box center [819, 340] width 25 height 25
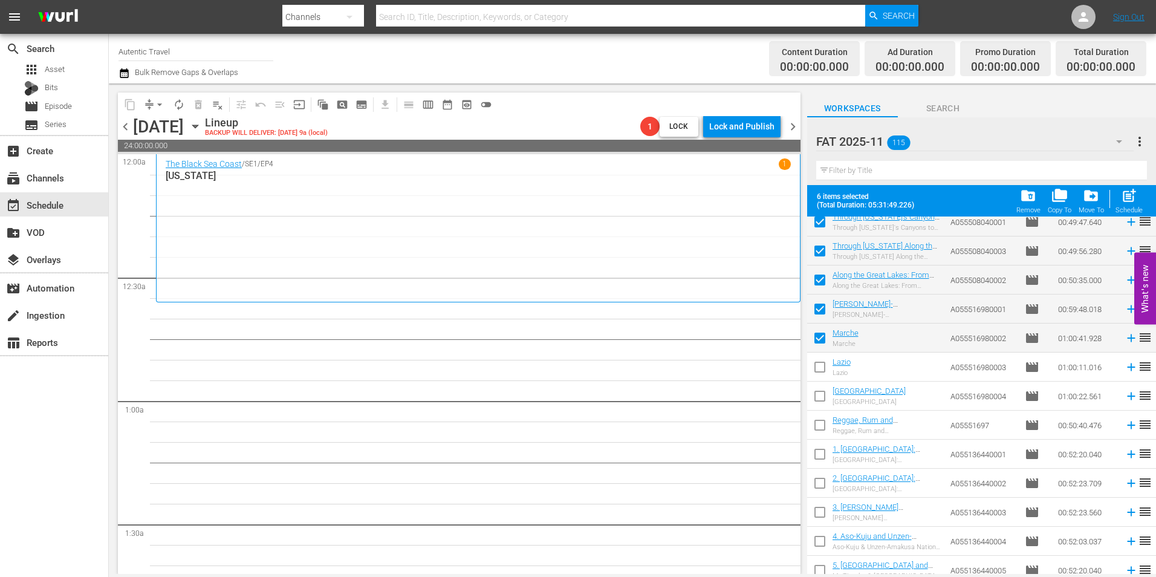
click at [818, 366] on input "checkbox" at bounding box center [819, 369] width 25 height 25
click at [823, 388] on input "checkbox" at bounding box center [819, 398] width 25 height 25
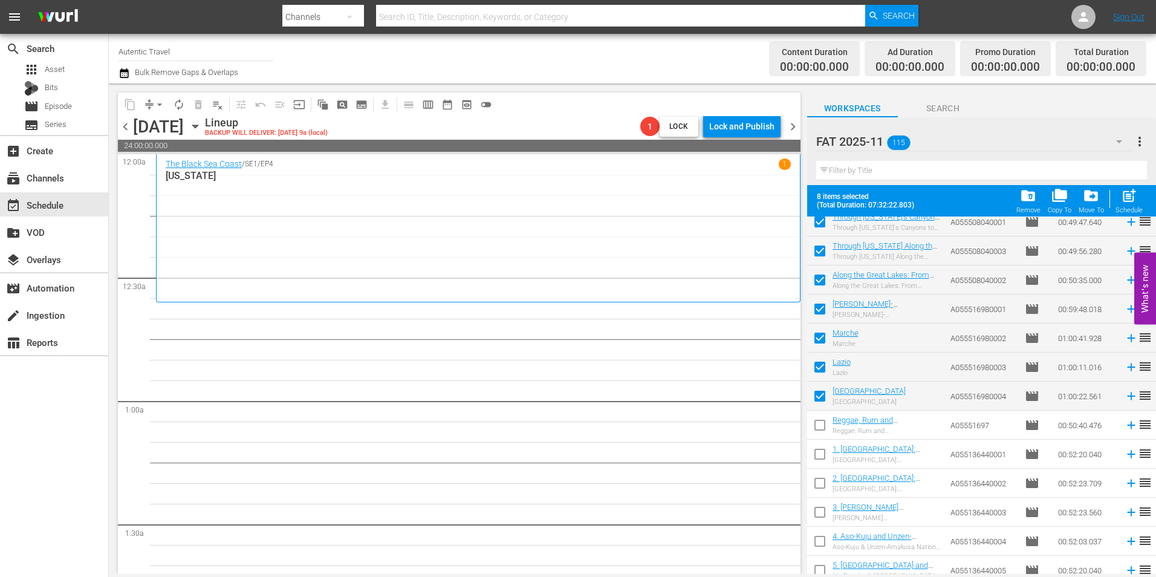
click at [822, 417] on input "checkbox" at bounding box center [819, 427] width 25 height 25
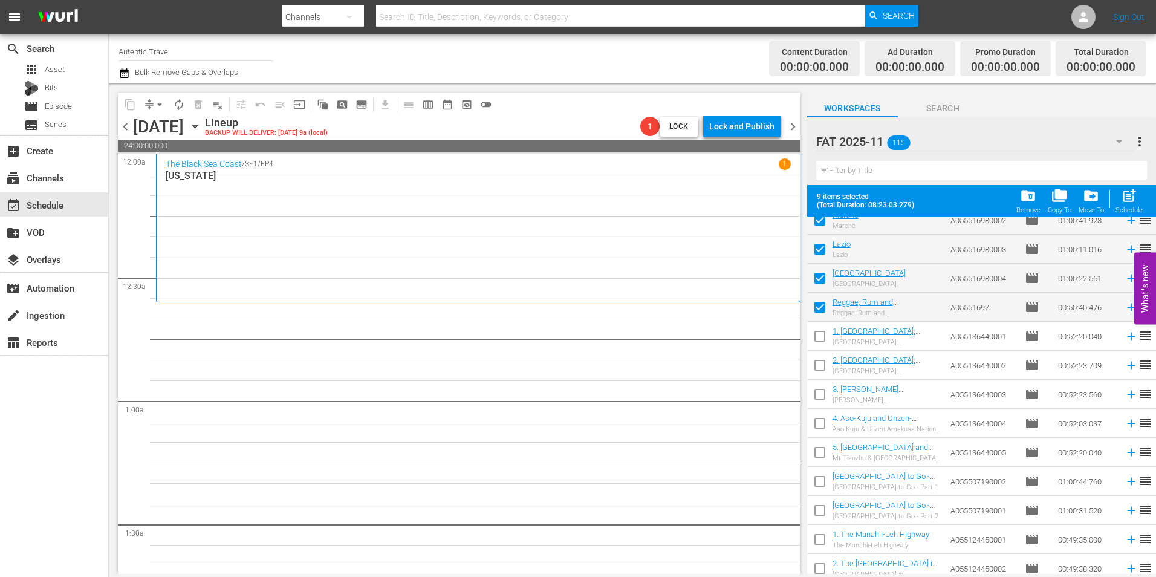
scroll to position [2539, 0]
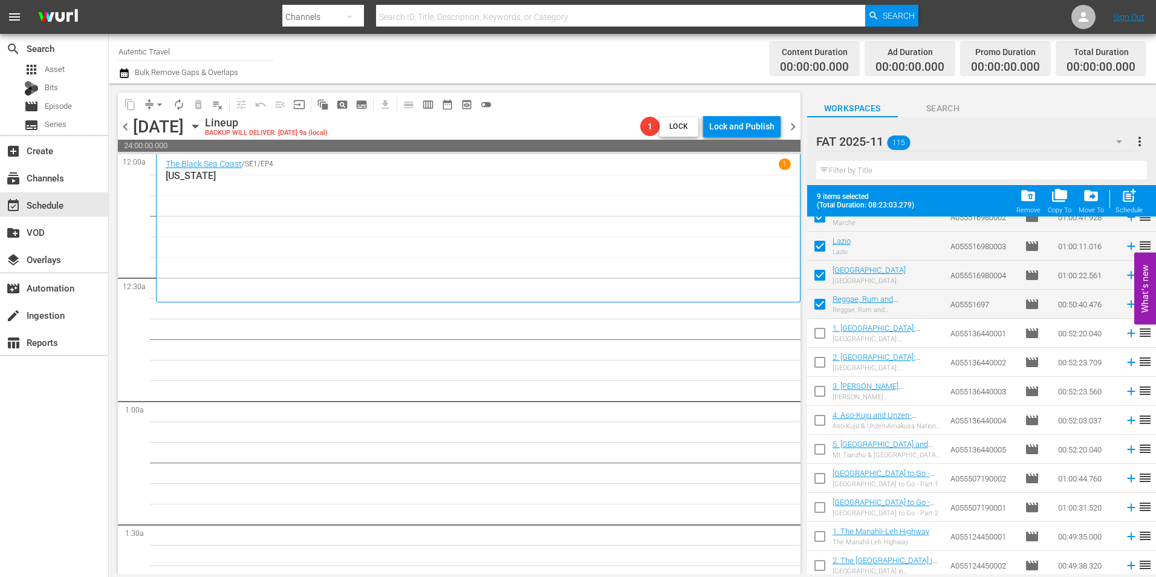
click at [828, 336] on input "checkbox" at bounding box center [819, 335] width 25 height 25
click at [820, 366] on input "checkbox" at bounding box center [819, 364] width 25 height 25
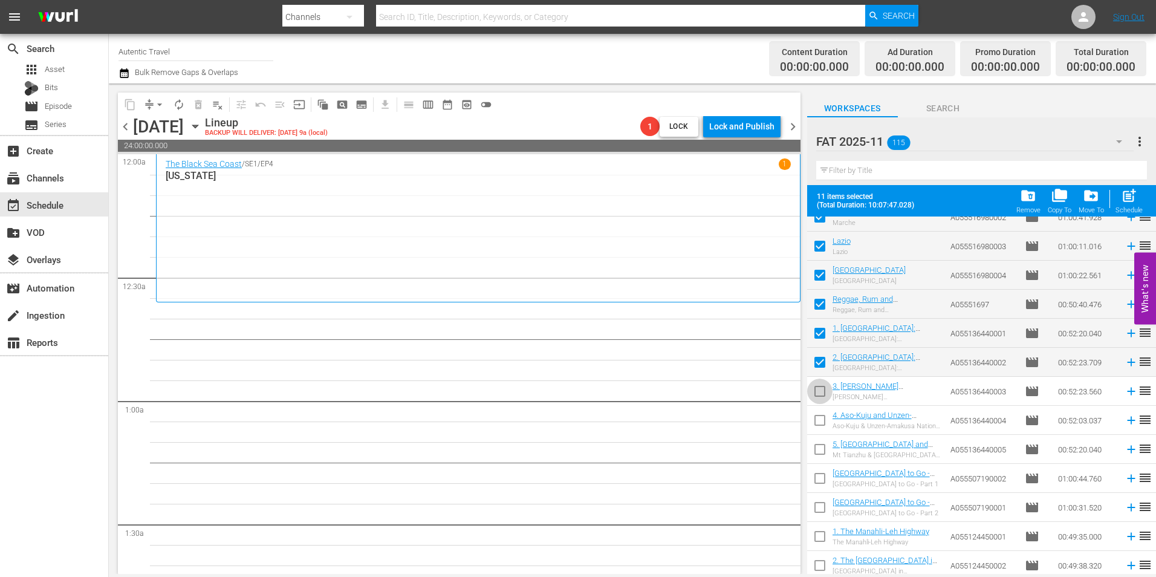
click at [820, 386] on input "checkbox" at bounding box center [819, 393] width 25 height 25
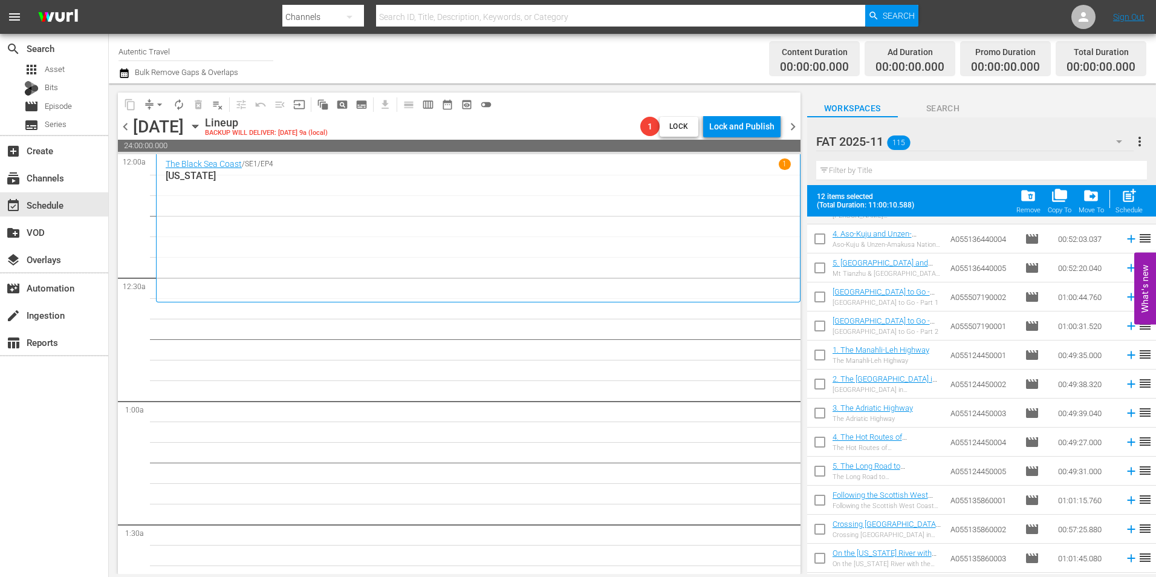
scroll to position [2660, 0]
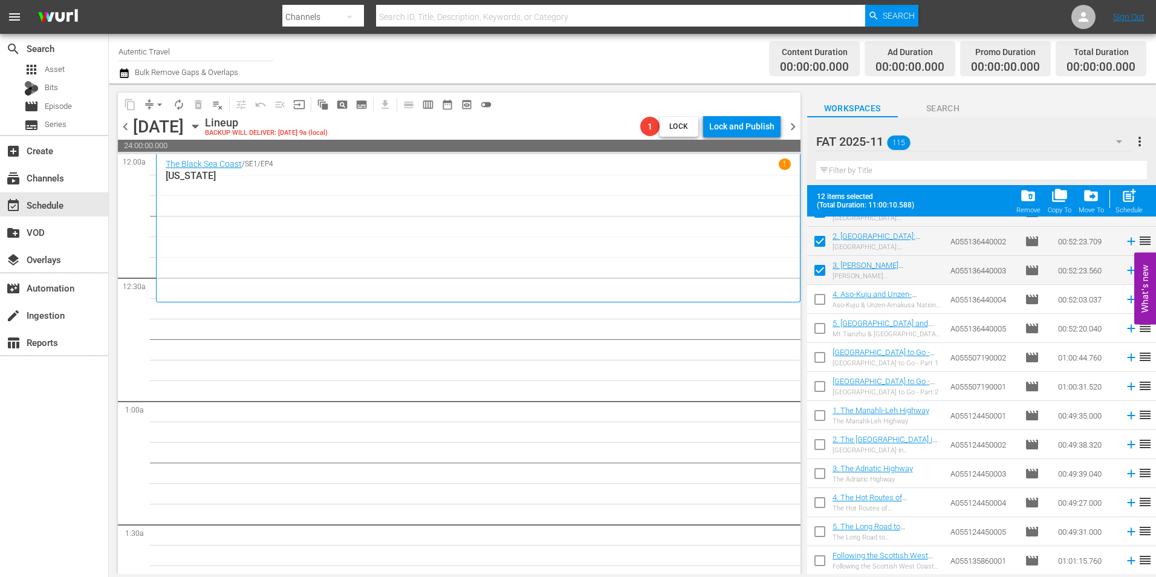
click at [822, 298] on input "checkbox" at bounding box center [819, 301] width 25 height 25
click at [814, 336] on input "checkbox" at bounding box center [819, 330] width 25 height 25
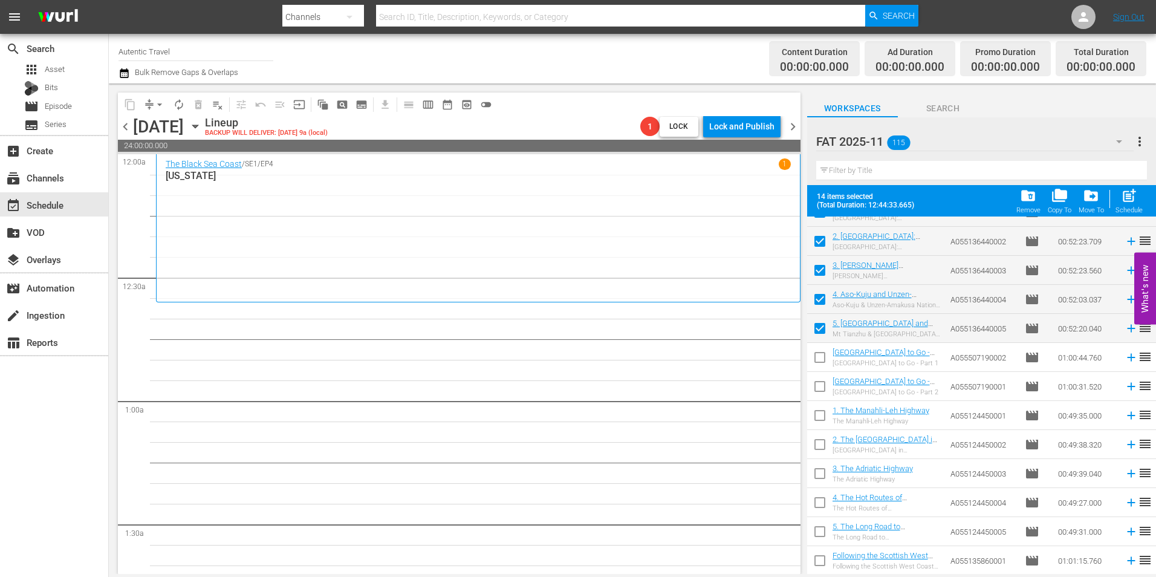
drag, startPoint x: 823, startPoint y: 356, endPoint x: 820, endPoint y: 389, distance: 32.8
click at [823, 356] on input "checkbox" at bounding box center [819, 359] width 25 height 25
click at [820, 389] on input "checkbox" at bounding box center [819, 388] width 25 height 25
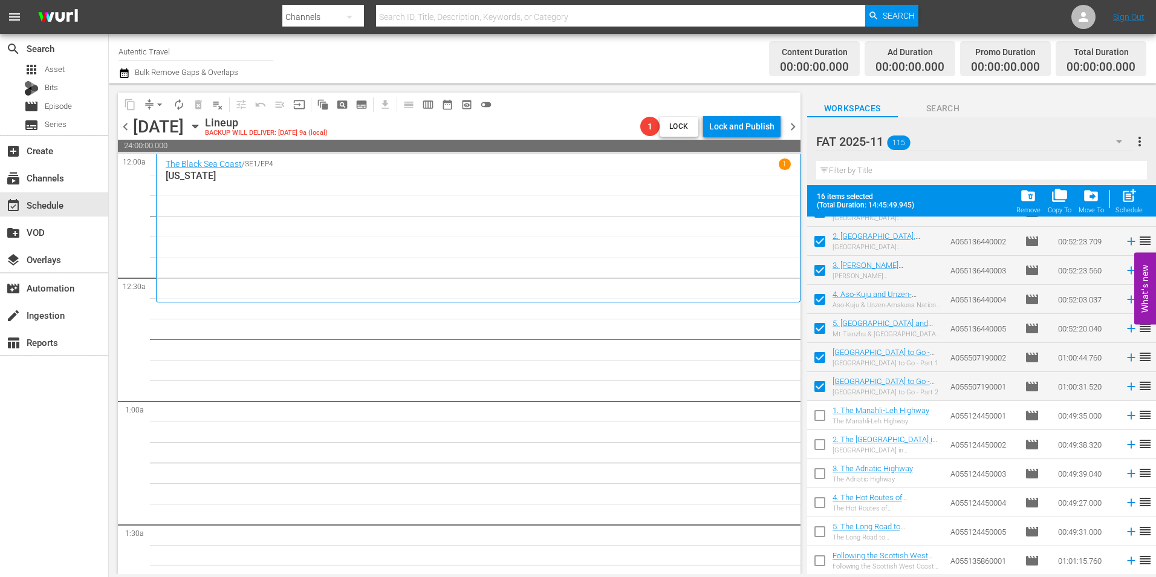
drag, startPoint x: 823, startPoint y: 409, endPoint x: 822, endPoint y: 443, distance: 34.5
click at [823, 409] on input "checkbox" at bounding box center [819, 417] width 25 height 25
click at [822, 445] on input "checkbox" at bounding box center [819, 446] width 25 height 25
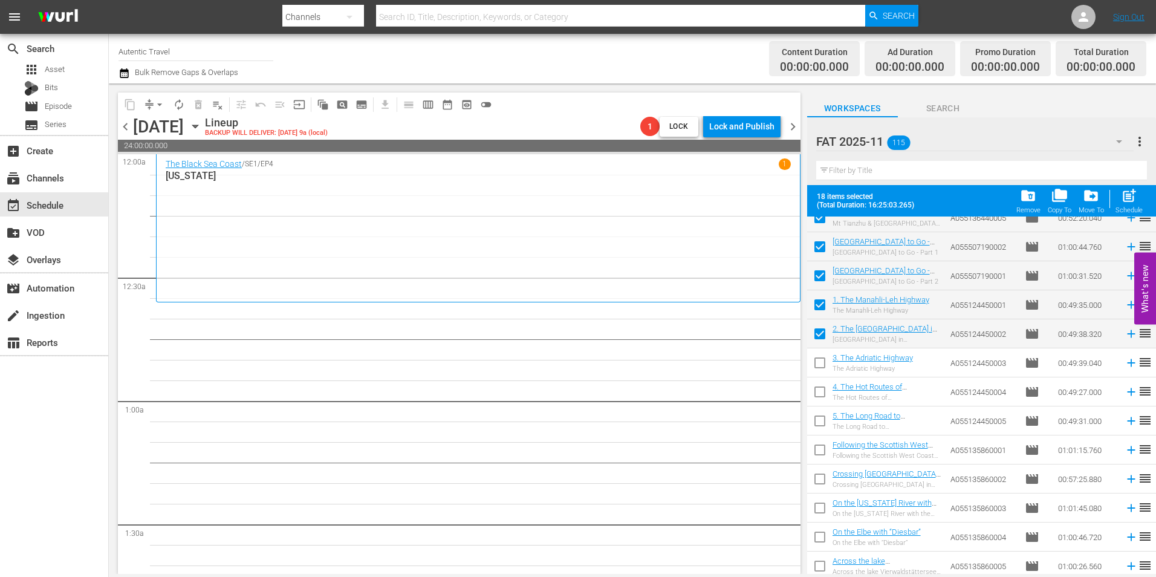
scroll to position [2781, 0]
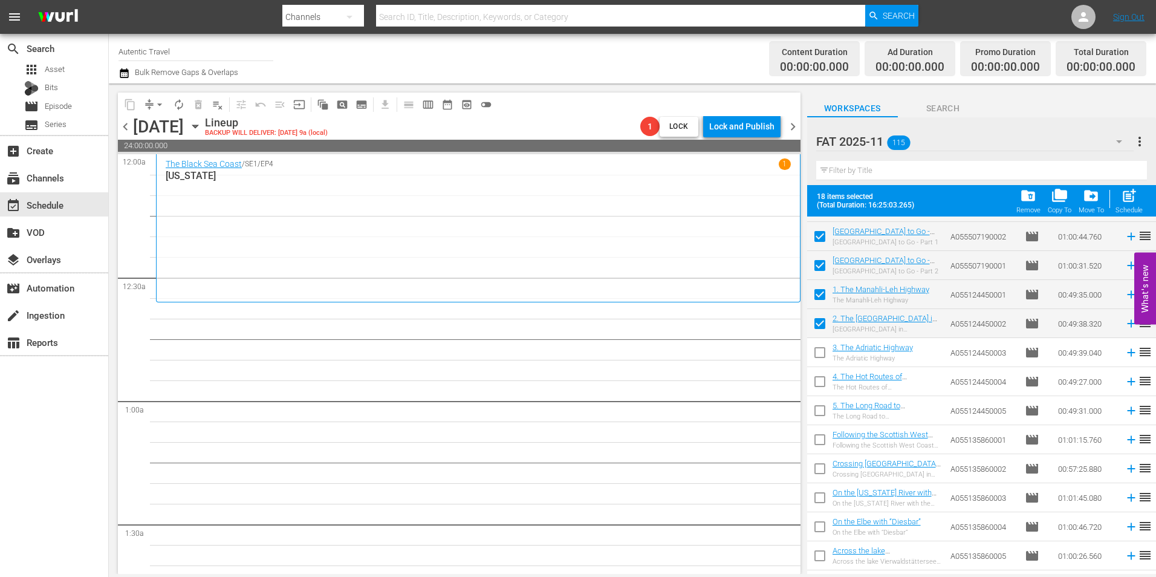
click at [822, 349] on input "checkbox" at bounding box center [819, 354] width 25 height 25
click at [820, 371] on span at bounding box center [819, 381] width 25 height 25
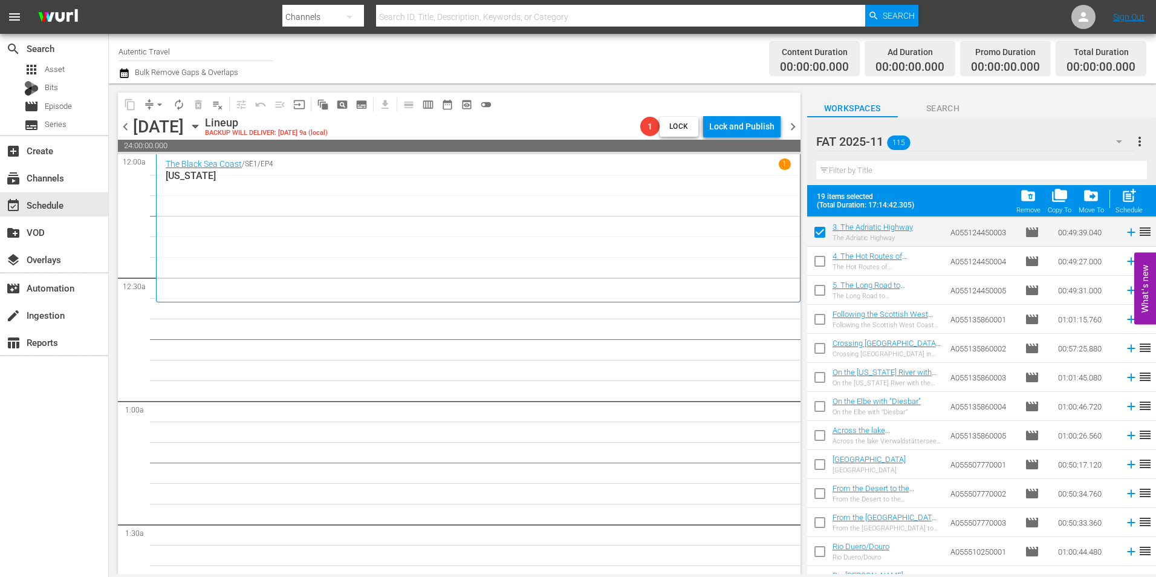
scroll to position [2902, 0]
click at [822, 268] on input "checkbox" at bounding box center [819, 262] width 25 height 25
click at [821, 288] on input "checkbox" at bounding box center [819, 291] width 25 height 25
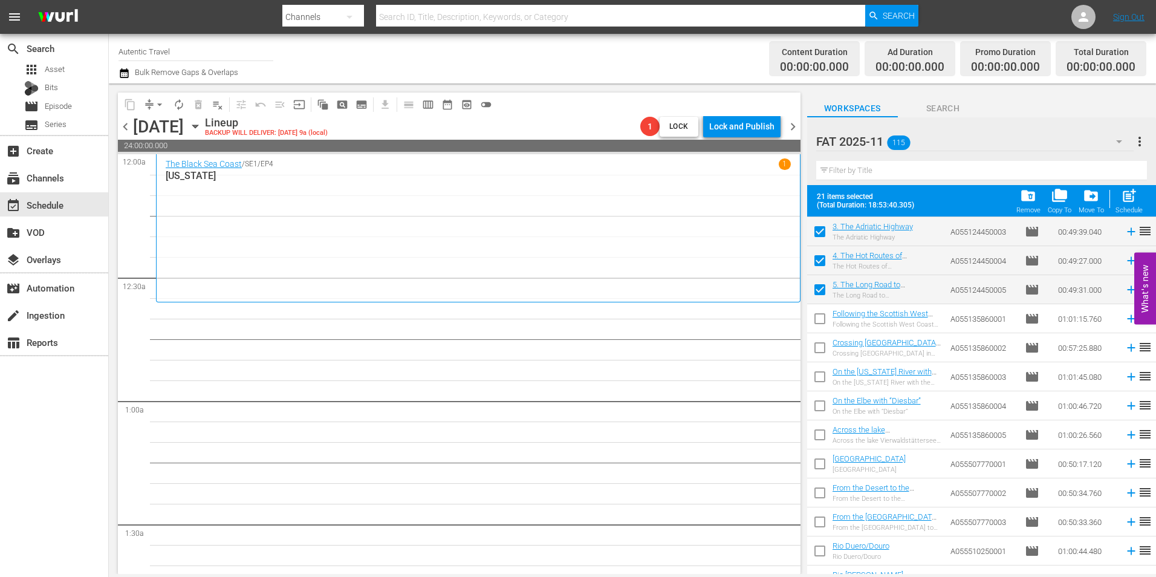
click at [818, 317] on input "checkbox" at bounding box center [819, 320] width 25 height 25
click at [817, 348] on input "checkbox" at bounding box center [819, 349] width 25 height 25
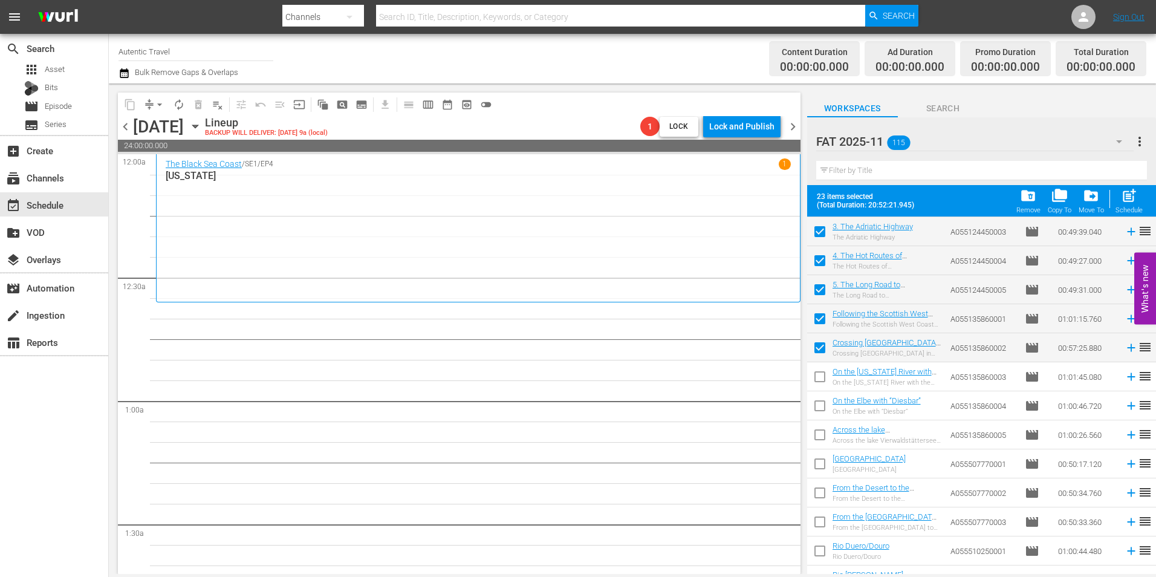
click at [817, 371] on input "checkbox" at bounding box center [819, 378] width 25 height 25
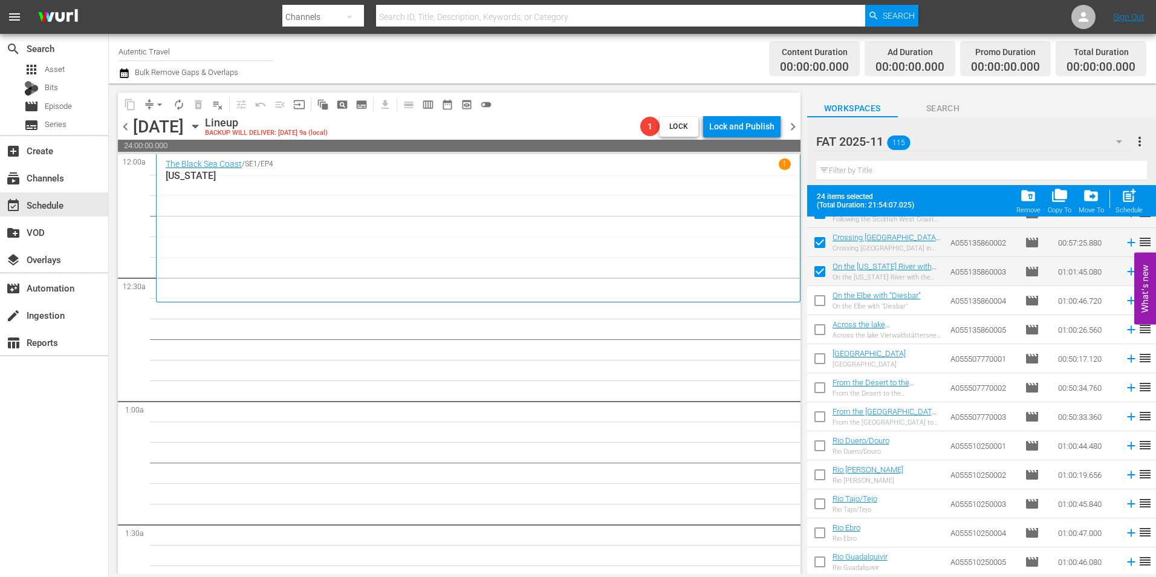
scroll to position [3008, 0]
click at [829, 304] on input "checkbox" at bounding box center [819, 302] width 25 height 25
click at [824, 336] on input "checkbox" at bounding box center [819, 331] width 25 height 25
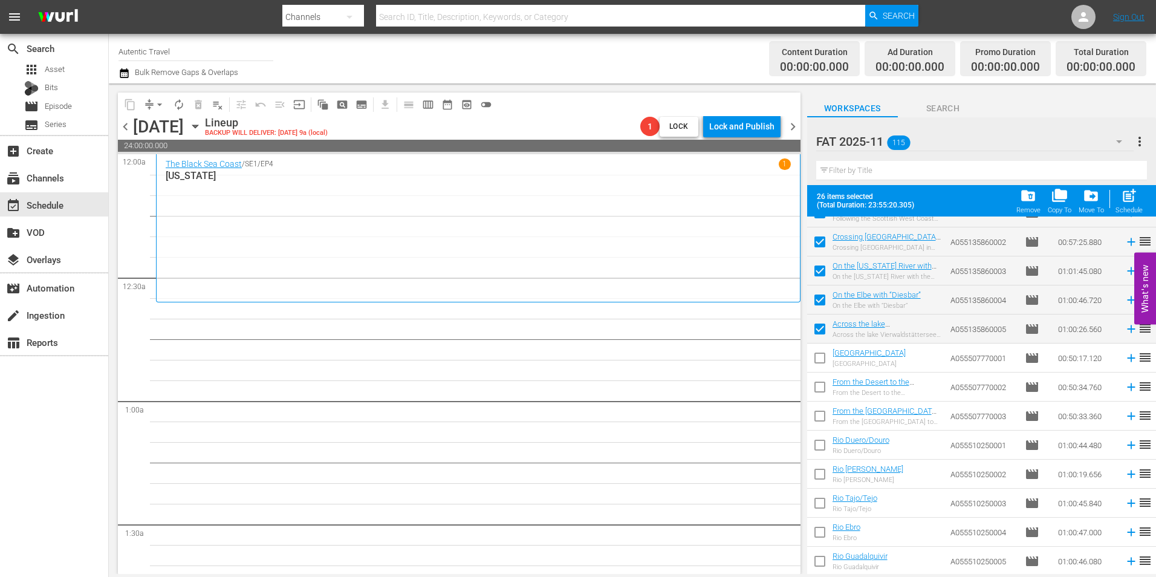
click at [819, 360] on input "checkbox" at bounding box center [819, 360] width 25 height 25
click at [1123, 204] on span "post_add" at bounding box center [1129, 195] width 16 height 16
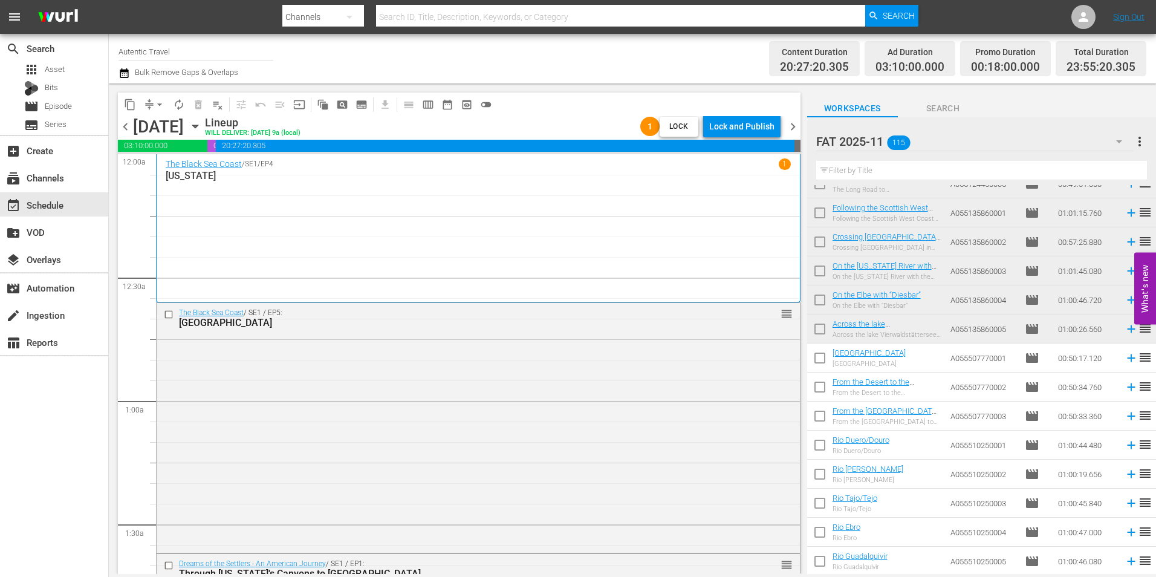
scroll to position [5629, 0]
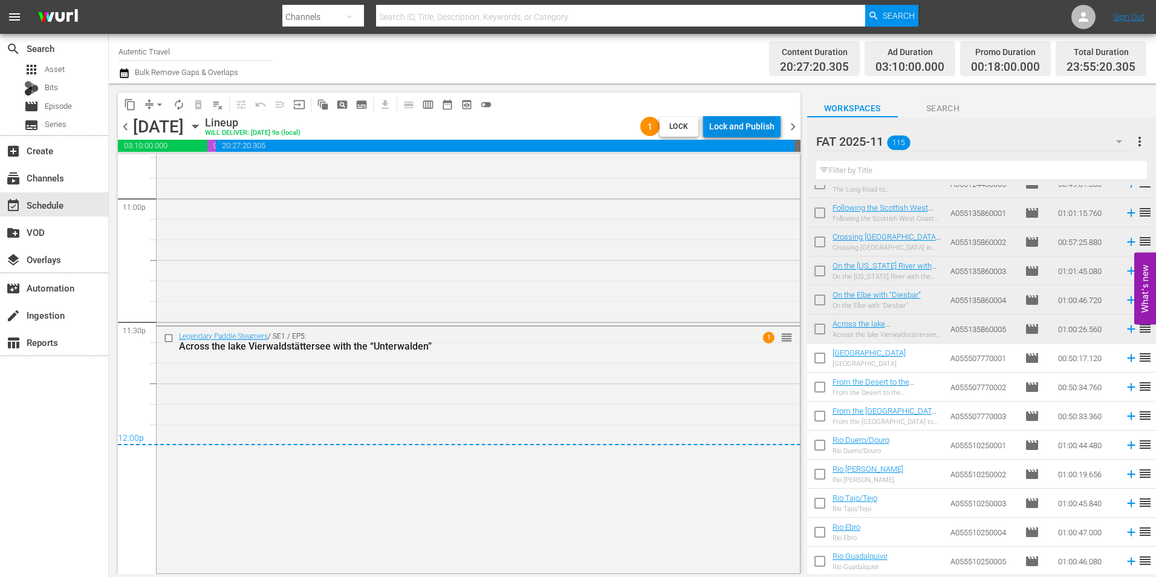
click at [724, 123] on div "Lock and Publish" at bounding box center [741, 126] width 65 height 22
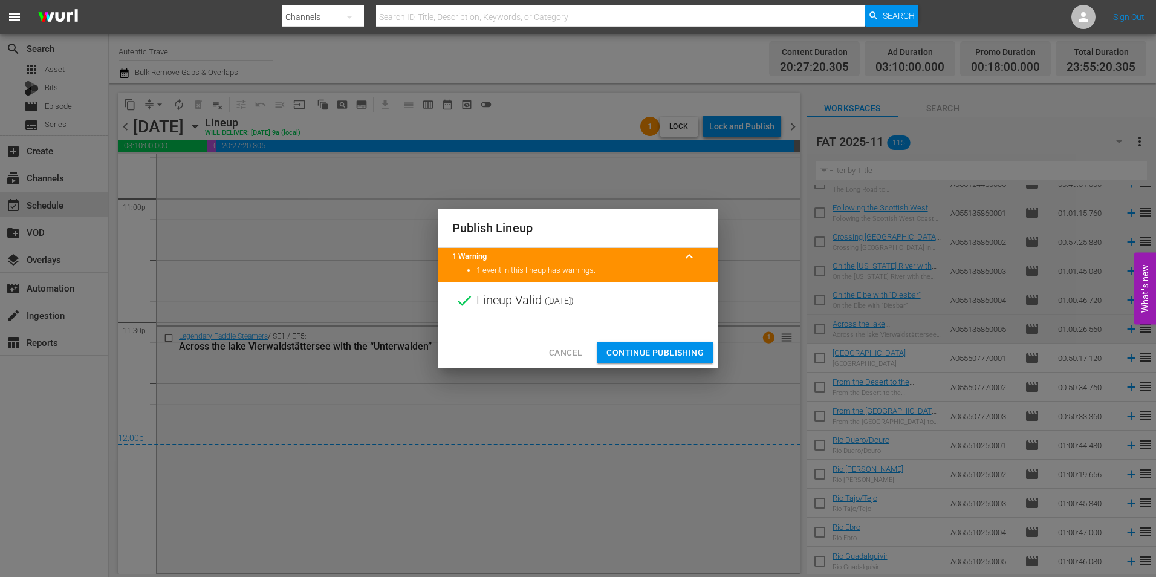
click at [684, 348] on span "Continue Publishing" at bounding box center [654, 352] width 97 height 15
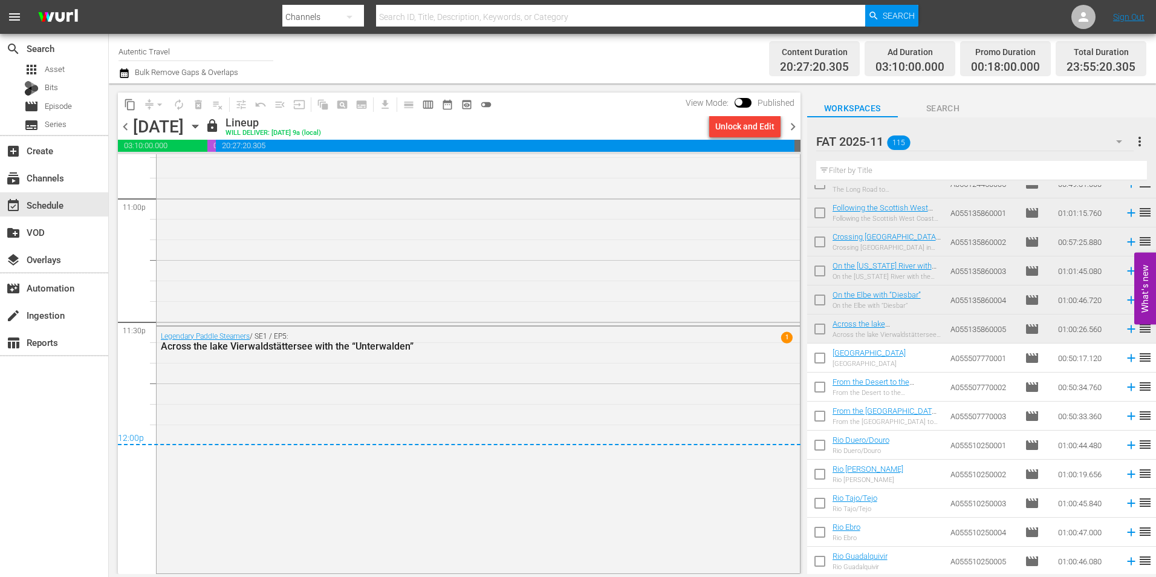
click at [791, 128] on span "chevron_right" at bounding box center [792, 126] width 15 height 15
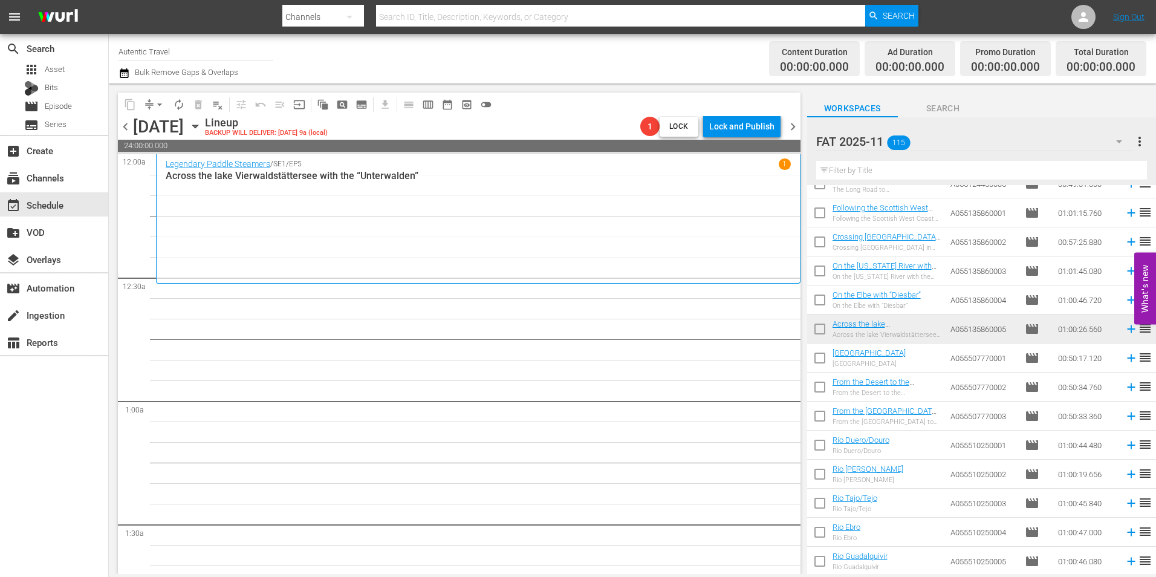
drag, startPoint x: 823, startPoint y: 360, endPoint x: 820, endPoint y: 379, distance: 19.0
click at [823, 360] on input "checkbox" at bounding box center [819, 360] width 25 height 25
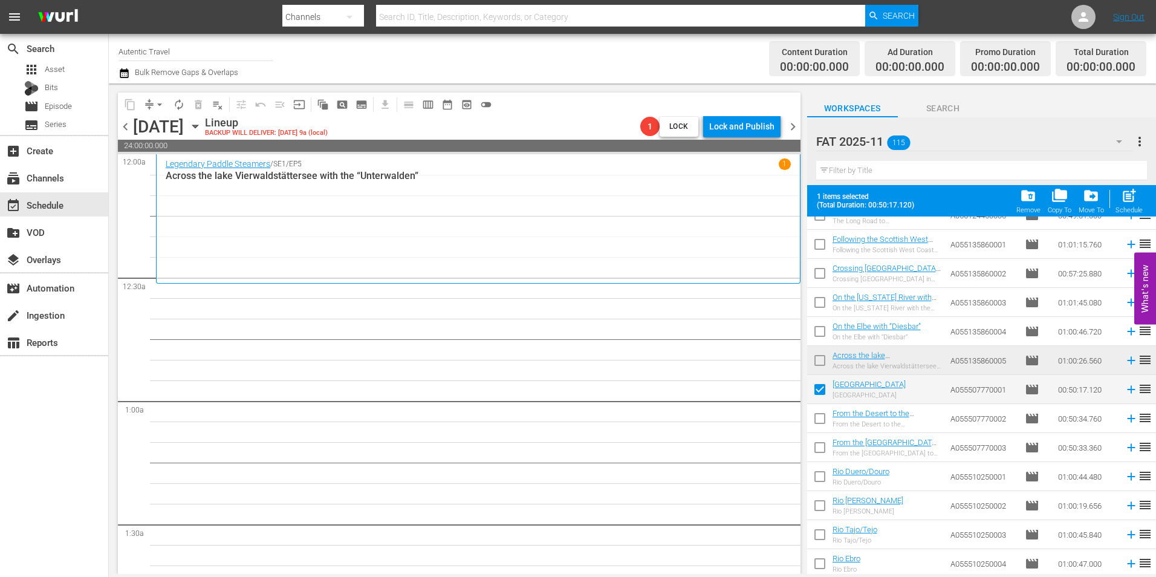
click at [820, 385] on input "checkbox" at bounding box center [819, 391] width 25 height 25
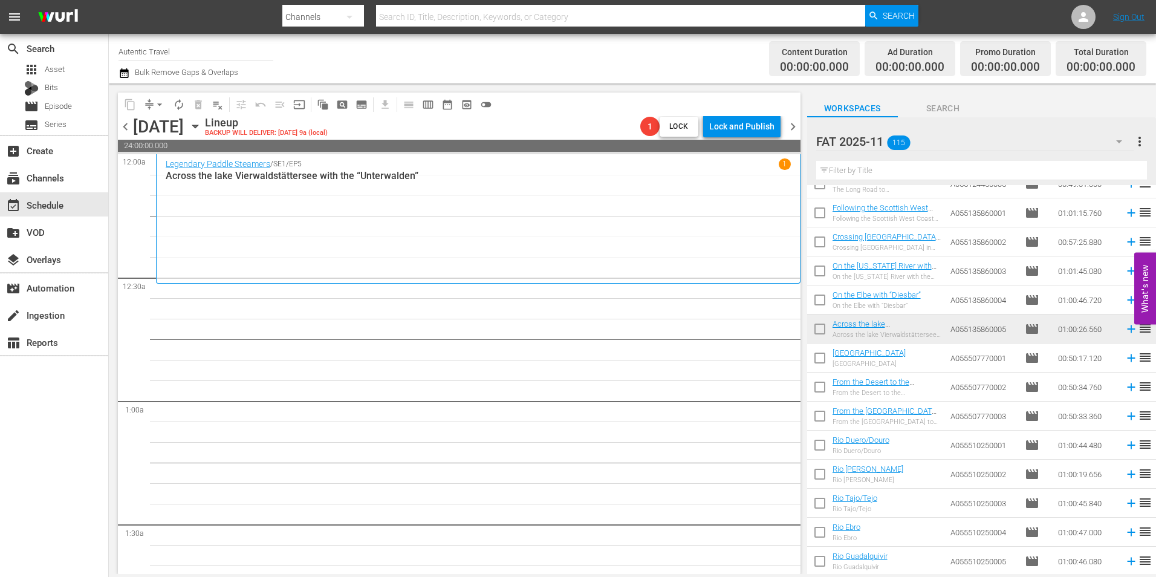
click at [819, 356] on input "checkbox" at bounding box center [819, 360] width 25 height 25
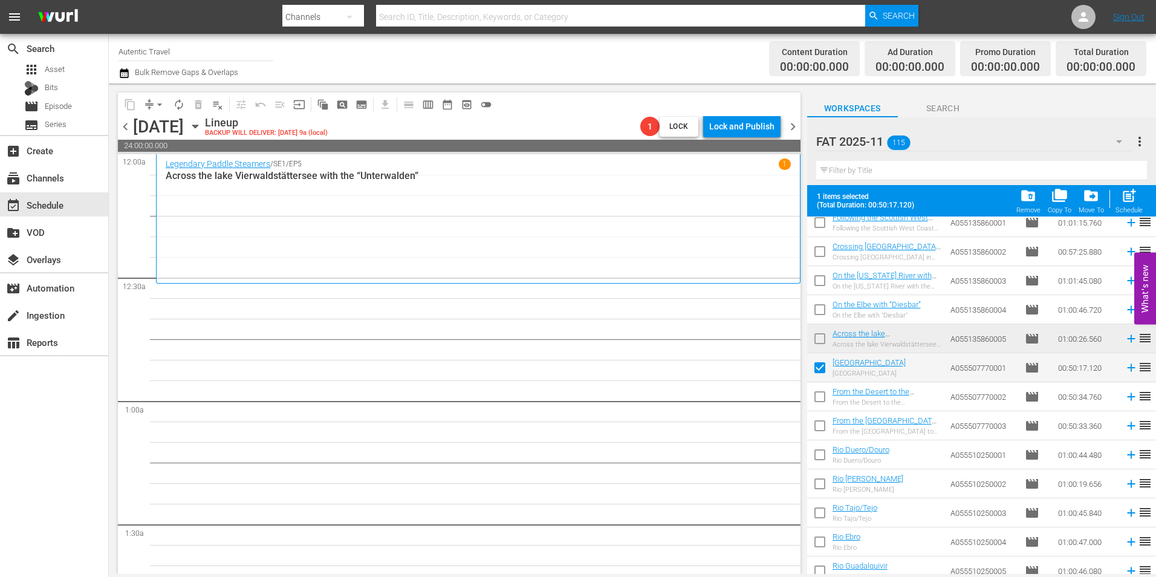
scroll to position [3008, 0]
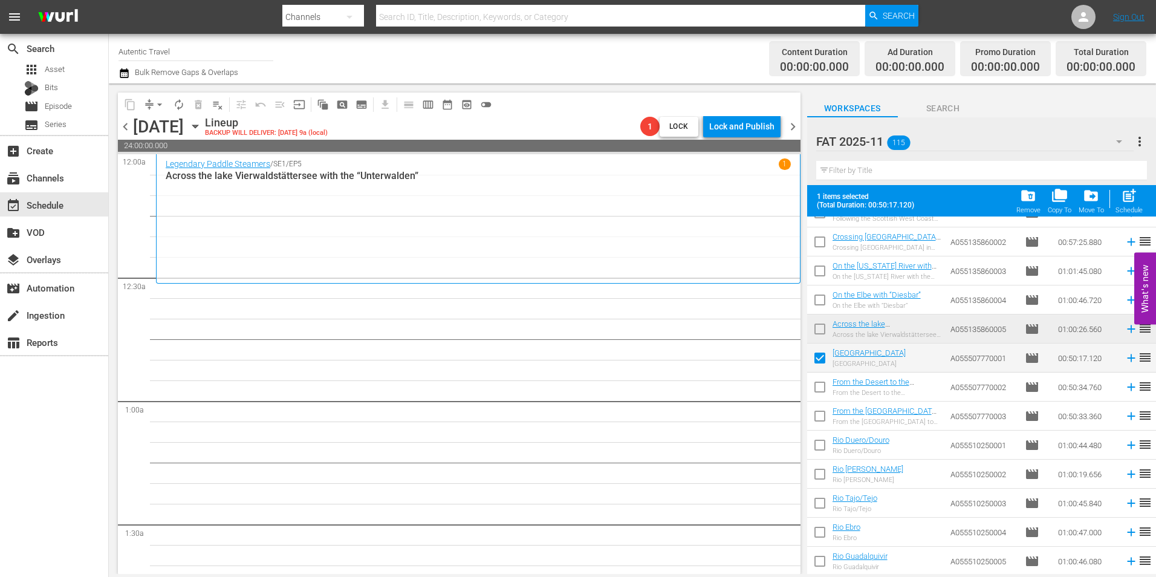
click at [817, 388] on input "checkbox" at bounding box center [819, 389] width 25 height 25
click at [817, 413] on input "checkbox" at bounding box center [819, 418] width 25 height 25
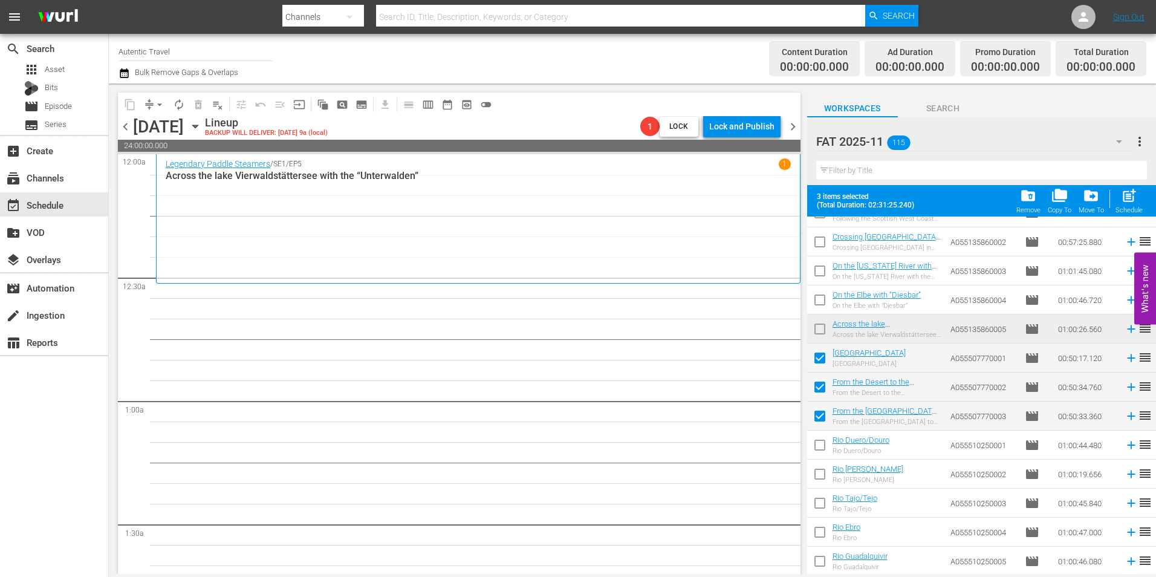
click at [819, 441] on input "checkbox" at bounding box center [819, 447] width 25 height 25
click at [815, 469] on input "checkbox" at bounding box center [819, 476] width 25 height 25
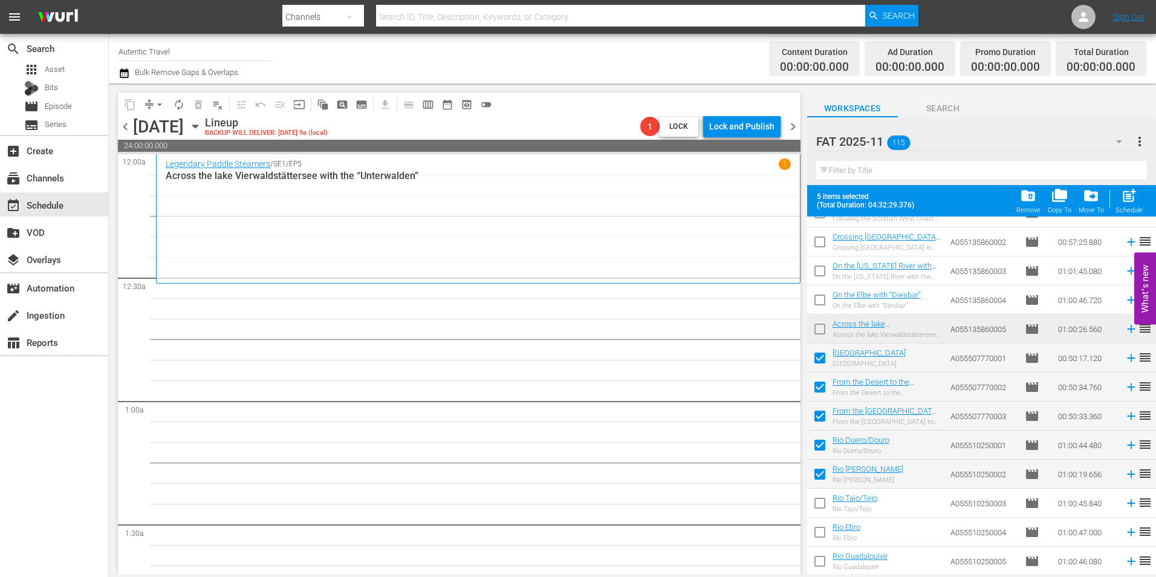
click at [819, 498] on input "checkbox" at bounding box center [819, 505] width 25 height 25
click at [819, 528] on input "checkbox" at bounding box center [819, 534] width 25 height 25
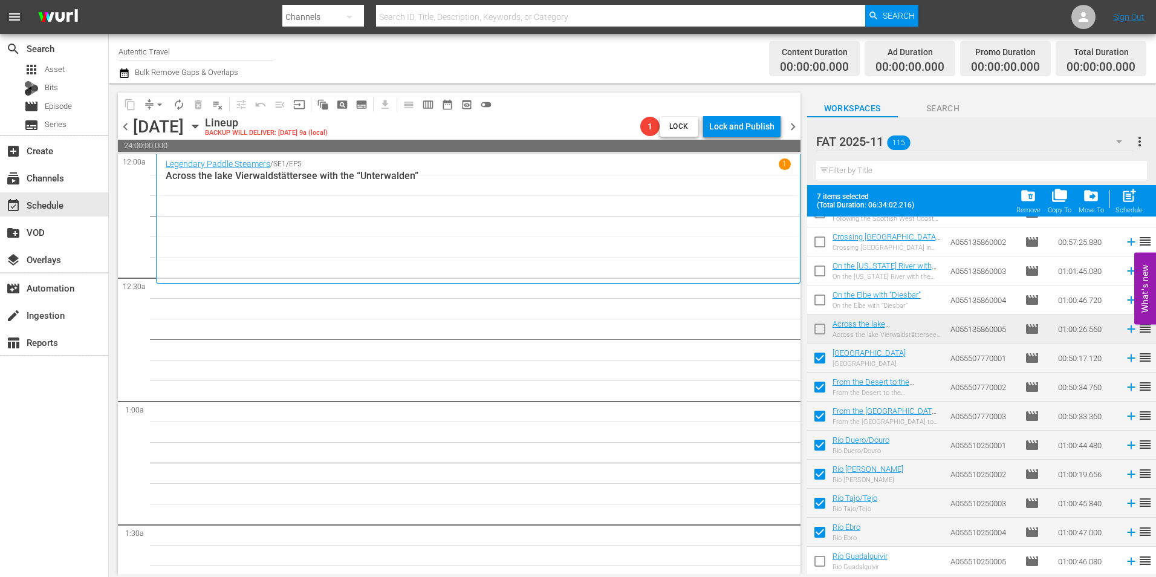
click at [822, 558] on input "checkbox" at bounding box center [819, 563] width 25 height 25
click at [1134, 198] on span "post_add" at bounding box center [1129, 195] width 16 height 16
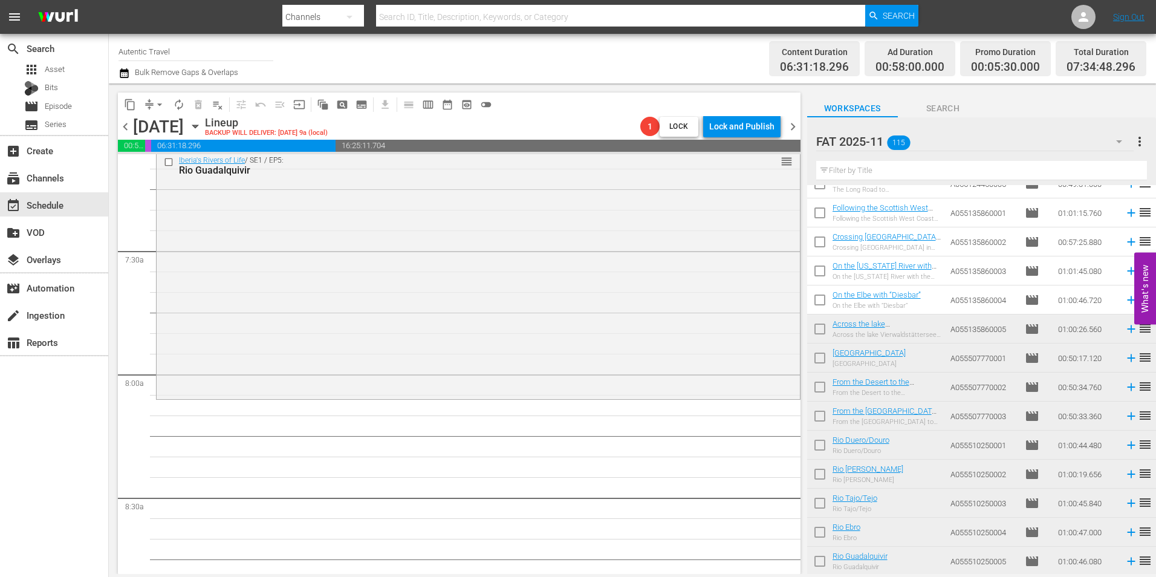
scroll to position [0, 0]
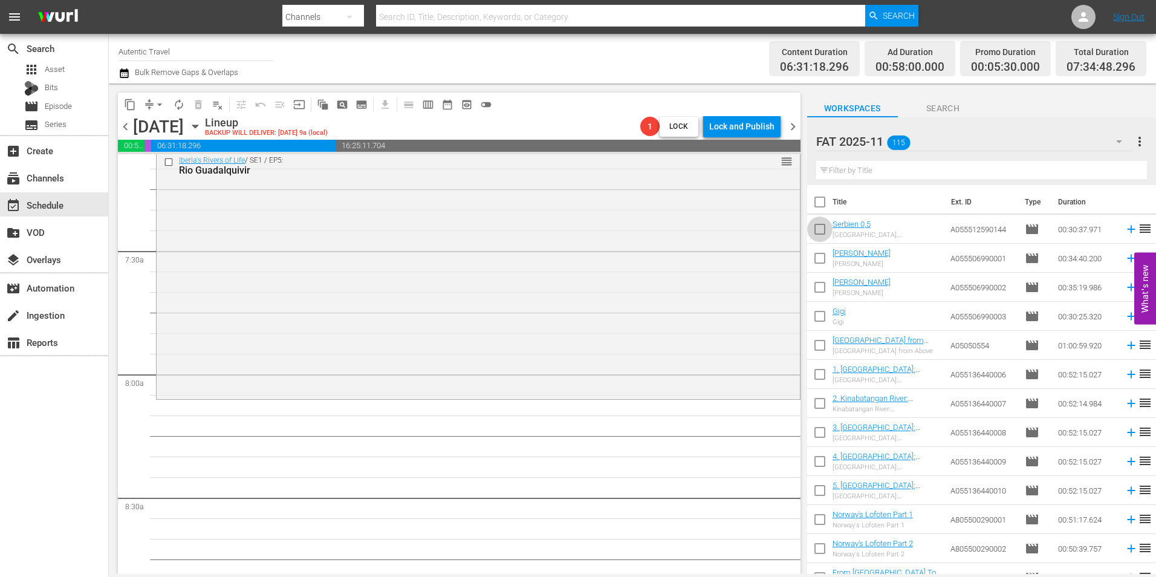
click at [818, 230] on input "checkbox" at bounding box center [819, 231] width 25 height 25
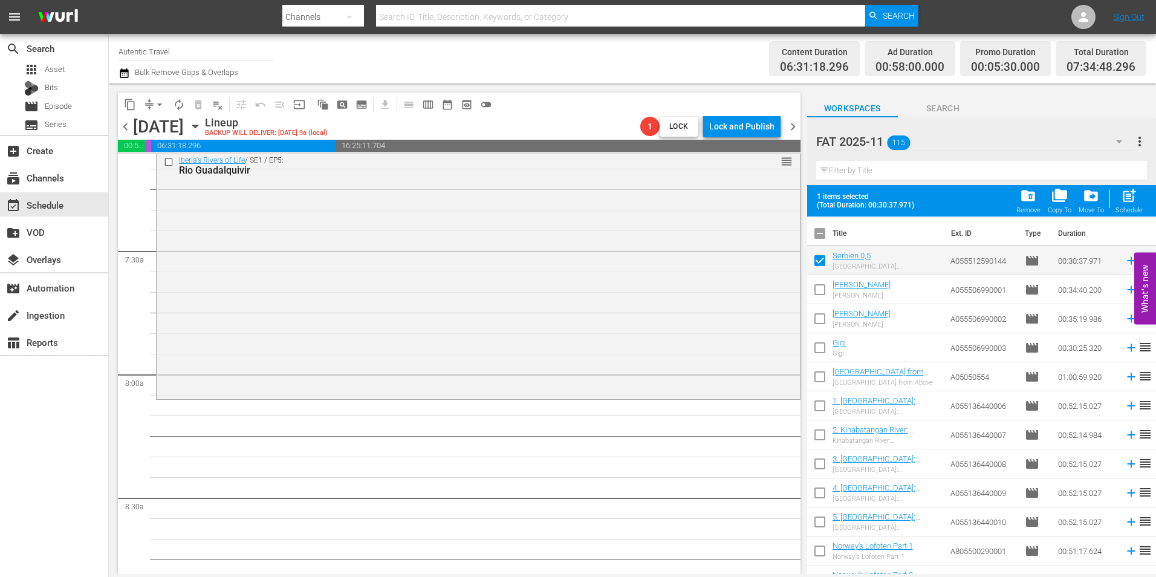
click at [823, 289] on input "checkbox" at bounding box center [819, 291] width 25 height 25
click at [820, 313] on input "checkbox" at bounding box center [819, 320] width 25 height 25
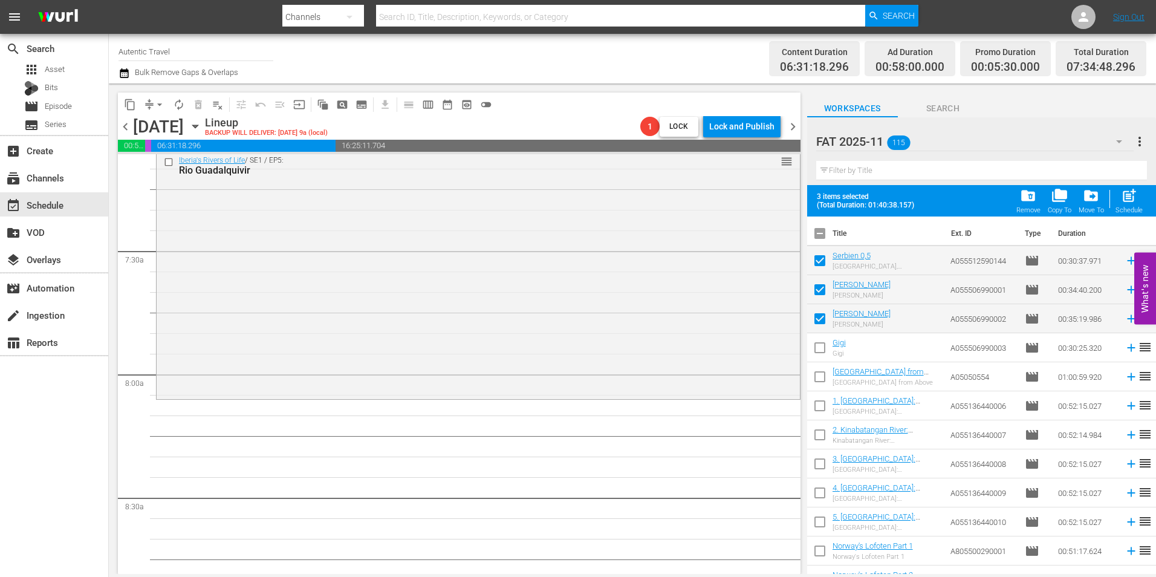
click at [817, 348] on input "checkbox" at bounding box center [819, 349] width 25 height 25
click at [822, 371] on input "checkbox" at bounding box center [819, 378] width 25 height 25
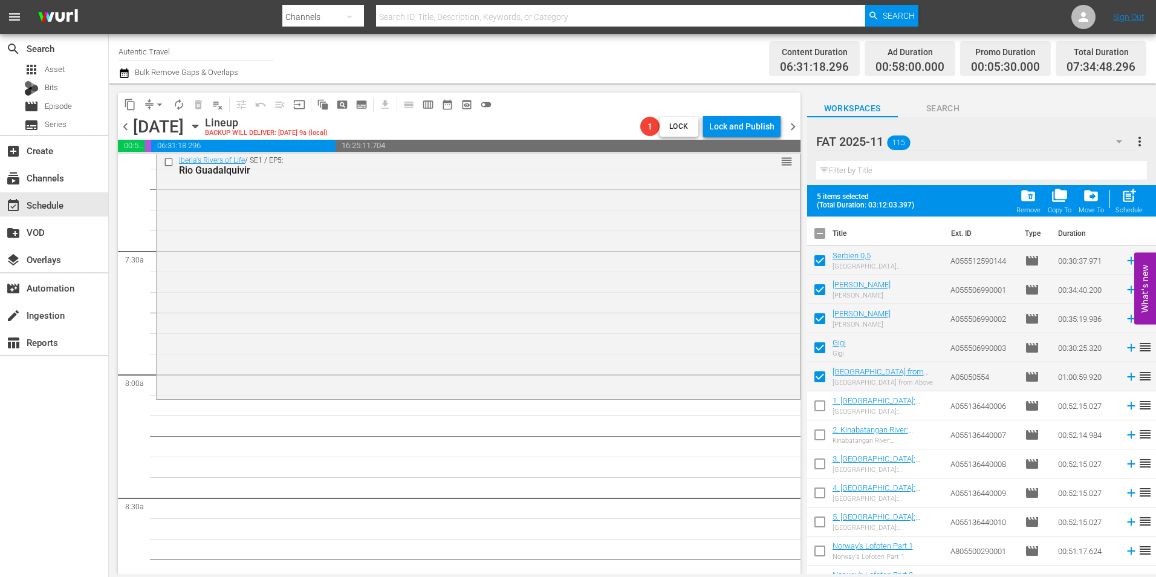
drag, startPoint x: 817, startPoint y: 401, endPoint x: 817, endPoint y: 433, distance: 32.0
click at [817, 402] on input "checkbox" at bounding box center [819, 407] width 25 height 25
click at [817, 438] on input "checkbox" at bounding box center [819, 436] width 25 height 25
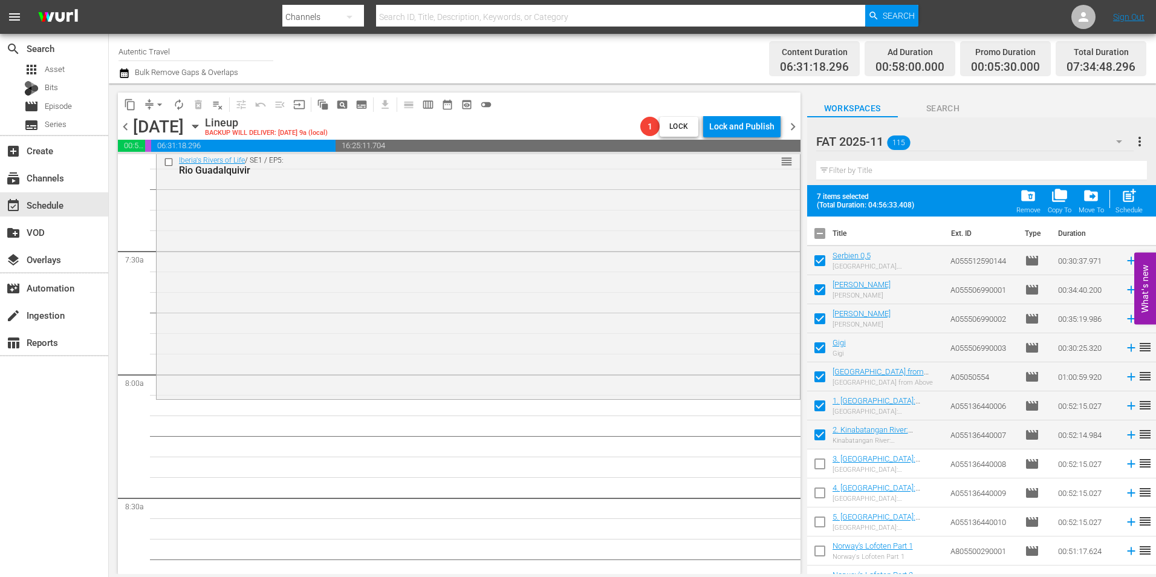
click at [819, 464] on input "checkbox" at bounding box center [819, 465] width 25 height 25
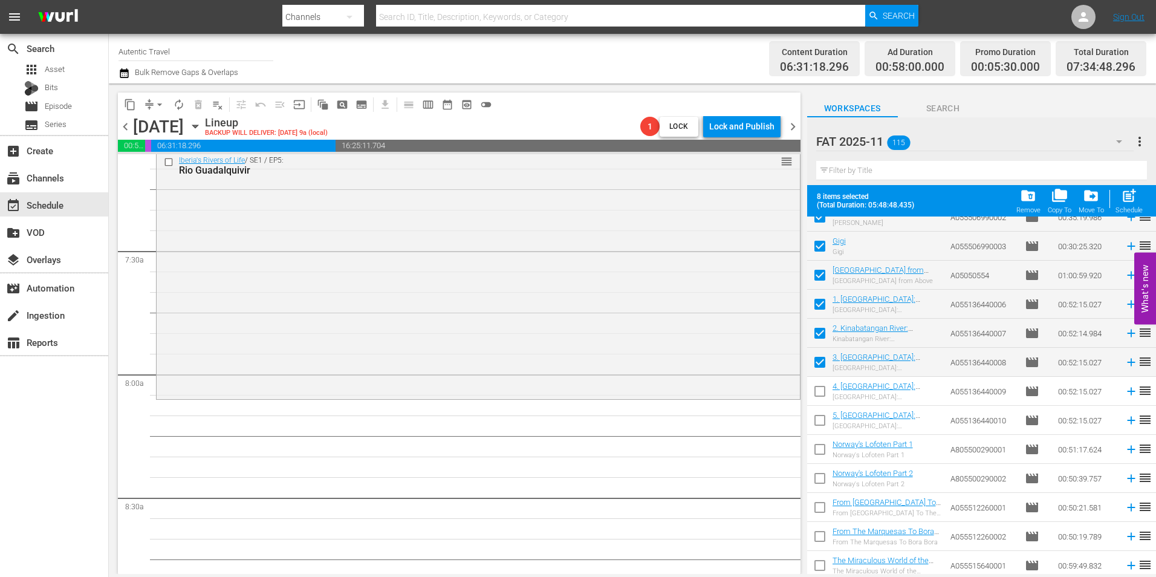
scroll to position [121, 0]
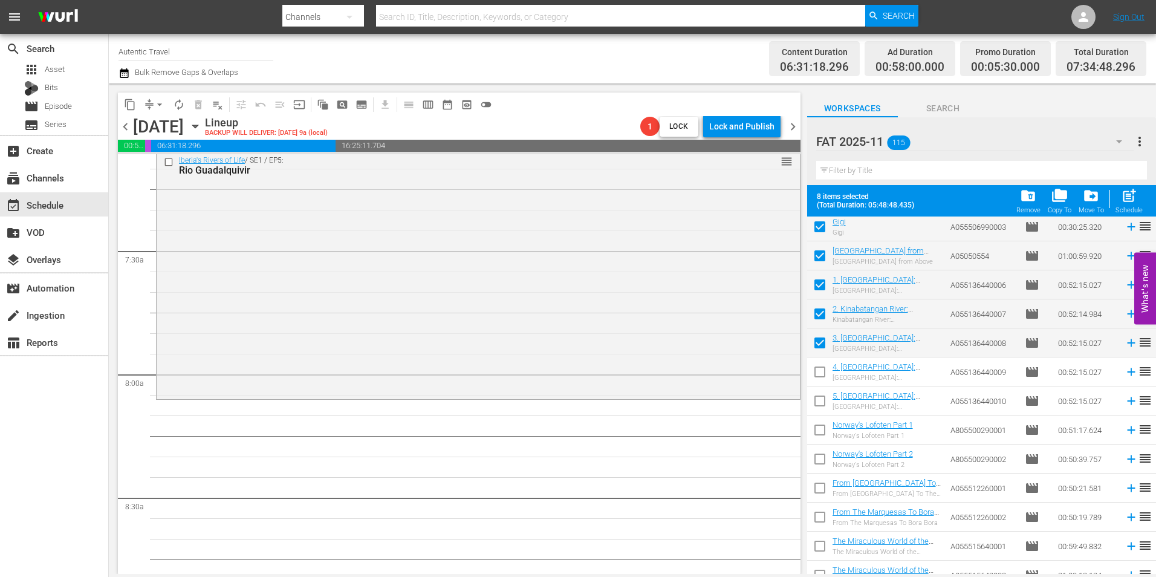
click at [825, 375] on input "checkbox" at bounding box center [819, 374] width 25 height 25
click at [822, 393] on input "checkbox" at bounding box center [819, 403] width 25 height 25
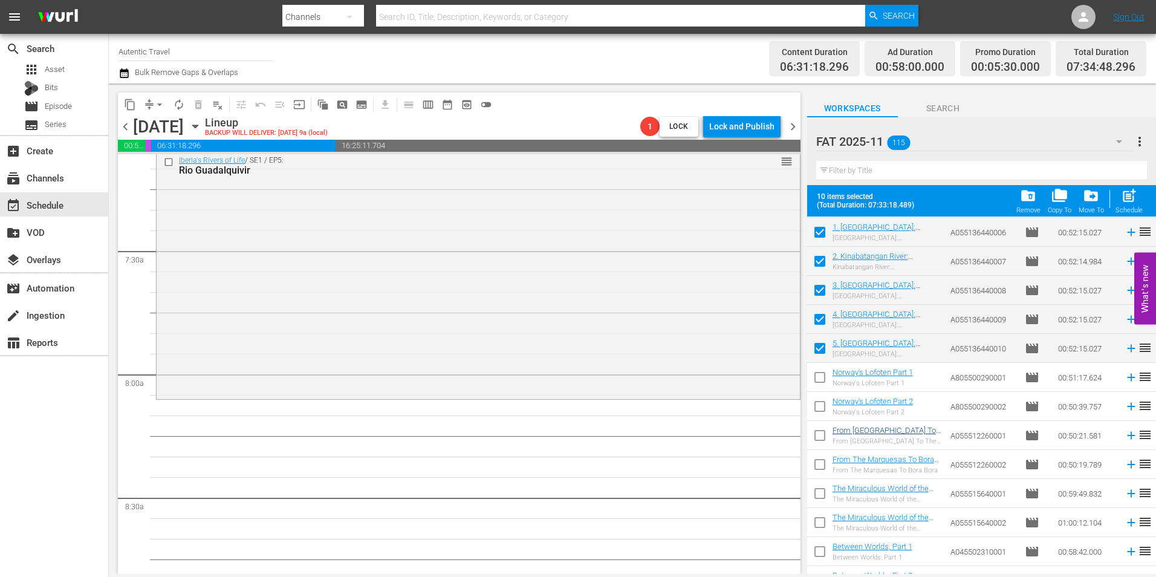
scroll to position [242, 0]
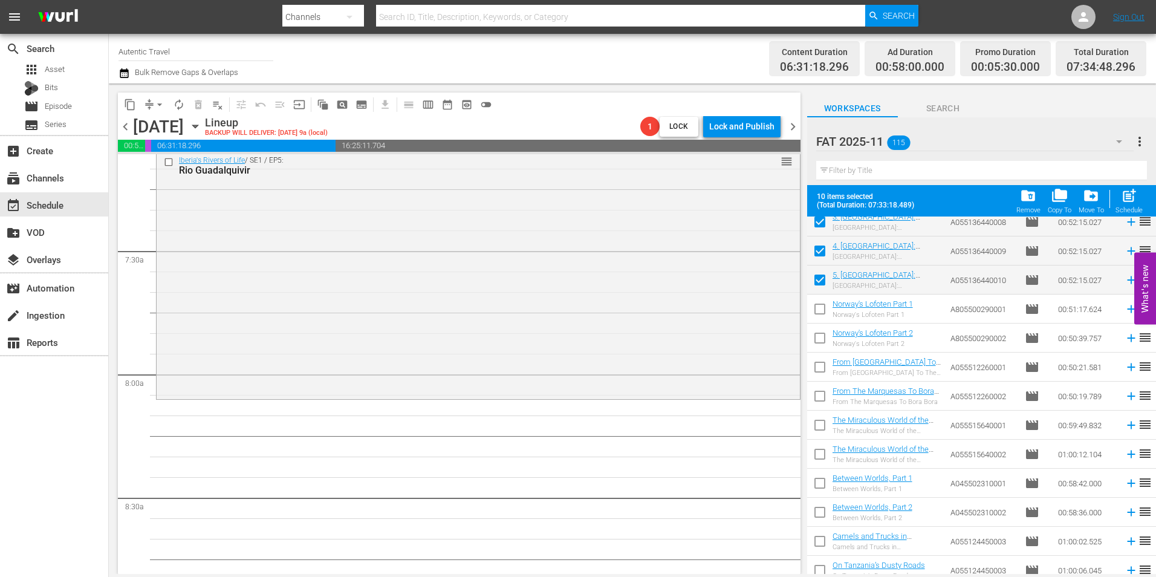
click at [824, 307] on input "checkbox" at bounding box center [819, 311] width 25 height 25
click at [822, 336] on input "checkbox" at bounding box center [819, 340] width 25 height 25
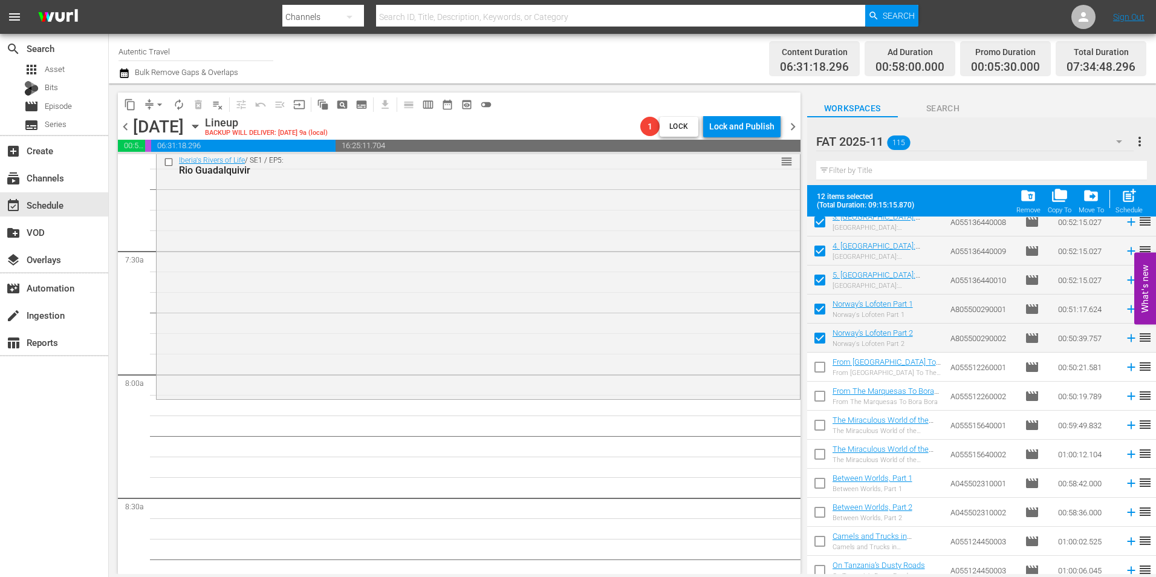
click at [816, 362] on input "checkbox" at bounding box center [819, 369] width 25 height 25
click at [822, 398] on input "checkbox" at bounding box center [819, 398] width 25 height 25
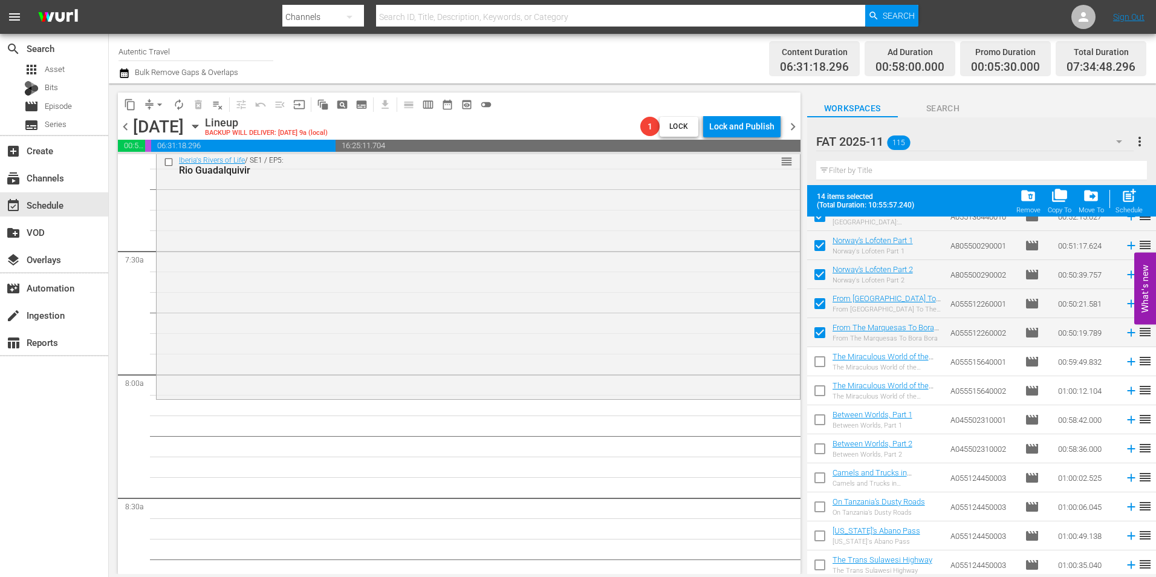
scroll to position [363, 0]
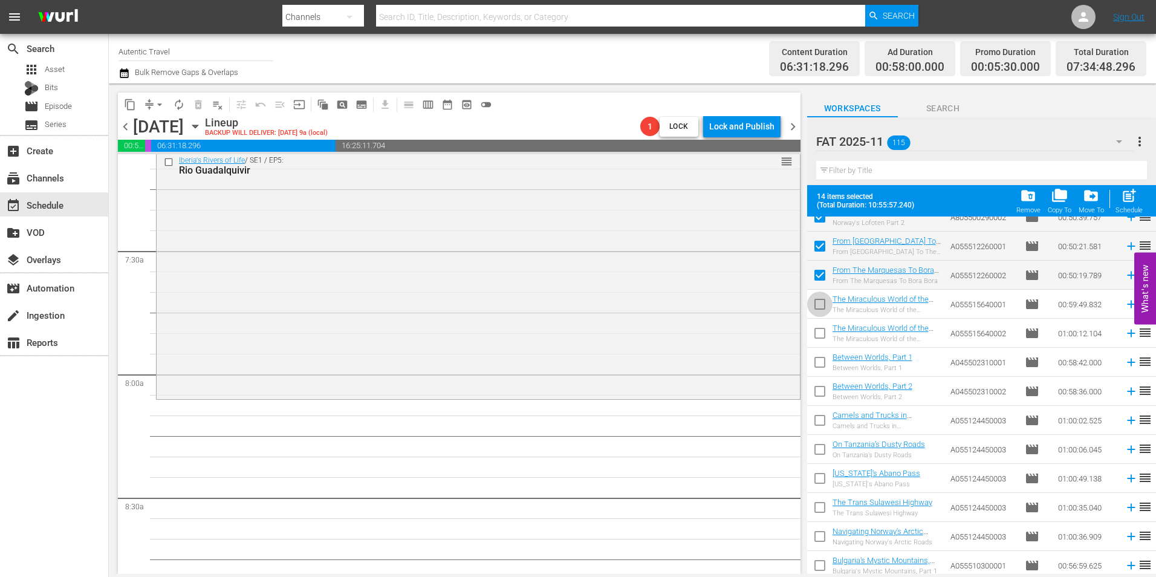
click at [822, 309] on input "checkbox" at bounding box center [819, 306] width 25 height 25
click at [821, 334] on input "checkbox" at bounding box center [819, 335] width 25 height 25
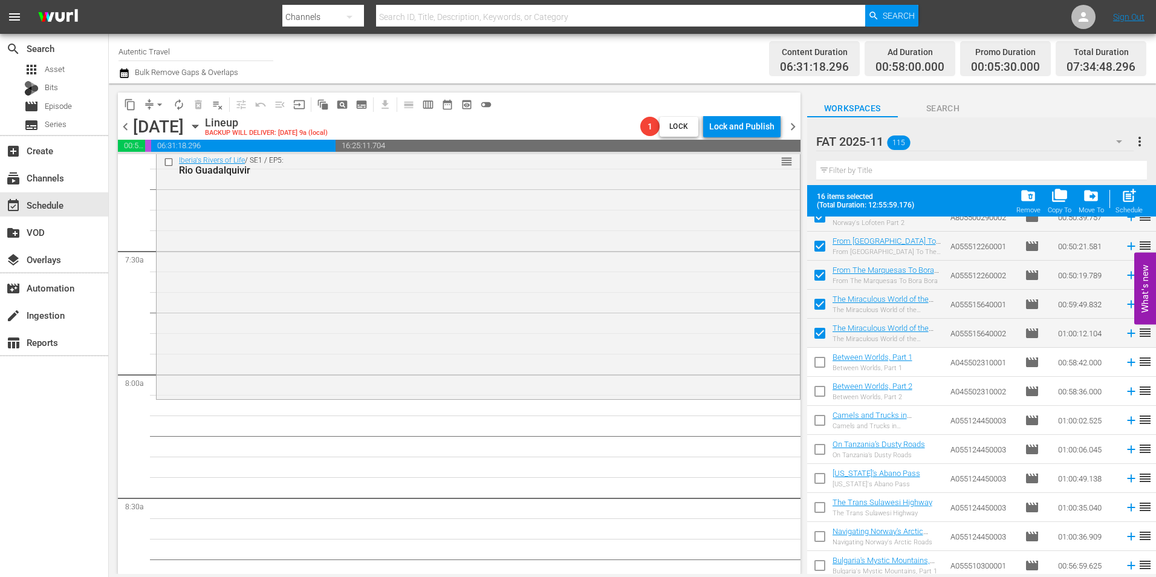
click at [817, 366] on input "checkbox" at bounding box center [819, 364] width 25 height 25
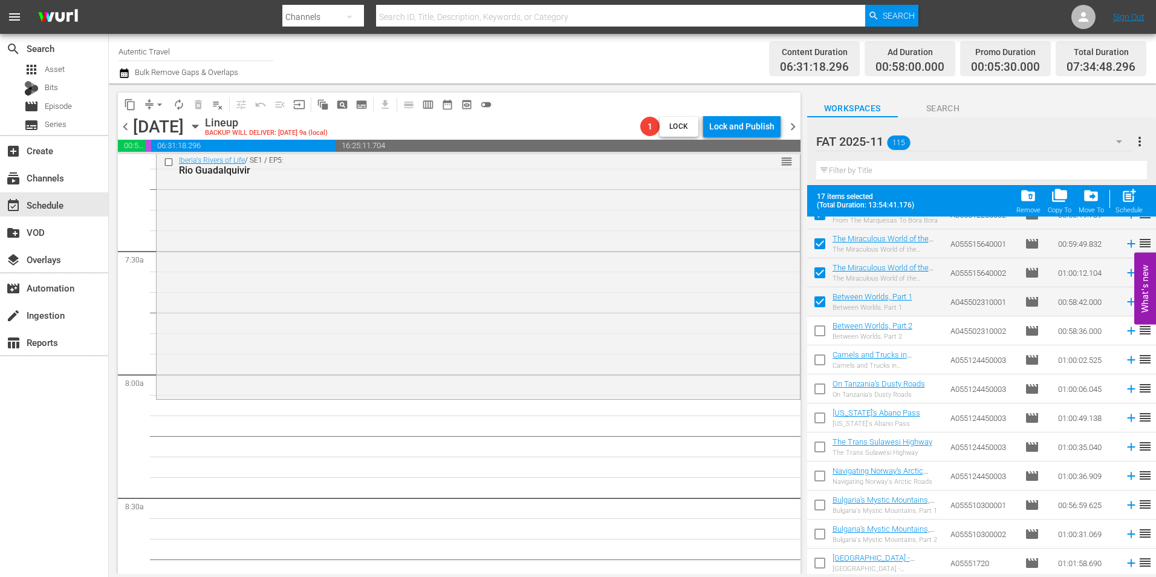
click at [823, 334] on input "checkbox" at bounding box center [819, 332] width 25 height 25
click at [823, 357] on input "checkbox" at bounding box center [819, 361] width 25 height 25
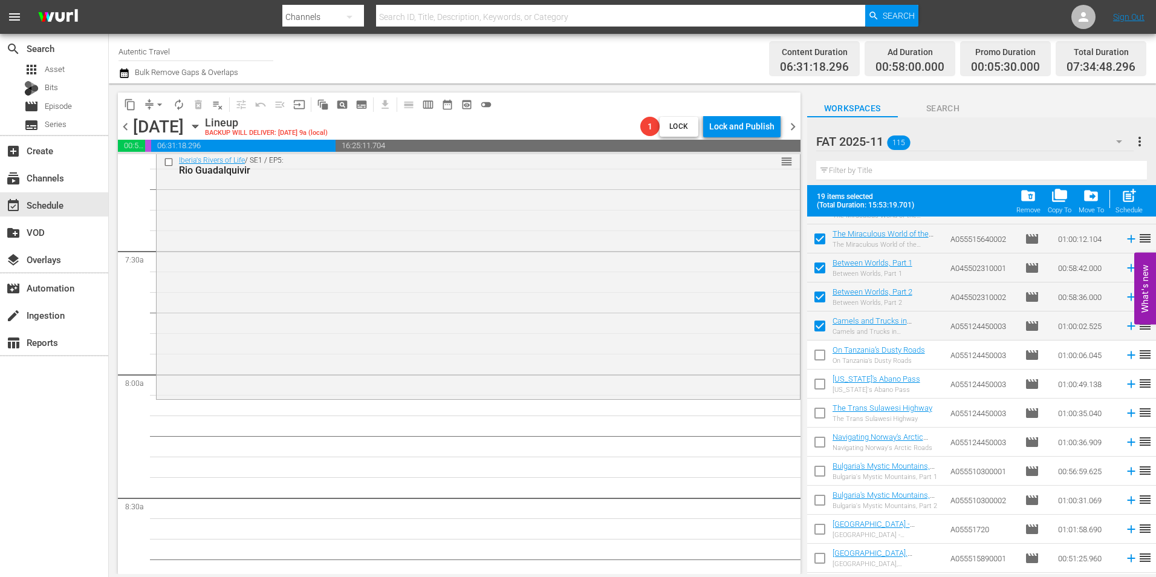
scroll to position [484, 0]
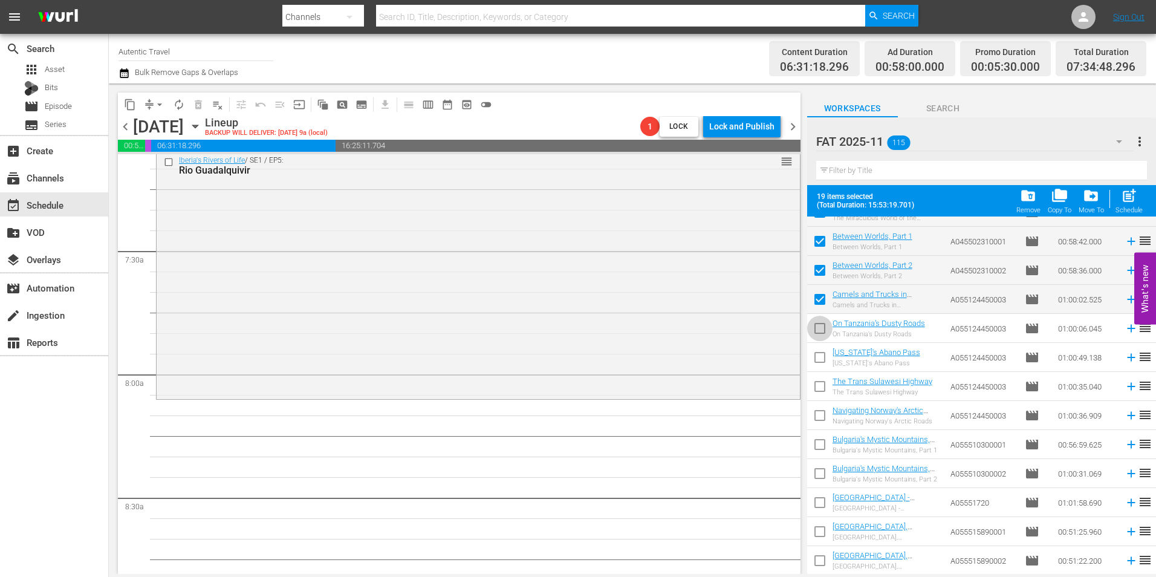
click at [822, 333] on input "checkbox" at bounding box center [819, 330] width 25 height 25
click at [816, 354] on input "checkbox" at bounding box center [819, 359] width 25 height 25
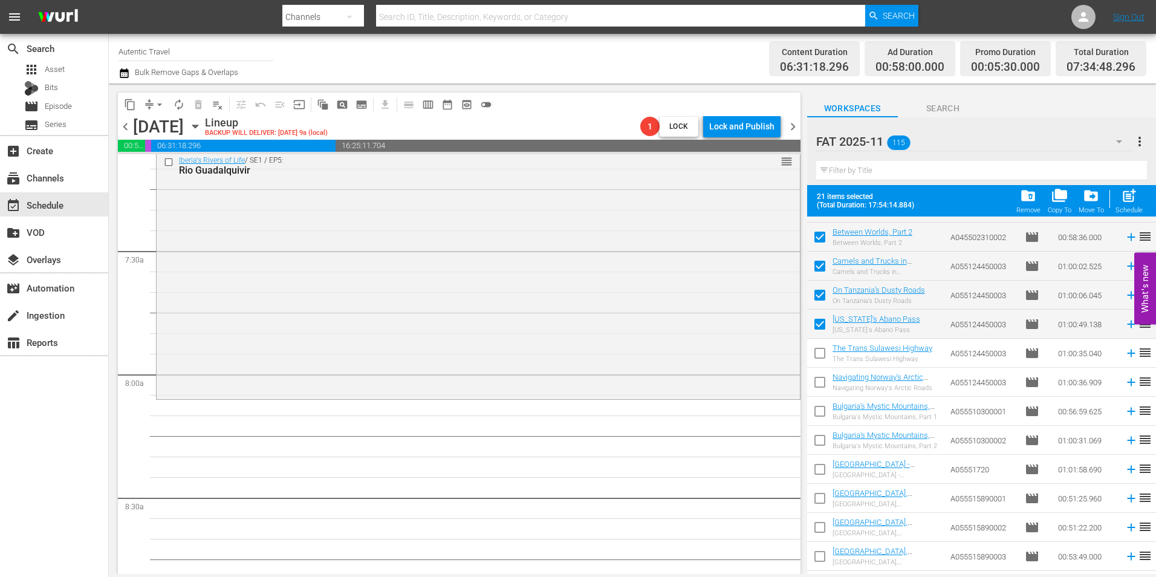
scroll to position [544, 0]
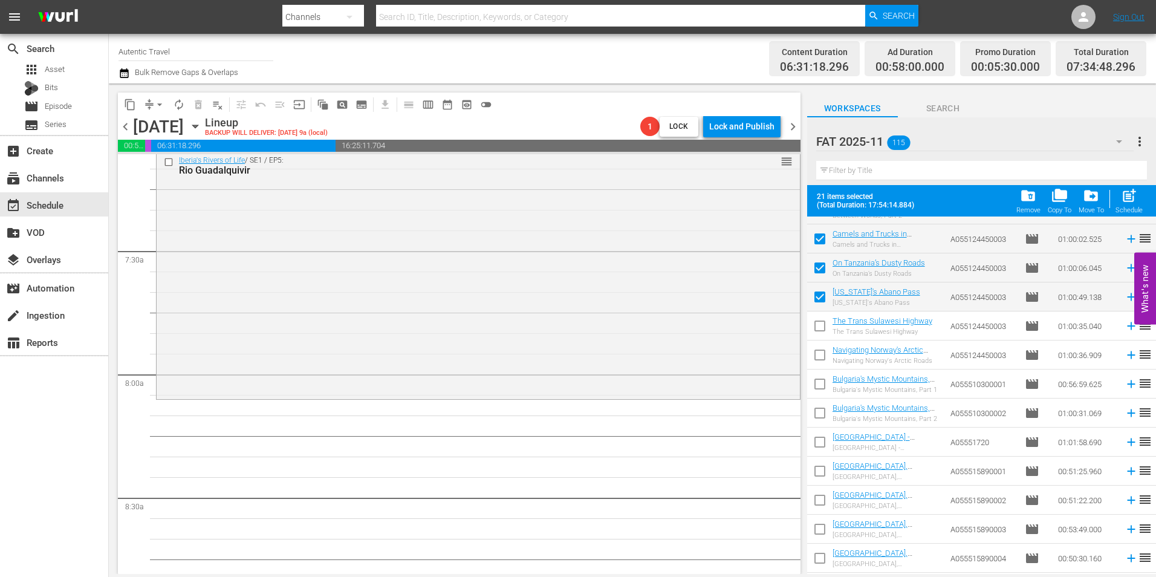
click at [820, 328] on input "checkbox" at bounding box center [819, 328] width 25 height 25
click at [820, 357] on input "checkbox" at bounding box center [819, 357] width 25 height 25
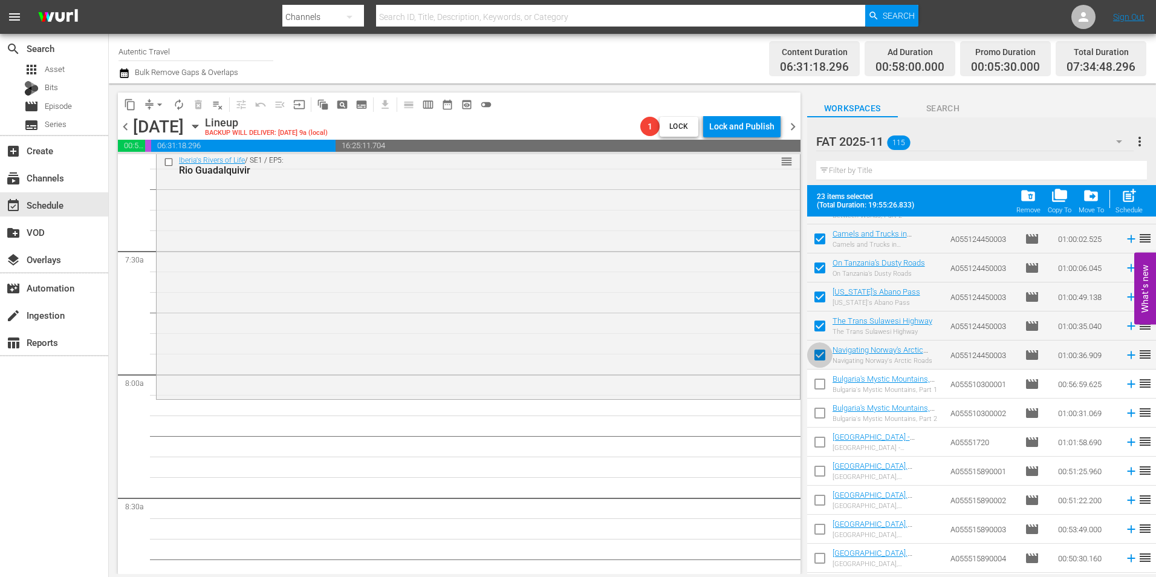
click at [820, 360] on input "checkbox" at bounding box center [819, 357] width 25 height 25
click at [820, 331] on input "checkbox" at bounding box center [819, 328] width 25 height 25
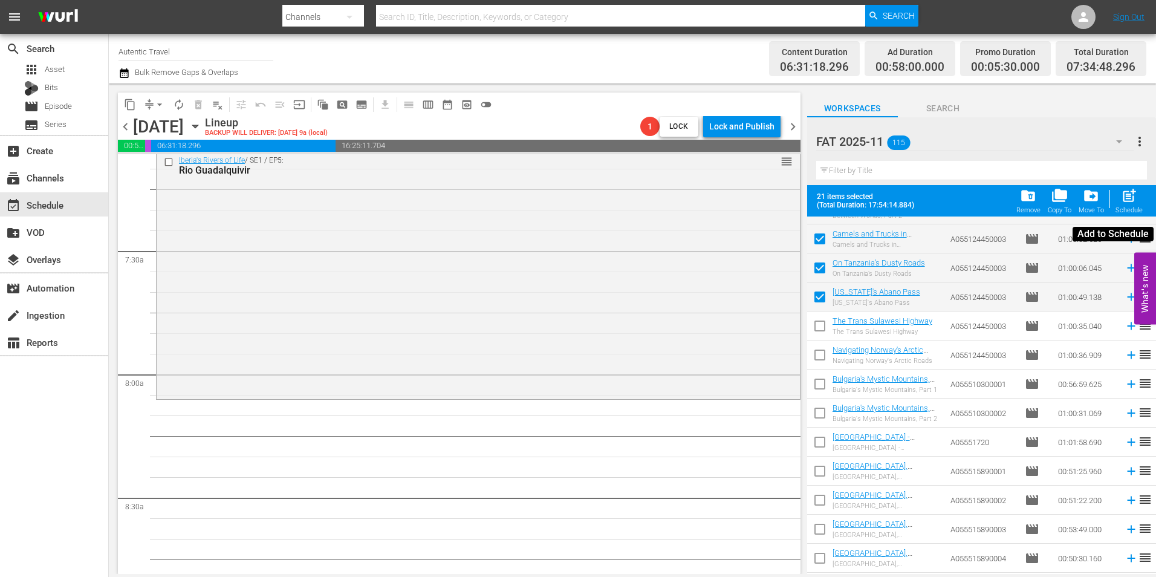
click at [1130, 203] on span "post_add" at bounding box center [1129, 195] width 16 height 16
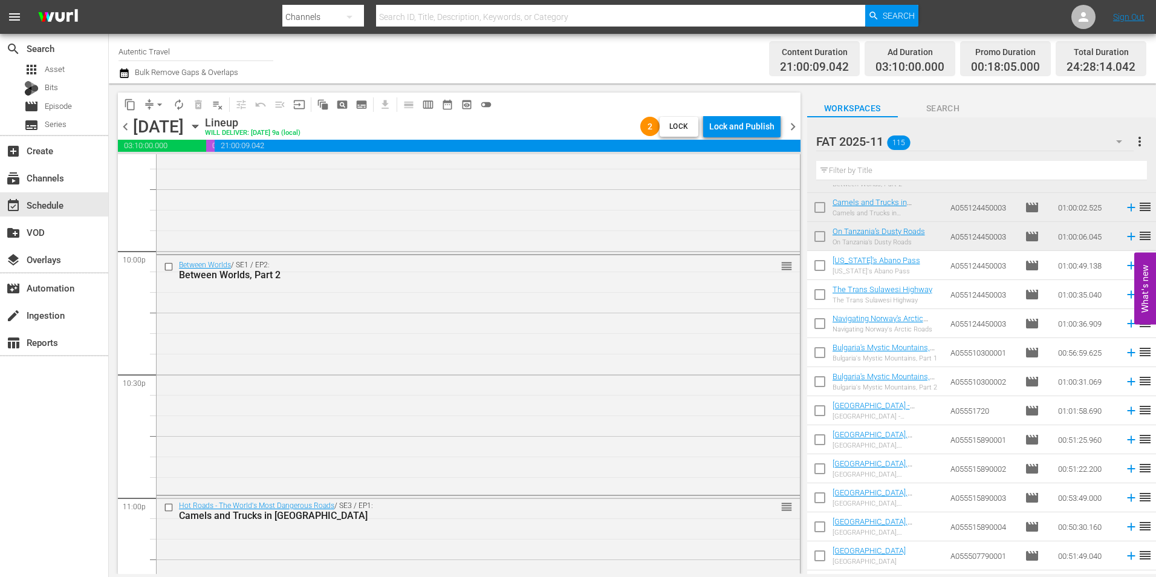
scroll to position [5745, 0]
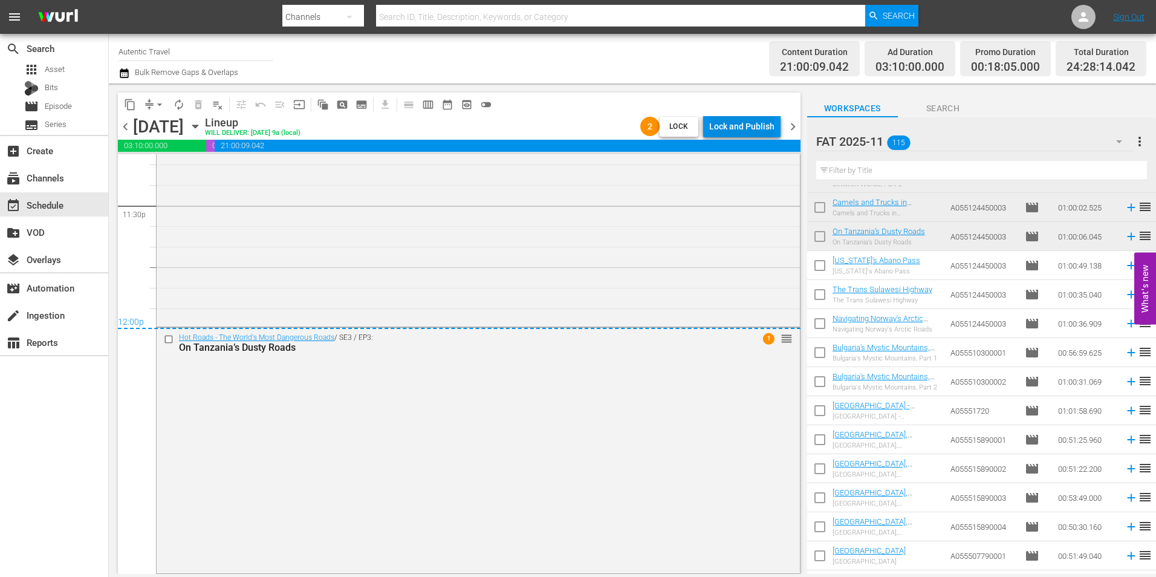
click at [721, 118] on div "Lock and Publish" at bounding box center [741, 126] width 65 height 22
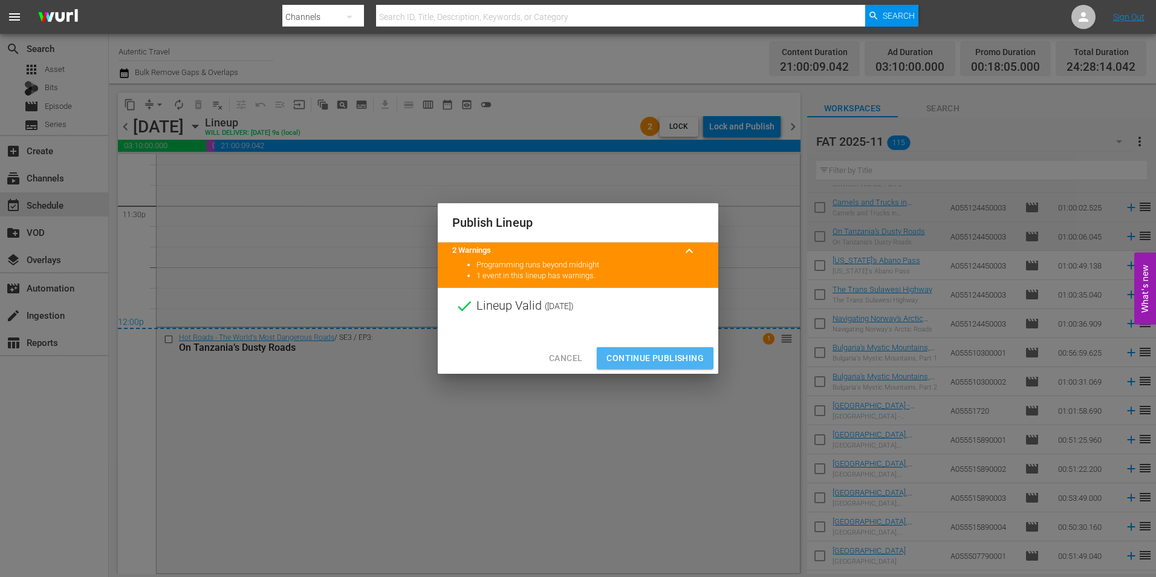
click at [656, 354] on span "Continue Publishing" at bounding box center [654, 358] width 97 height 15
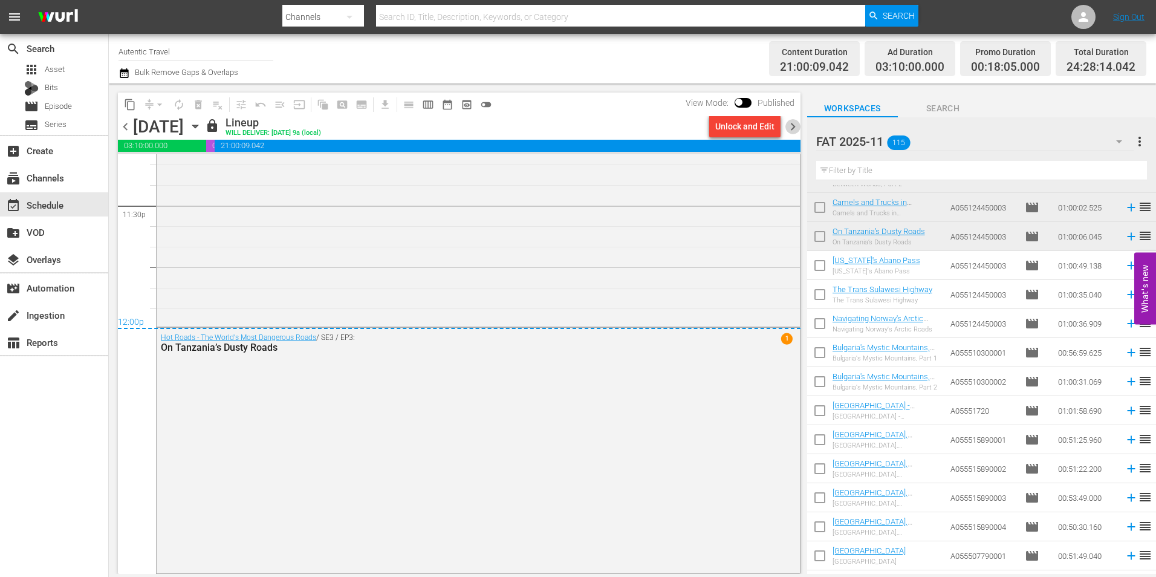
click at [791, 123] on span "chevron_right" at bounding box center [792, 126] width 15 height 15
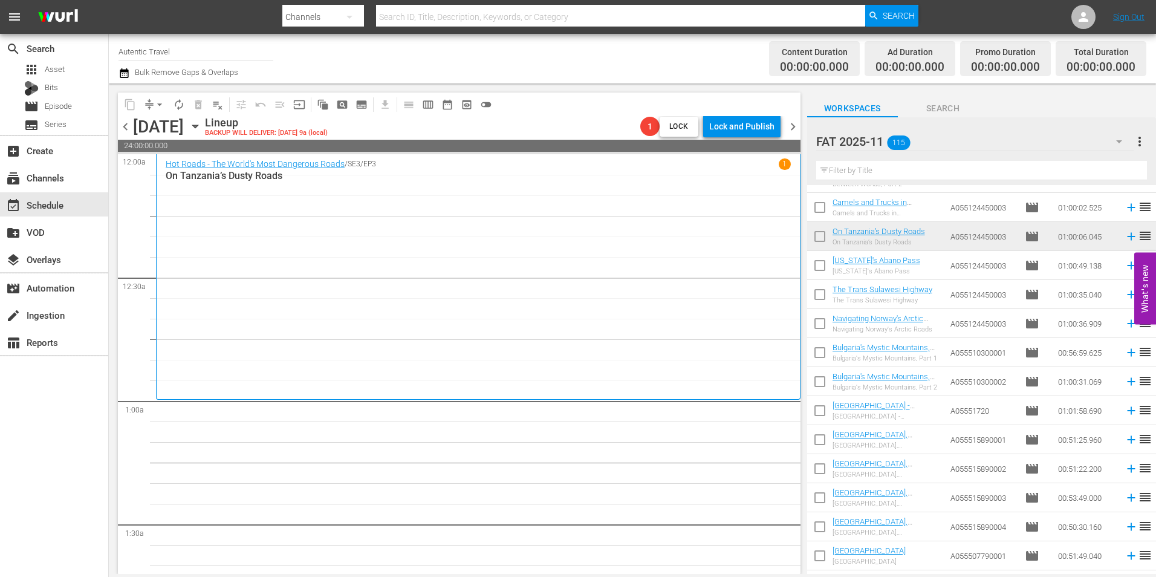
click at [823, 273] on input "checkbox" at bounding box center [819, 267] width 25 height 25
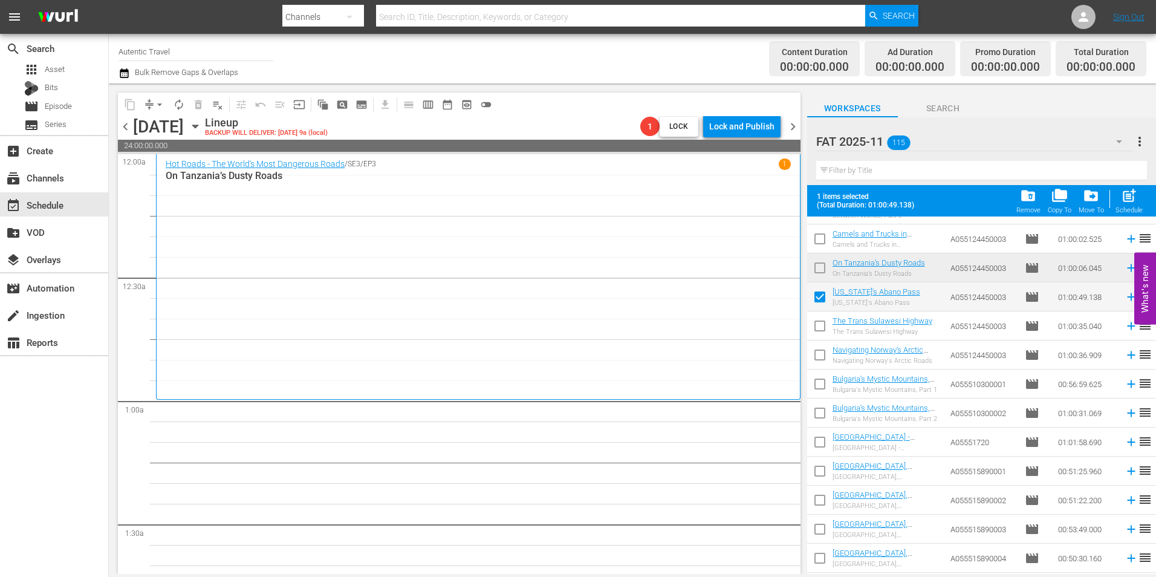
click at [823, 328] on input "checkbox" at bounding box center [819, 328] width 25 height 25
click at [823, 348] on input "checkbox" at bounding box center [819, 357] width 25 height 25
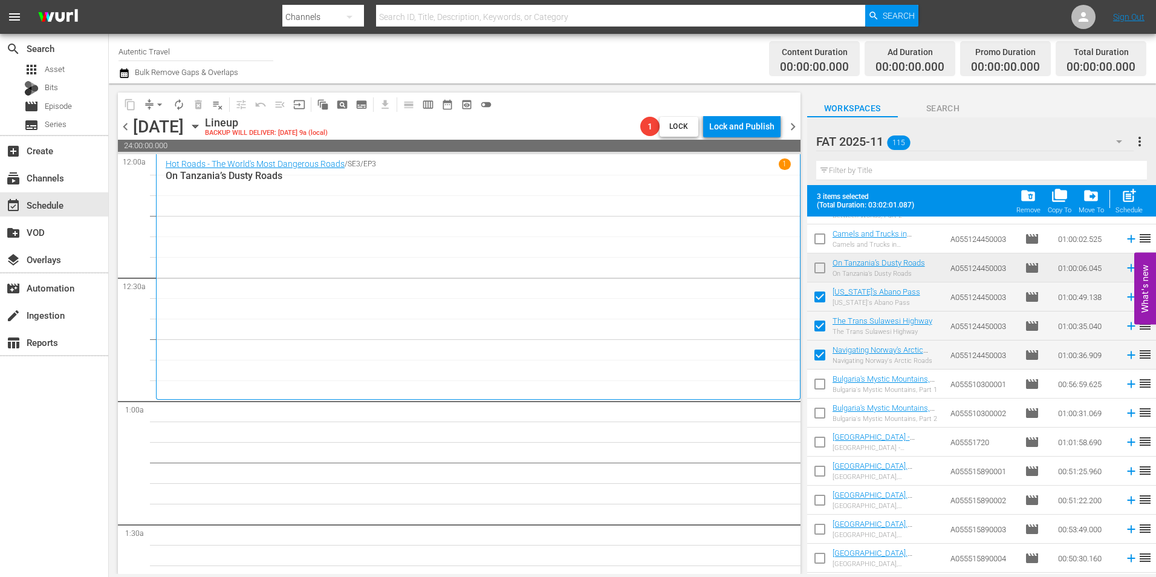
click at [823, 382] on input "checkbox" at bounding box center [819, 386] width 25 height 25
click at [823, 412] on input "checkbox" at bounding box center [819, 415] width 25 height 25
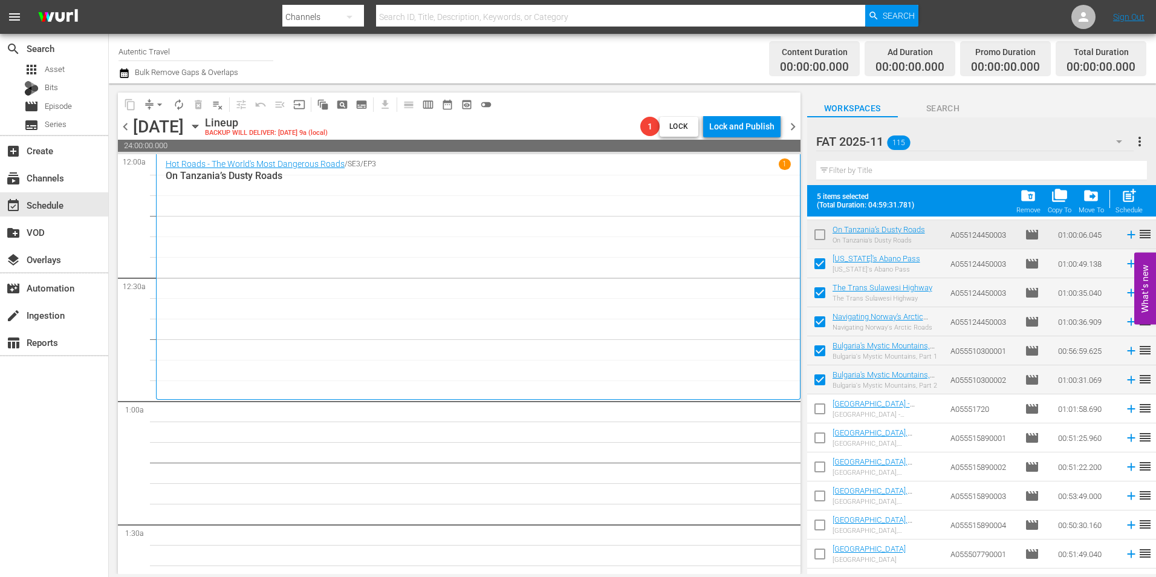
scroll to position [605, 0]
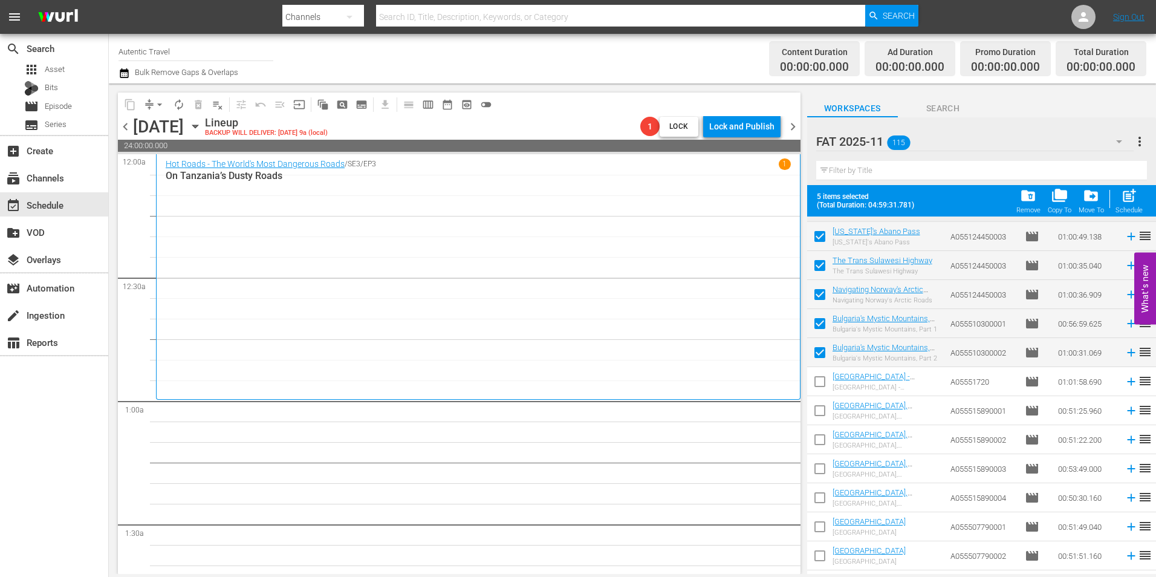
click at [822, 385] on input "checkbox" at bounding box center [819, 383] width 25 height 25
click at [823, 404] on input "checkbox" at bounding box center [819, 412] width 25 height 25
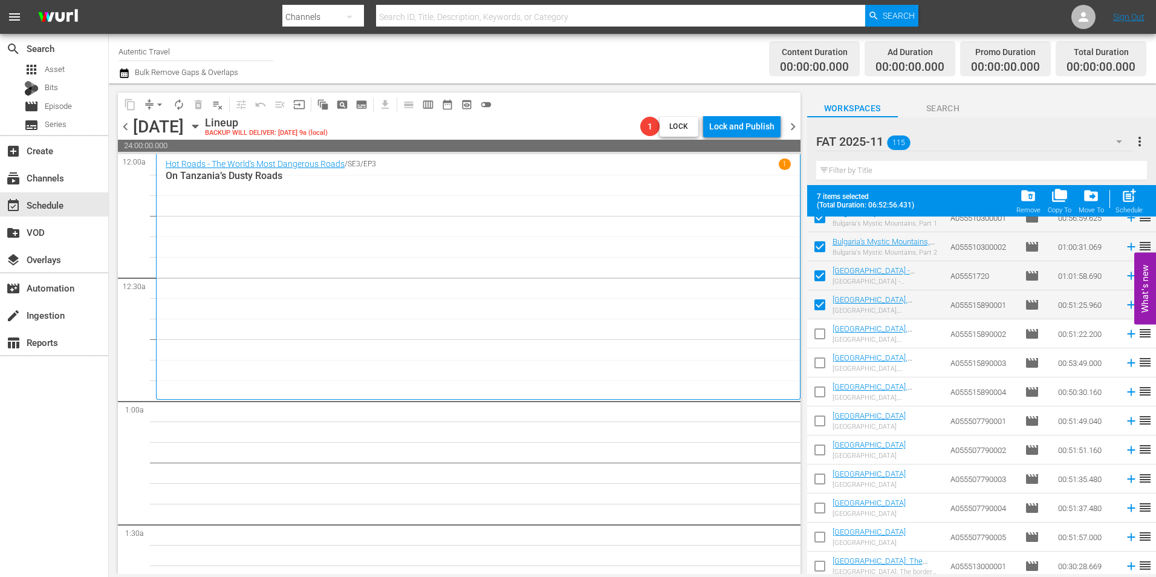
scroll to position [725, 0]
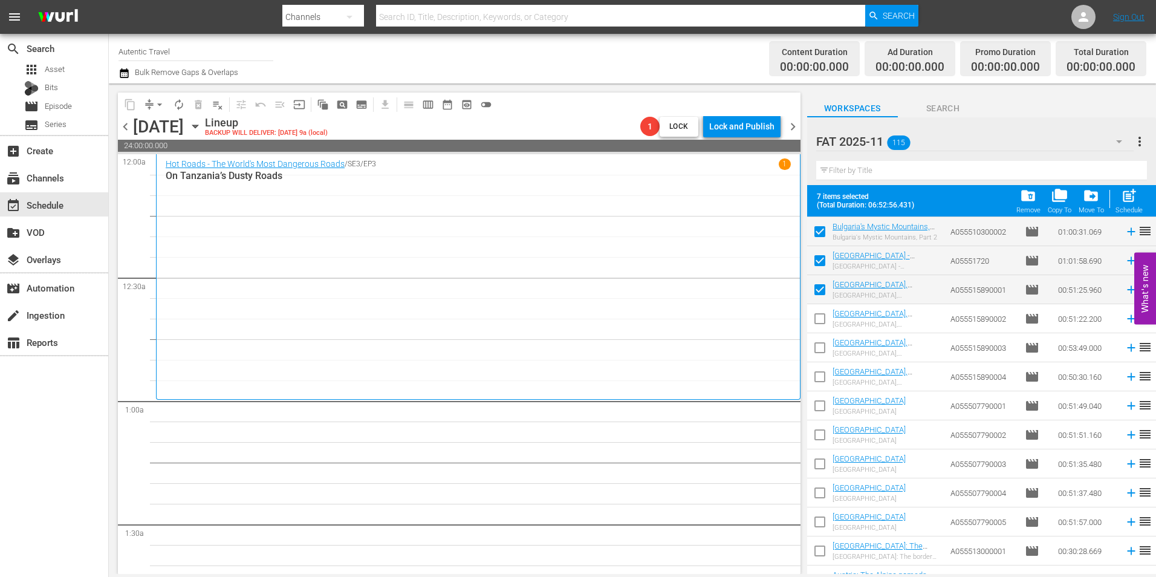
click at [816, 320] on input "checkbox" at bounding box center [819, 320] width 25 height 25
click at [817, 347] on input "checkbox" at bounding box center [819, 349] width 25 height 25
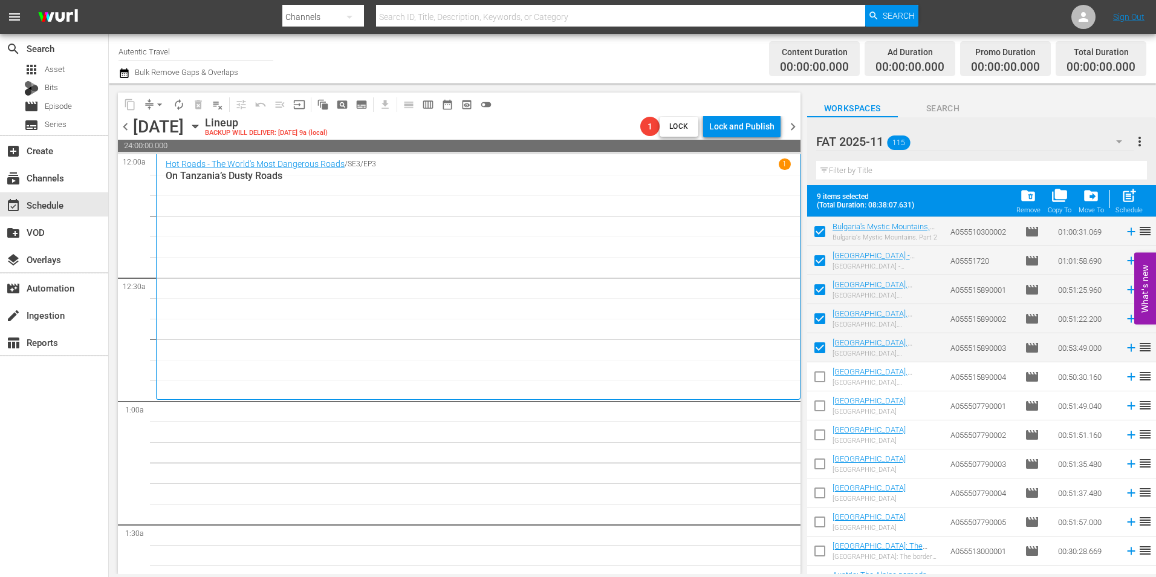
scroll to position [786, 0]
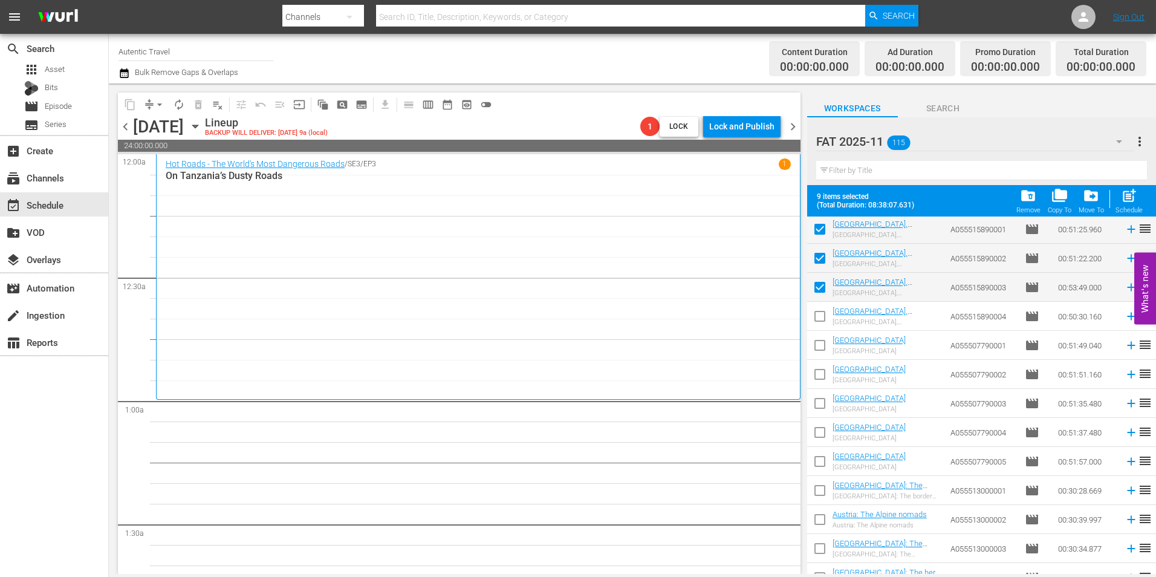
click at [816, 319] on input "checkbox" at bounding box center [819, 318] width 25 height 25
click at [825, 339] on input "checkbox" at bounding box center [819, 347] width 25 height 25
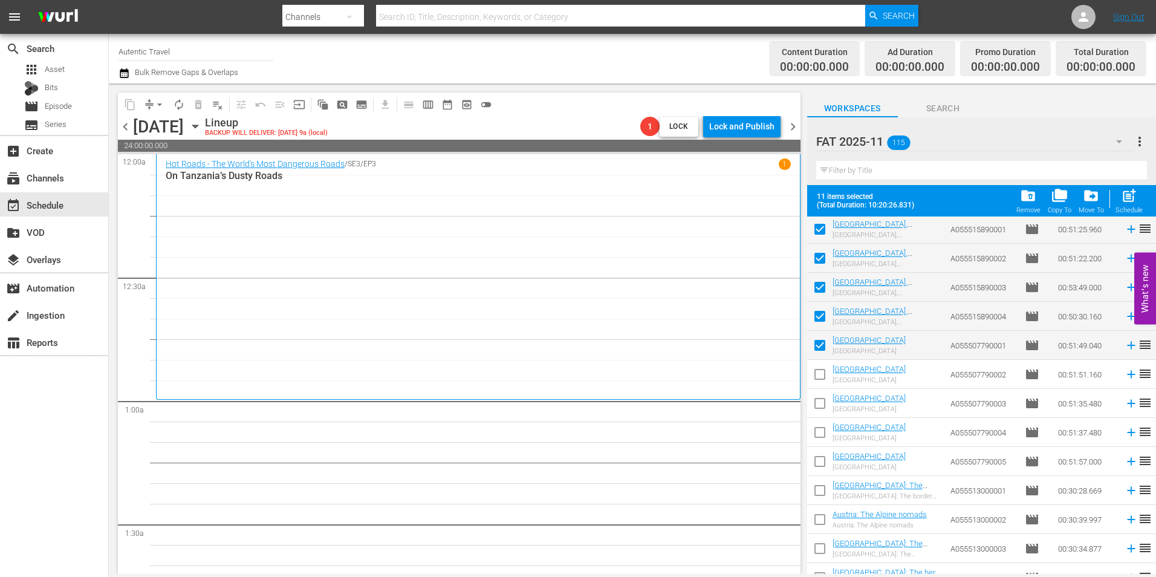
click at [825, 375] on input "checkbox" at bounding box center [819, 376] width 25 height 25
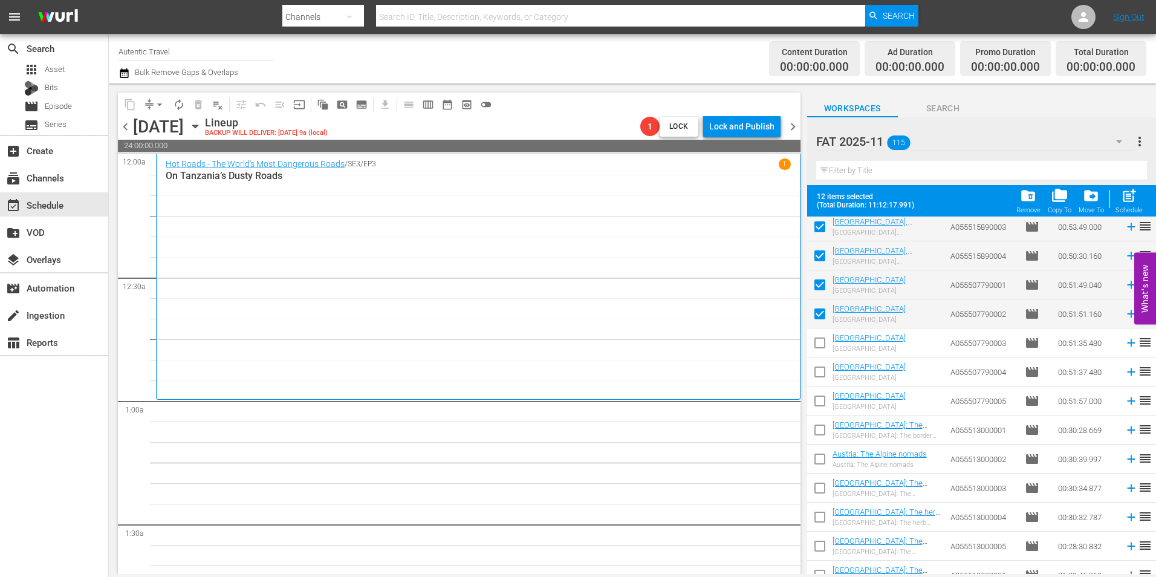
click at [823, 338] on input "checkbox" at bounding box center [819, 345] width 25 height 25
drag, startPoint x: 822, startPoint y: 369, endPoint x: 830, endPoint y: 369, distance: 8.5
click at [821, 369] on input "checkbox" at bounding box center [819, 374] width 25 height 25
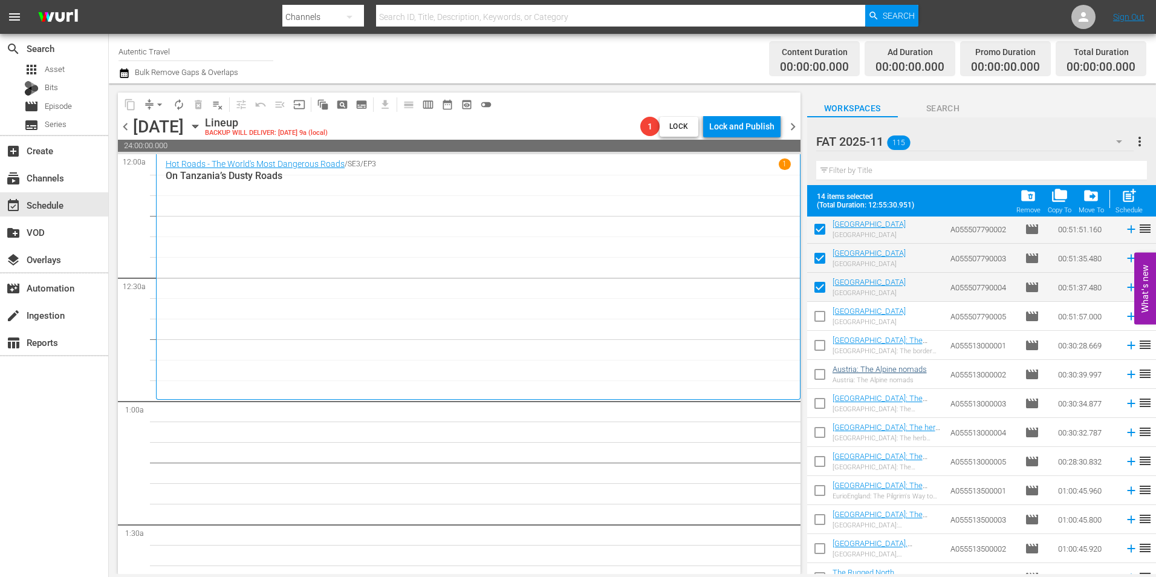
scroll to position [967, 0]
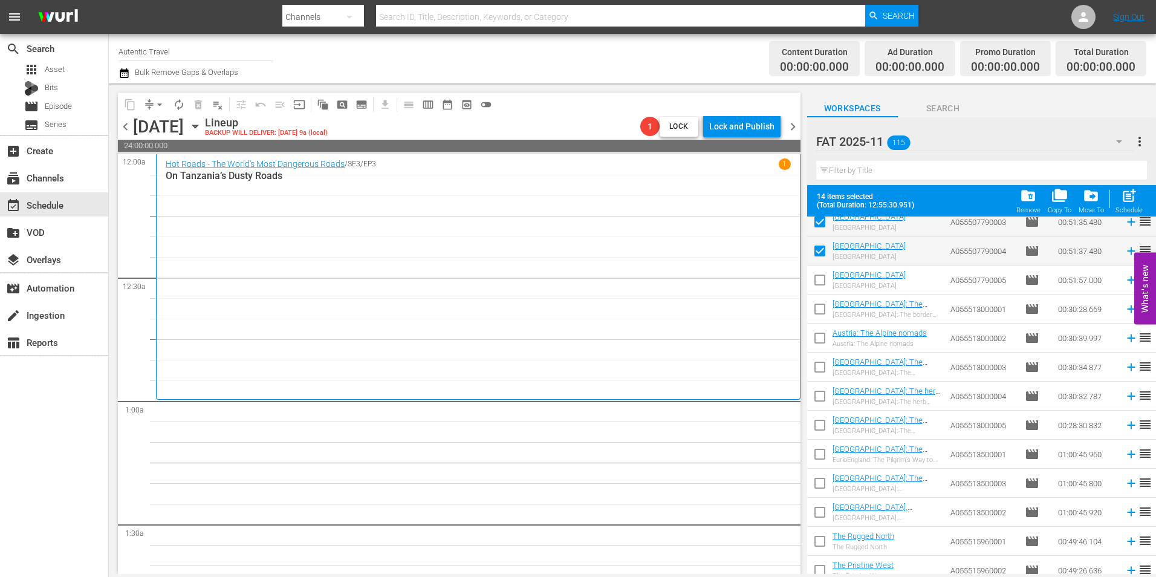
click at [813, 288] on input "checkbox" at bounding box center [819, 282] width 25 height 25
click at [825, 310] on input "checkbox" at bounding box center [819, 311] width 25 height 25
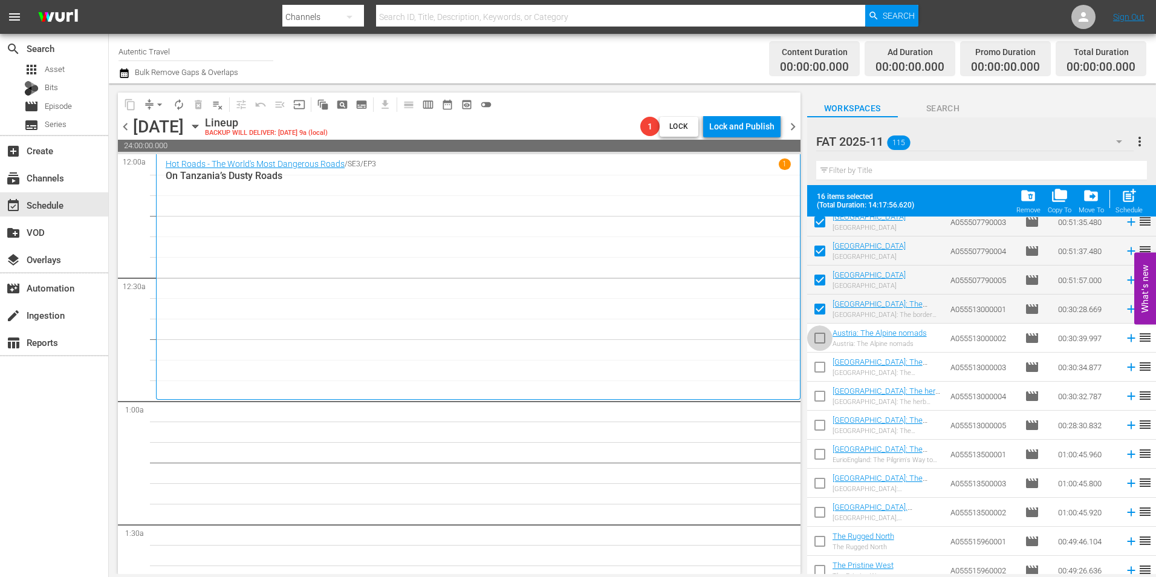
drag, startPoint x: 824, startPoint y: 337, endPoint x: 823, endPoint y: 356, distance: 19.4
click at [823, 337] on input "checkbox" at bounding box center [819, 340] width 25 height 25
drag, startPoint x: 822, startPoint y: 362, endPoint x: 848, endPoint y: 359, distance: 26.8
click at [821, 363] on input "checkbox" at bounding box center [819, 369] width 25 height 25
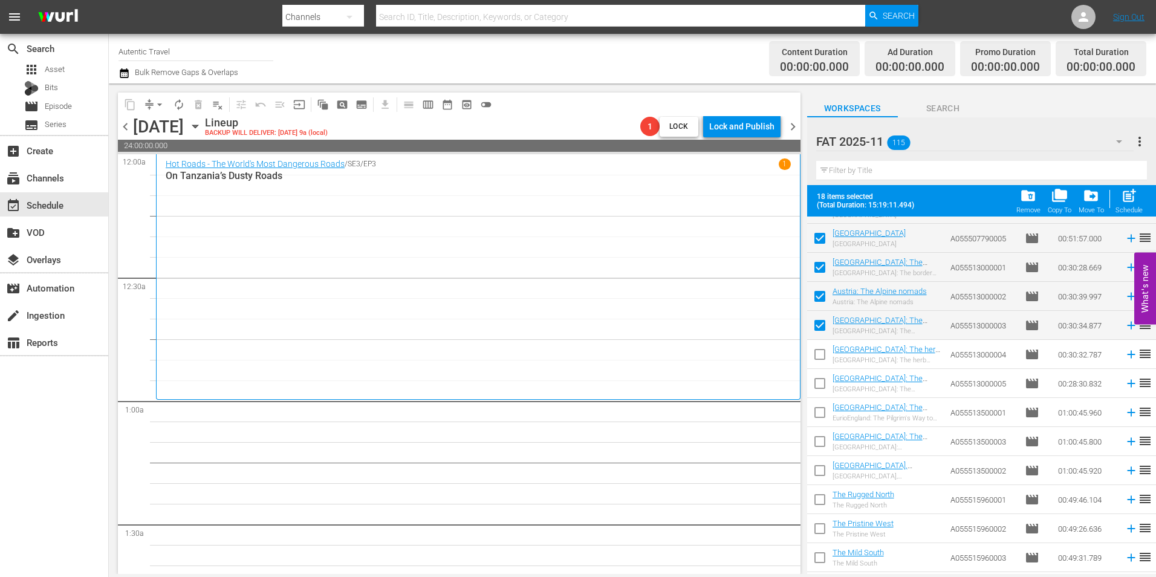
scroll to position [1028, 0]
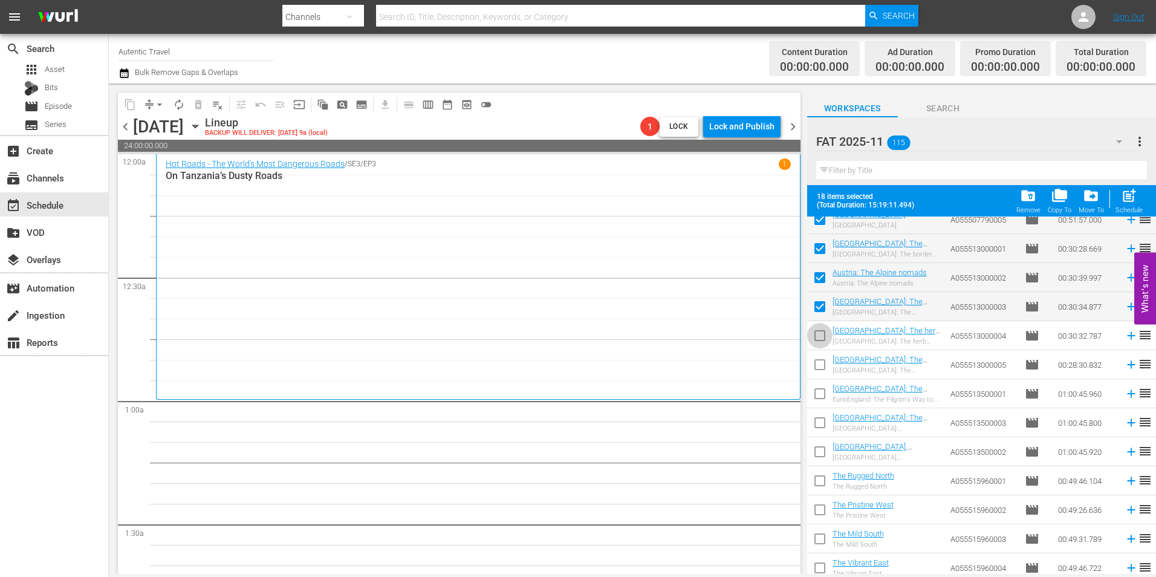
click at [818, 342] on input "checkbox" at bounding box center [819, 337] width 25 height 25
click at [816, 358] on input "checkbox" at bounding box center [819, 366] width 25 height 25
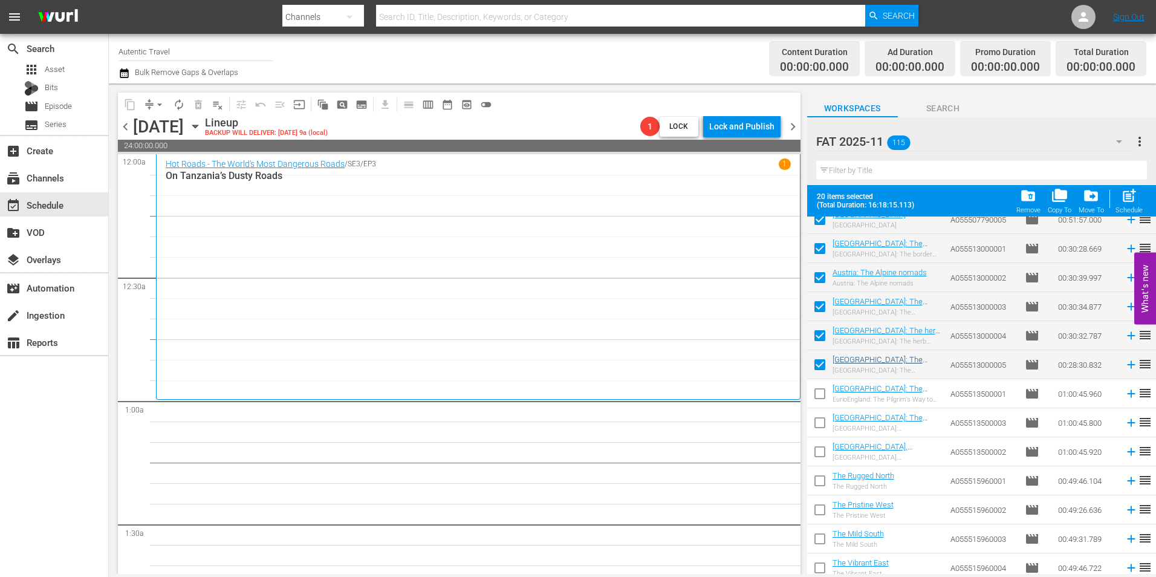
scroll to position [1088, 0]
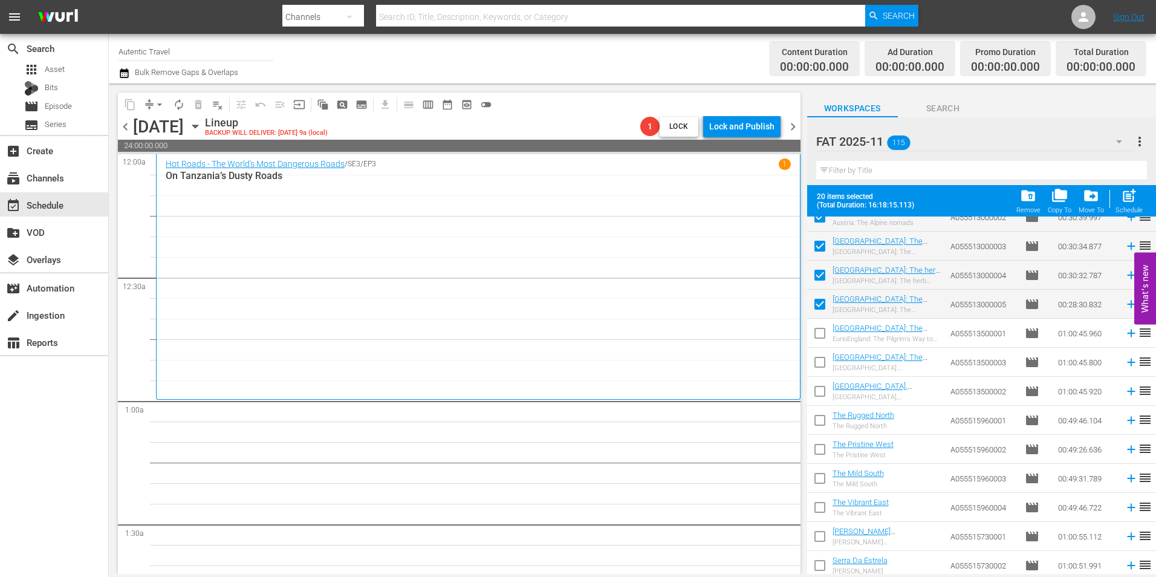
click at [820, 336] on input "checkbox" at bounding box center [819, 335] width 25 height 25
click at [820, 359] on input "checkbox" at bounding box center [819, 364] width 25 height 25
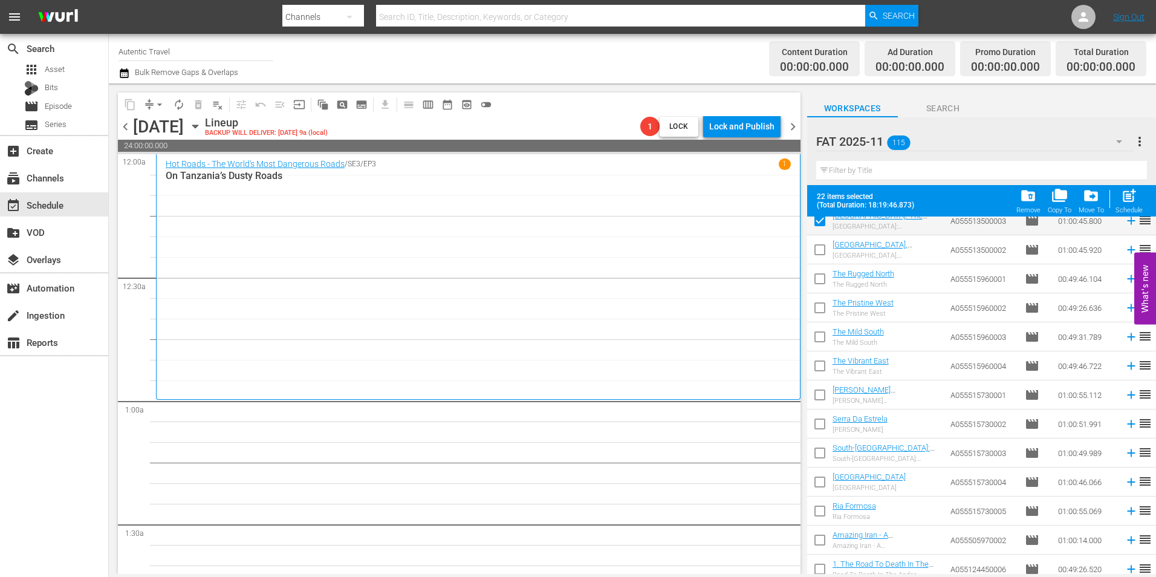
scroll to position [1209, 0]
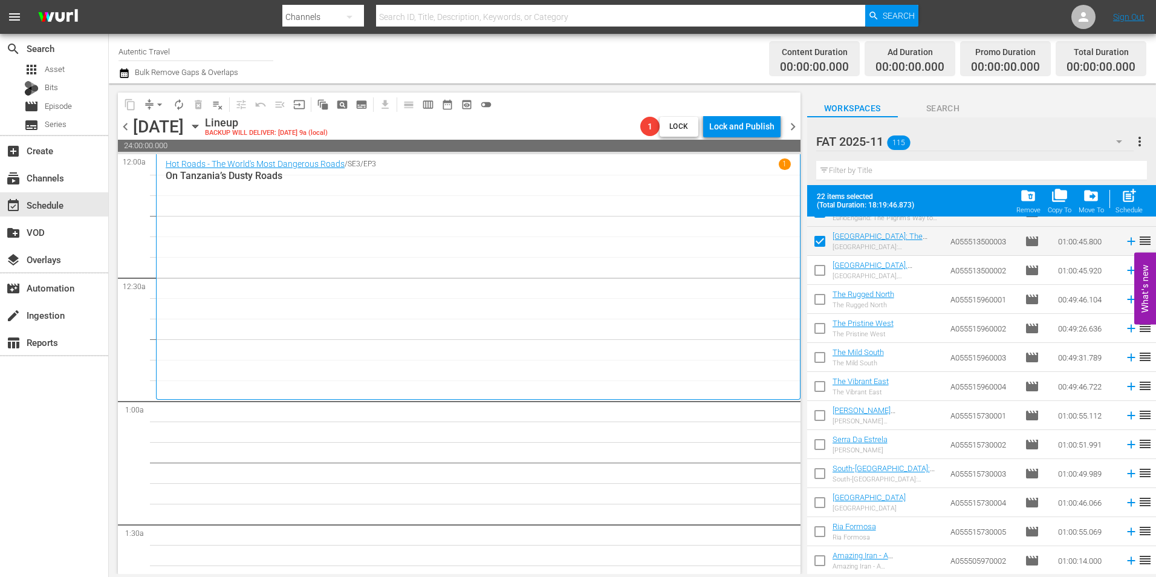
click at [823, 269] on input "checkbox" at bounding box center [819, 272] width 25 height 25
click at [819, 299] on input "checkbox" at bounding box center [819, 301] width 25 height 25
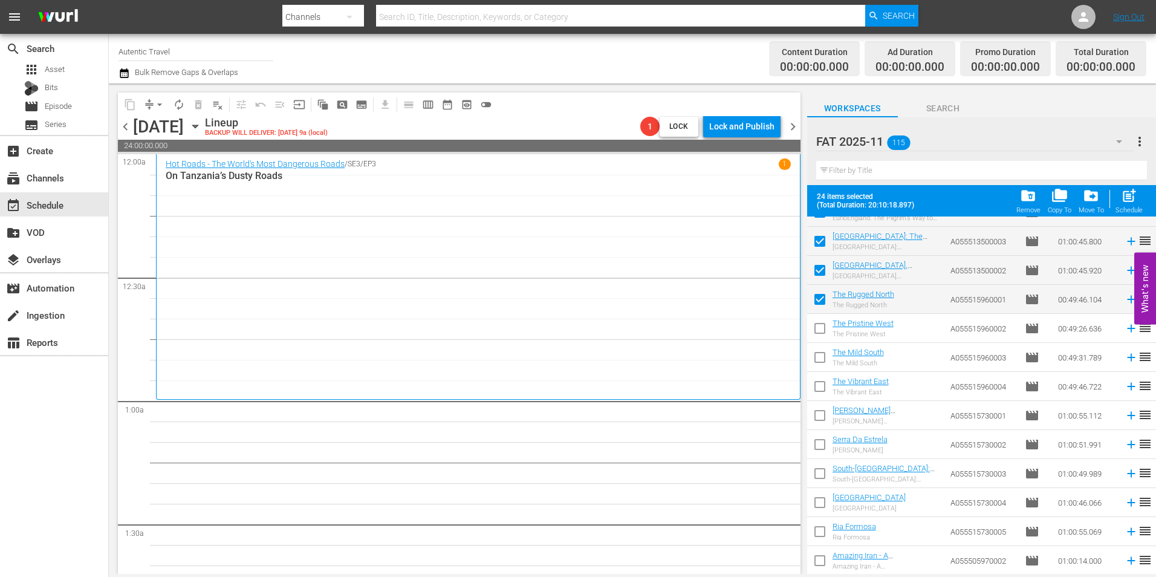
click at [820, 329] on input "checkbox" at bounding box center [819, 330] width 25 height 25
click at [825, 357] on input "checkbox" at bounding box center [819, 359] width 25 height 25
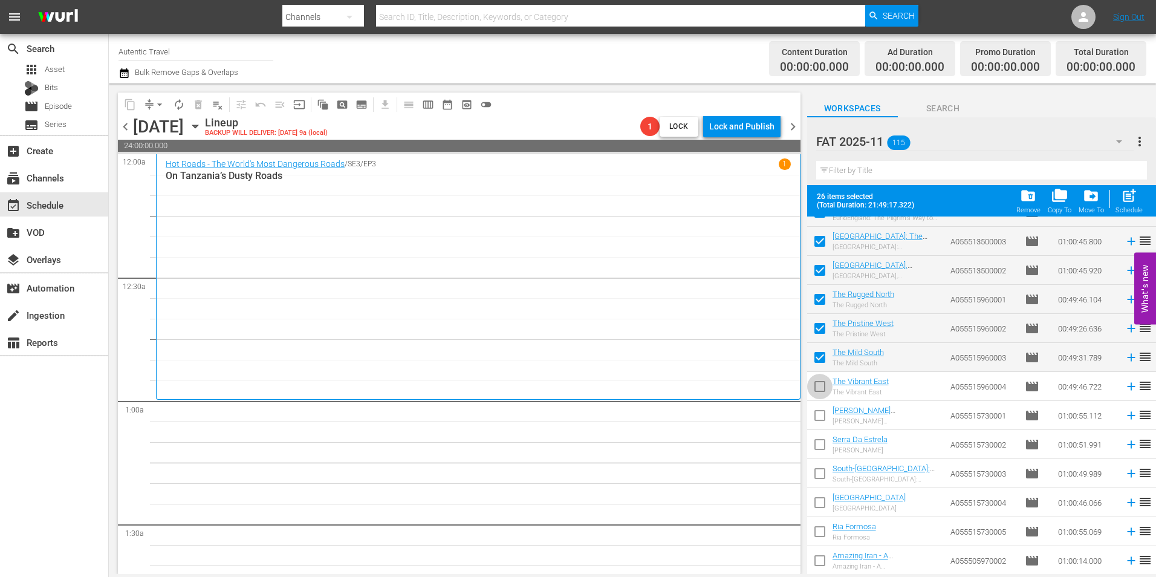
click at [820, 385] on input "checkbox" at bounding box center [819, 388] width 25 height 25
click at [820, 414] on input "checkbox" at bounding box center [819, 417] width 25 height 25
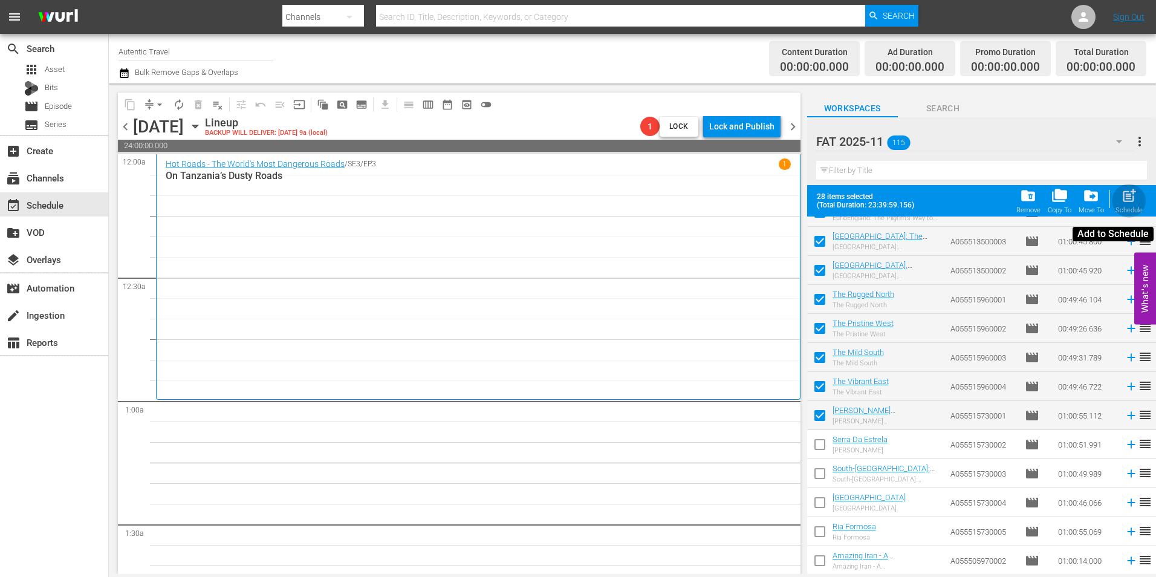
click at [1122, 212] on div "Schedule" at bounding box center [1128, 210] width 27 height 8
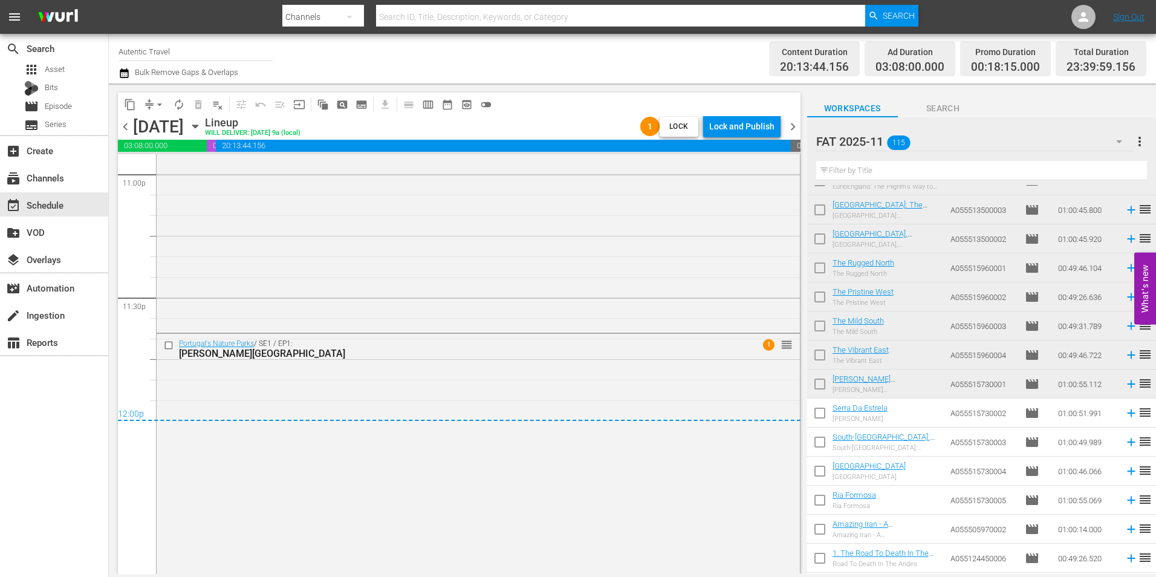
scroll to position [5663, 0]
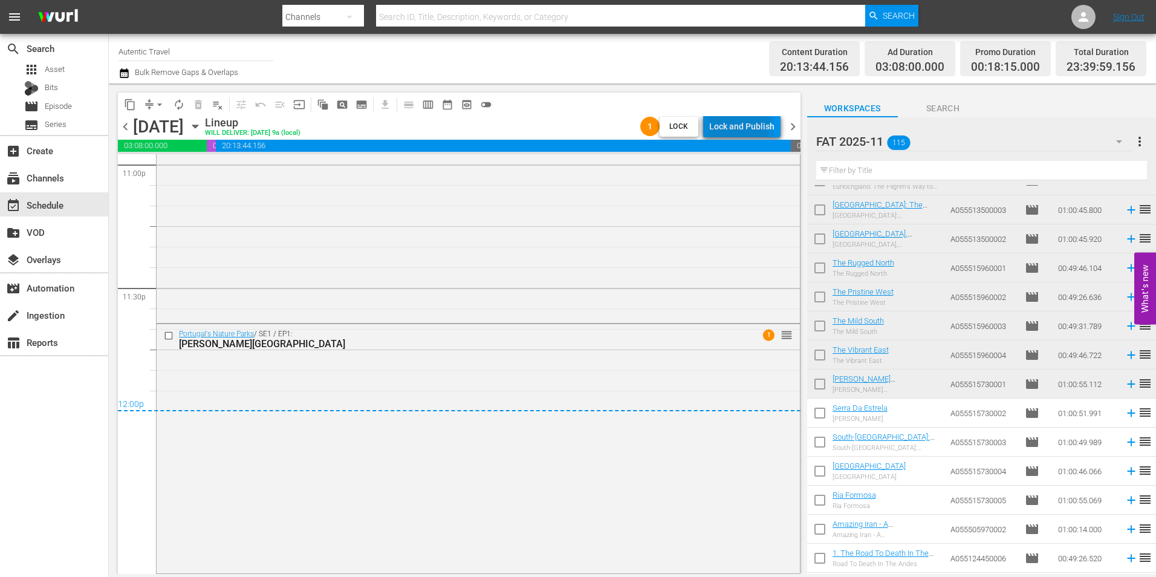
click at [731, 122] on div "Lock and Publish" at bounding box center [741, 126] width 65 height 22
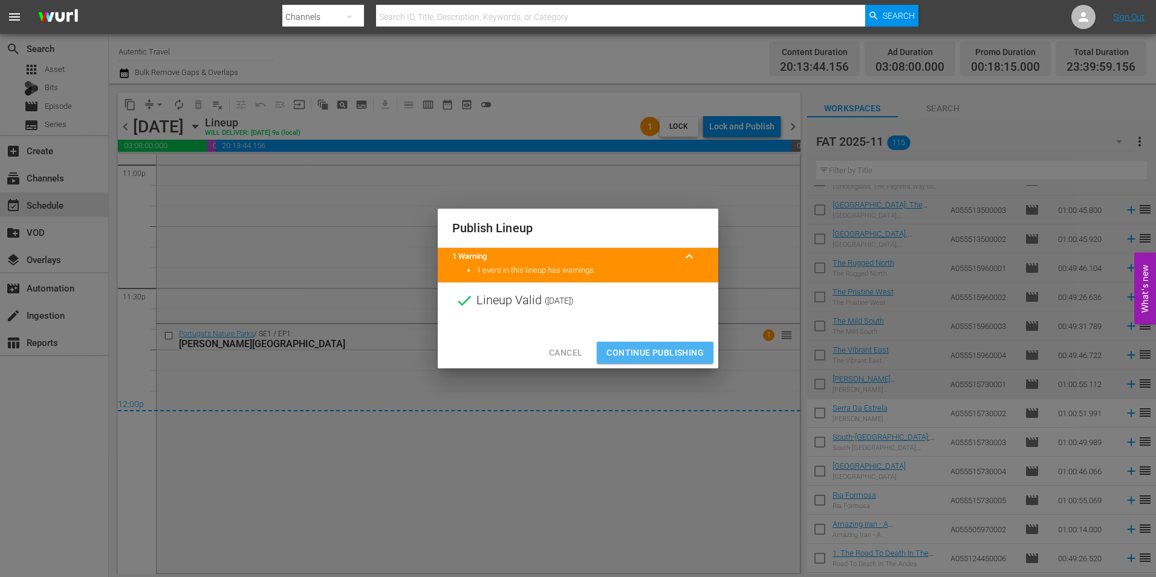
click at [655, 346] on span "Continue Publishing" at bounding box center [654, 352] width 97 height 15
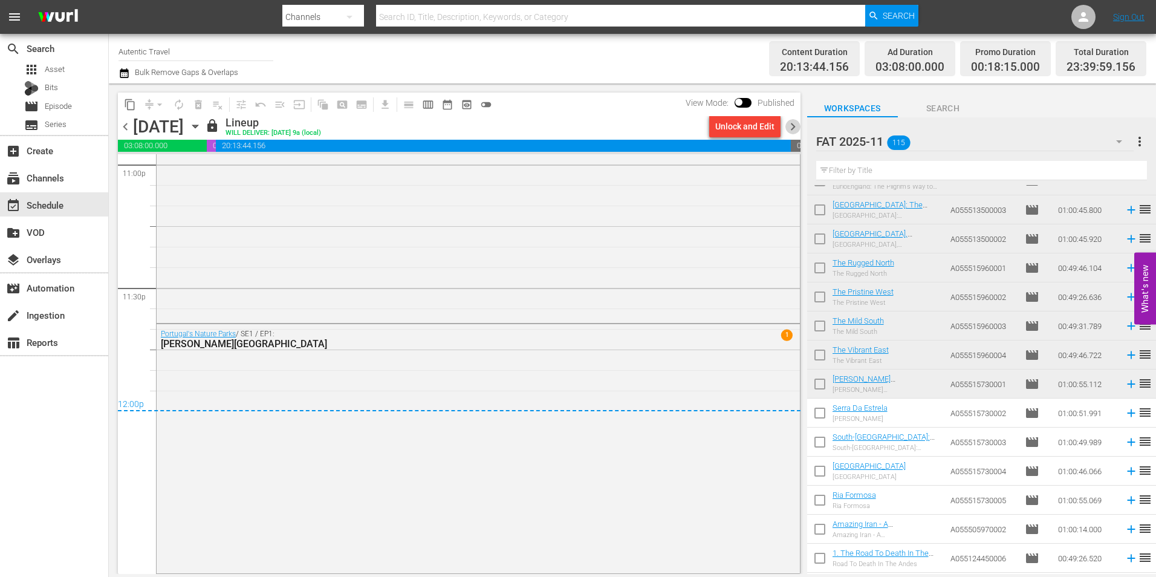
click at [791, 126] on span "chevron_right" at bounding box center [792, 126] width 15 height 15
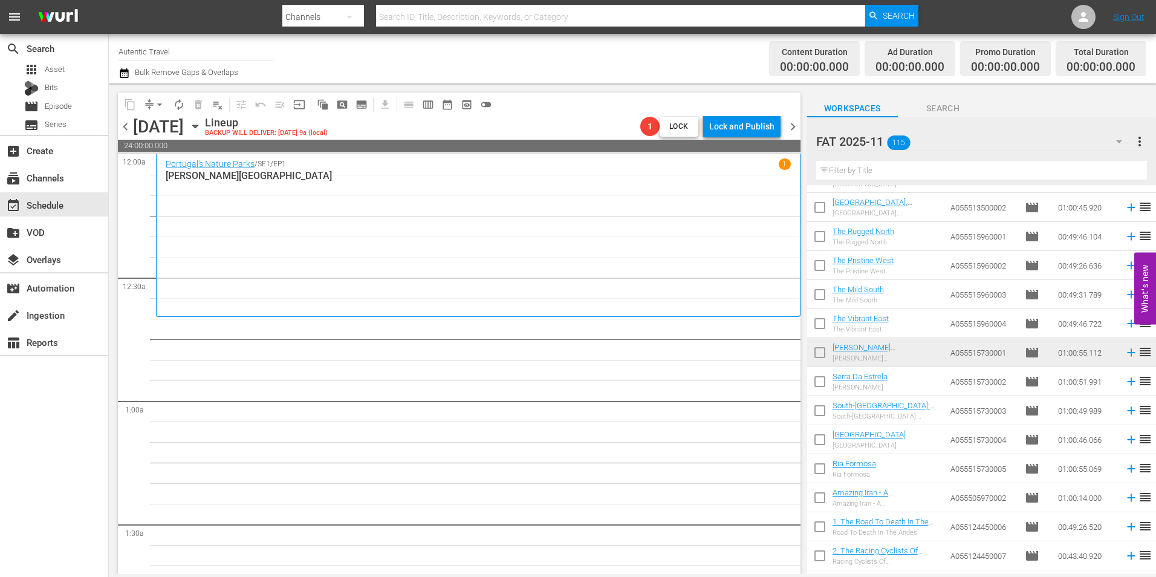
scroll to position [1270, 0]
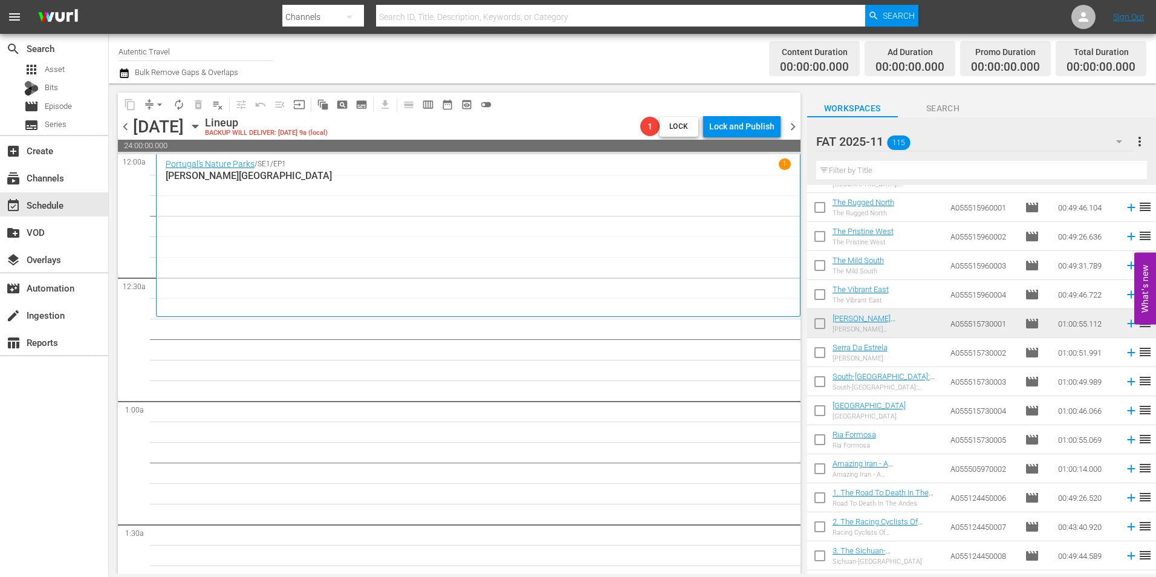
click at [820, 353] on input "checkbox" at bounding box center [819, 354] width 25 height 25
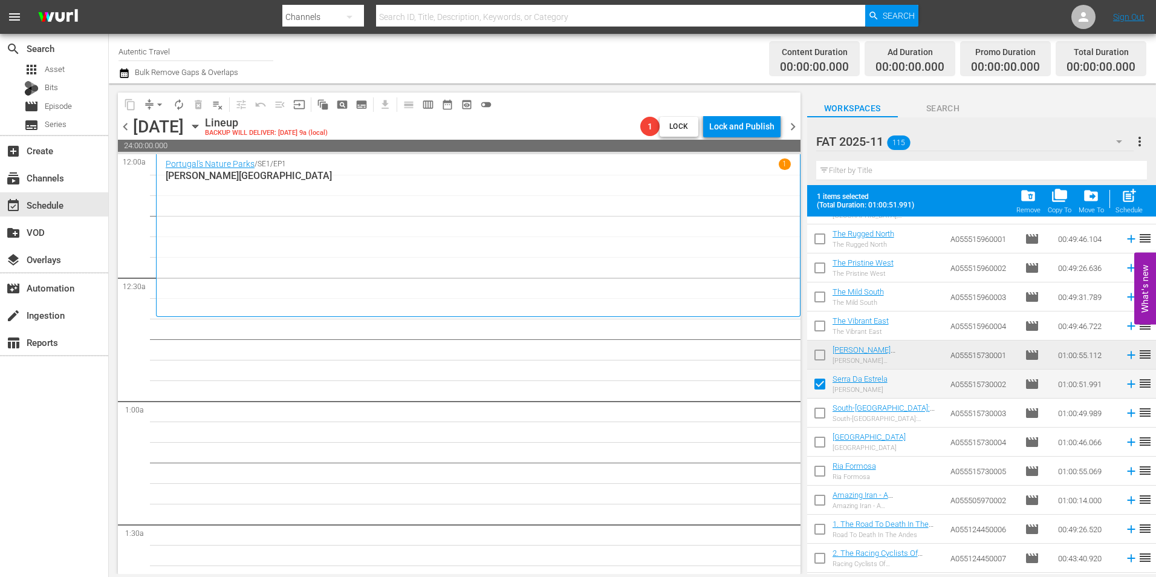
click at [817, 413] on input "checkbox" at bounding box center [819, 415] width 25 height 25
click at [818, 443] on input "checkbox" at bounding box center [819, 444] width 25 height 25
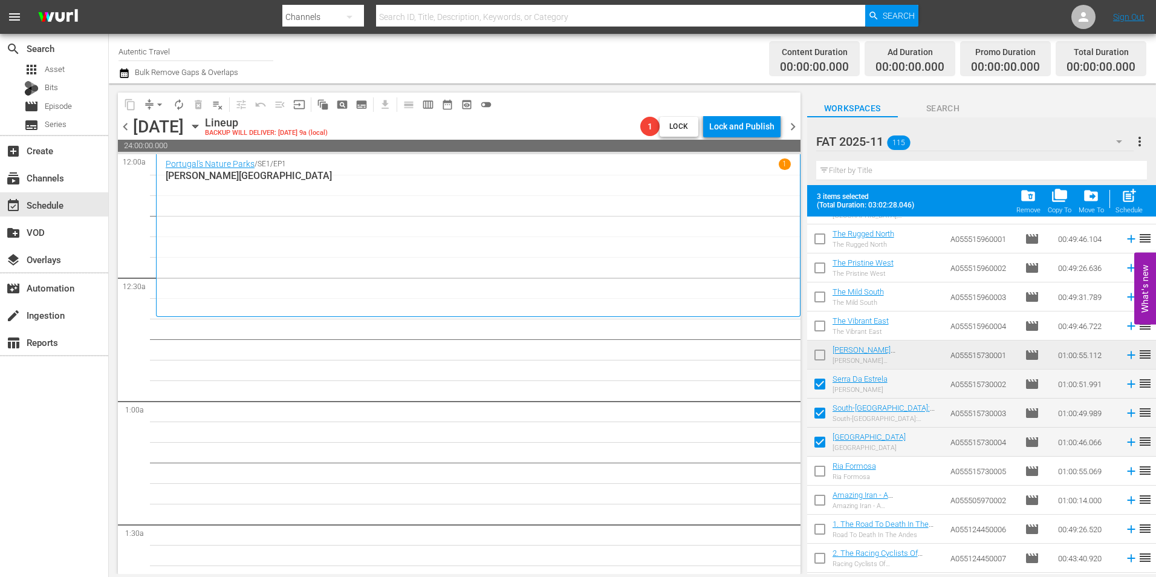
scroll to position [1391, 0]
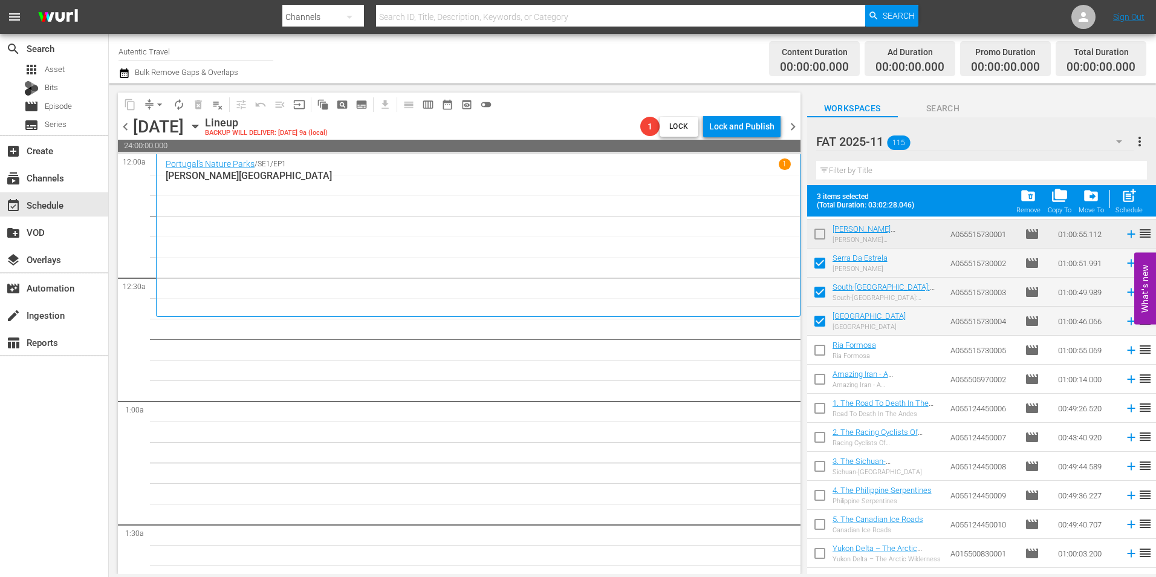
click at [822, 348] on input "checkbox" at bounding box center [819, 352] width 25 height 25
click at [820, 381] on input "checkbox" at bounding box center [819, 381] width 25 height 25
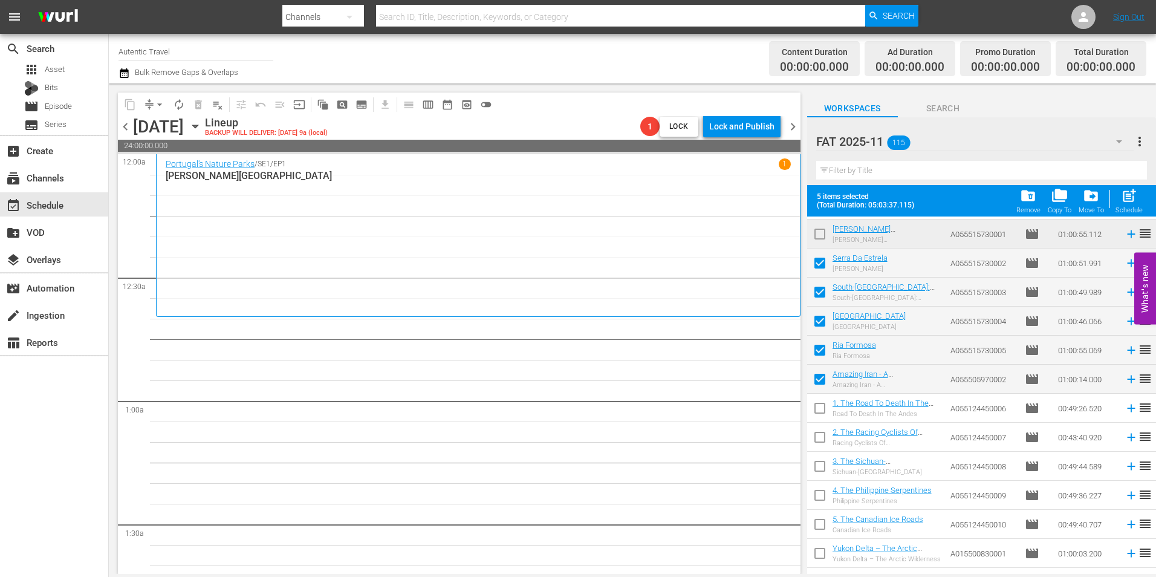
click at [820, 414] on input "checkbox" at bounding box center [819, 410] width 25 height 25
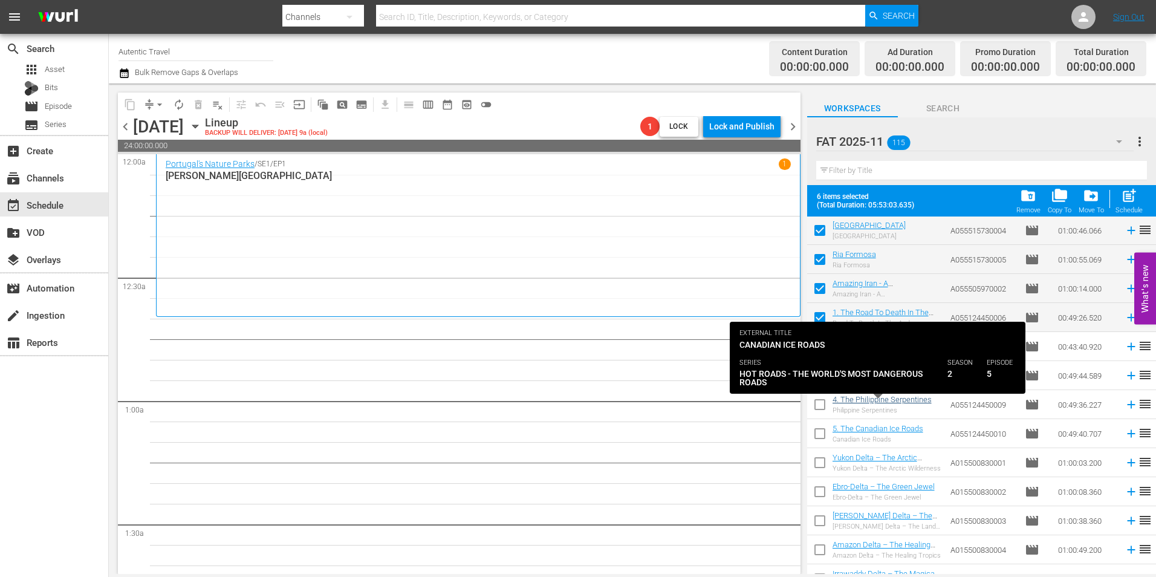
scroll to position [1511, 0]
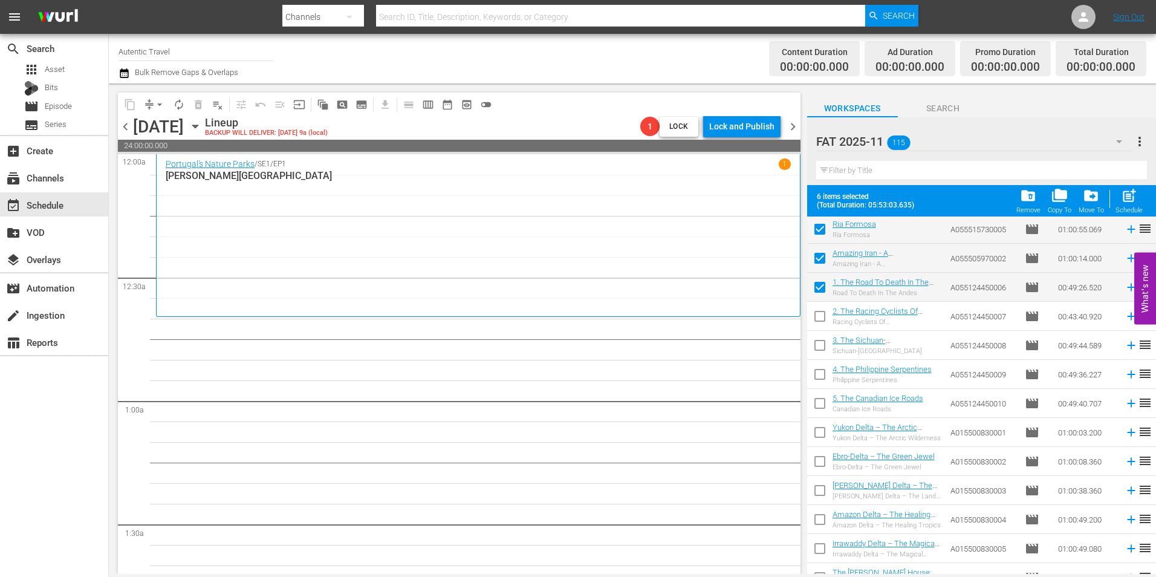
click at [816, 317] on input "checkbox" at bounding box center [819, 318] width 25 height 25
click at [822, 354] on input "checkbox" at bounding box center [819, 347] width 25 height 25
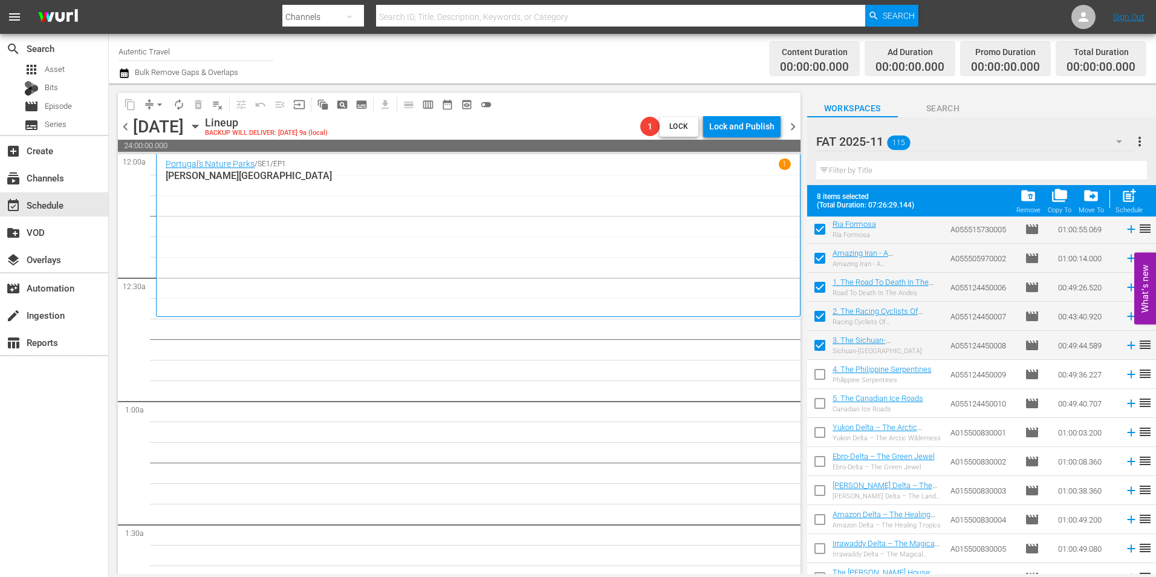
click at [822, 377] on input "checkbox" at bounding box center [819, 376] width 25 height 25
click at [820, 405] on input "checkbox" at bounding box center [819, 405] width 25 height 25
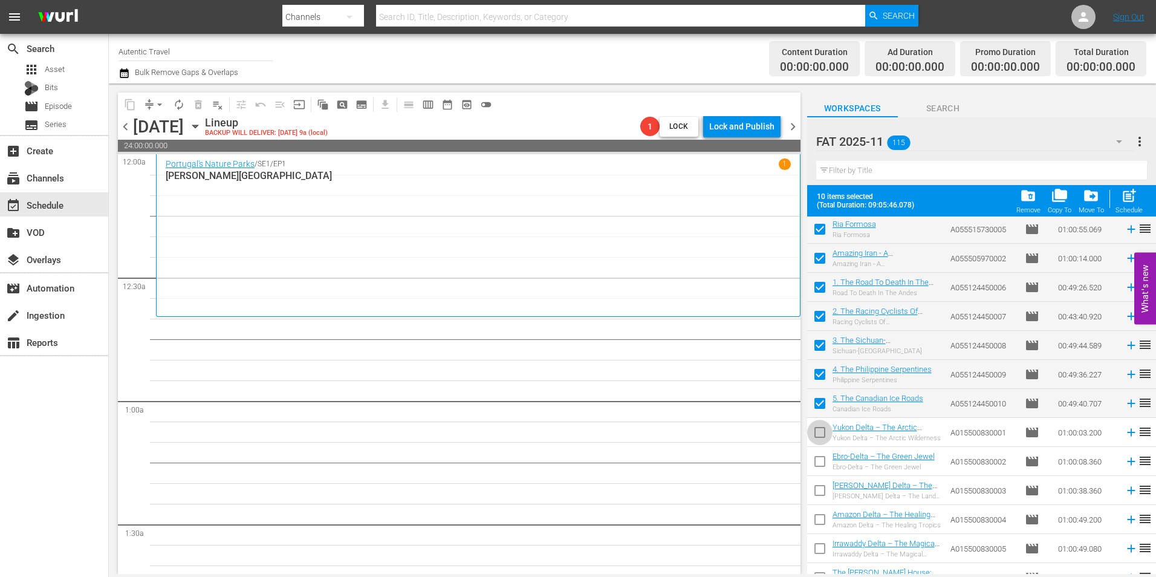
click at [820, 438] on input "checkbox" at bounding box center [819, 434] width 25 height 25
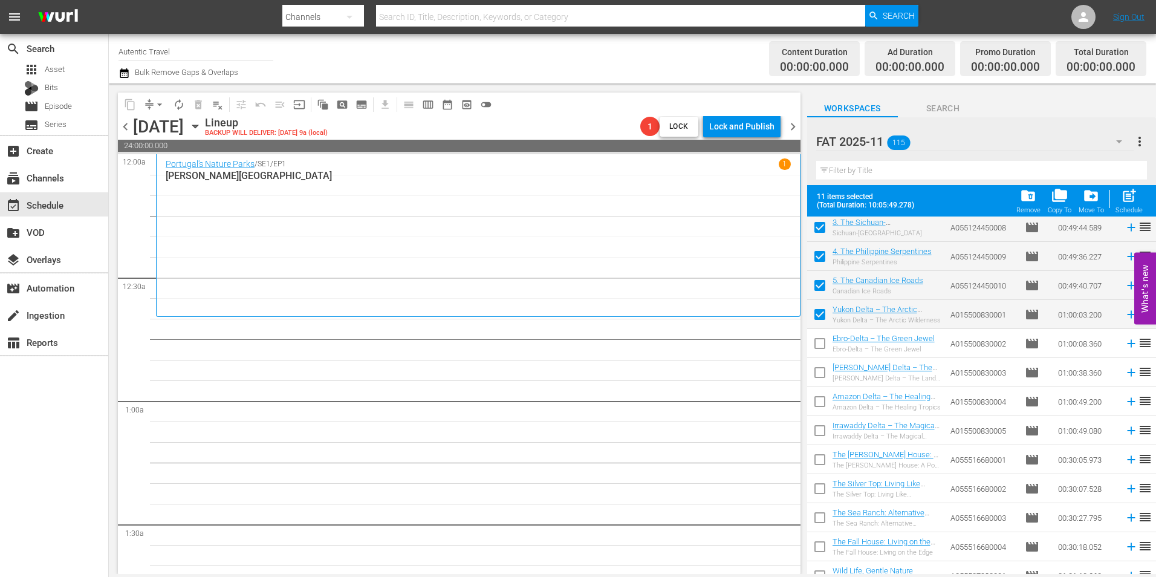
scroll to position [1632, 0]
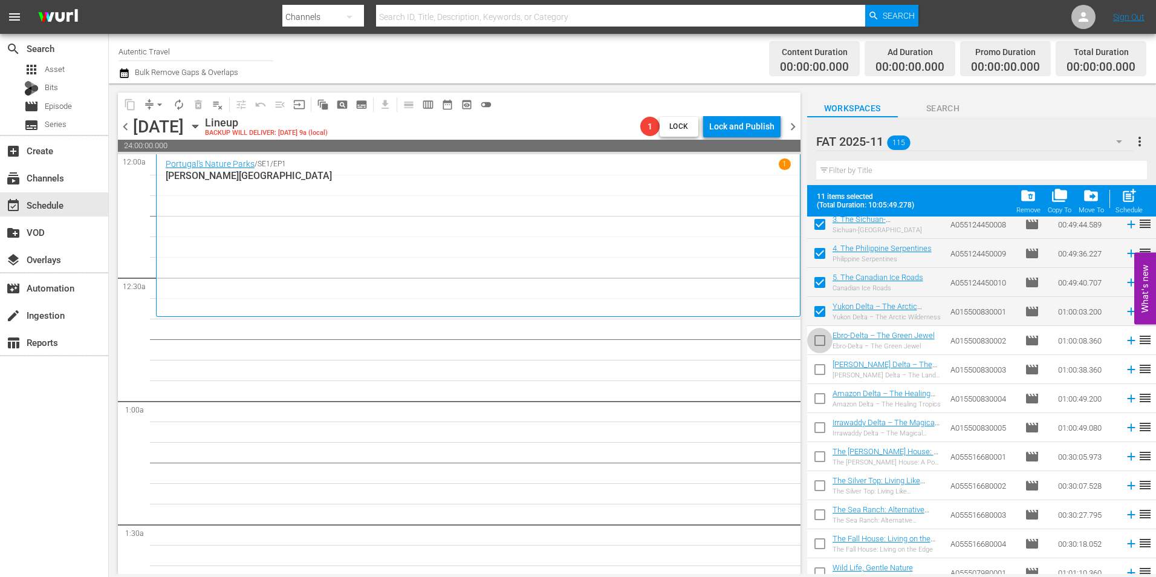
click at [823, 344] on input "checkbox" at bounding box center [819, 342] width 25 height 25
click at [822, 363] on input "checkbox" at bounding box center [819, 371] width 25 height 25
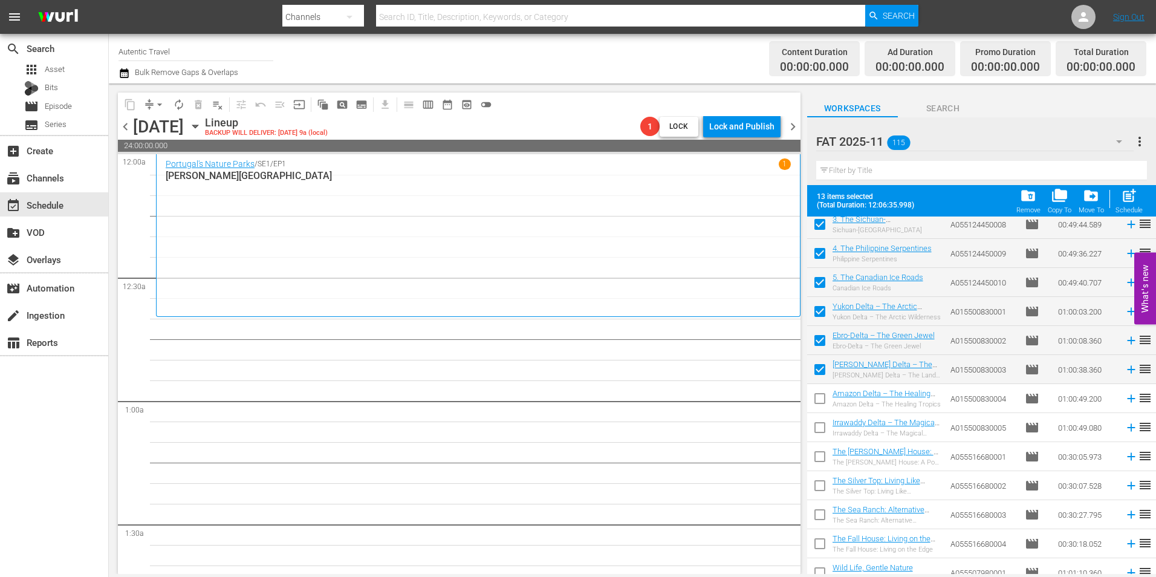
click at [823, 404] on input "checkbox" at bounding box center [819, 400] width 25 height 25
click at [820, 438] on input "checkbox" at bounding box center [819, 429] width 25 height 25
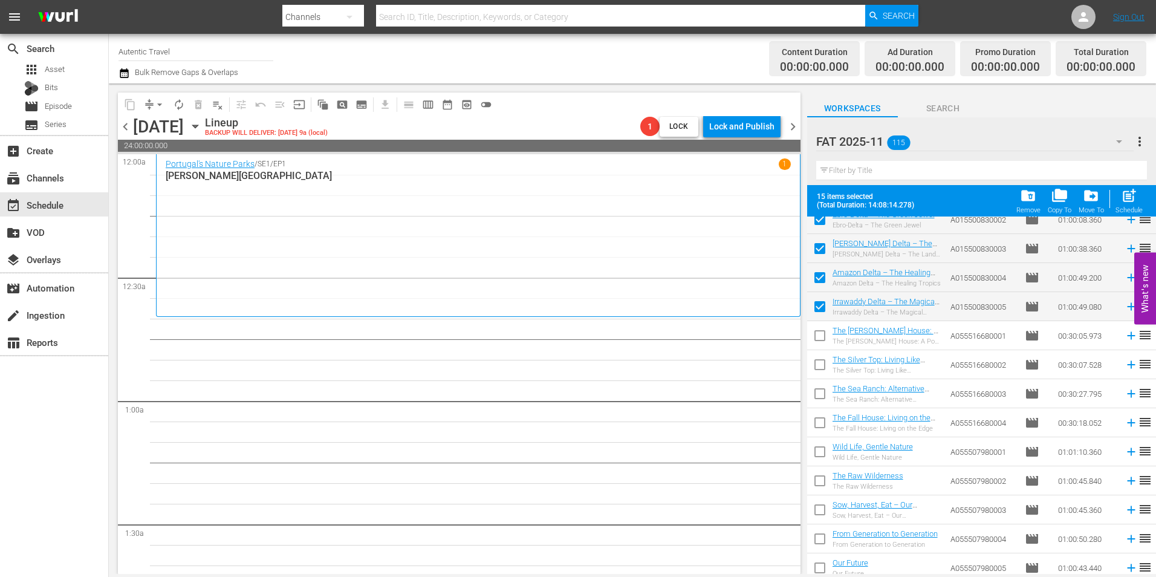
click at [816, 334] on input "checkbox" at bounding box center [819, 337] width 25 height 25
click at [823, 360] on input "checkbox" at bounding box center [819, 366] width 25 height 25
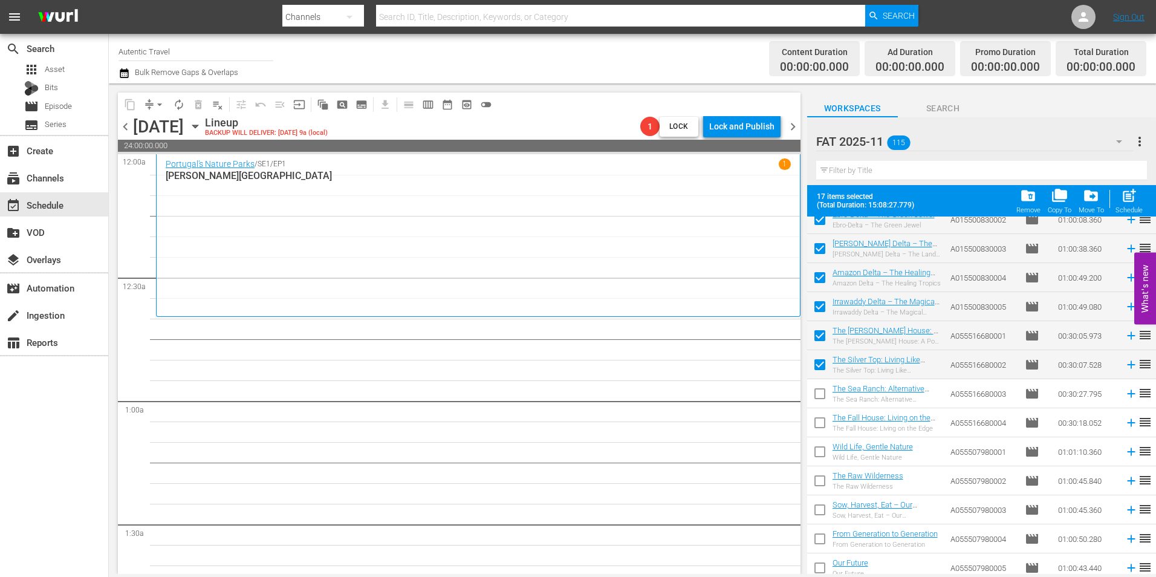
click at [819, 394] on input "checkbox" at bounding box center [819, 395] width 25 height 25
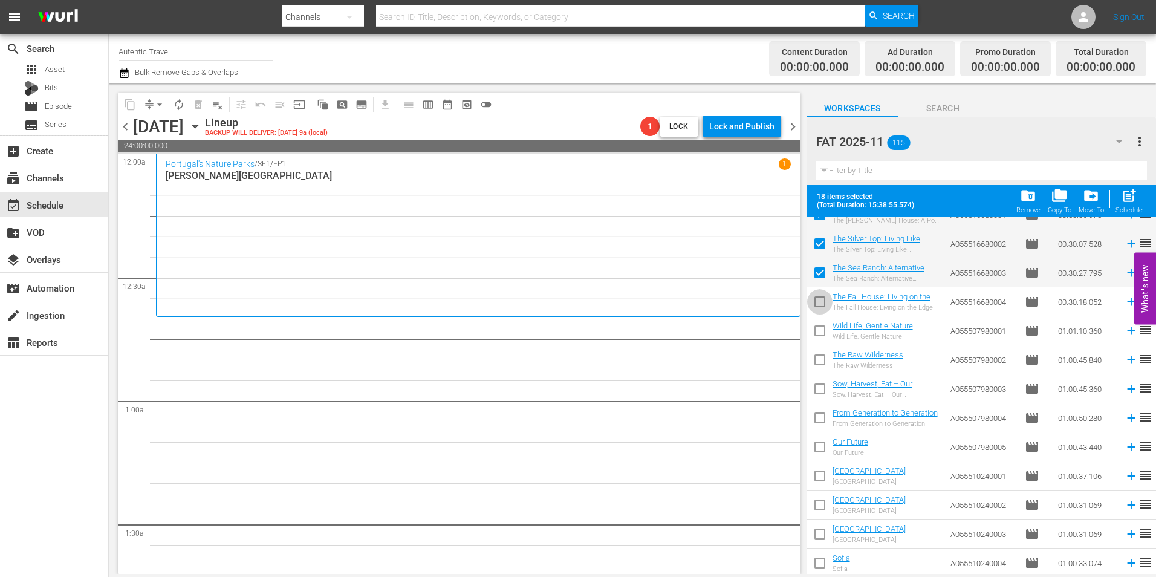
click at [825, 299] on input "checkbox" at bounding box center [819, 303] width 25 height 25
click at [817, 330] on input "checkbox" at bounding box center [819, 332] width 25 height 25
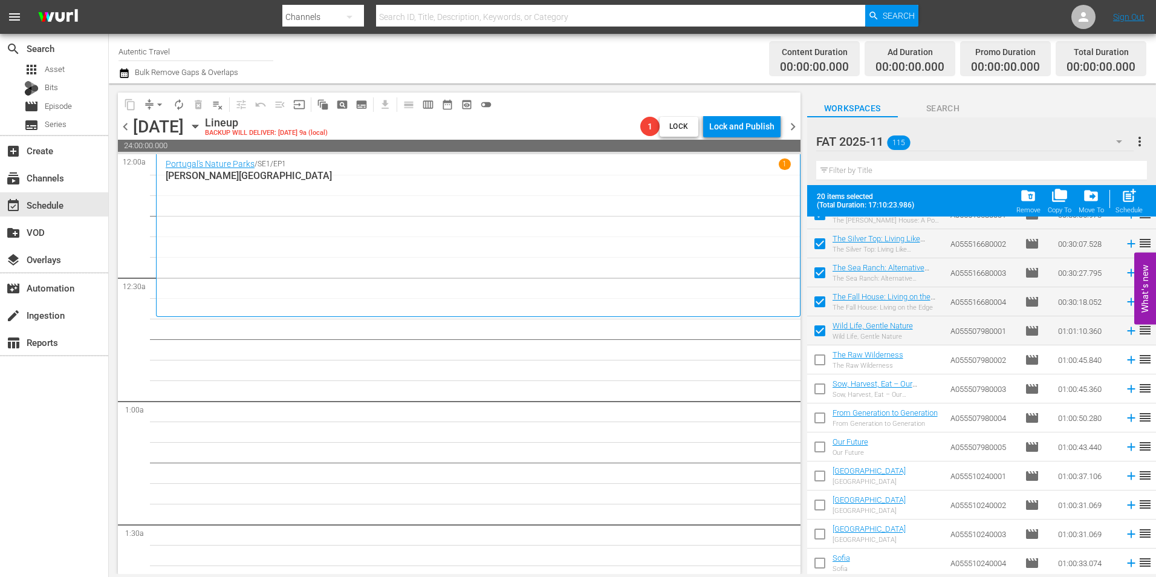
click at [817, 359] on input "checkbox" at bounding box center [819, 361] width 25 height 25
click at [817, 387] on input "checkbox" at bounding box center [819, 390] width 25 height 25
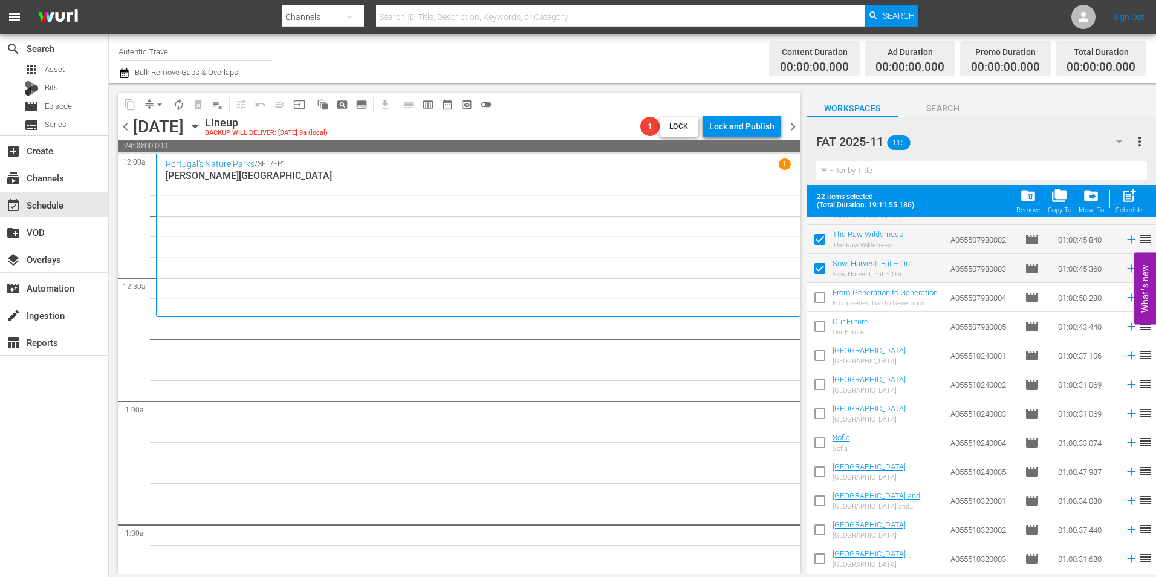
scroll to position [1995, 0]
click at [817, 294] on input "checkbox" at bounding box center [819, 299] width 25 height 25
click at [817, 323] on input "checkbox" at bounding box center [819, 328] width 25 height 25
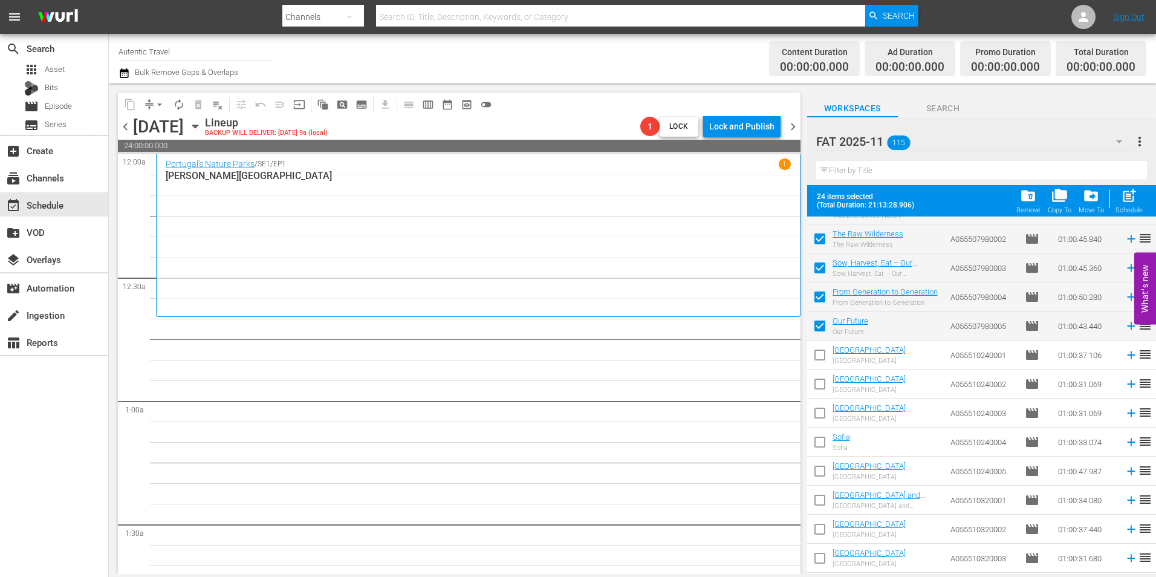
click at [818, 345] on span at bounding box center [819, 354] width 25 height 25
click at [820, 382] on input "checkbox" at bounding box center [819, 386] width 25 height 25
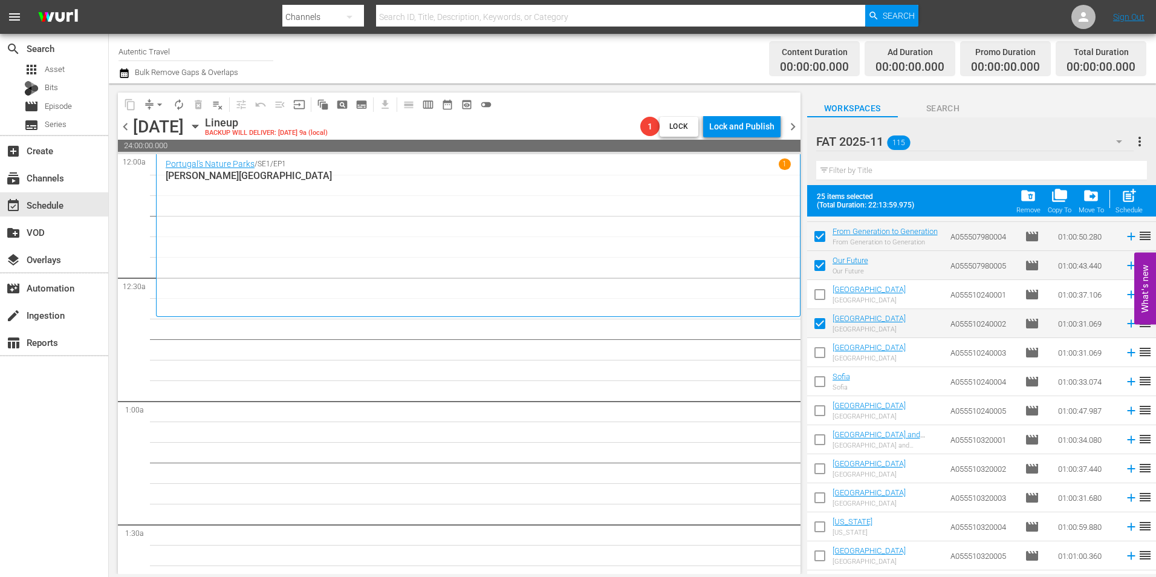
click at [819, 353] on input "checkbox" at bounding box center [819, 354] width 25 height 25
click at [823, 377] on input "checkbox" at bounding box center [819, 383] width 25 height 25
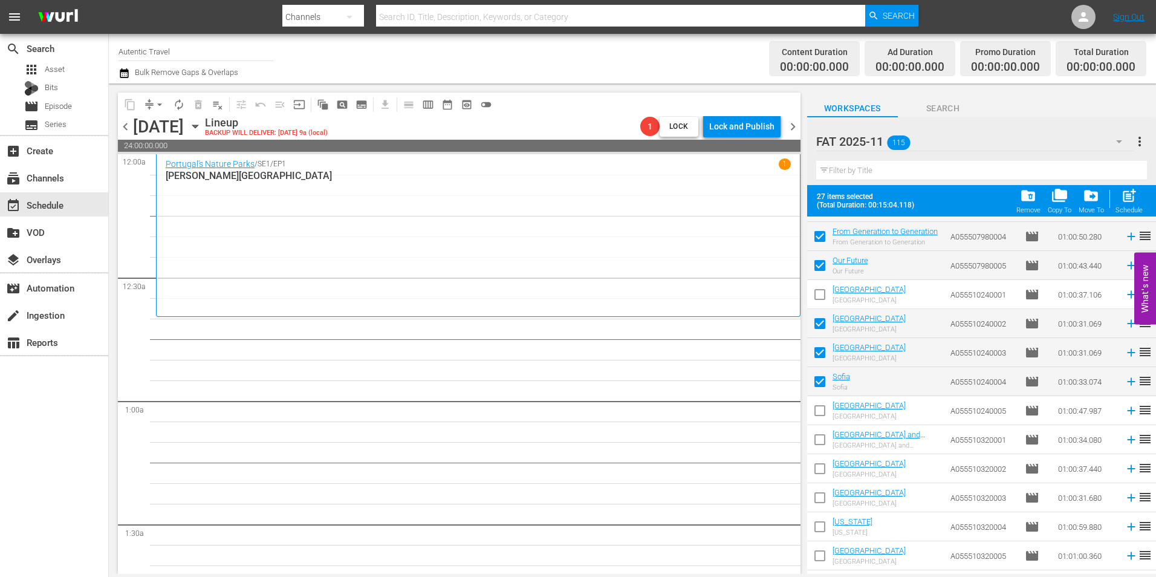
click at [1119, 200] on div "post_add Schedule" at bounding box center [1128, 200] width 27 height 27
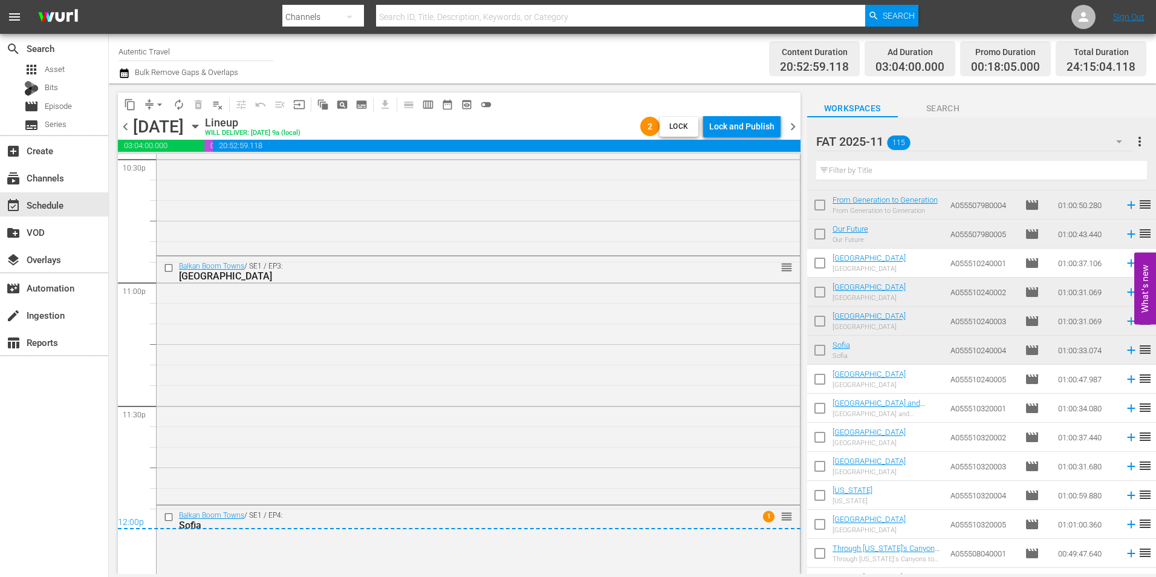
scroll to position [5725, 0]
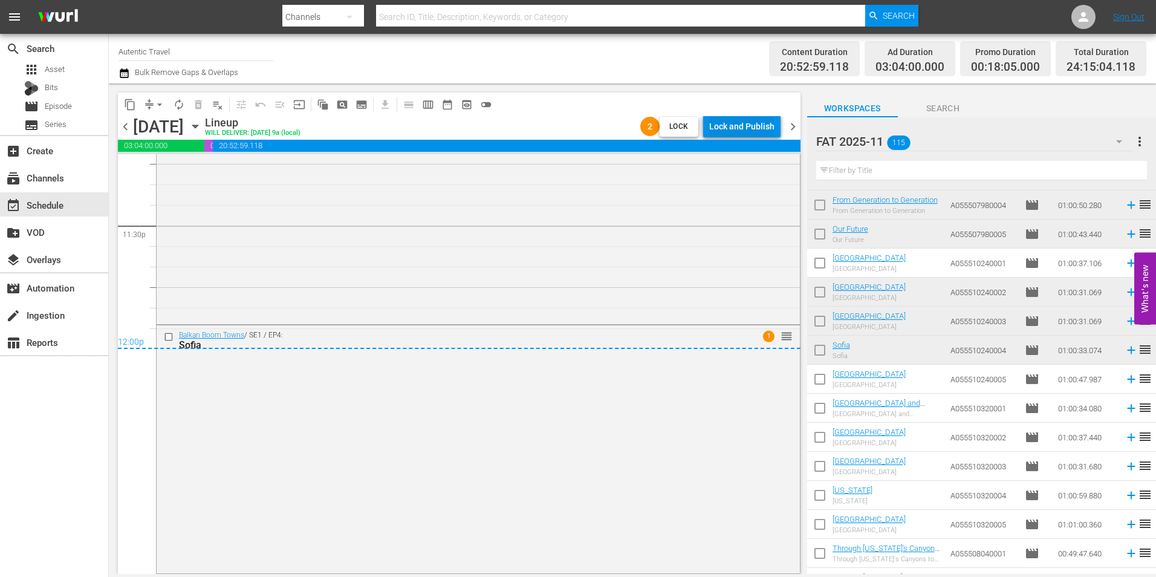
click at [756, 126] on div "Lock and Publish" at bounding box center [741, 126] width 65 height 22
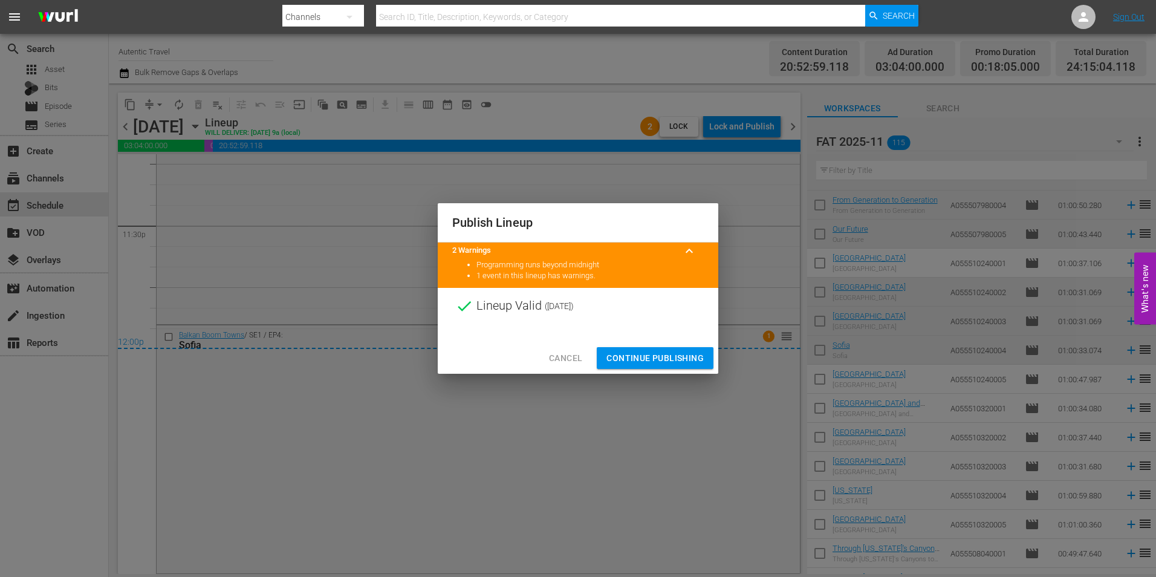
click at [658, 355] on span "Continue Publishing" at bounding box center [654, 358] width 97 height 15
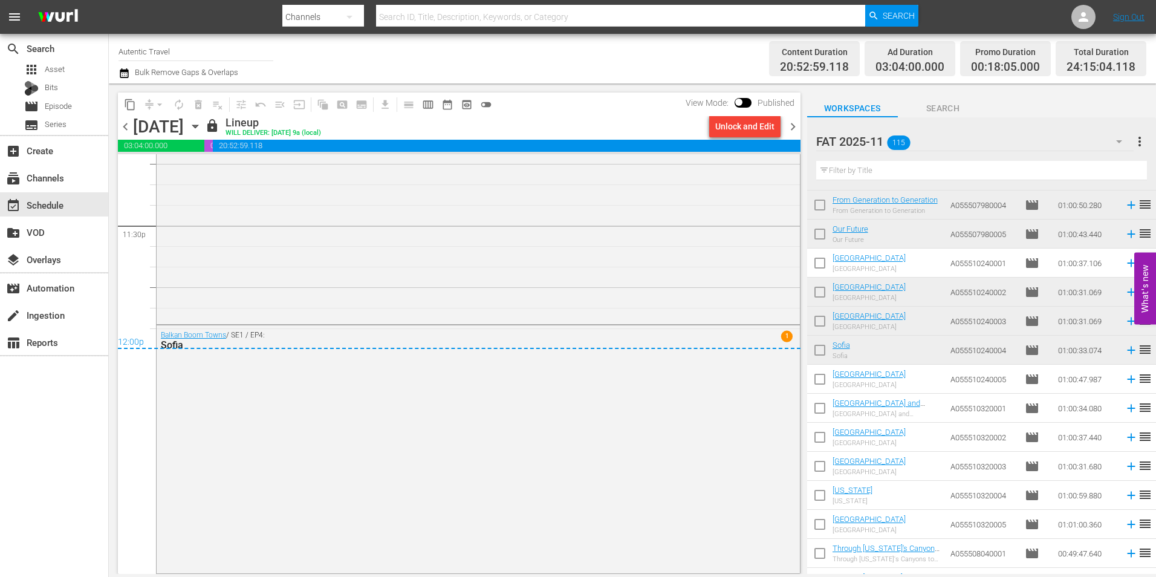
drag, startPoint x: 795, startPoint y: 126, endPoint x: 307, endPoint y: 57, distance: 492.7
click at [795, 126] on span "chevron_right" at bounding box center [792, 126] width 15 height 15
